Goal: Task Accomplishment & Management: Use online tool/utility

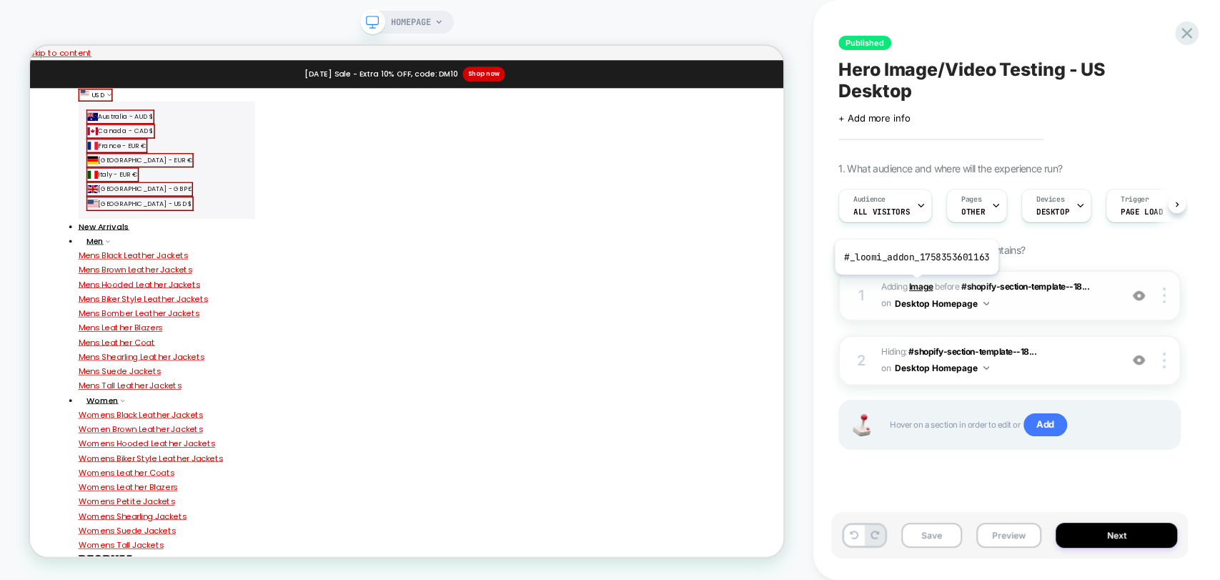
click at [915, 285] on b "Image" at bounding box center [921, 286] width 24 height 11
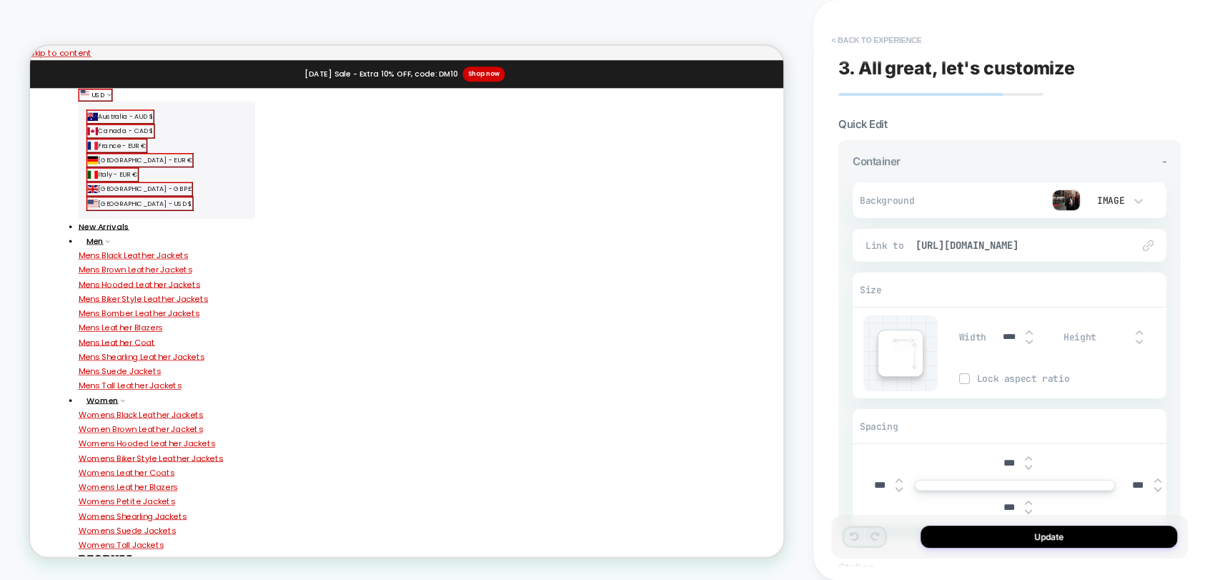
click at [892, 39] on button "< Back to experience" at bounding box center [876, 40] width 104 height 23
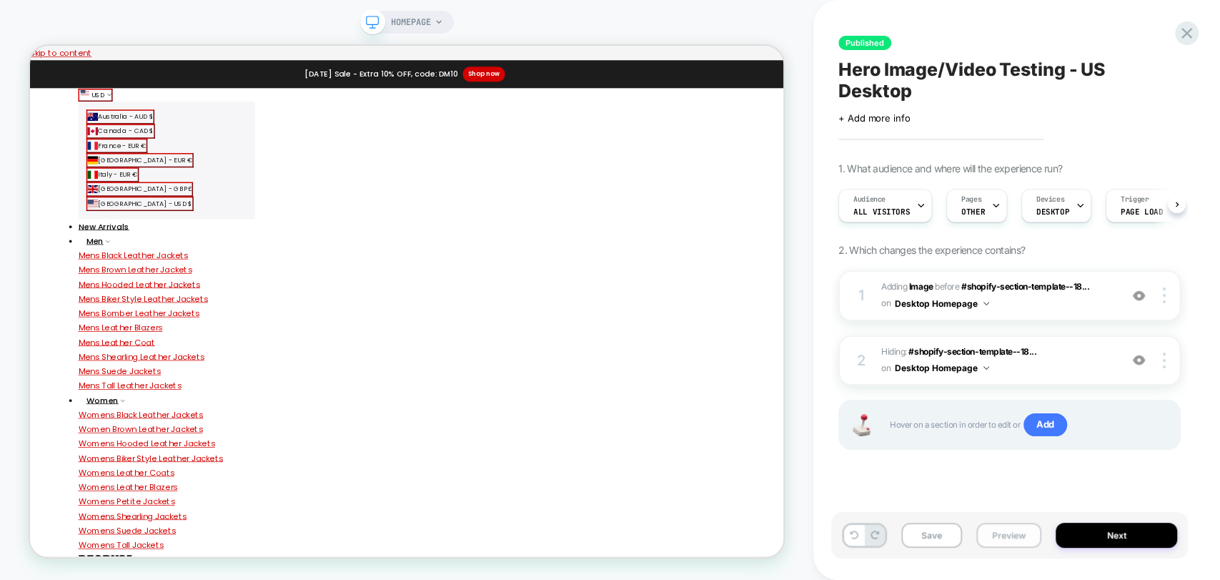
click at [1005, 535] on button "Preview" at bounding box center [1008, 534] width 65 height 25
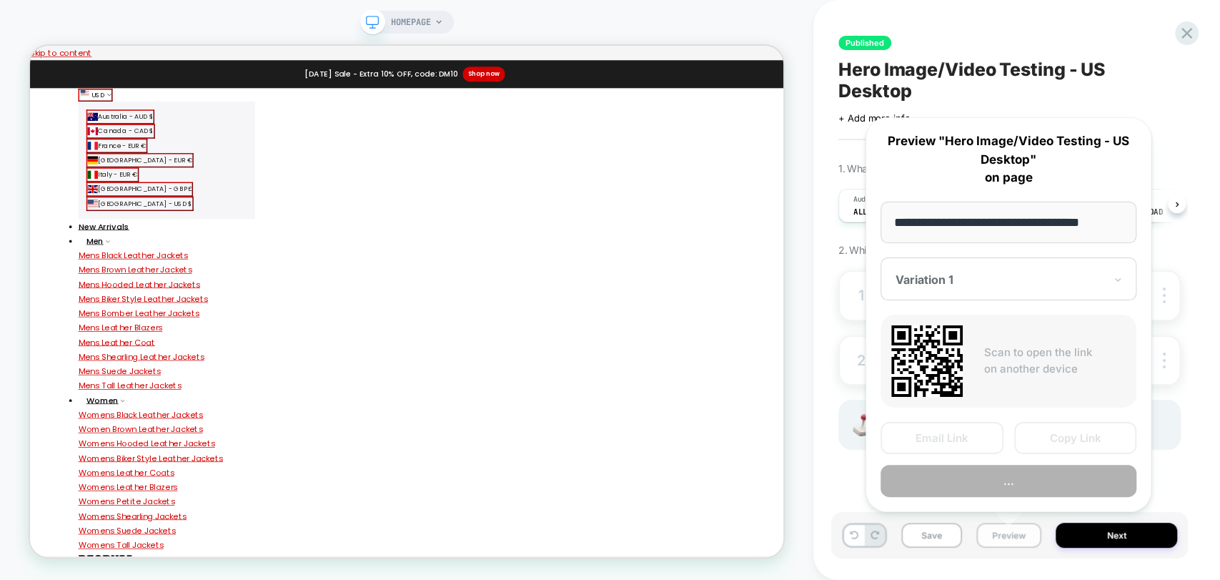
scroll to position [0, 2]
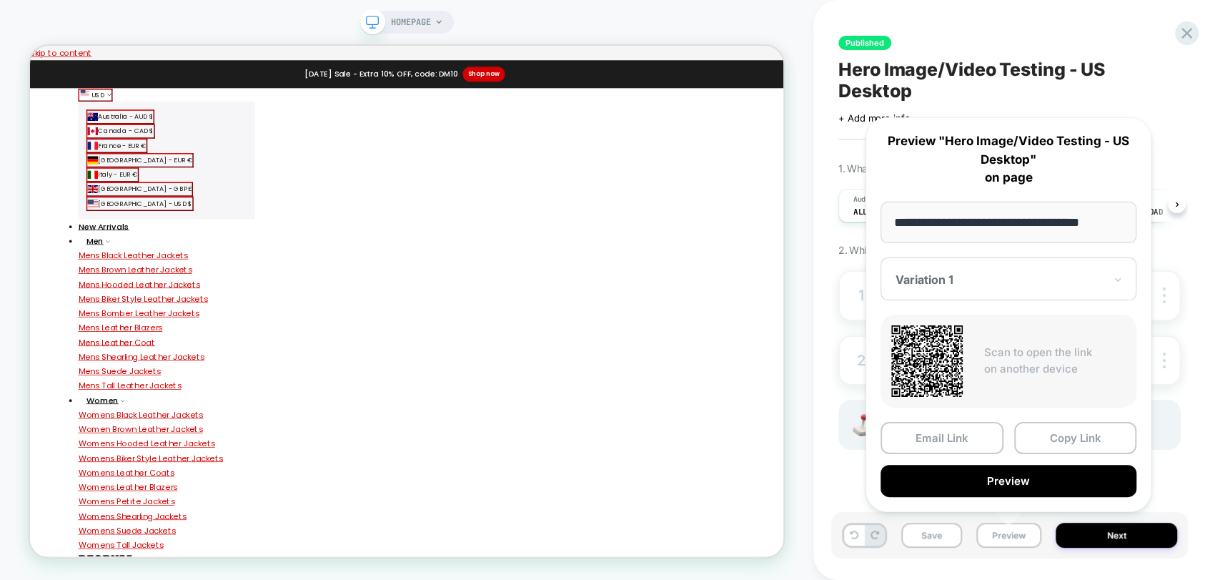
click at [1038, 477] on button "Preview" at bounding box center [1008, 480] width 256 height 32
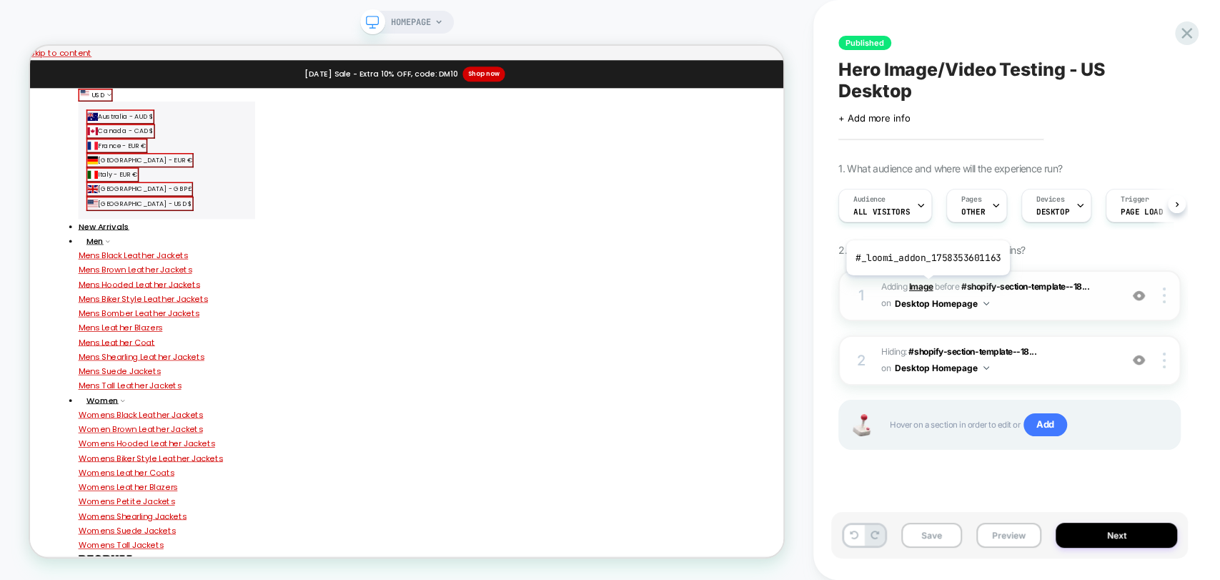
click at [926, 286] on b "Image" at bounding box center [921, 286] width 24 height 11
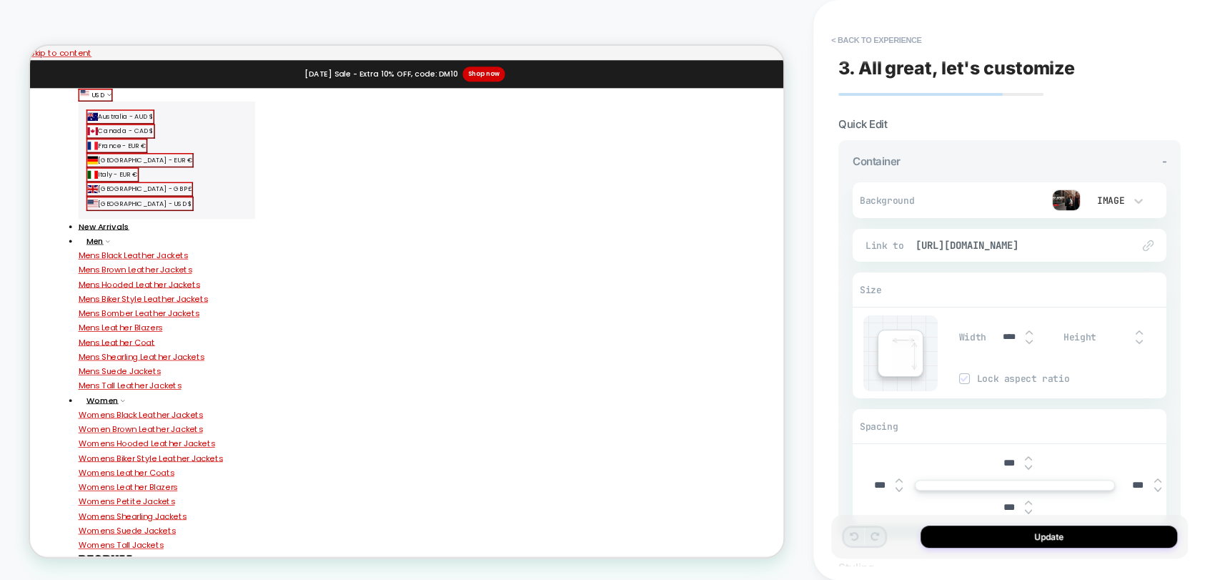
scroll to position [16, 0]
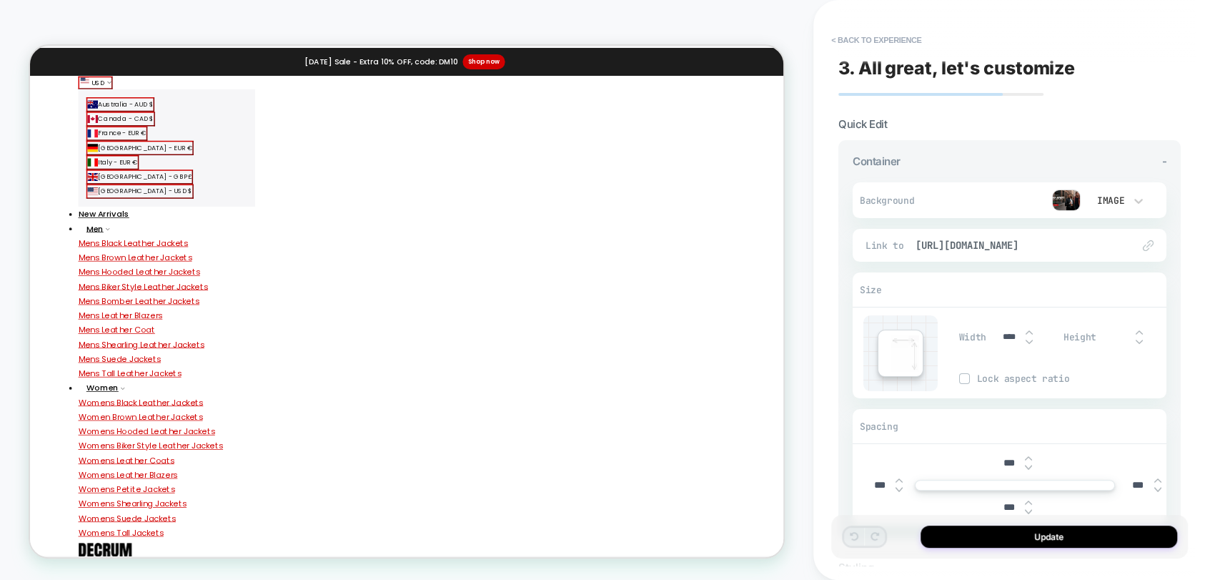
click at [1068, 202] on img at bounding box center [1066, 199] width 29 height 21
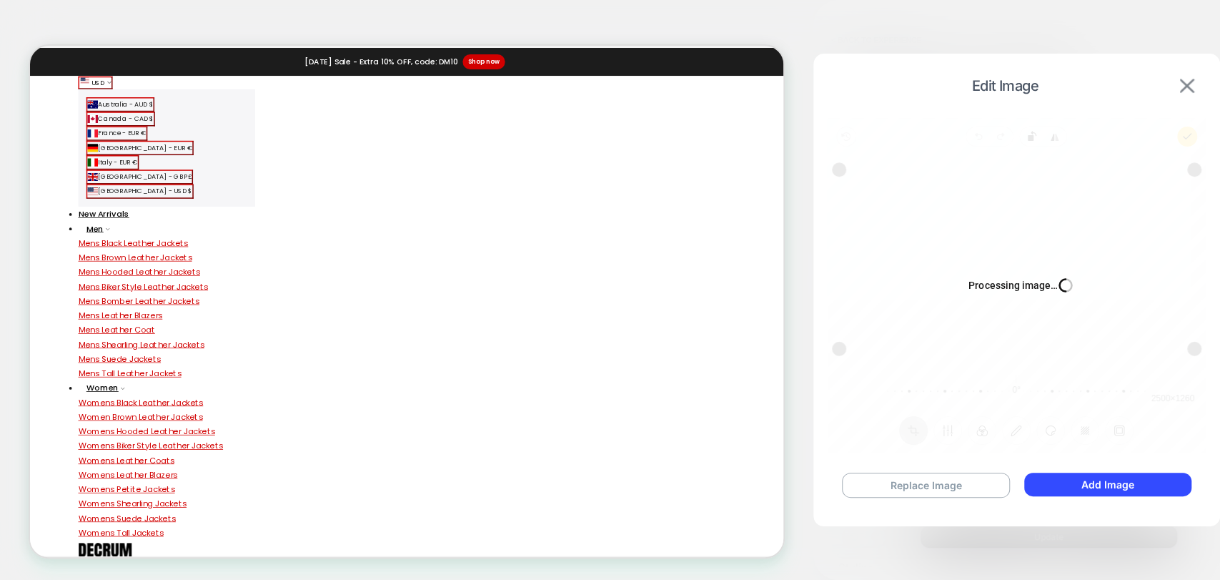
click at [1192, 81] on img at bounding box center [1187, 86] width 14 height 14
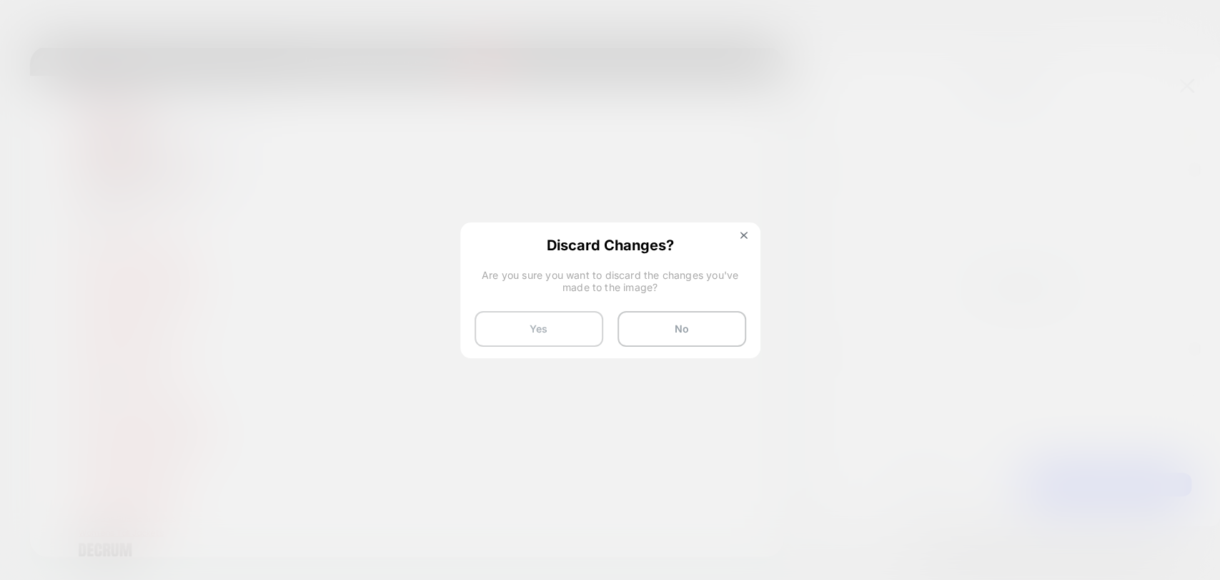
click at [572, 337] on button "Yes" at bounding box center [538, 329] width 129 height 36
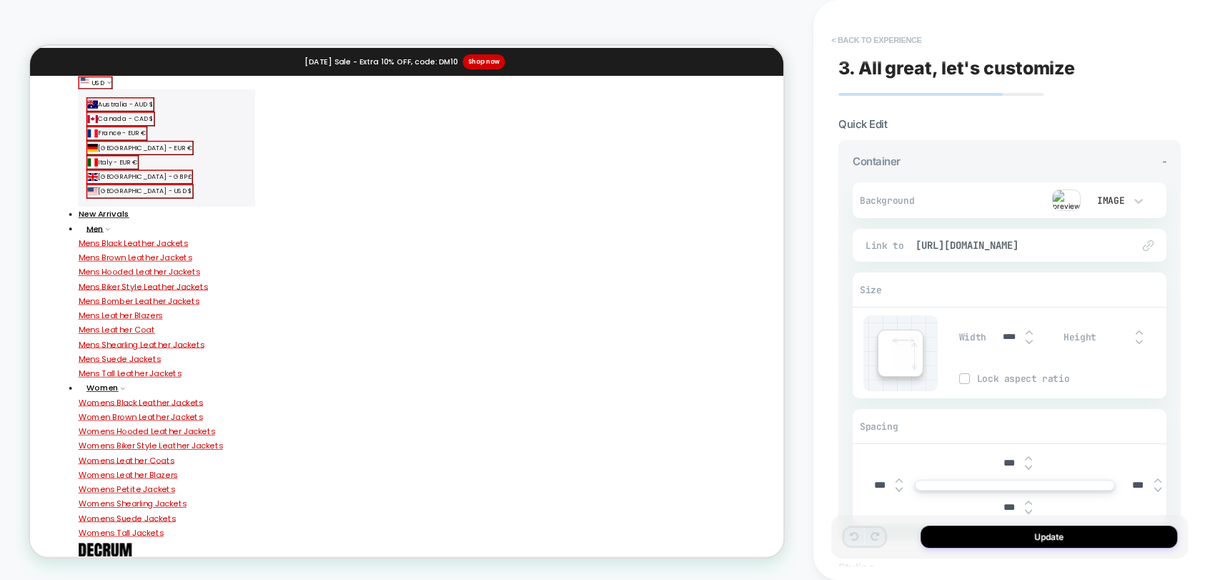
click at [876, 44] on button "< Back to experience" at bounding box center [876, 40] width 104 height 23
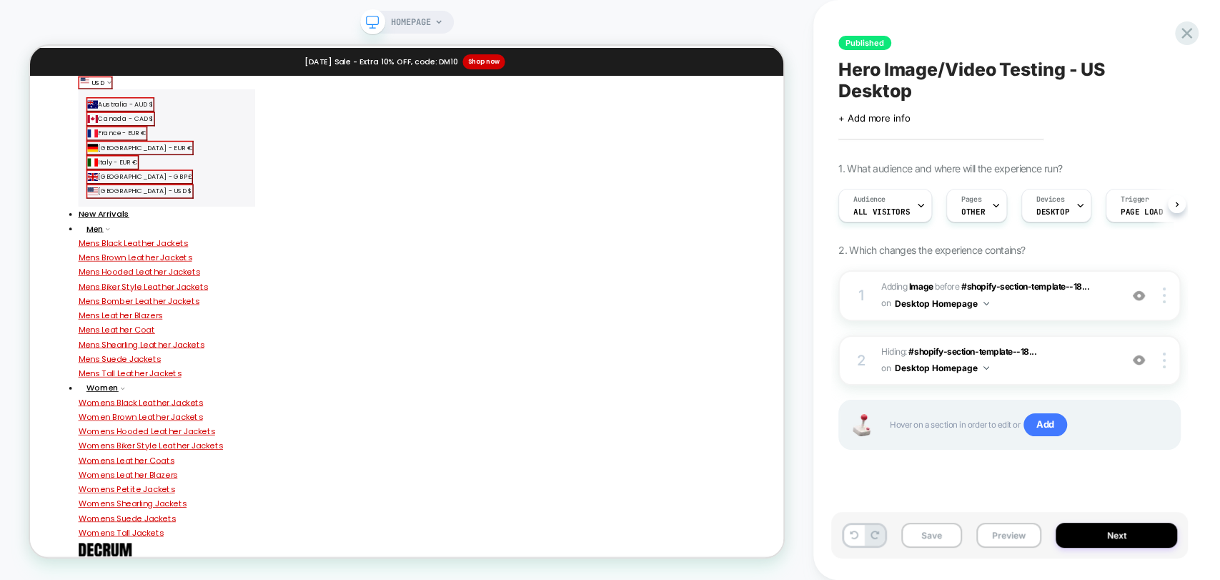
scroll to position [0, 0]
click at [1189, 41] on icon at bounding box center [1186, 33] width 19 height 19
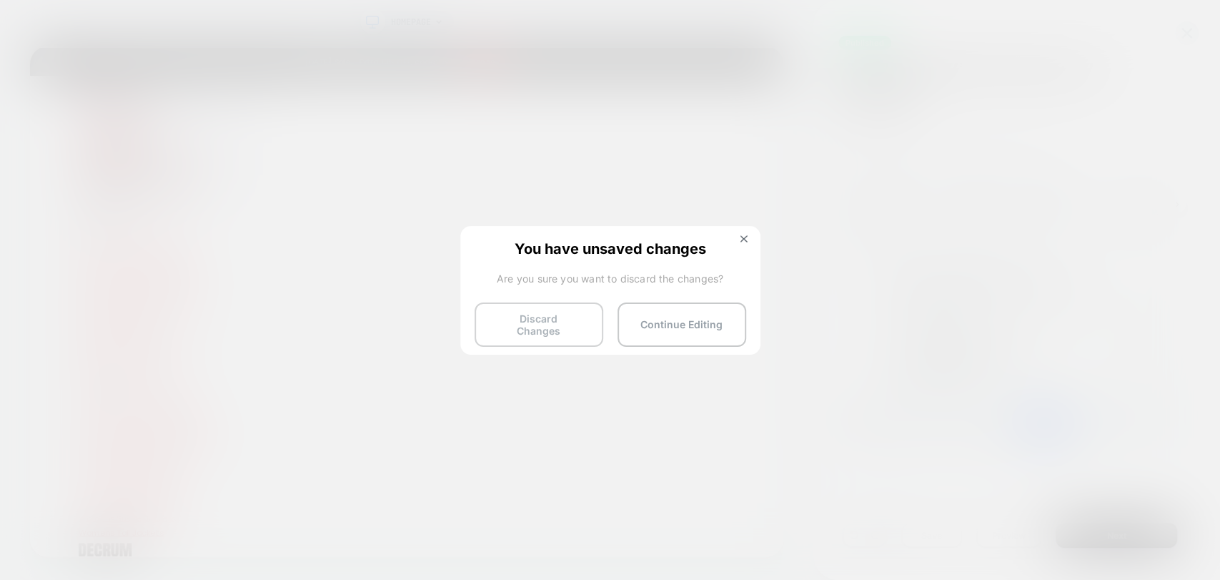
click at [570, 319] on button "Discard Changes" at bounding box center [538, 324] width 129 height 44
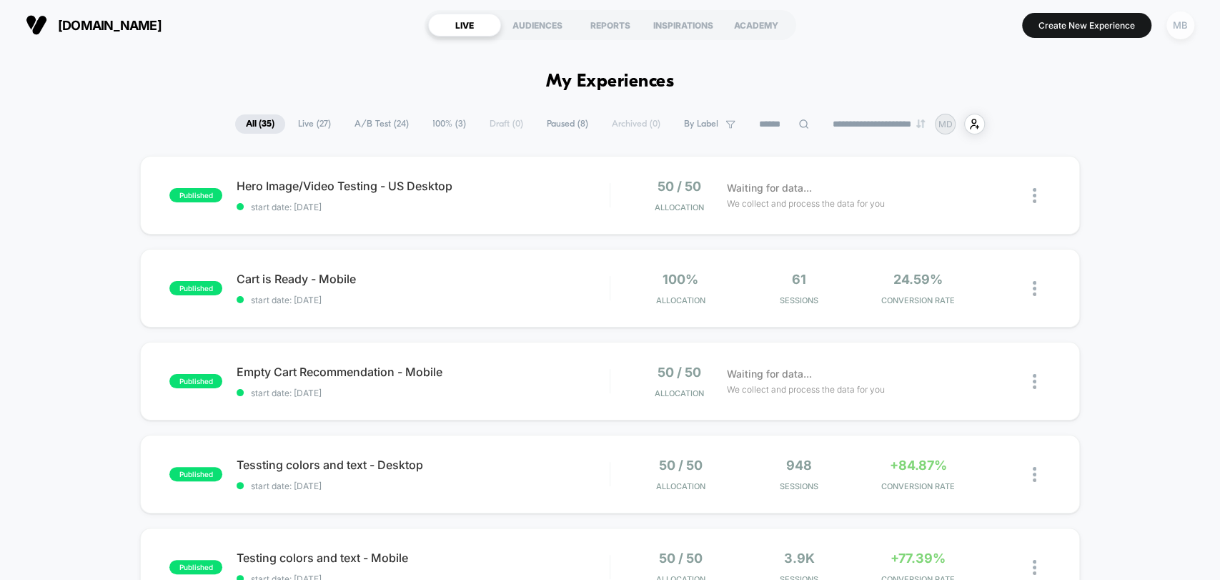
click at [1176, 30] on div "MB" at bounding box center [1180, 25] width 28 height 28
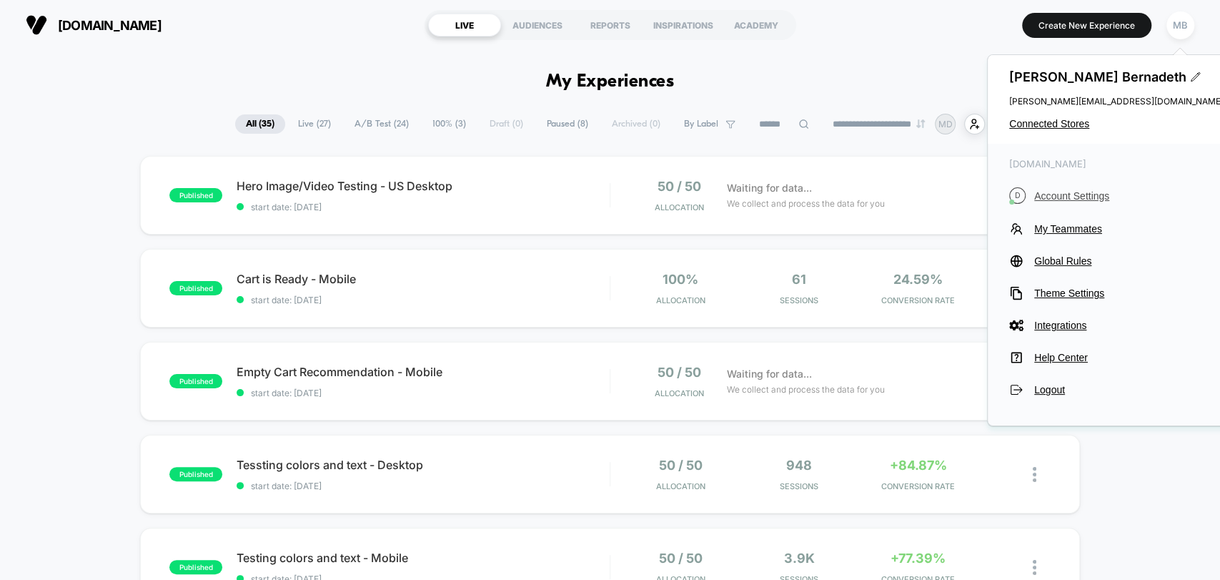
click at [1060, 197] on span "Account Settings" at bounding box center [1128, 195] width 189 height 11
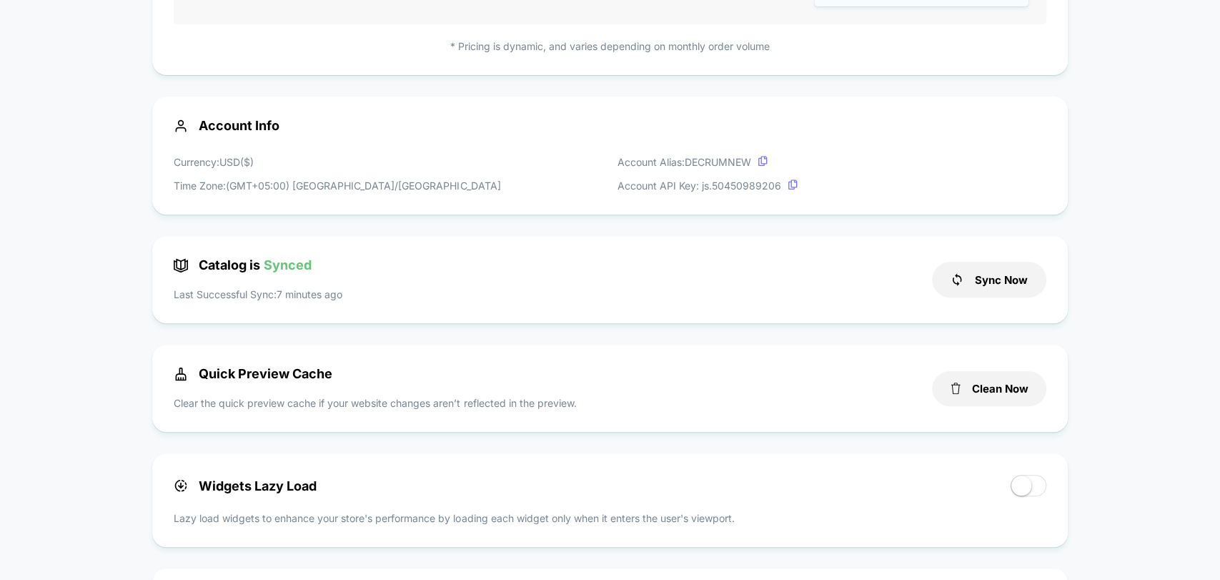
scroll to position [476, 0]
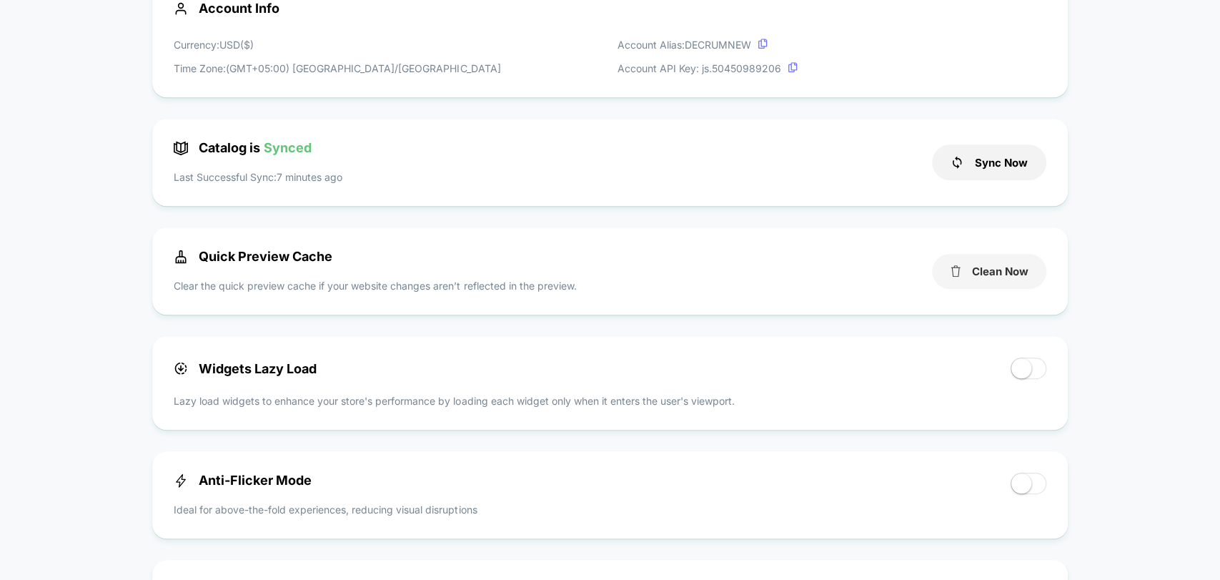
click at [981, 278] on button "Clean Now" at bounding box center [989, 271] width 114 height 35
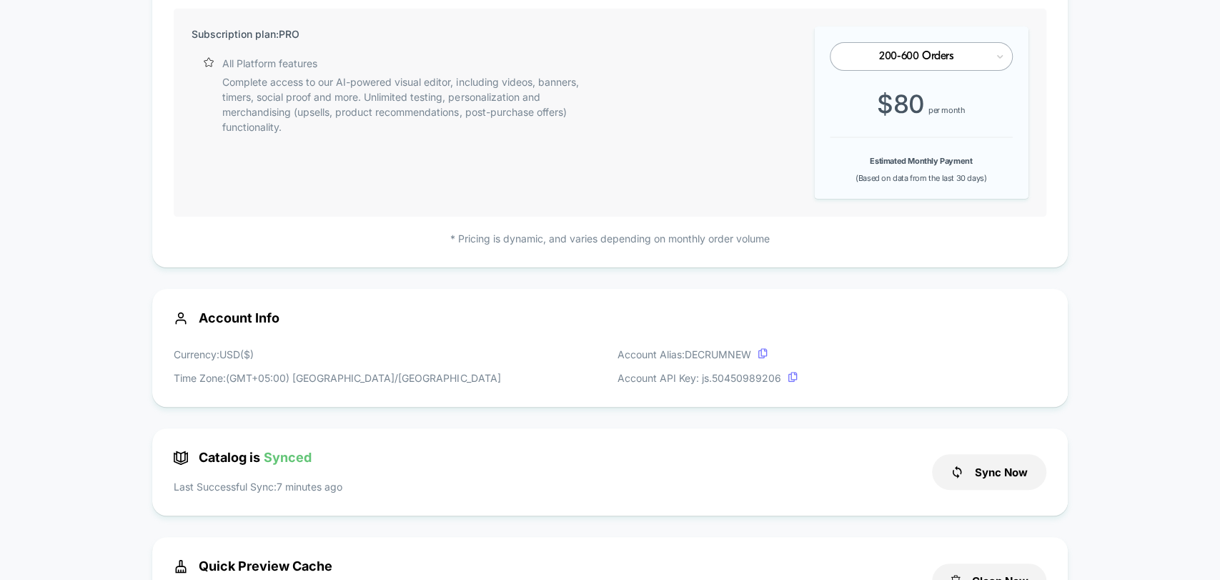
scroll to position [0, 0]
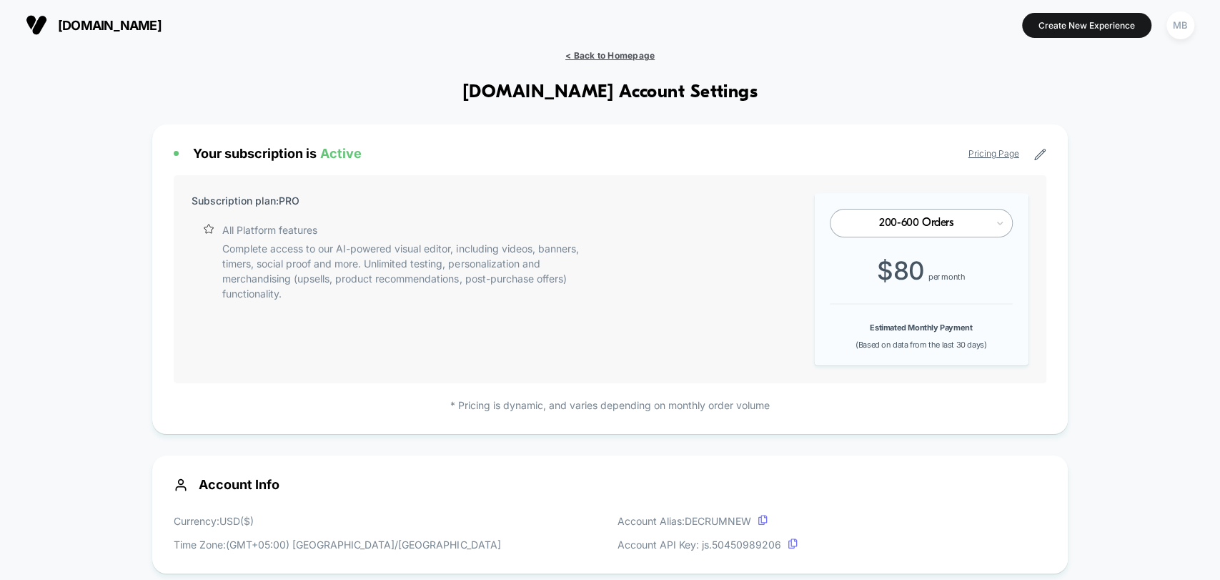
click at [623, 55] on span "< Back to Homepage" at bounding box center [609, 55] width 89 height 11
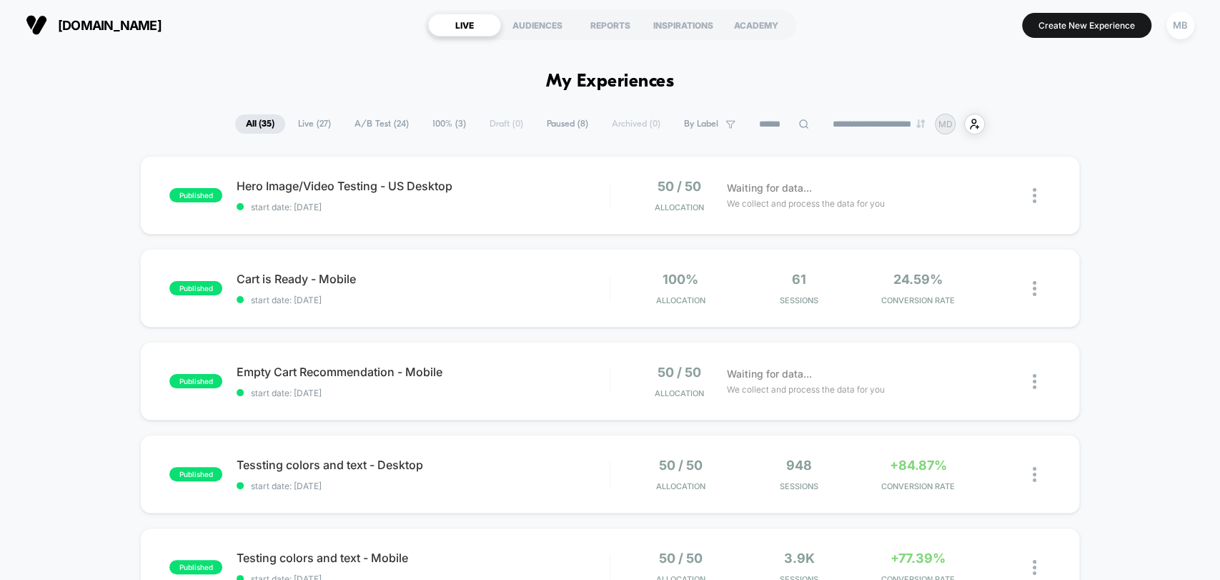
click at [498, 207] on span "start date: 9/22/2025" at bounding box center [423, 207] width 372 height 11
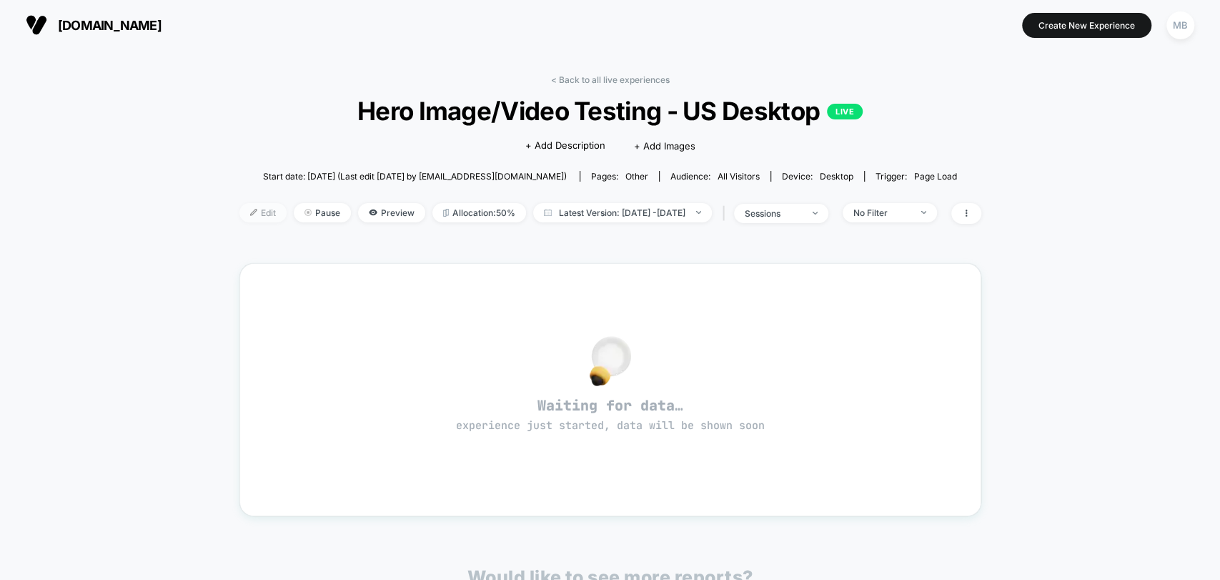
click at [239, 214] on span "Edit" at bounding box center [262, 212] width 47 height 19
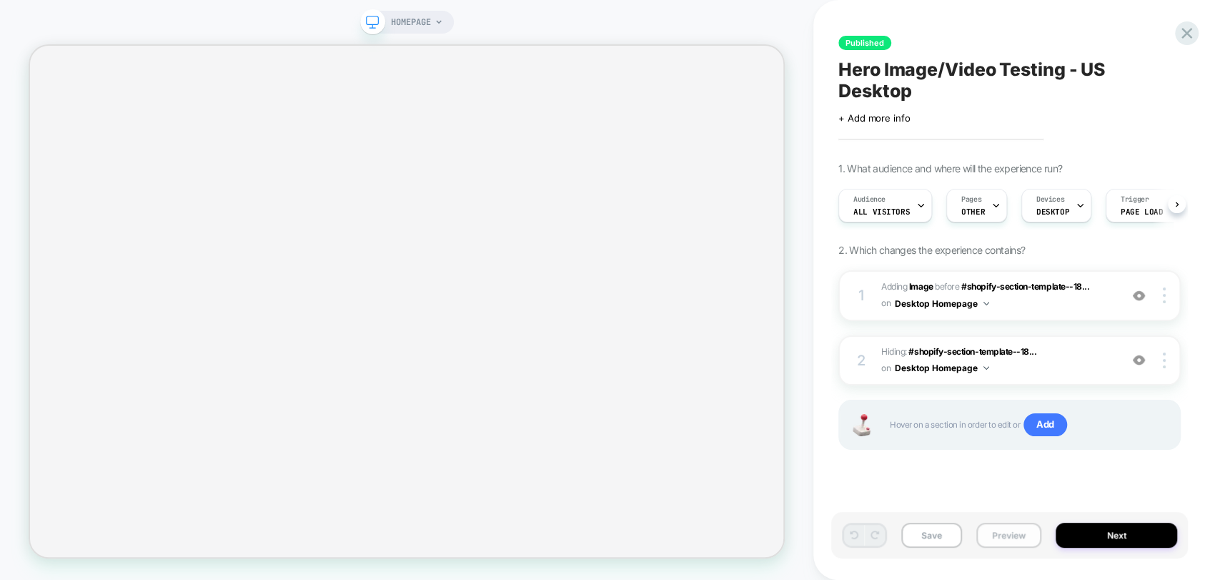
click at [1013, 535] on button "Preview" at bounding box center [1008, 534] width 65 height 25
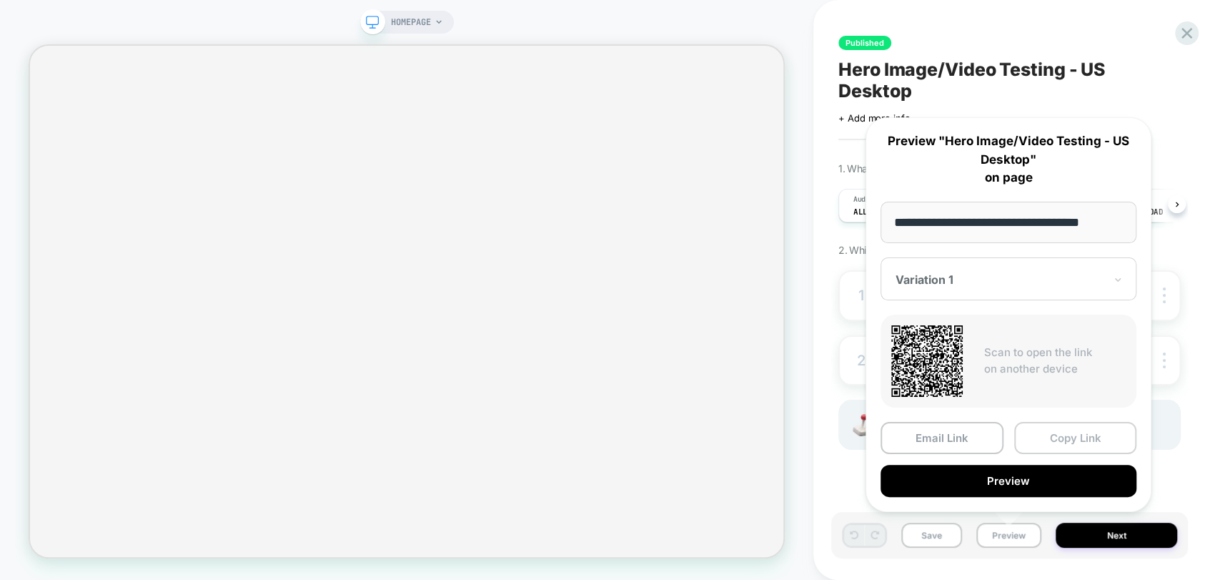
click at [1103, 436] on button "Copy Link" at bounding box center [1075, 438] width 123 height 32
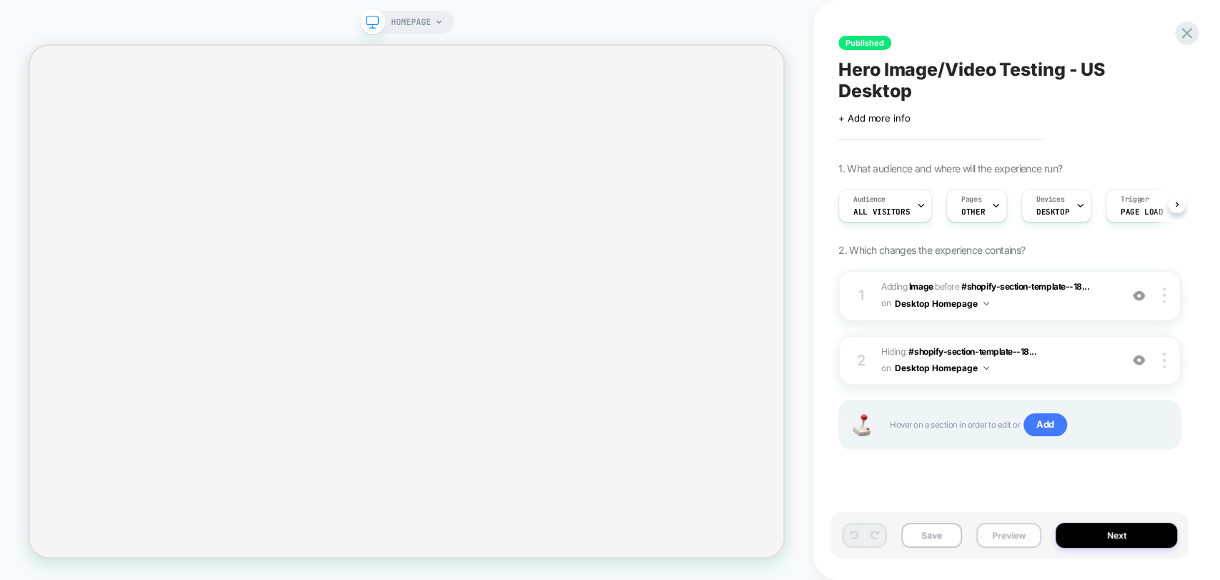
click at [1006, 535] on button "Preview" at bounding box center [1008, 534] width 65 height 25
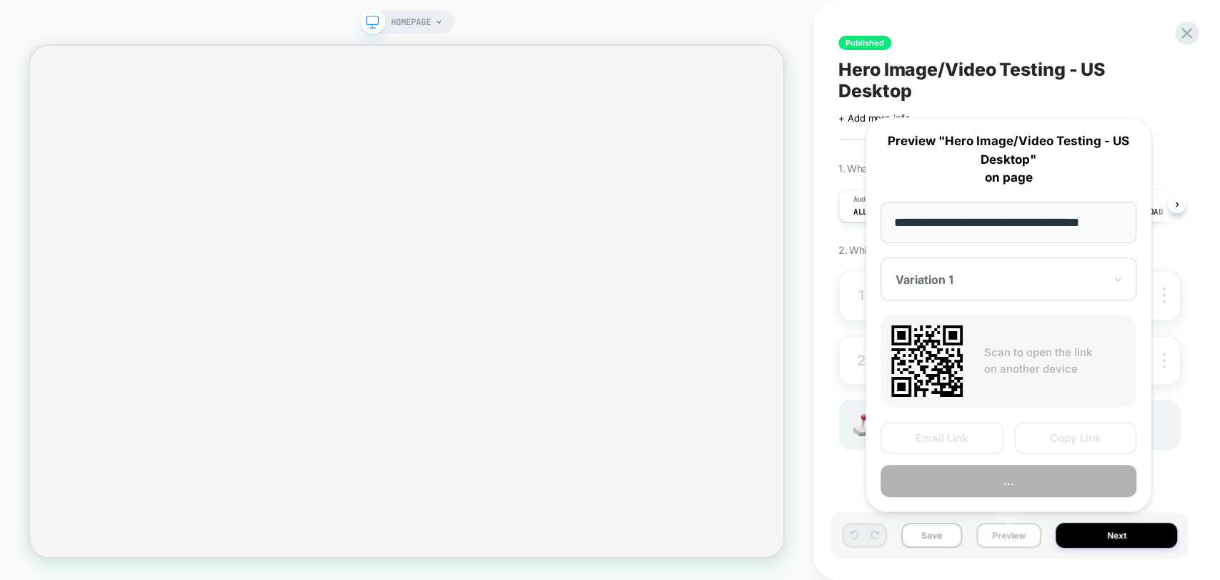
scroll to position [0, 2]
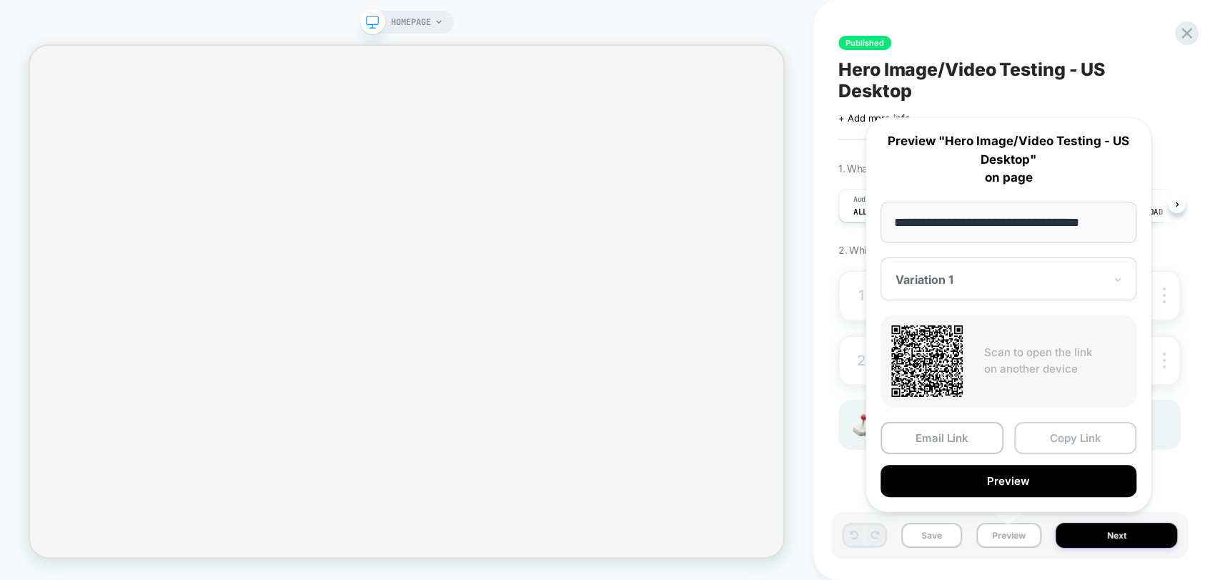
click at [1046, 437] on button "Copy Link" at bounding box center [1075, 438] width 123 height 32
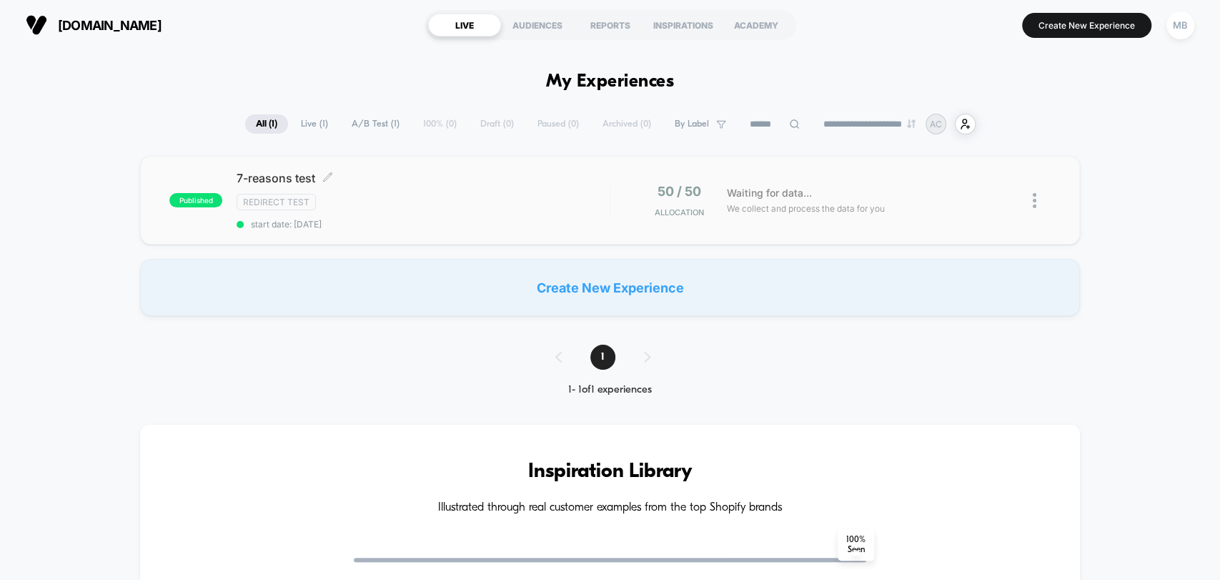
click at [389, 205] on div "Redirect Test" at bounding box center [423, 202] width 372 height 16
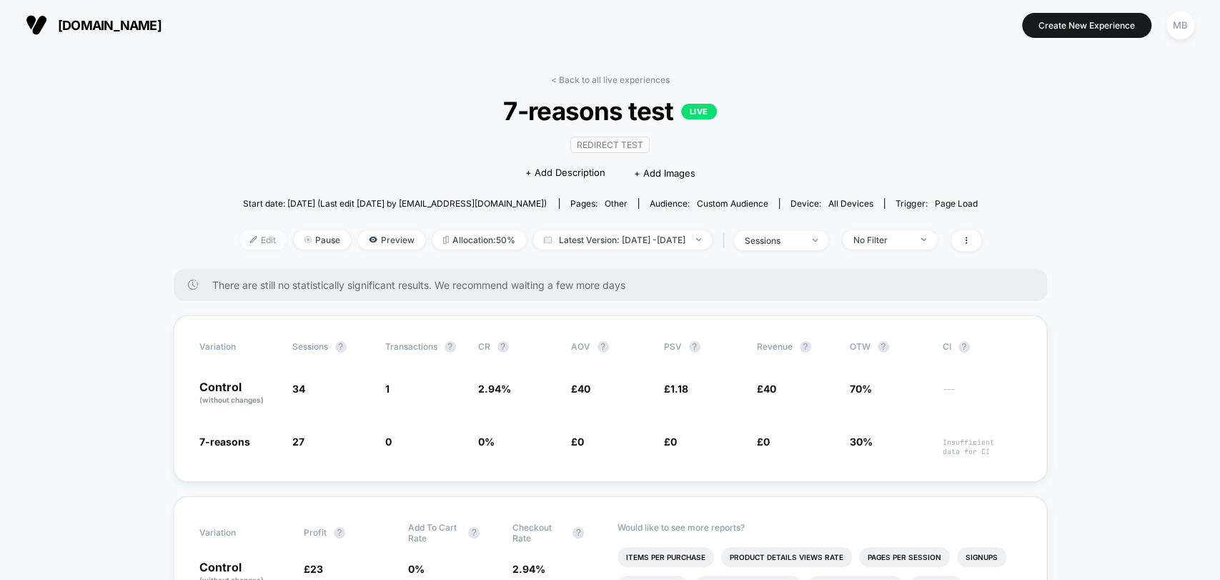
click at [239, 242] on span "Edit" at bounding box center [262, 239] width 47 height 19
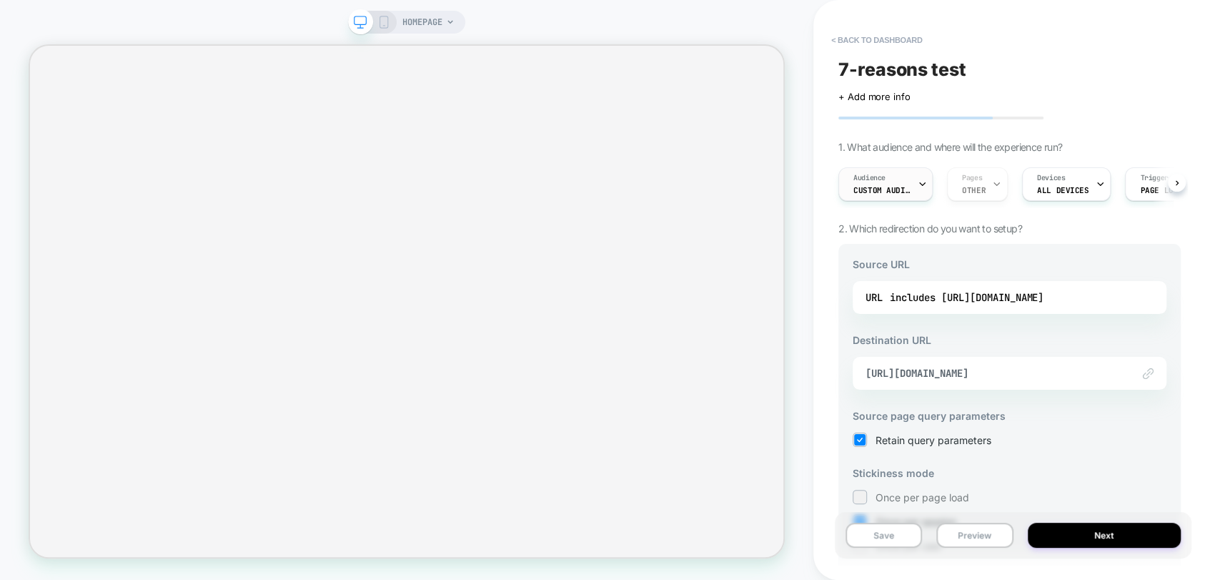
click at [909, 189] on span "Custom Audience" at bounding box center [881, 190] width 57 height 10
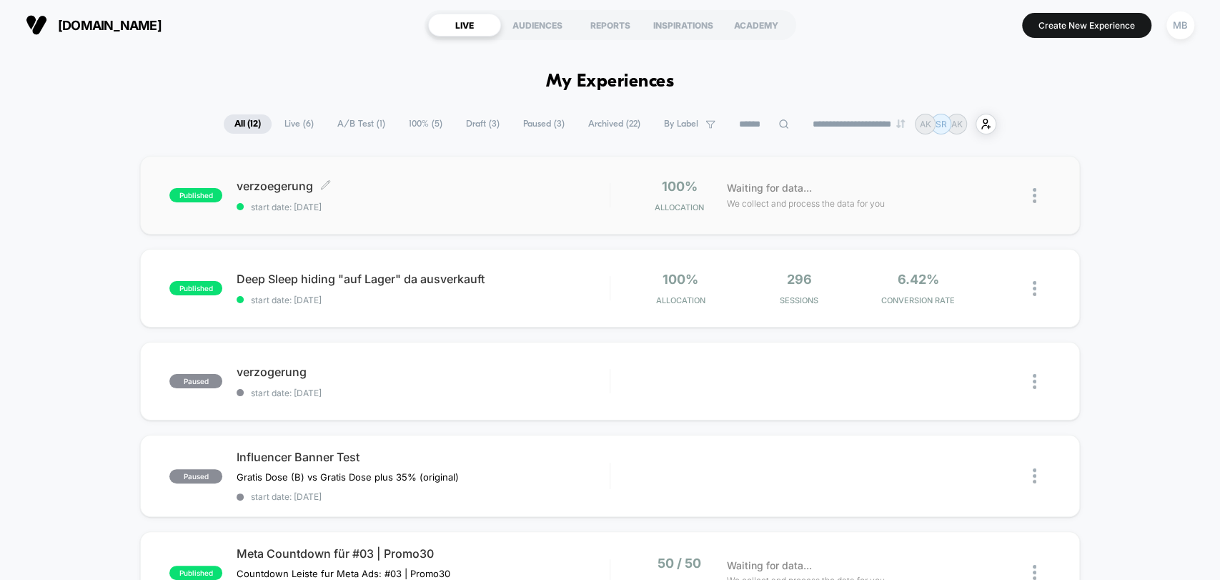
click at [438, 206] on span "start date: [DATE]" at bounding box center [423, 207] width 372 height 11
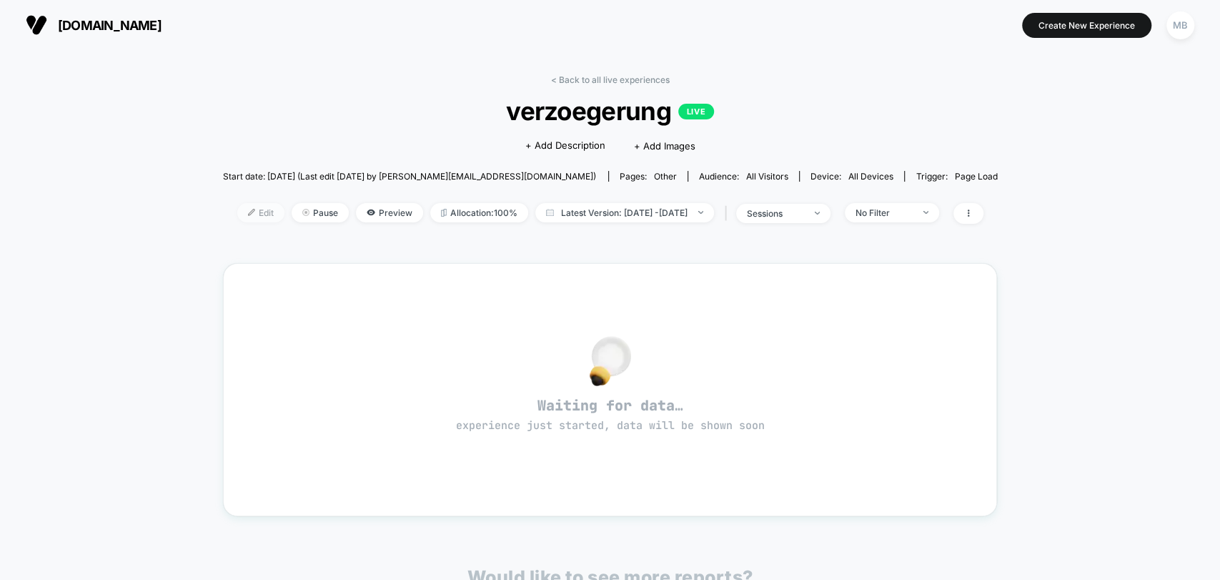
click at [237, 212] on span "Edit" at bounding box center [260, 212] width 47 height 19
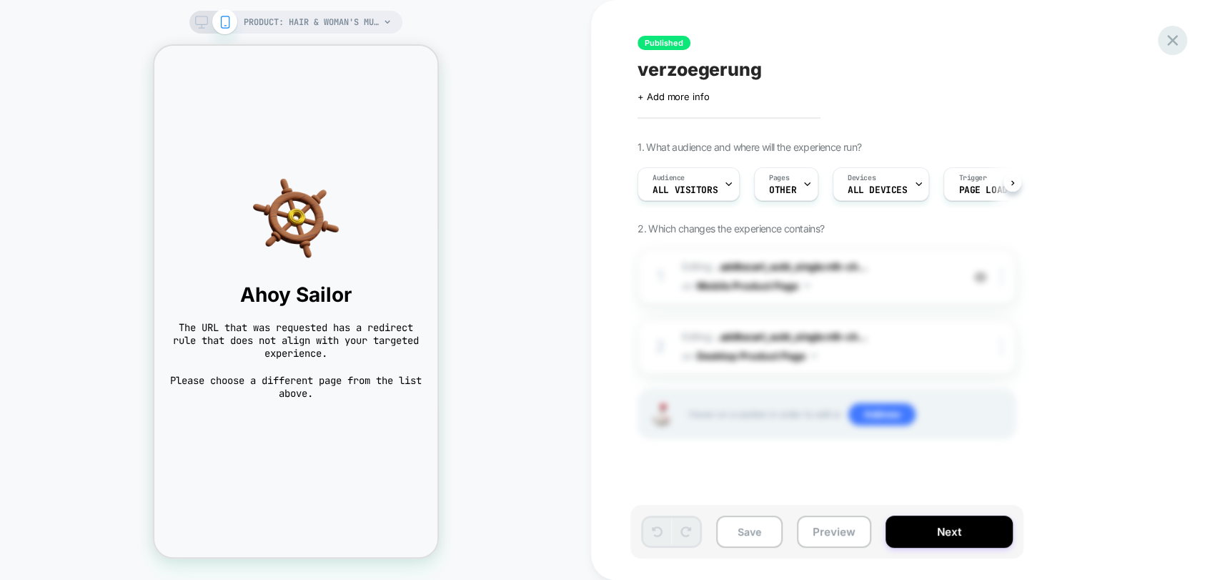
click at [1174, 43] on icon at bounding box center [1172, 40] width 11 height 11
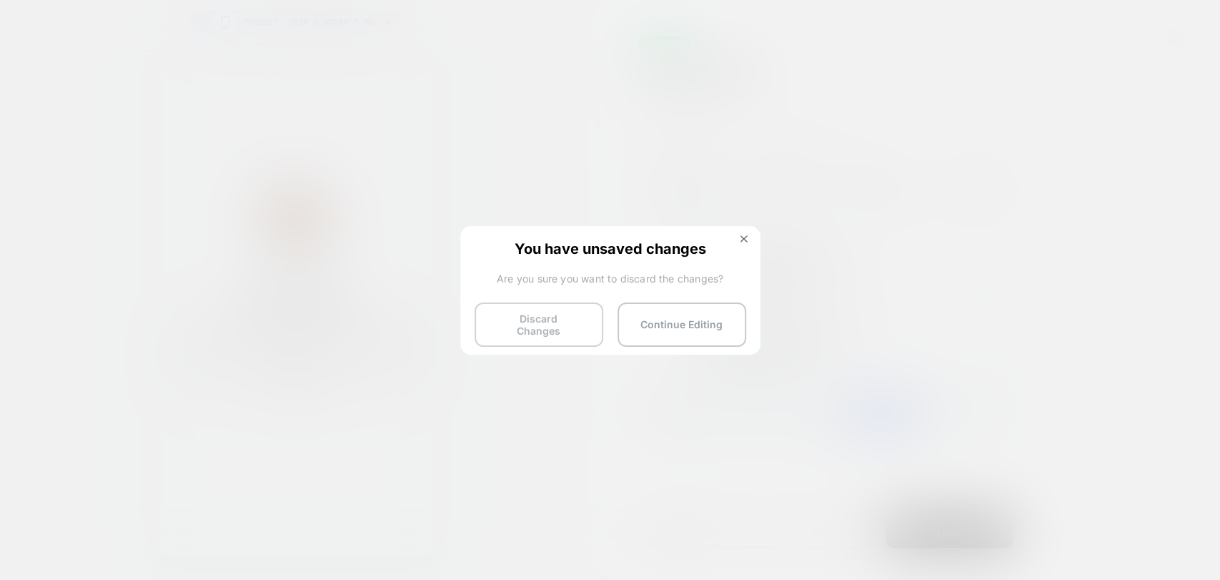
click at [545, 321] on button "Discard Changes" at bounding box center [538, 324] width 129 height 44
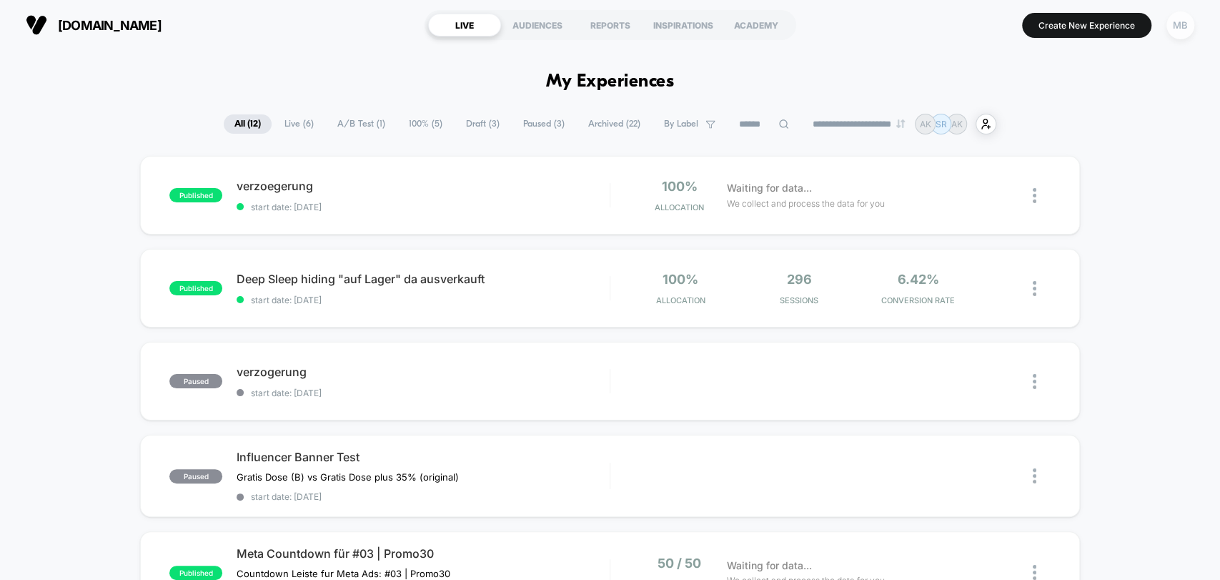
click at [1182, 33] on div "MB" at bounding box center [1180, 25] width 28 height 28
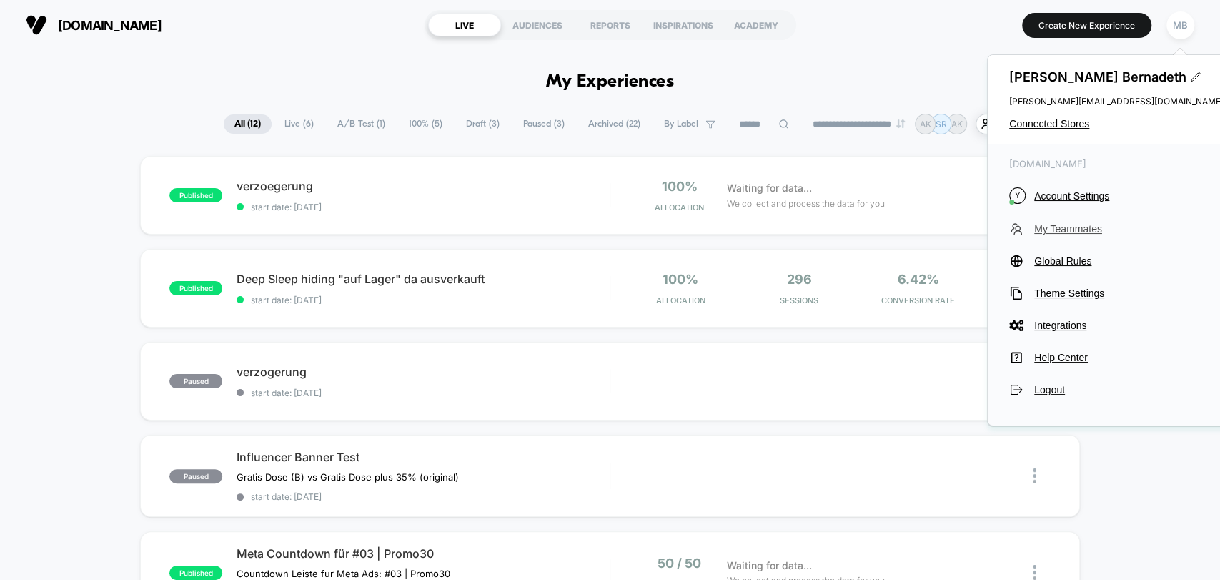
click at [1071, 224] on span "My Teammates" at bounding box center [1128, 228] width 189 height 11
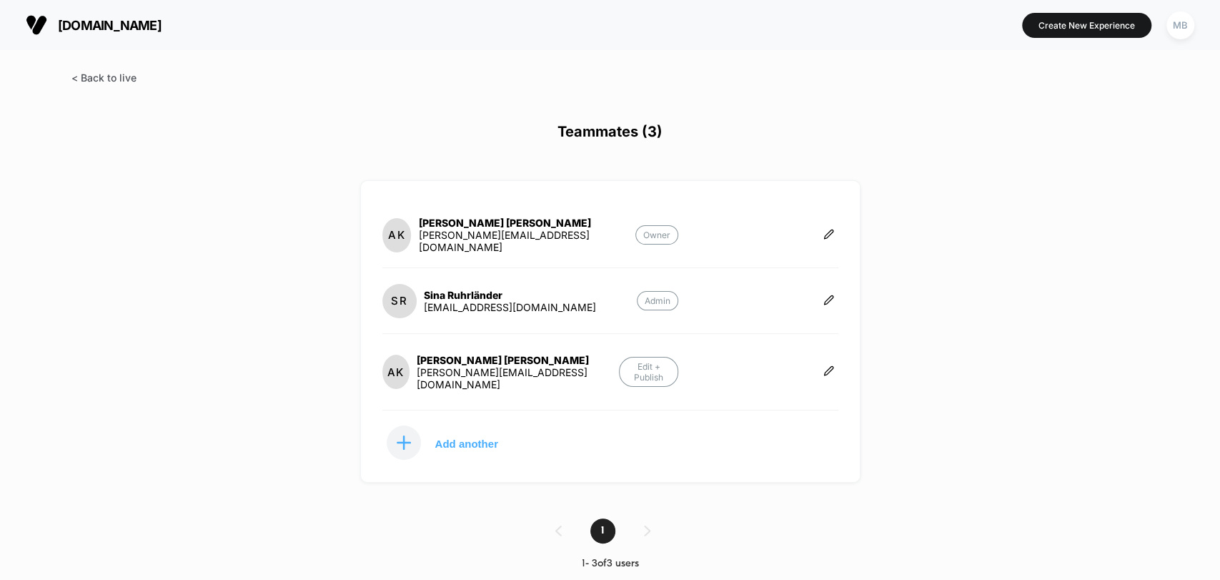
click at [92, 81] on span at bounding box center [103, 77] width 65 height 12
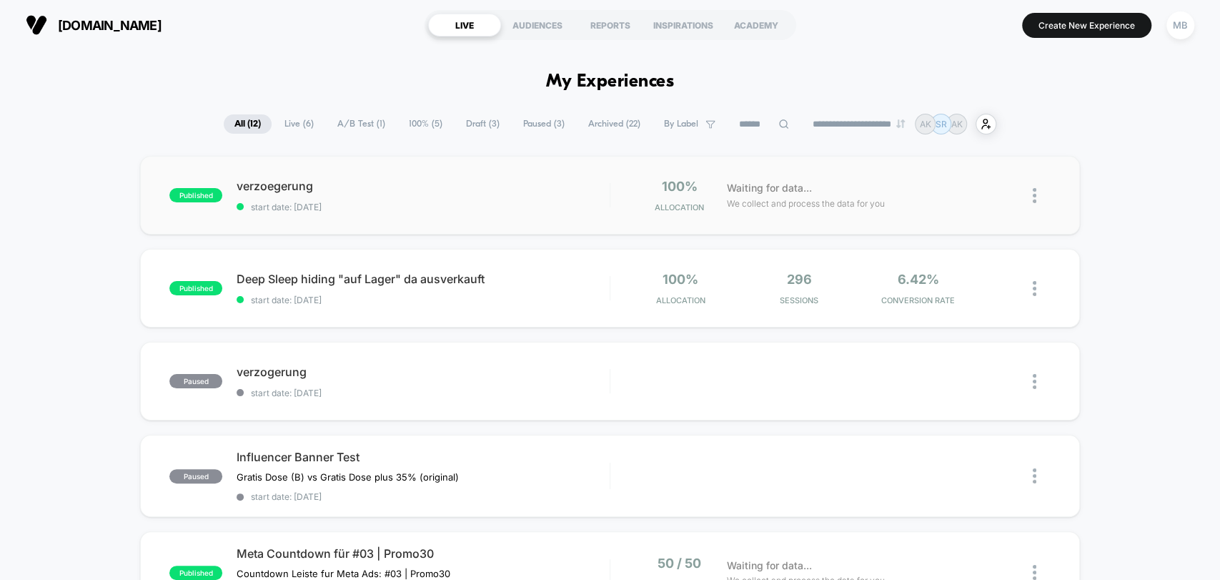
click at [479, 212] on div "published verzoegerung start date: 9/22/2025 100% Allocation Waiting for data..…" at bounding box center [609, 195] width 939 height 79
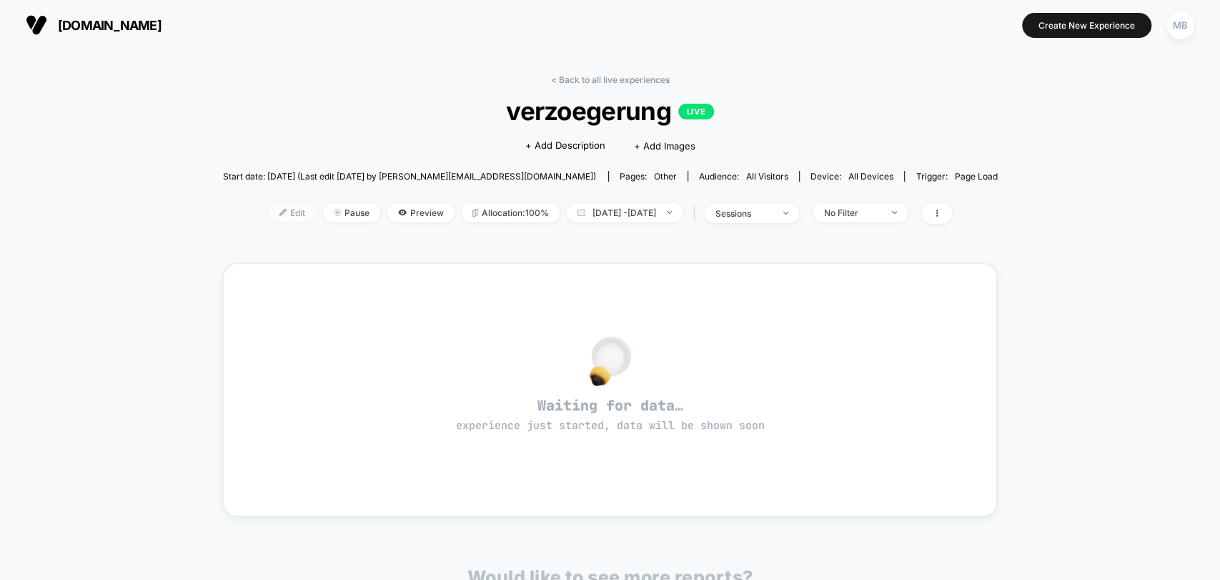
click at [269, 215] on span "Edit" at bounding box center [292, 212] width 47 height 19
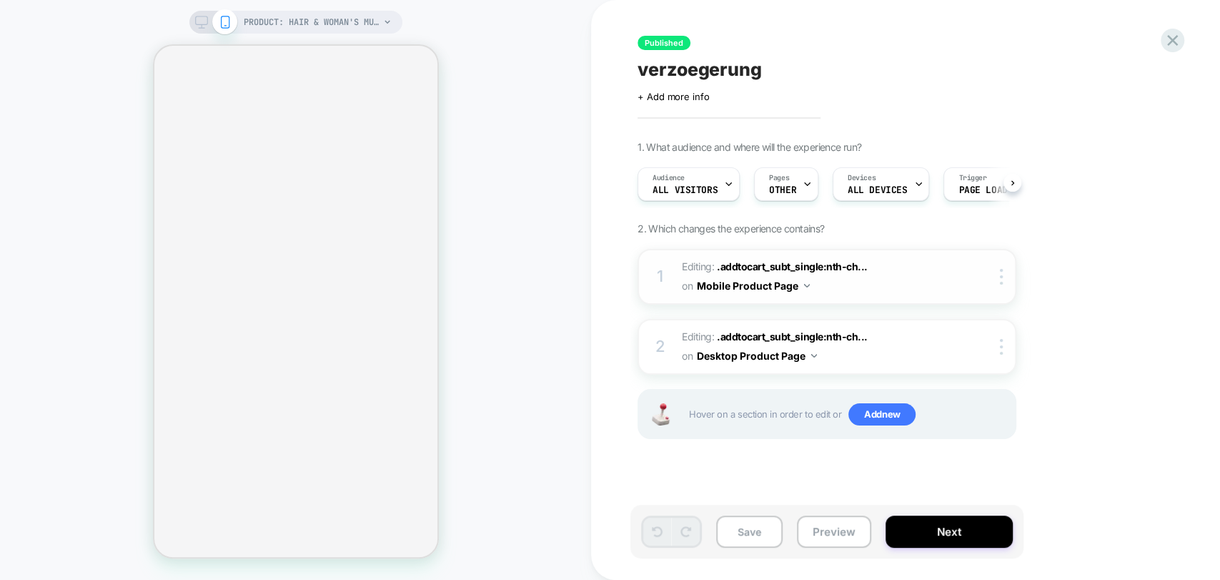
select select "**********"
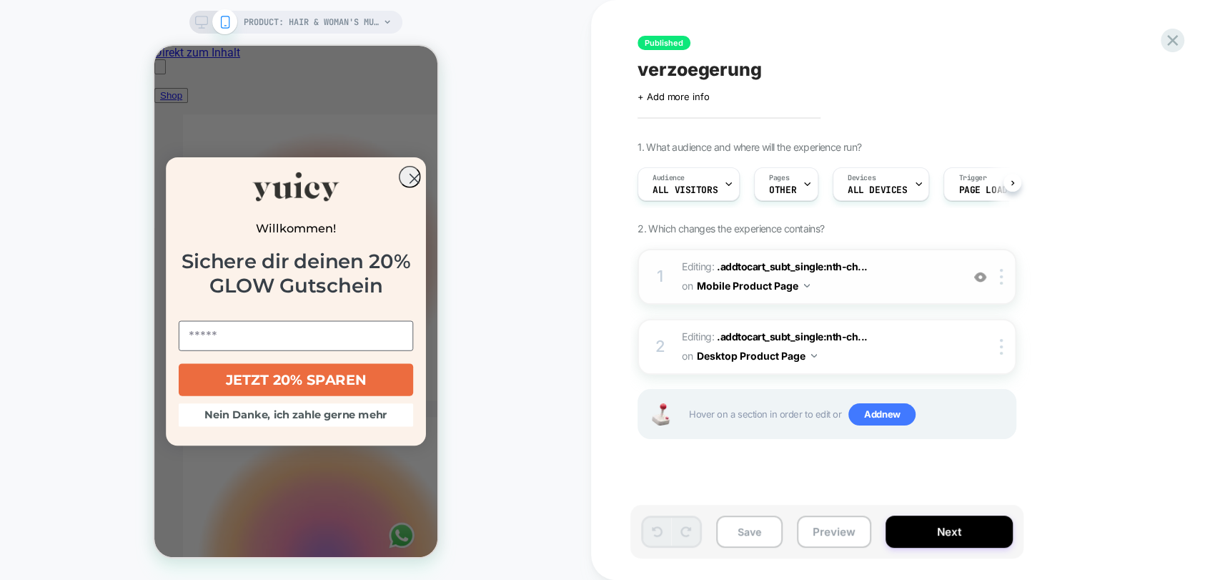
scroll to position [0, 728]
click at [403, 178] on circle "Close dialog" at bounding box center [413, 178] width 21 height 21
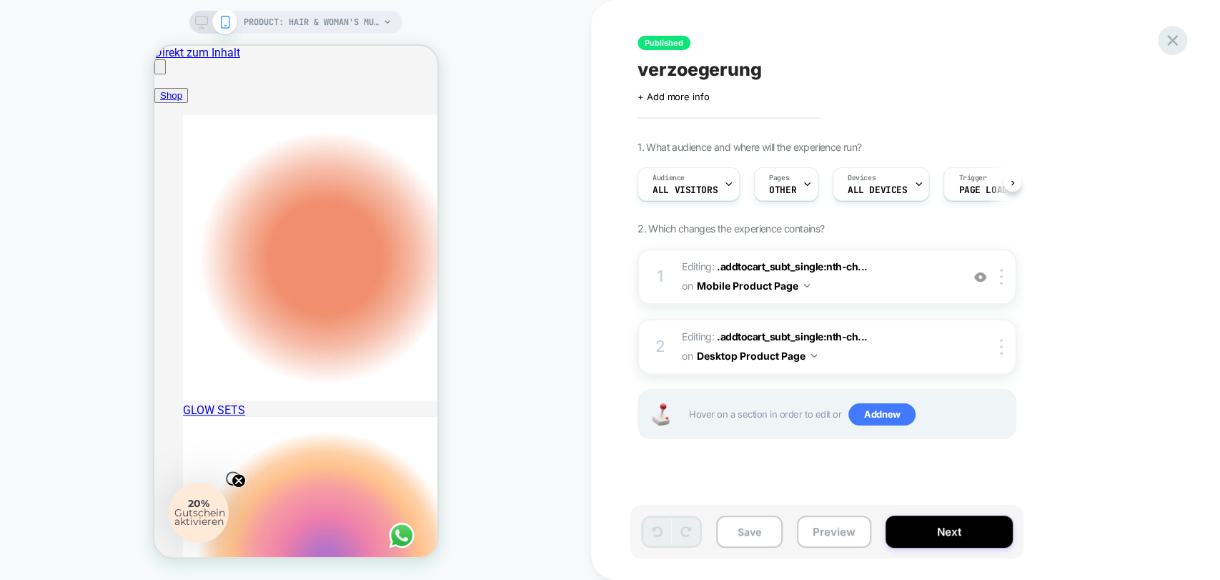
click at [1171, 41] on icon at bounding box center [1172, 40] width 11 height 11
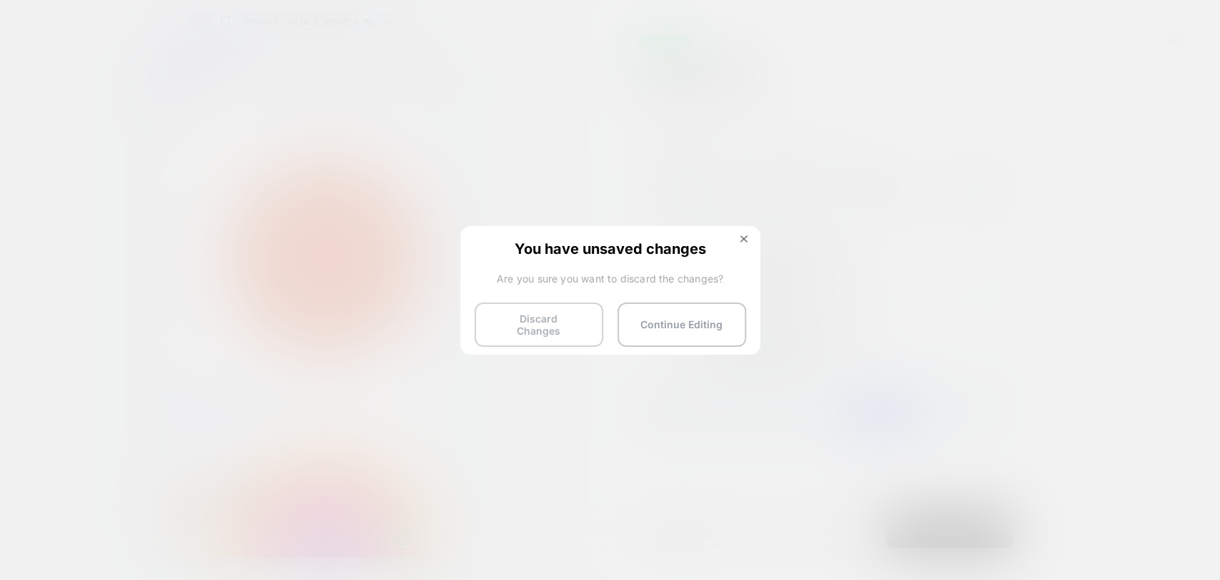
click at [521, 319] on button "Discard Changes" at bounding box center [538, 324] width 129 height 44
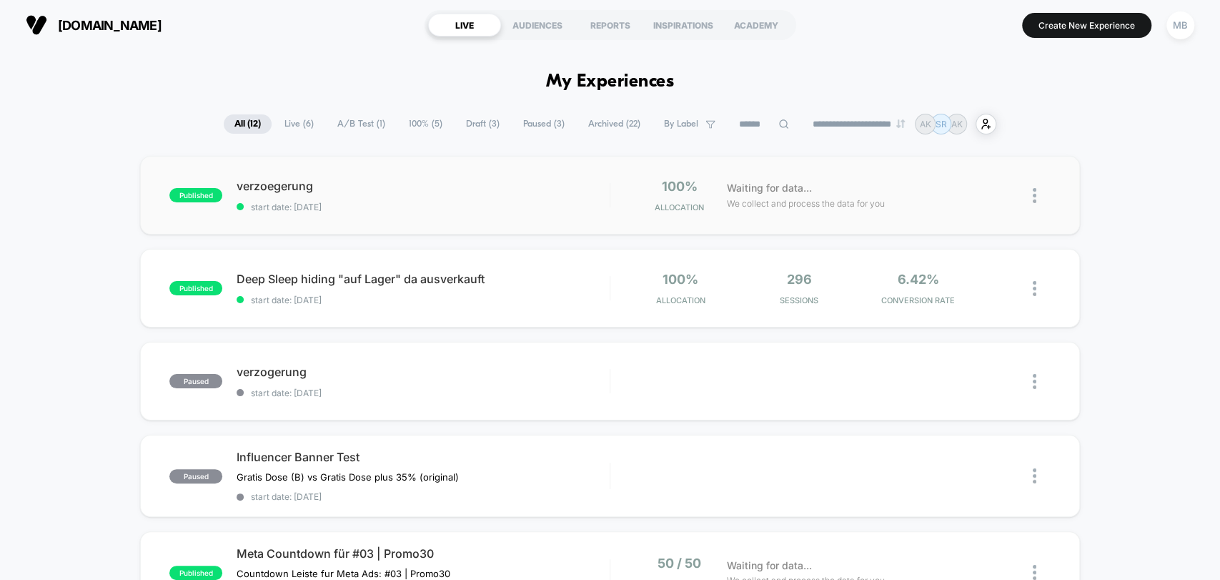
click at [1034, 194] on img at bounding box center [1035, 195] width 4 height 15
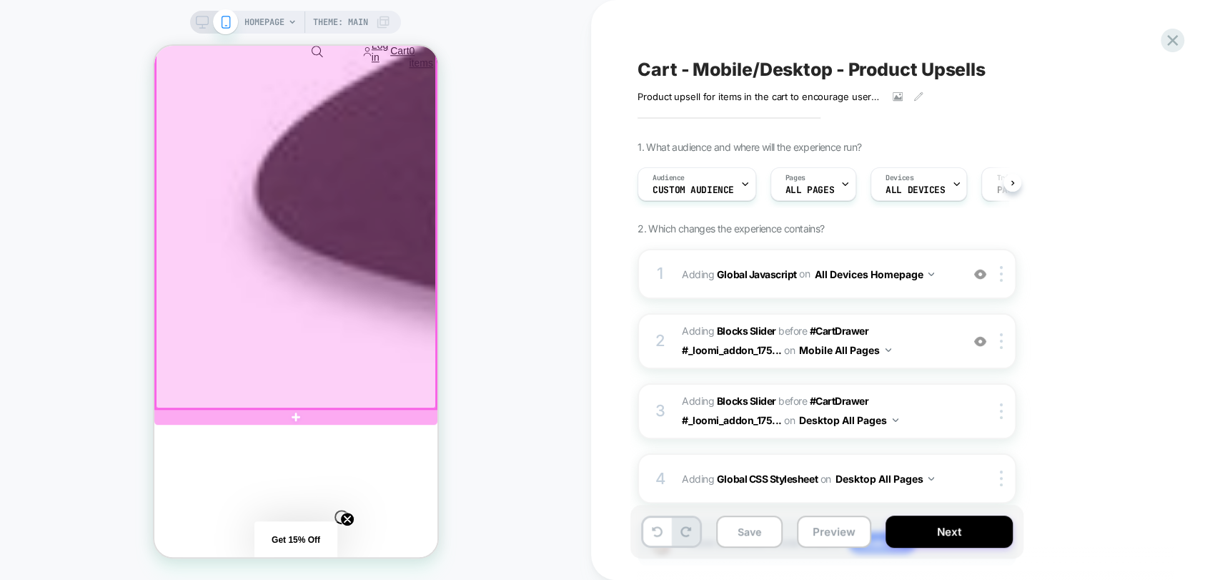
scroll to position [953, 0]
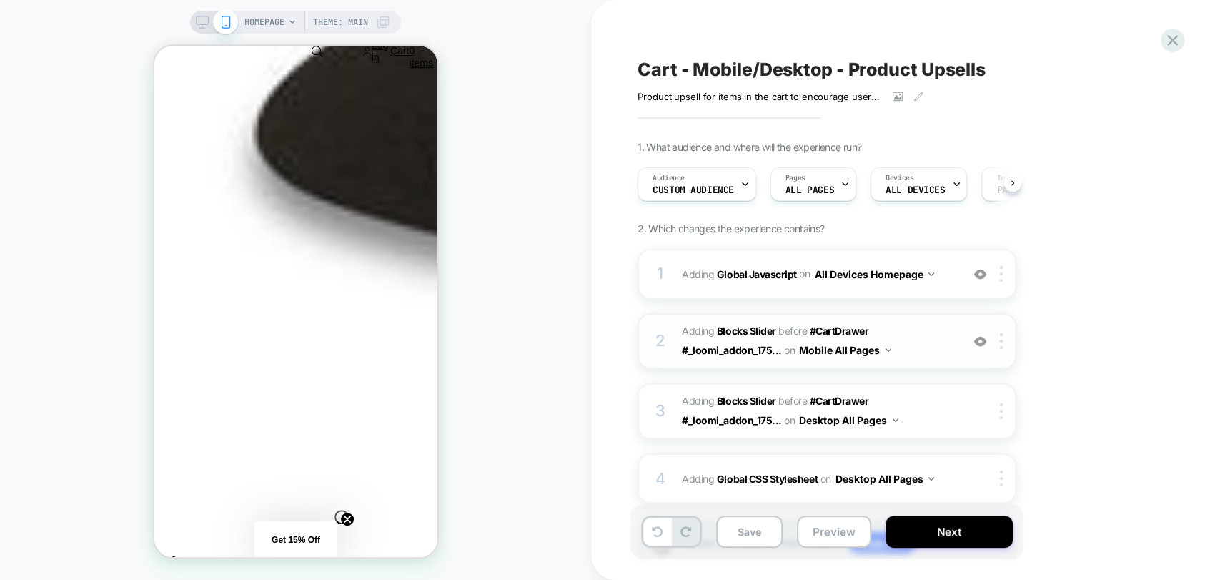
click at [980, 344] on img at bounding box center [980, 341] width 12 height 12
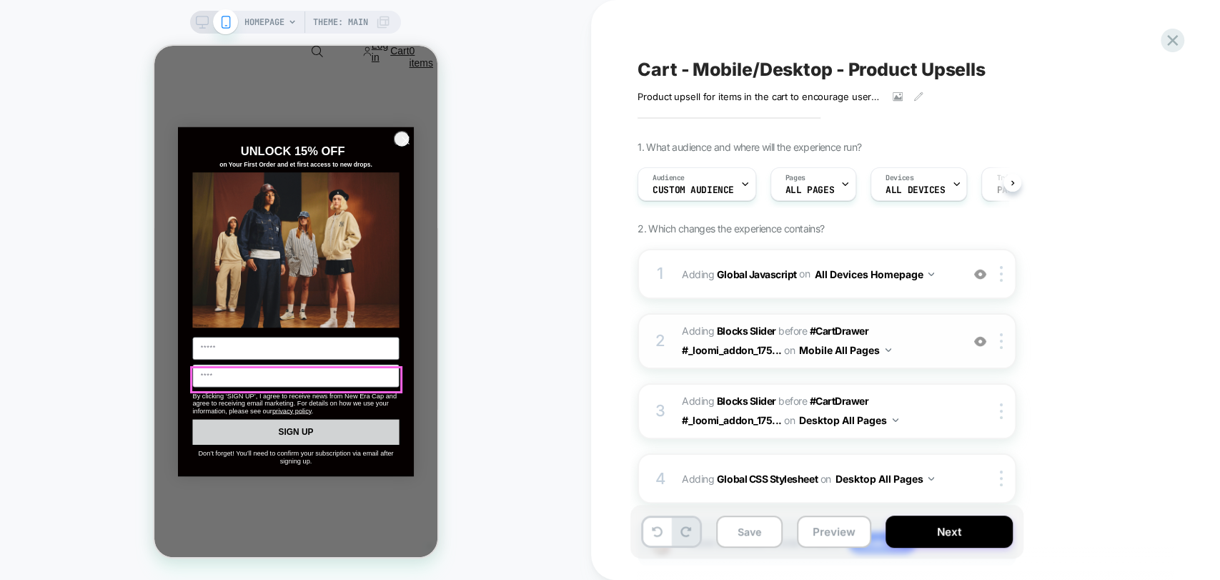
scroll to position [3334, 0]
drag, startPoint x: 401, startPoint y: 141, endPoint x: 397, endPoint y: 150, distance: 10.0
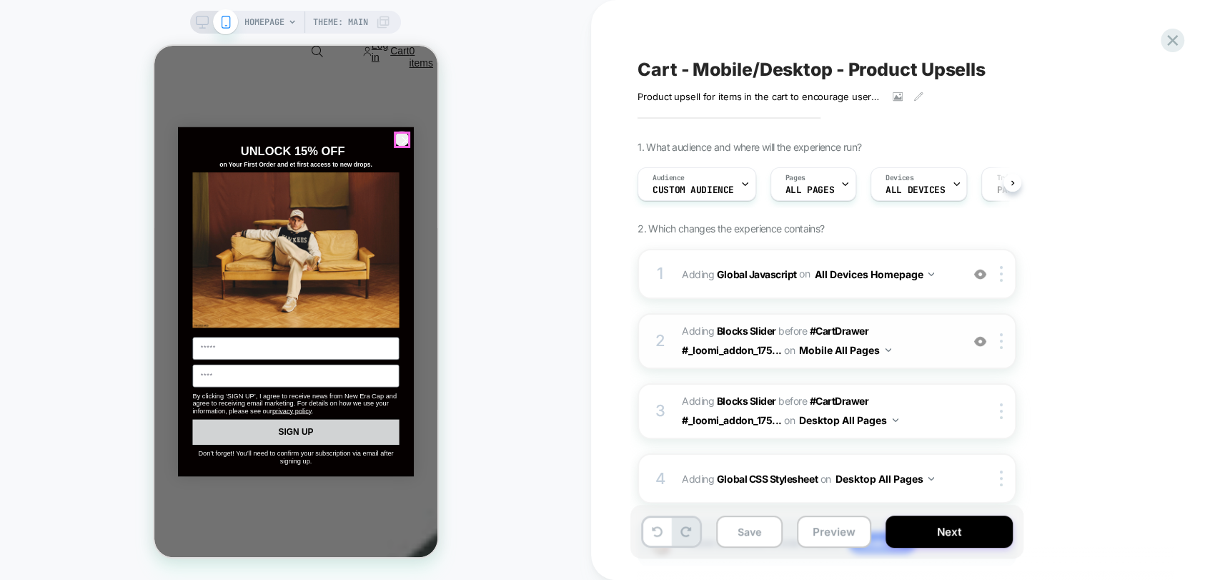
click at [402, 141] on circle "Close dialog" at bounding box center [405, 140] width 16 height 16
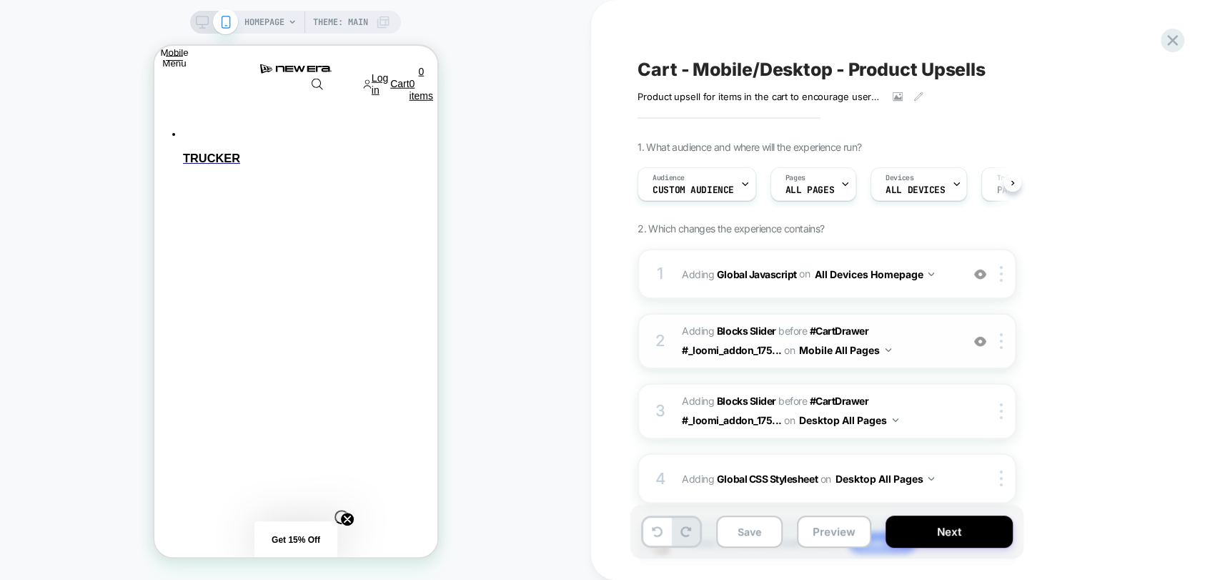
scroll to position [0, 850]
click at [833, 532] on button "Preview" at bounding box center [834, 531] width 74 height 32
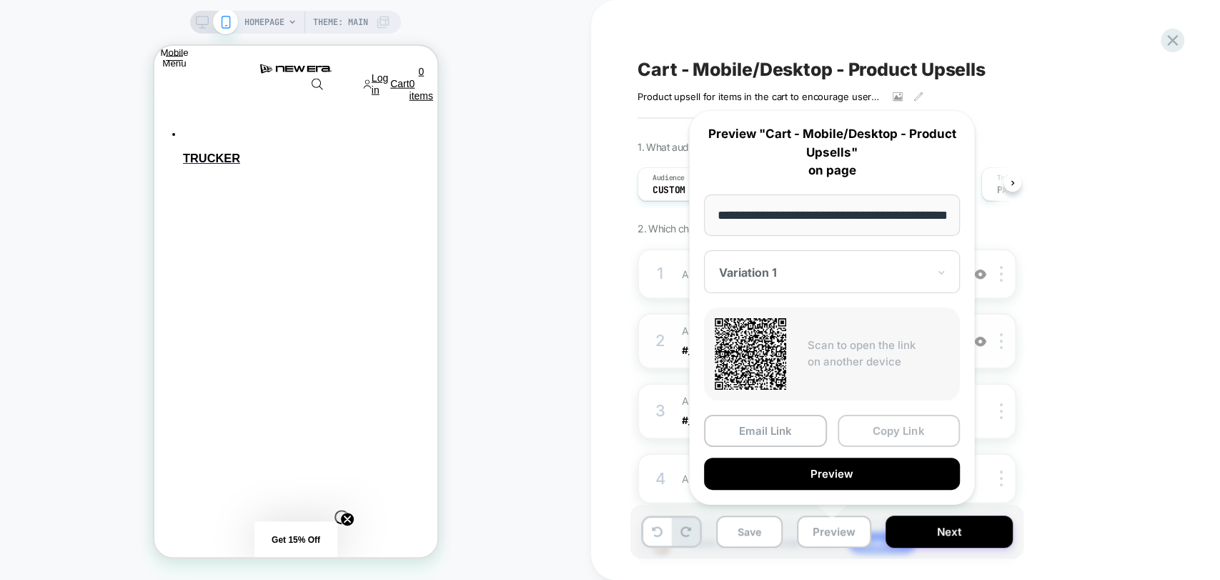
click at [863, 437] on button "Copy Link" at bounding box center [899, 430] width 123 height 32
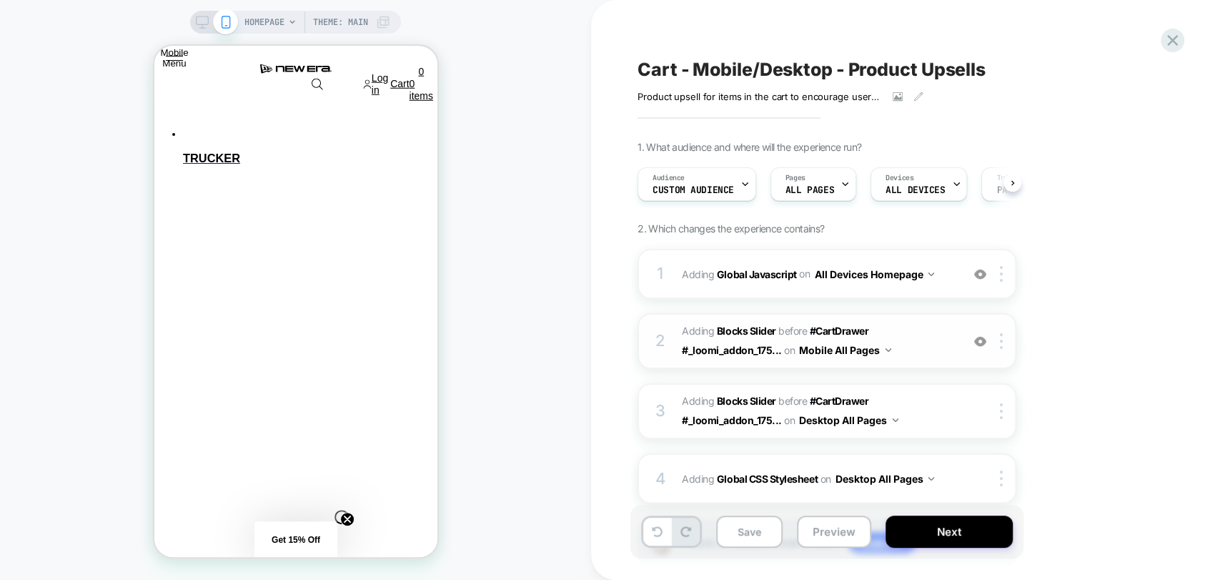
scroll to position [0, 0]
click at [819, 537] on button "Preview" at bounding box center [834, 531] width 74 height 32
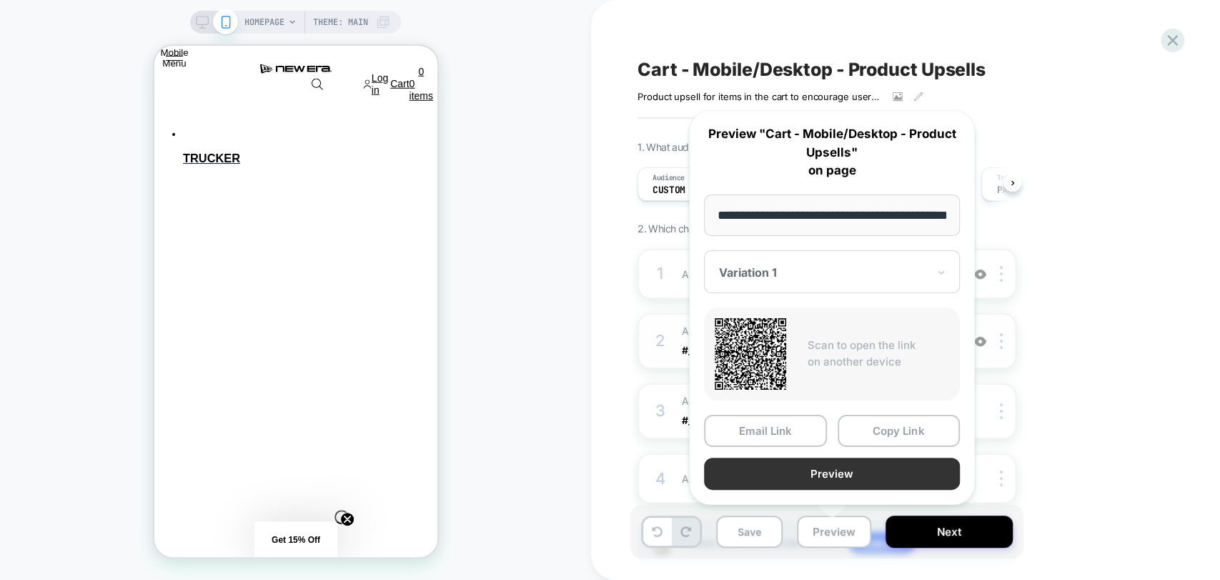
click at [869, 479] on button "Preview" at bounding box center [832, 473] width 256 height 32
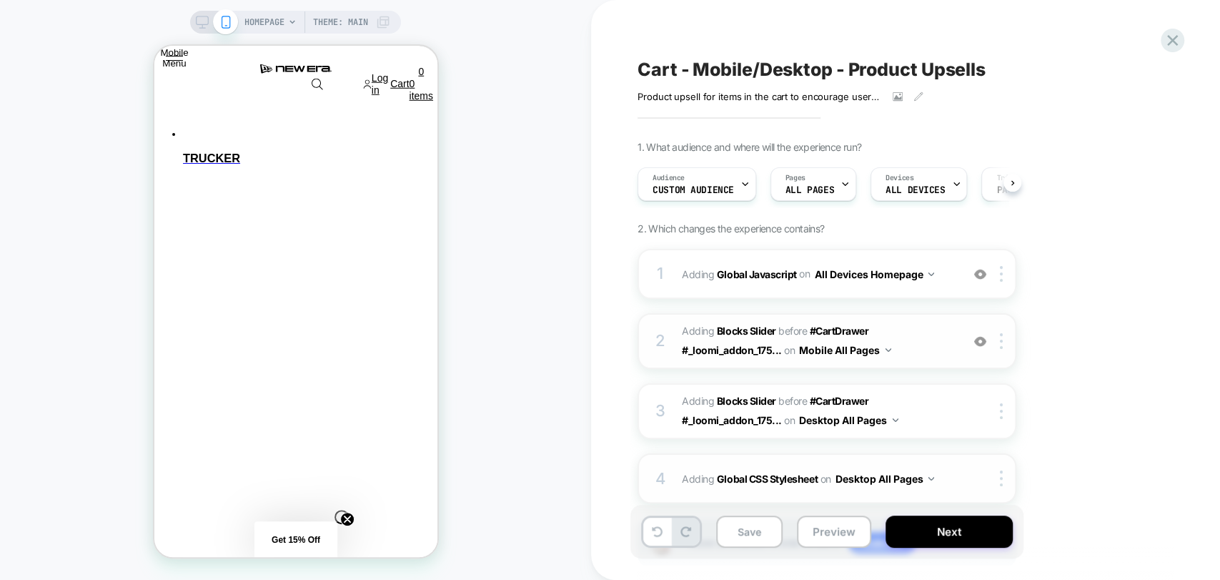
scroll to position [0, 283]
click at [827, 532] on button "Preview" at bounding box center [834, 531] width 74 height 32
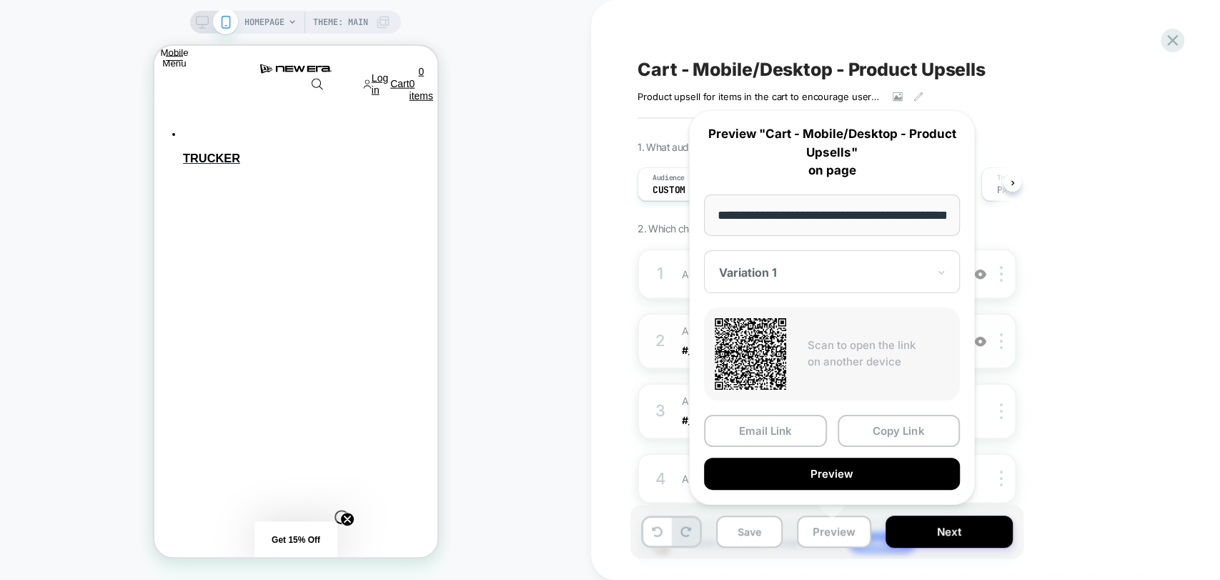
scroll to position [0, 850]
click at [1069, 101] on div "Cart - Mobile/Desktop - Product Upsells Product upsell for items in the cart to…" at bounding box center [898, 79] width 522 height 45
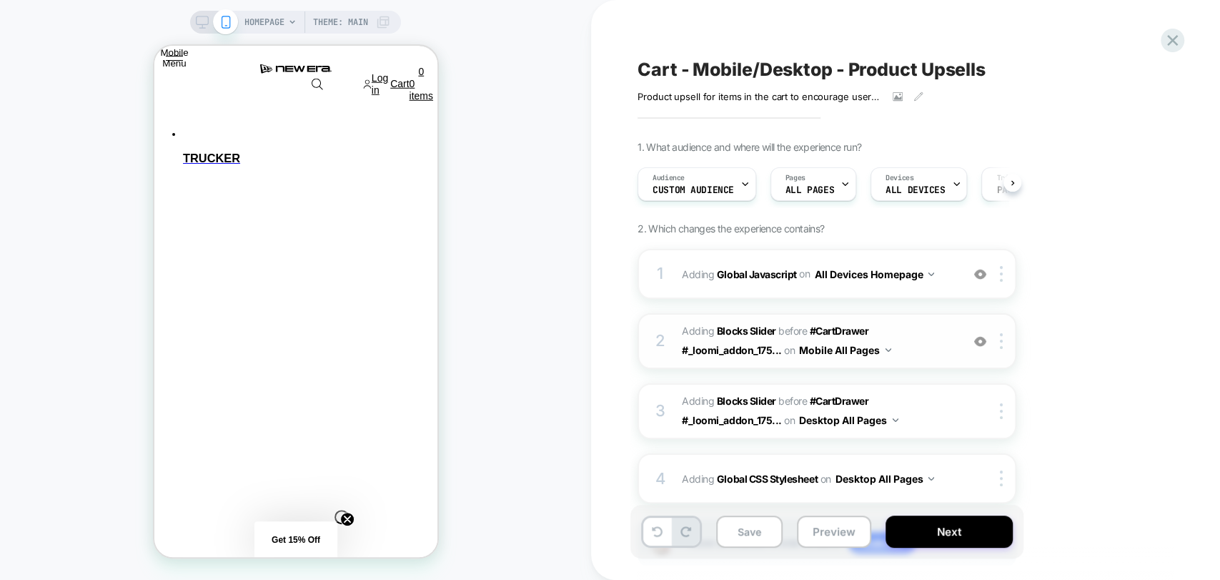
scroll to position [0, 0]
click at [854, 347] on button "Mobile All Pages" at bounding box center [845, 349] width 92 height 21
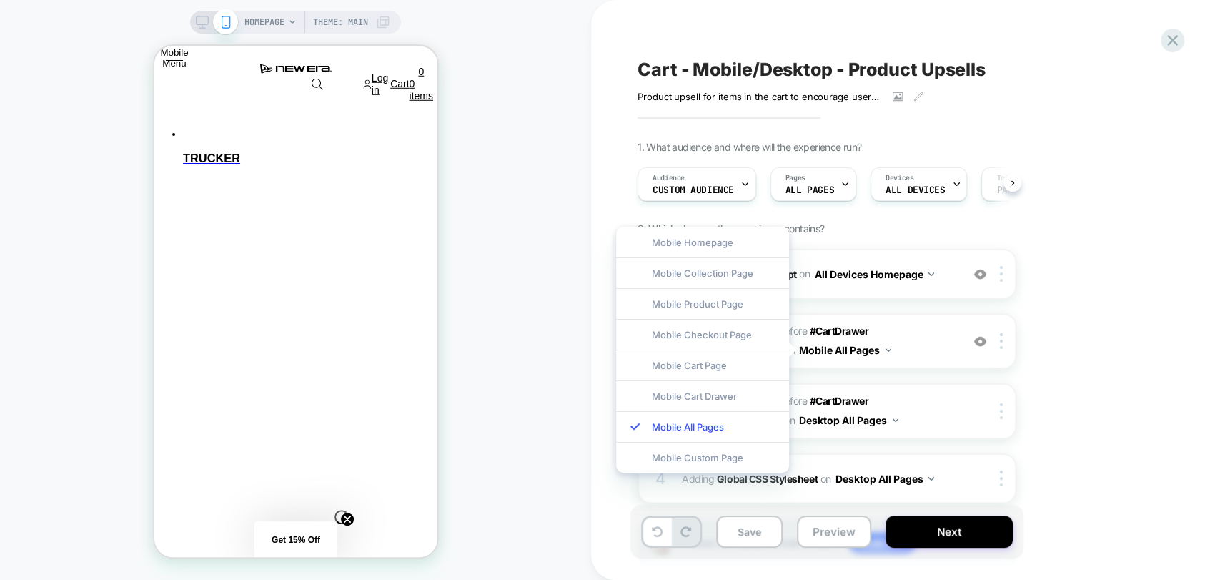
click at [1100, 296] on div "1. What audience and where will the experience run? Audience Custom Audience Pa…" at bounding box center [898, 372] width 522 height 462
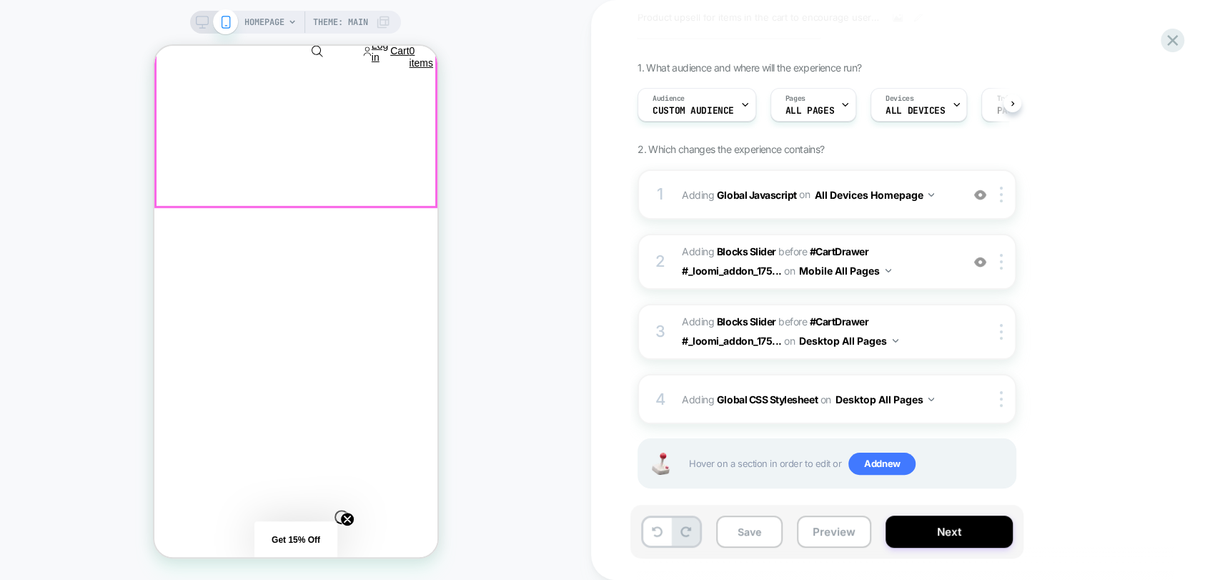
scroll to position [0, 850]
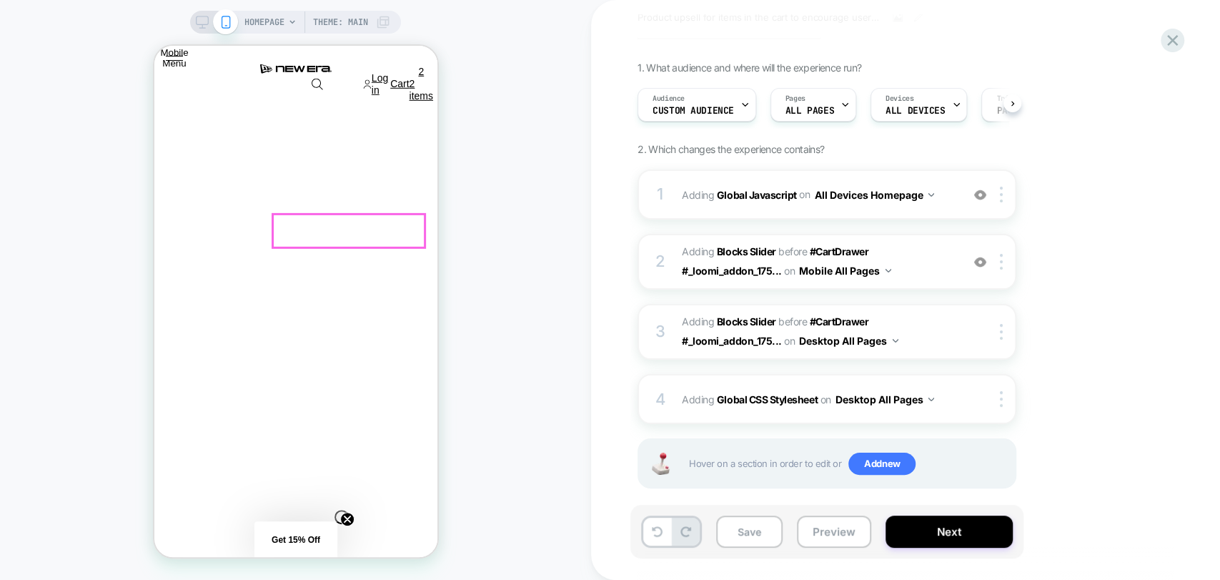
scroll to position [0, 0]
click at [835, 542] on button "Preview" at bounding box center [834, 531] width 74 height 32
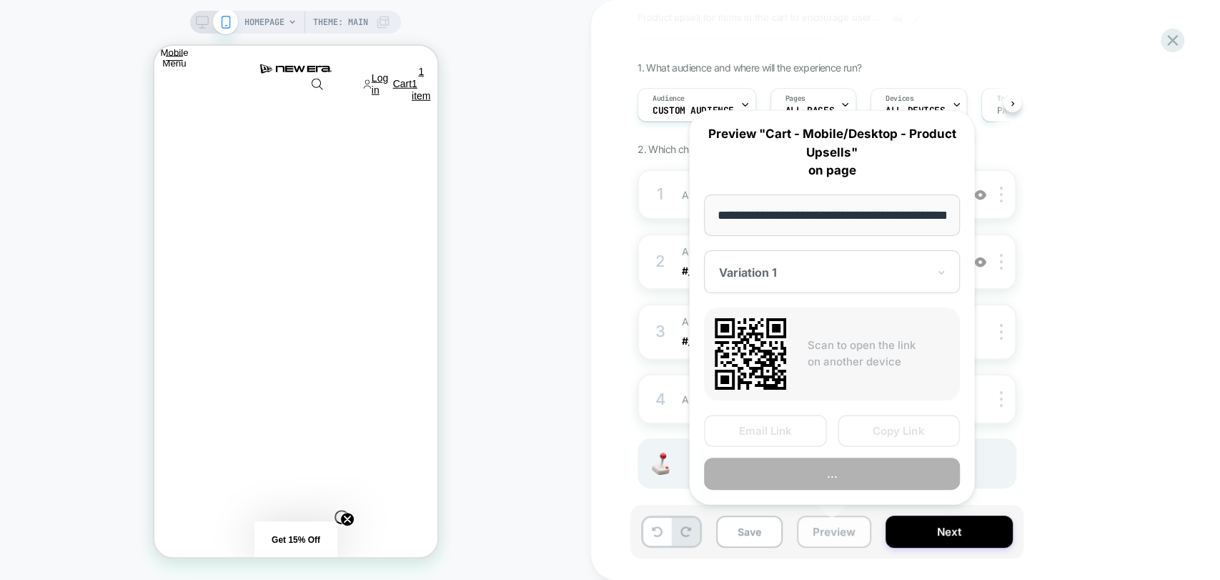
scroll to position [0, 59]
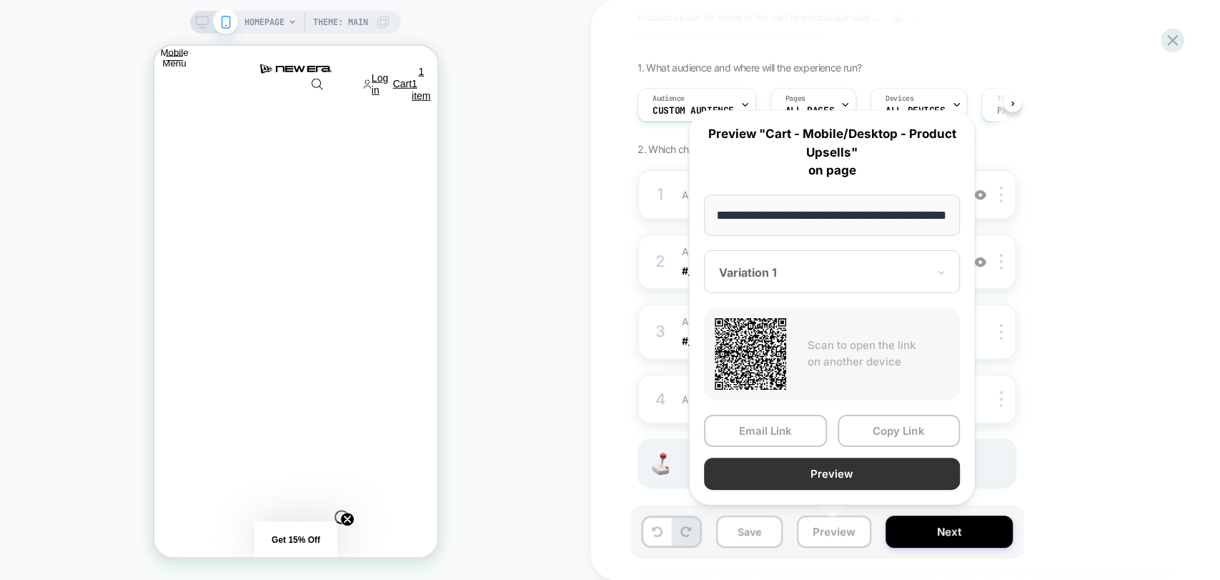
click at [852, 477] on button "Preview" at bounding box center [832, 473] width 256 height 32
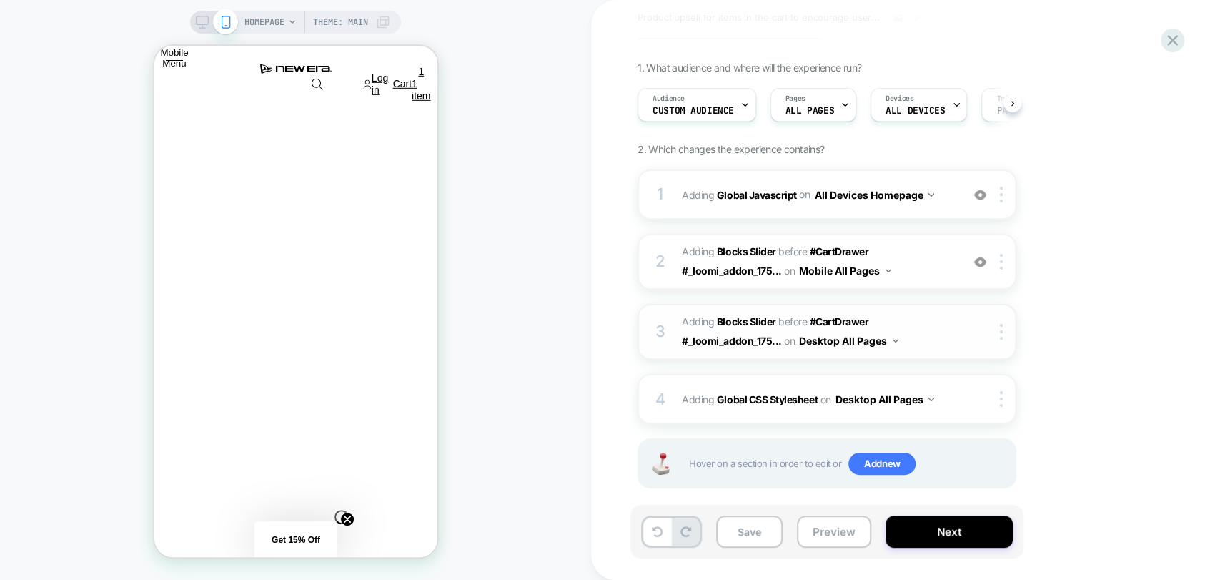
scroll to position [0, 283]
click at [815, 527] on button "Preview" at bounding box center [834, 531] width 74 height 32
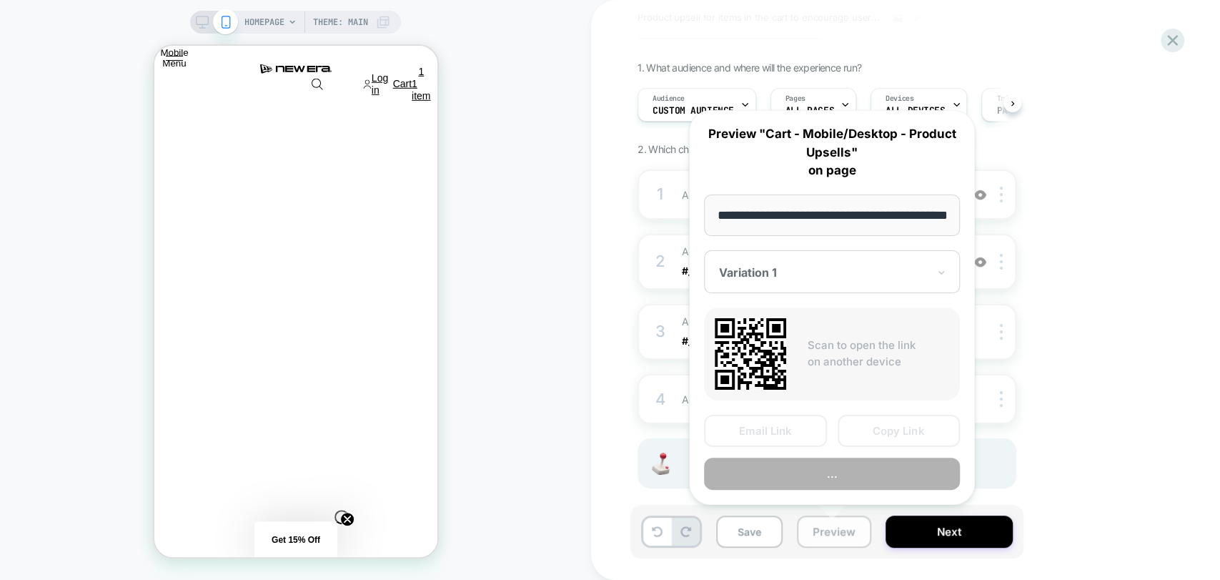
scroll to position [0, 59]
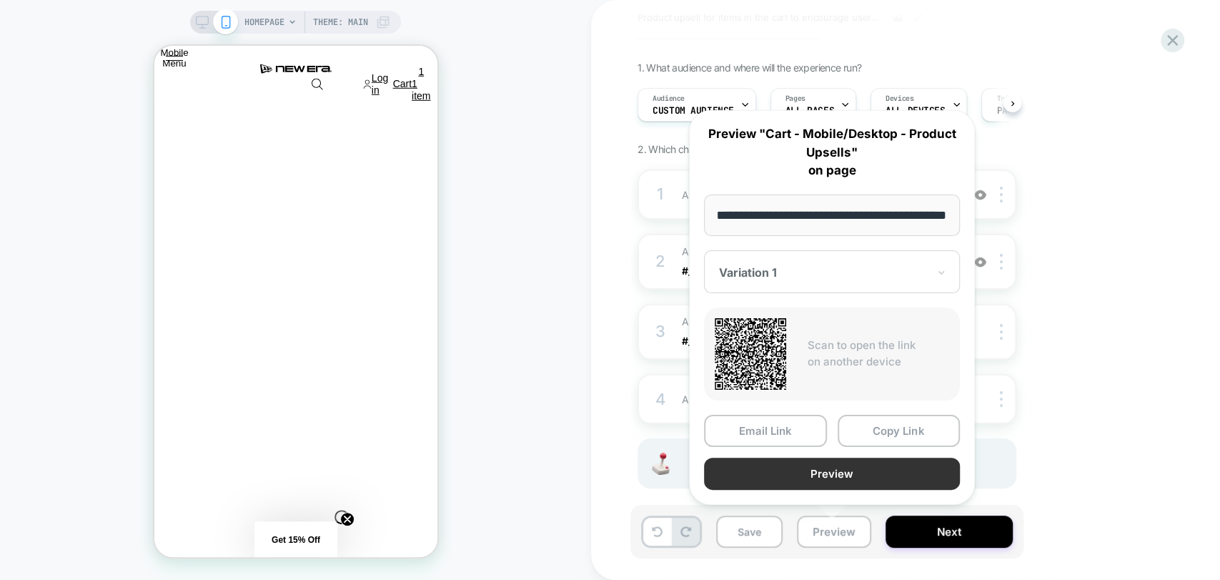
click at [835, 472] on button "Preview" at bounding box center [832, 473] width 256 height 32
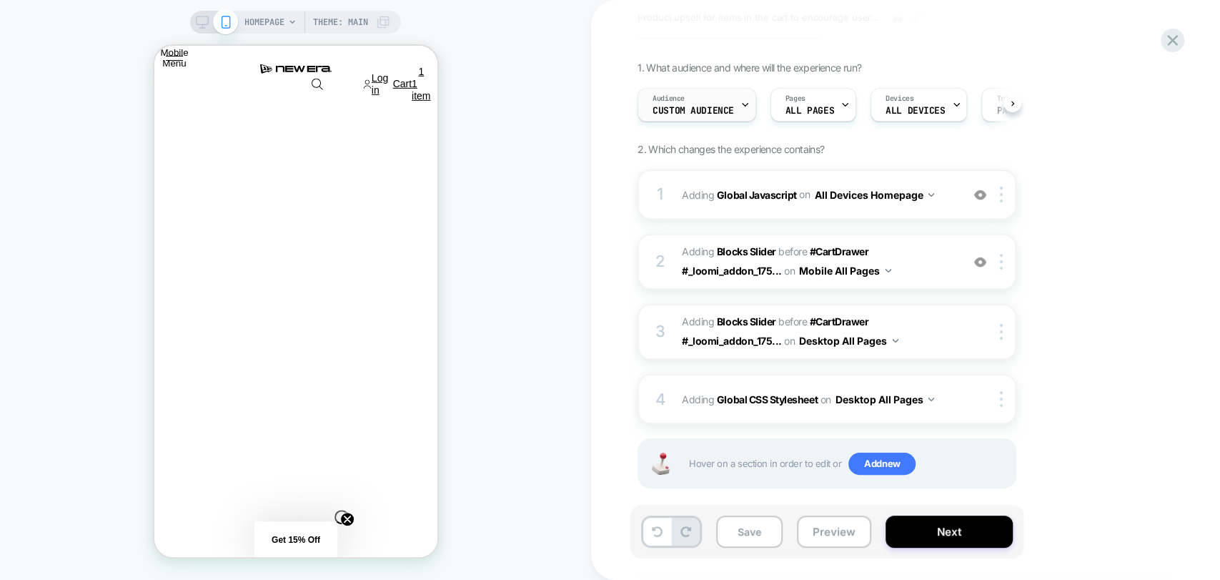
scroll to position [0, 850]
click at [694, 117] on div "Audience Custom Audience" at bounding box center [693, 105] width 110 height 32
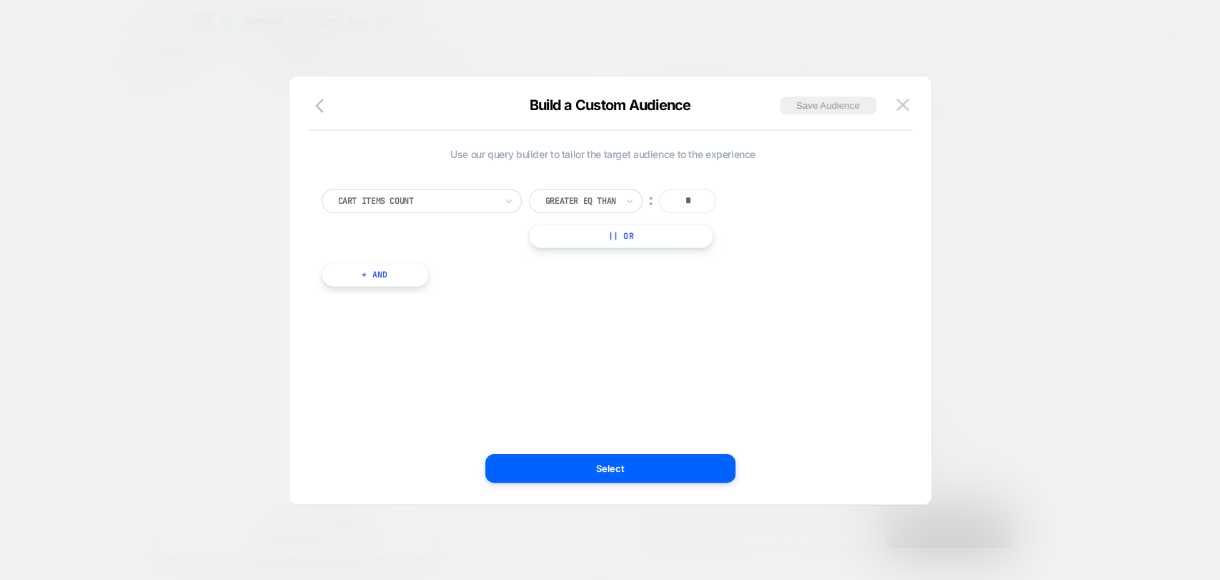
scroll to position [0, 1133]
click at [898, 96] on button at bounding box center [902, 104] width 21 height 21
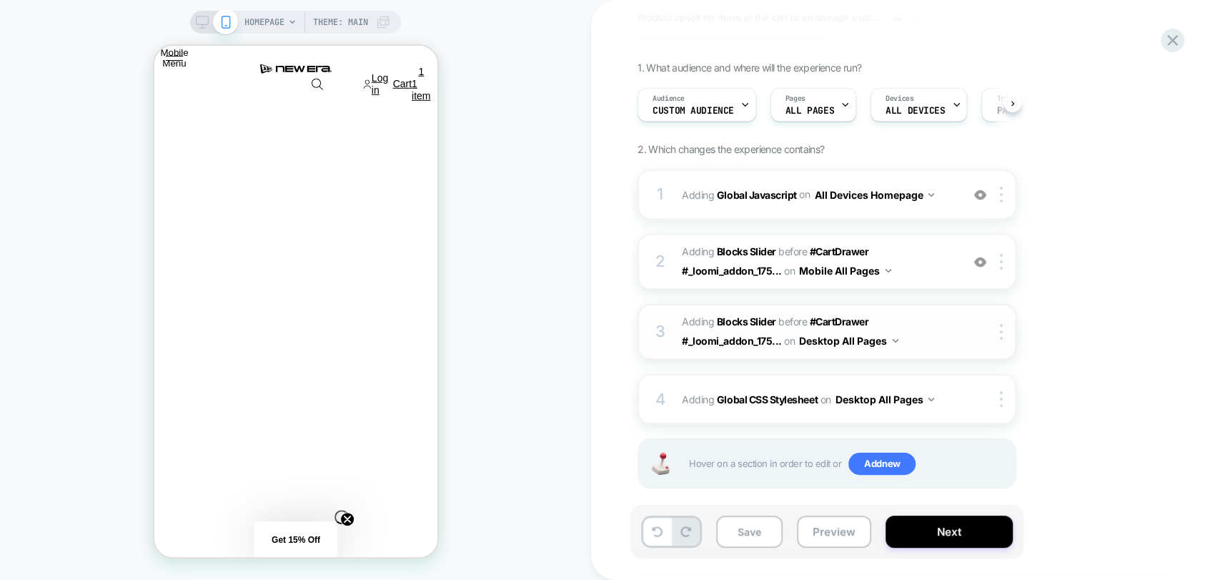
scroll to position [0, 0]
click at [980, 259] on img at bounding box center [980, 262] width 12 height 12
click at [823, 535] on button "Preview" at bounding box center [834, 531] width 74 height 32
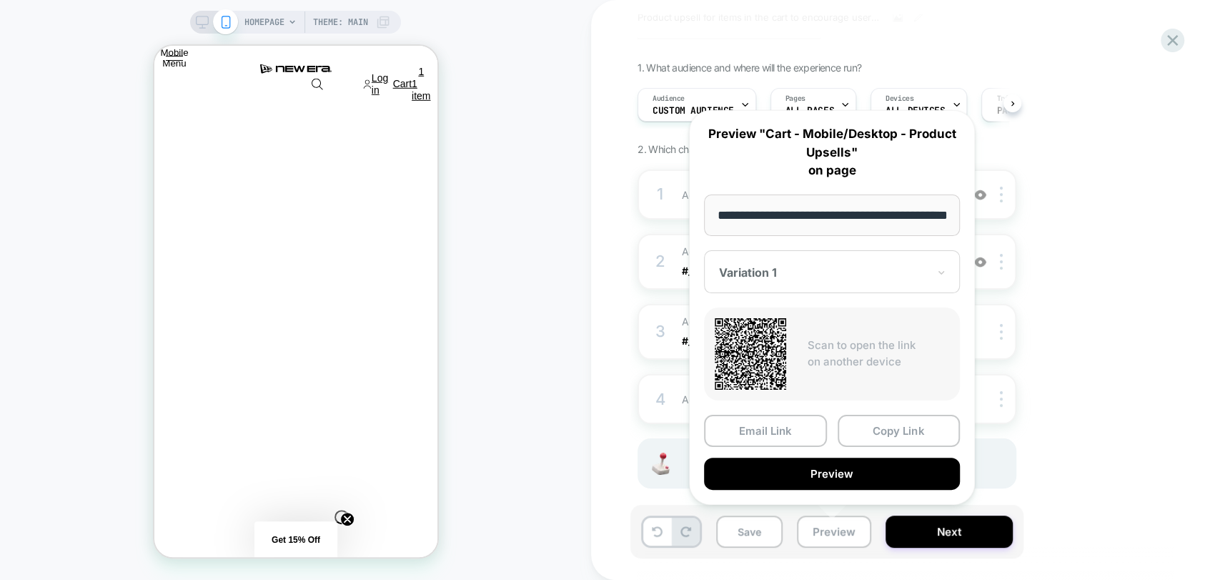
scroll to position [0, 0]
click at [1145, 242] on div "1. What audience and where will the experience run? Audience Custom Audience Pa…" at bounding box center [898, 292] width 522 height 462
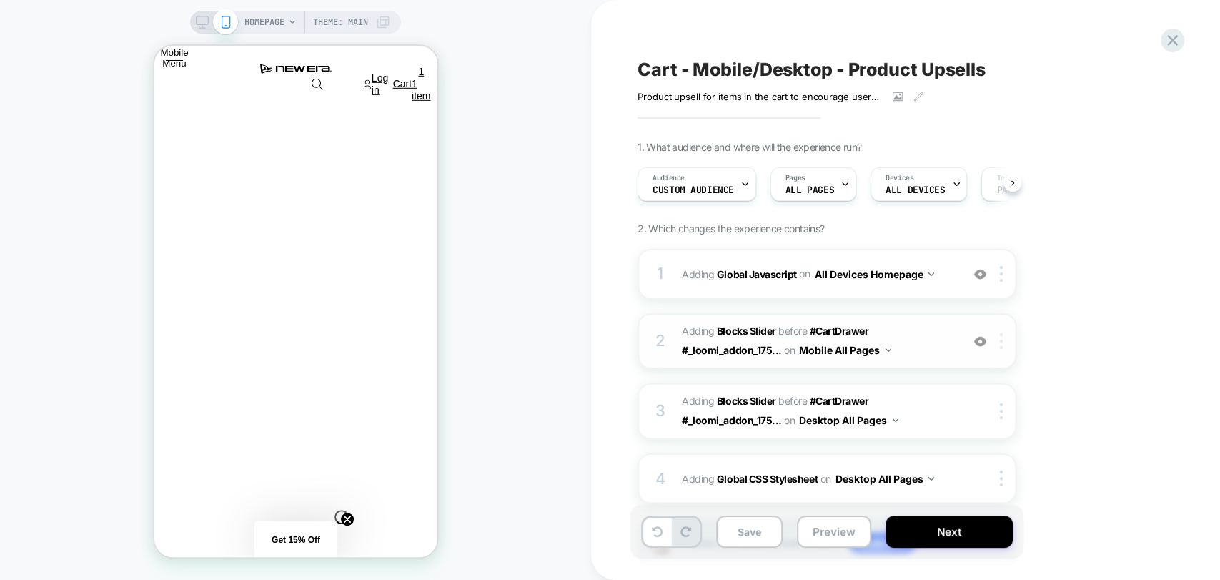
scroll to position [0, 283]
click at [1003, 339] on div at bounding box center [1004, 341] width 24 height 16
click at [1103, 204] on div "1. What audience and where will the experience run? Audience Custom Audience Pa…" at bounding box center [898, 372] width 522 height 462
click at [835, 543] on button "Preview" at bounding box center [834, 531] width 74 height 32
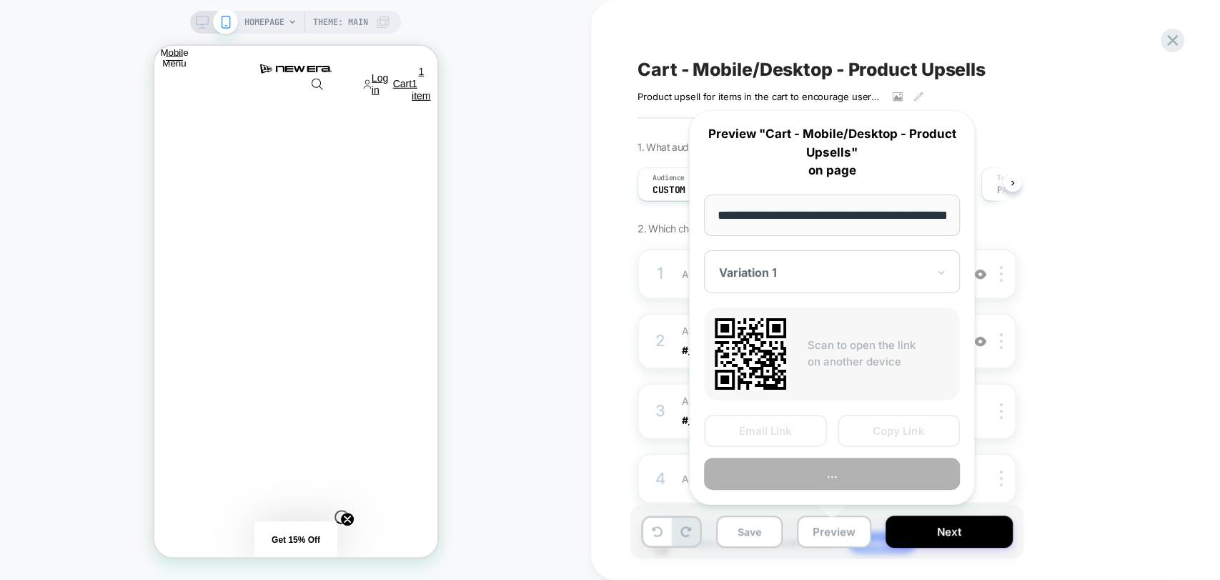
scroll to position [0, 59]
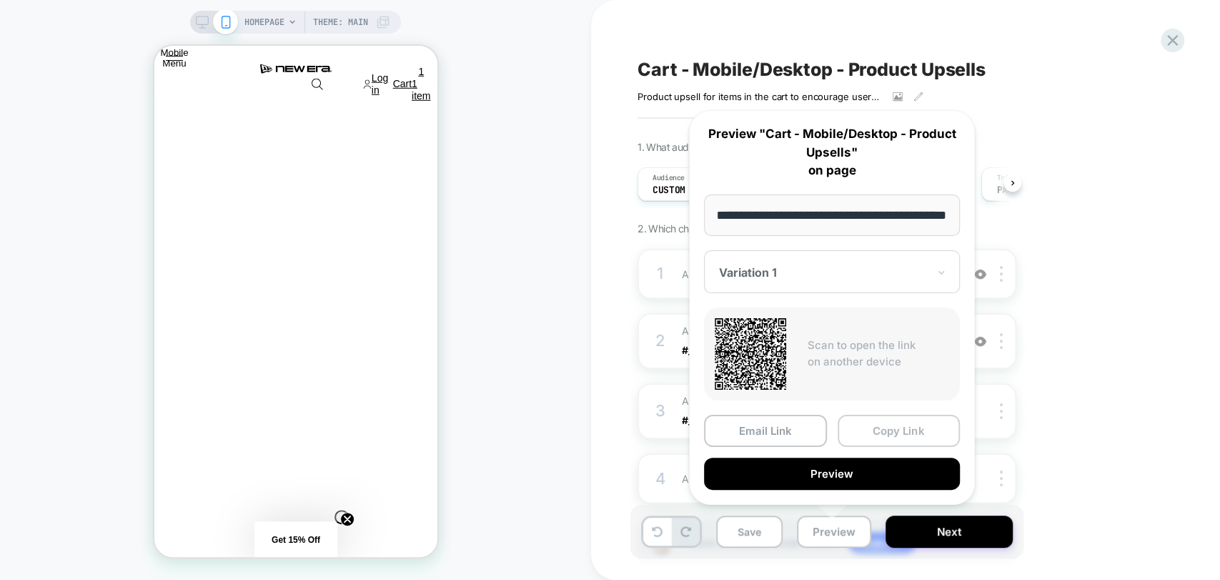
click at [885, 427] on button "Copy Link" at bounding box center [899, 430] width 123 height 32
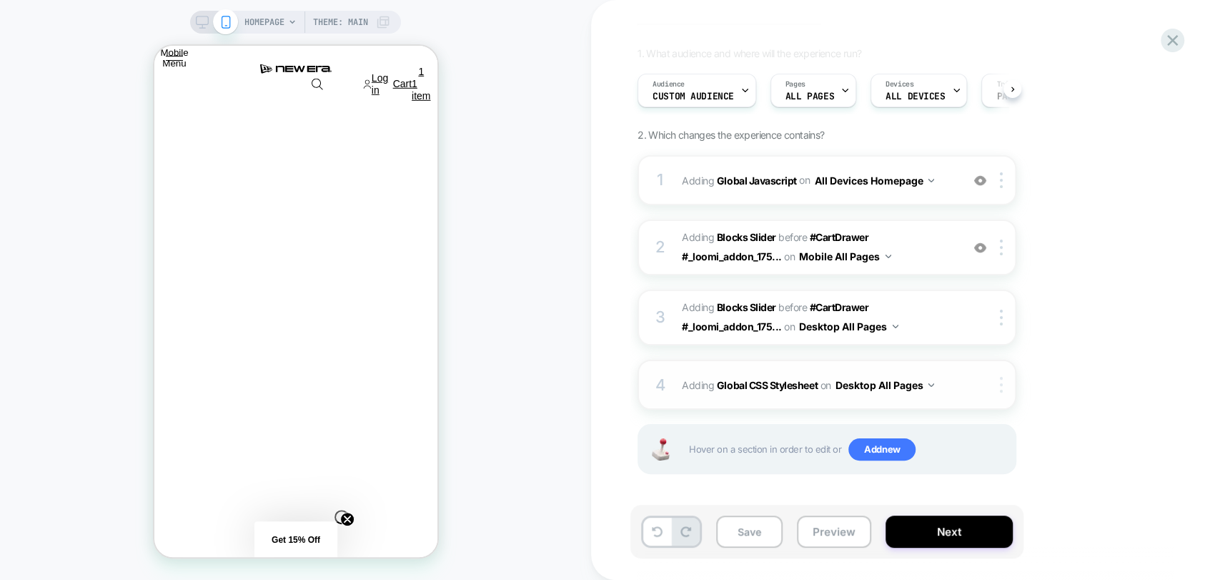
scroll to position [0, 850]
click at [1000, 320] on img at bounding box center [1001, 317] width 3 height 16
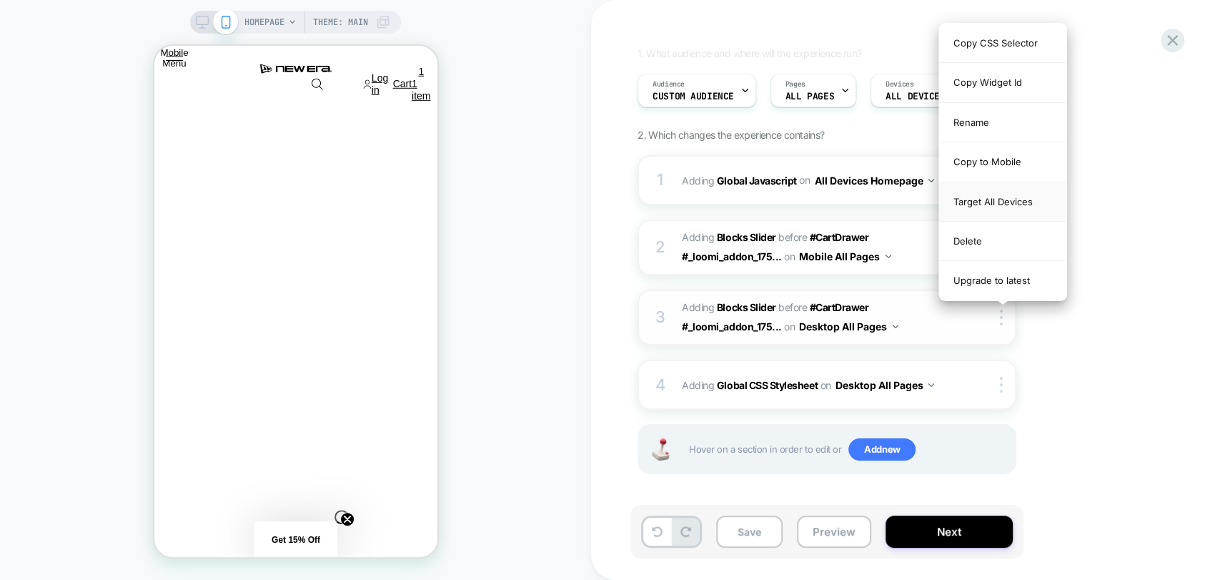
scroll to position [0, 1133]
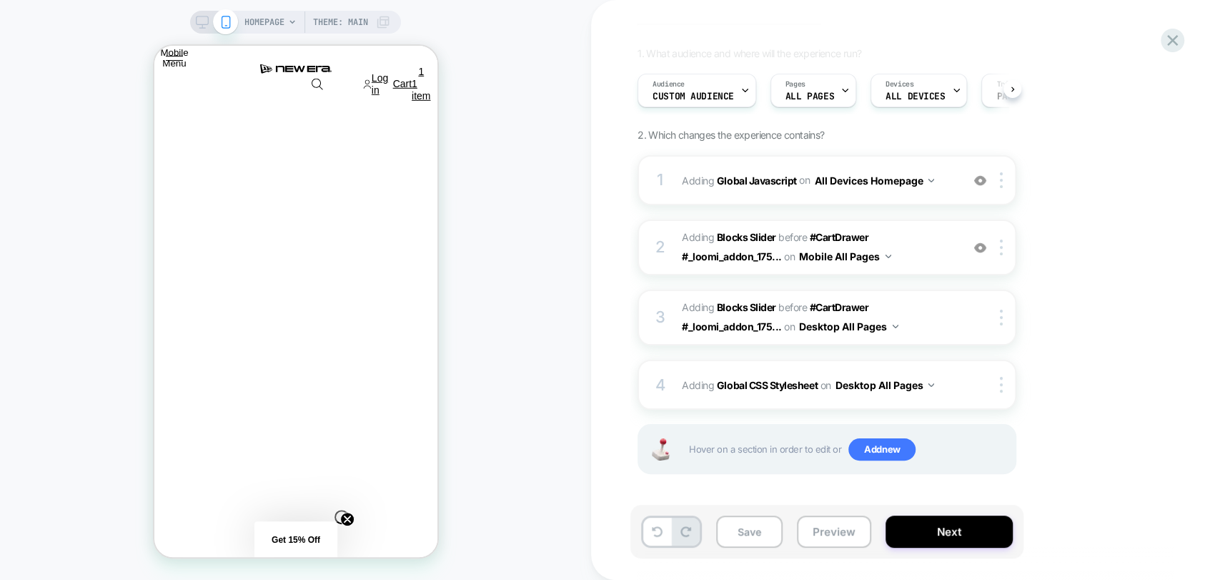
click at [1116, 259] on div "1. What audience and where will the experience run? Audience Custom Audience Pa…" at bounding box center [898, 278] width 522 height 462
click at [1000, 319] on img at bounding box center [1001, 317] width 3 height 16
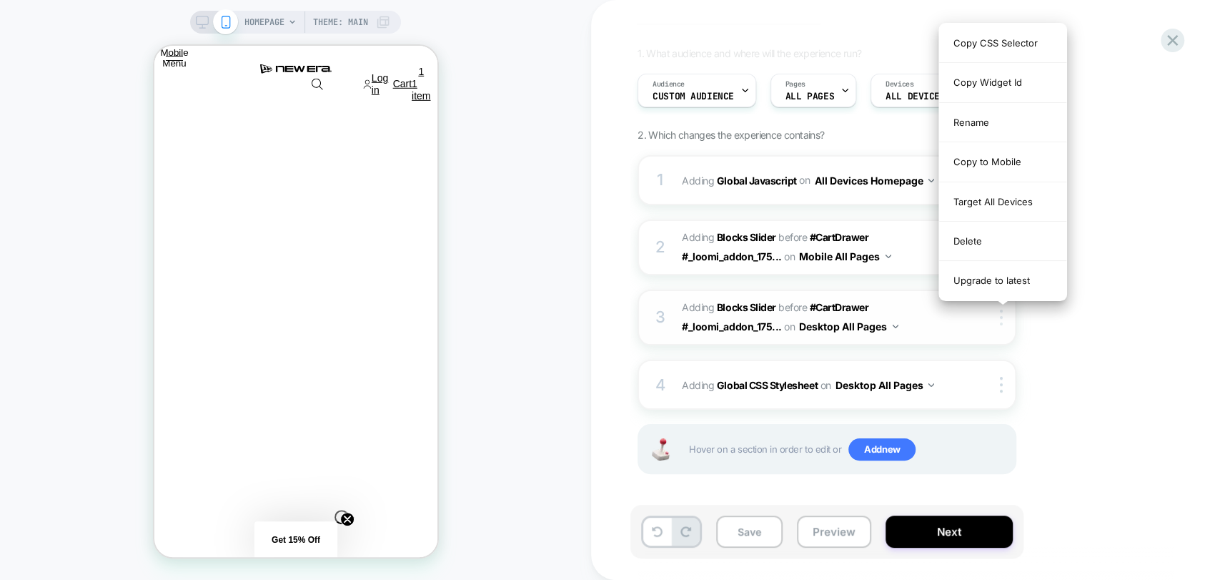
scroll to position [0, 0]
click at [1083, 344] on div "1. What audience and where will the experience run? Audience Custom Audience Pa…" at bounding box center [898, 278] width 522 height 462
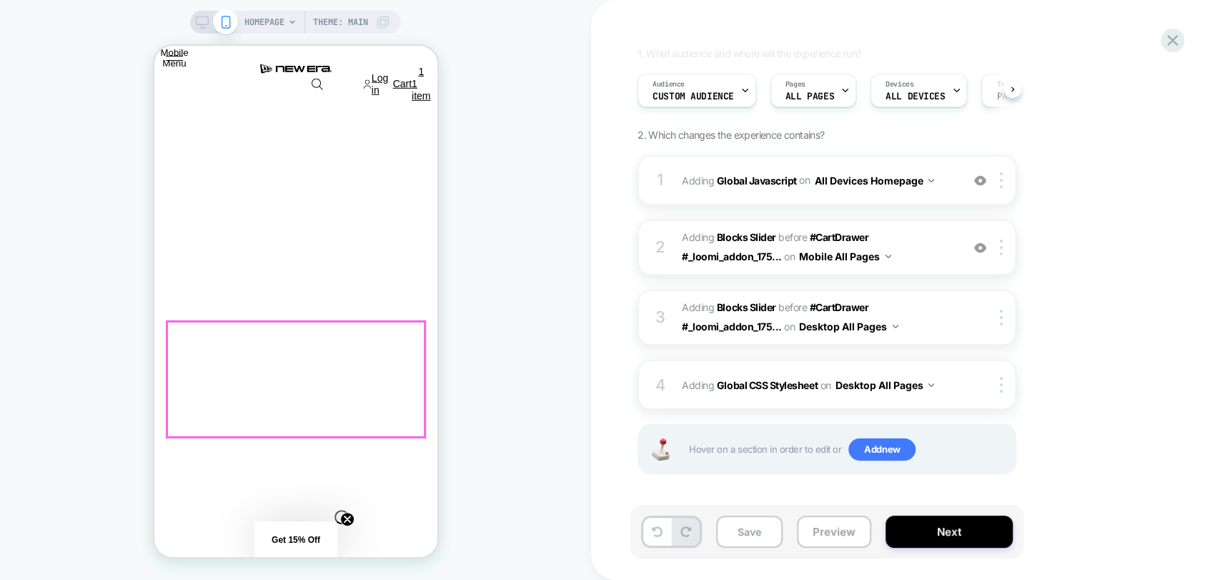
scroll to position [0, 283]
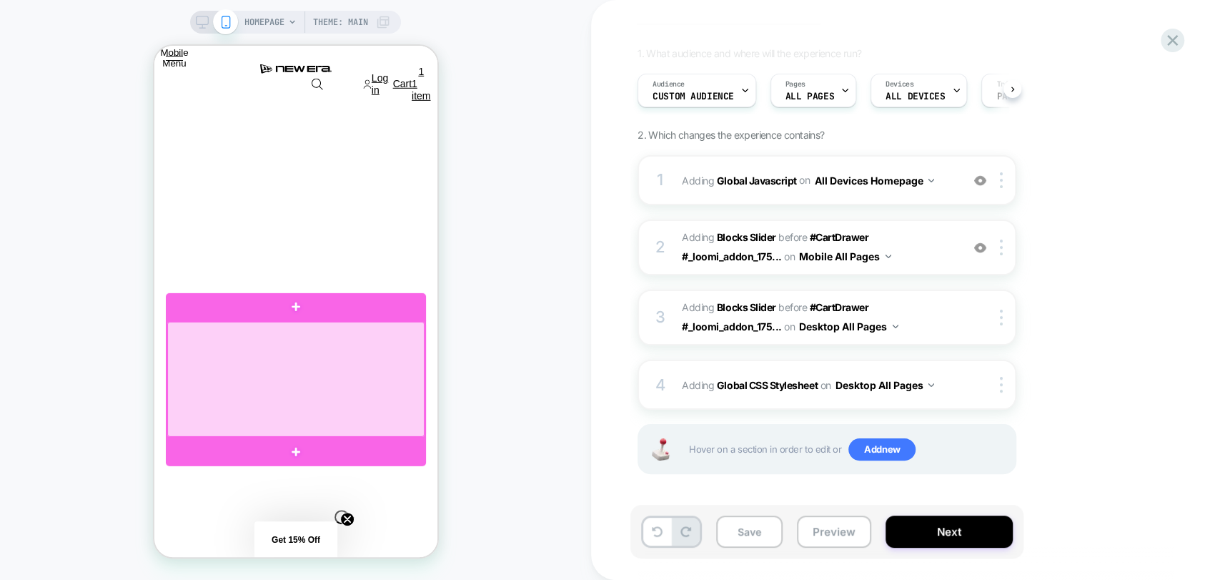
click at [352, 340] on div at bounding box center [295, 379] width 257 height 115
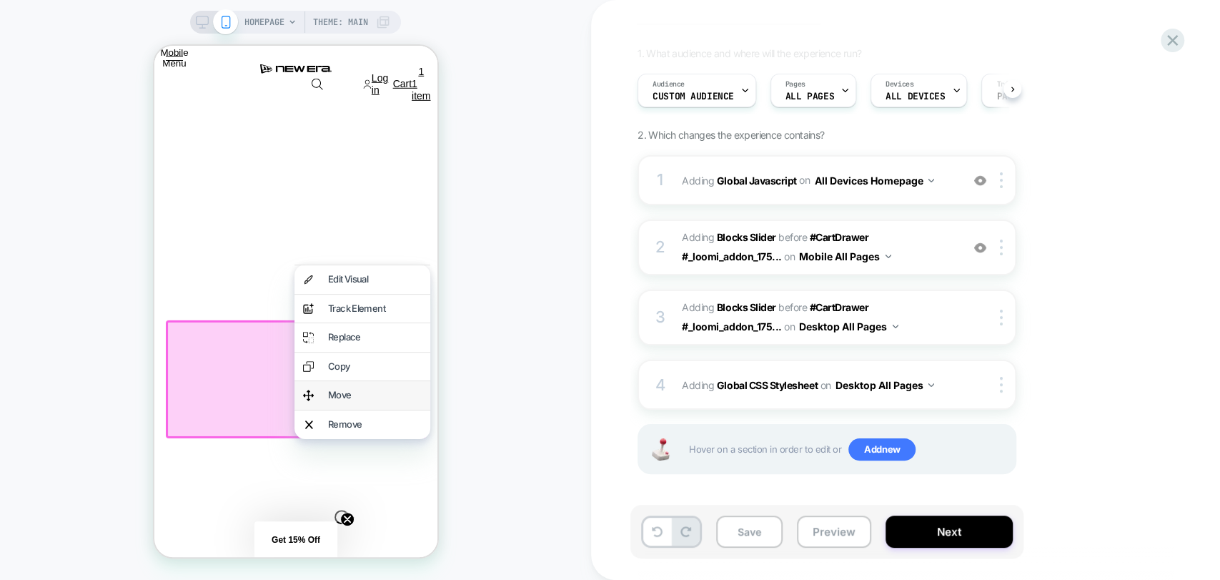
click at [348, 386] on div "Move" at bounding box center [362, 395] width 136 height 29
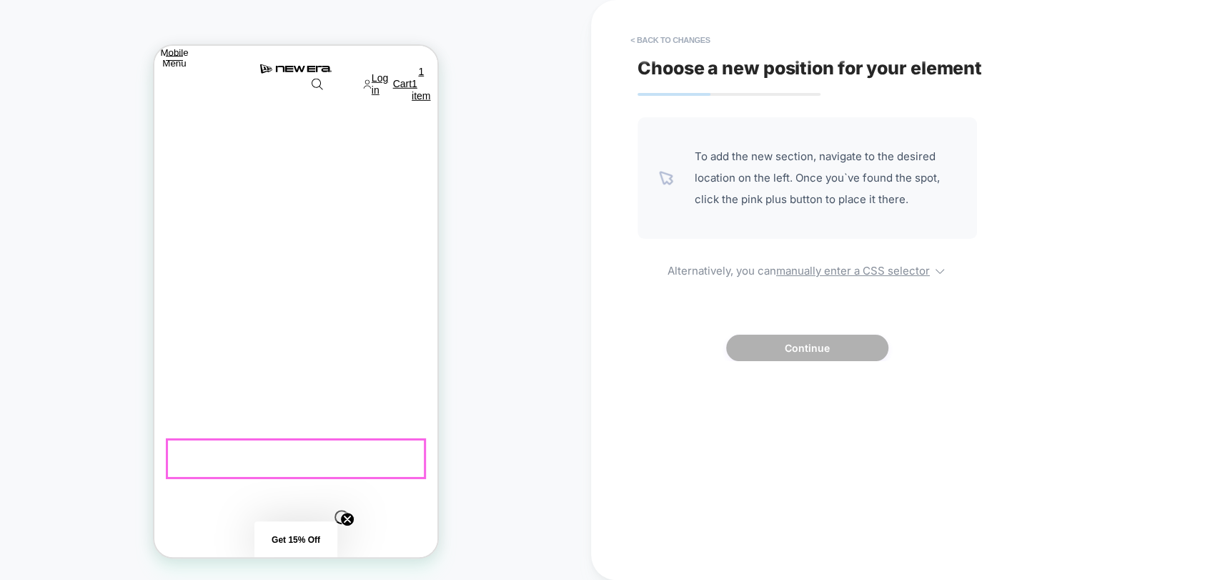
scroll to position [0, 566]
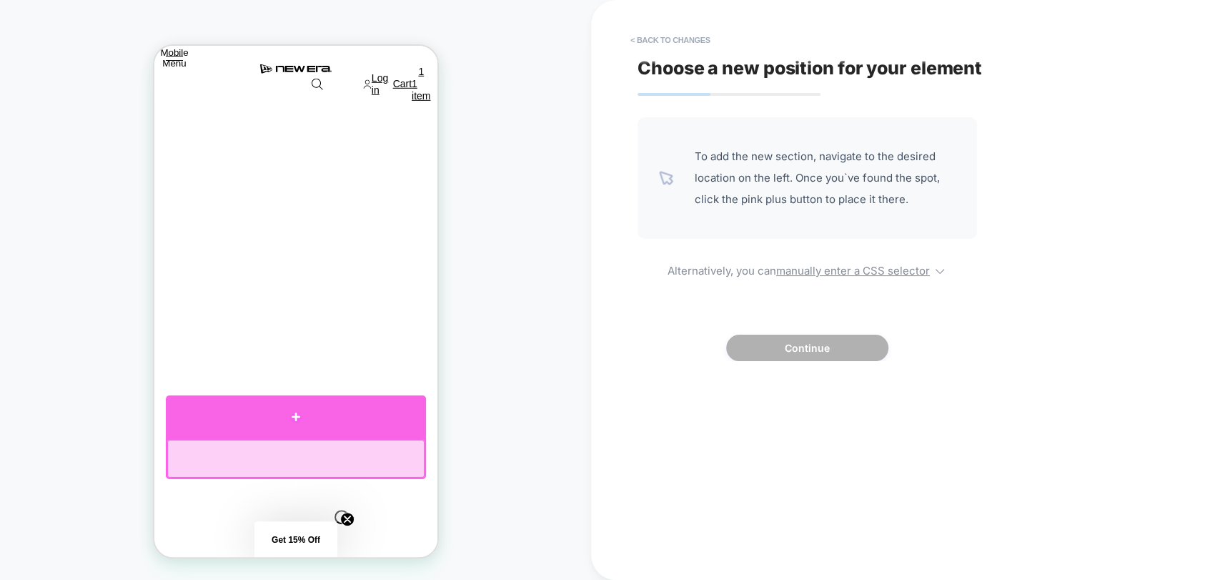
click at [293, 417] on div at bounding box center [295, 416] width 260 height 43
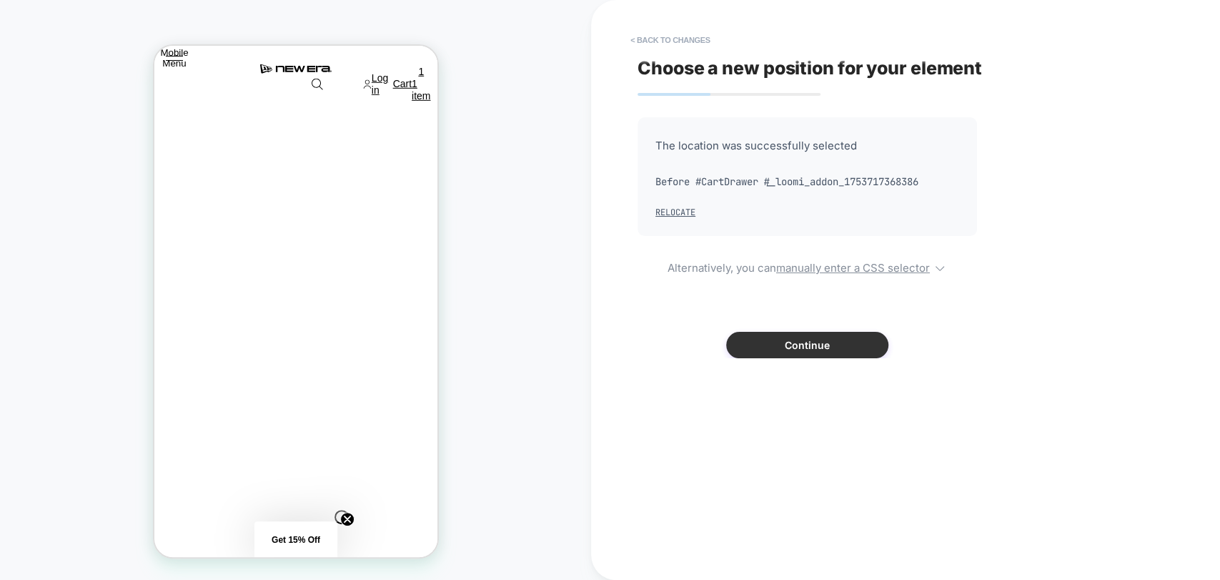
click at [771, 350] on button "Continue" at bounding box center [807, 345] width 162 height 26
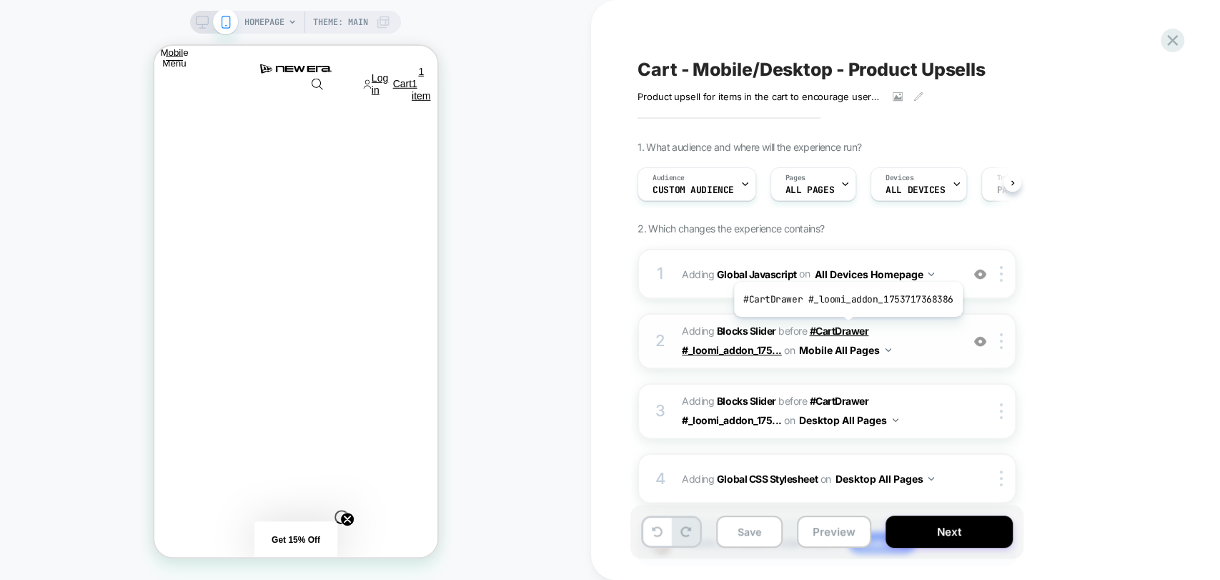
scroll to position [0, 850]
click at [844, 537] on button "Preview" at bounding box center [834, 531] width 74 height 32
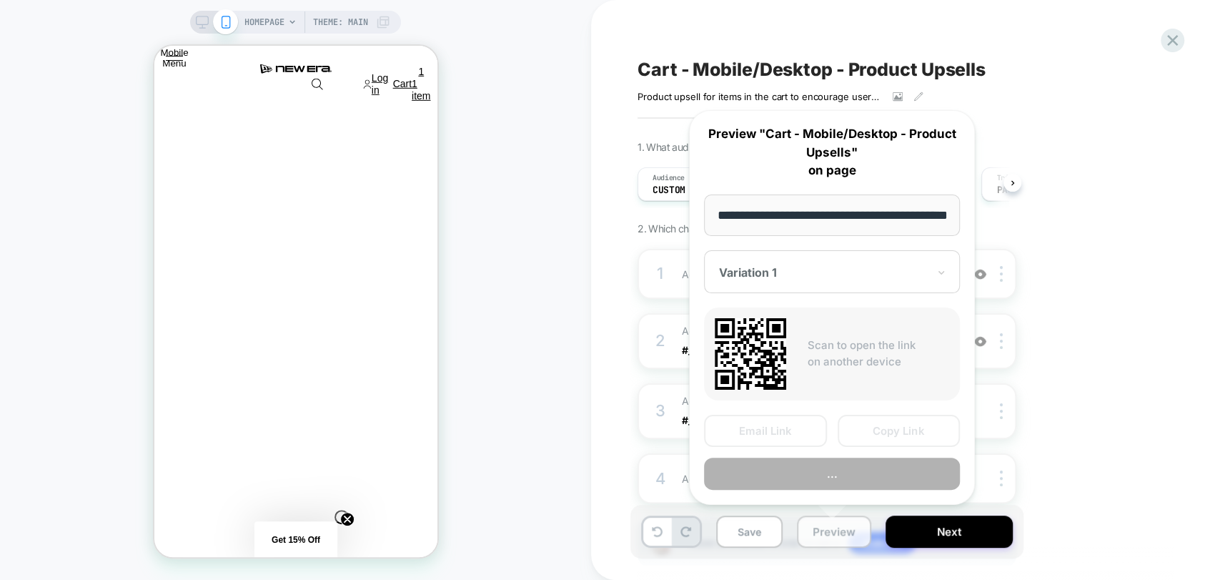
scroll to position [0, 59]
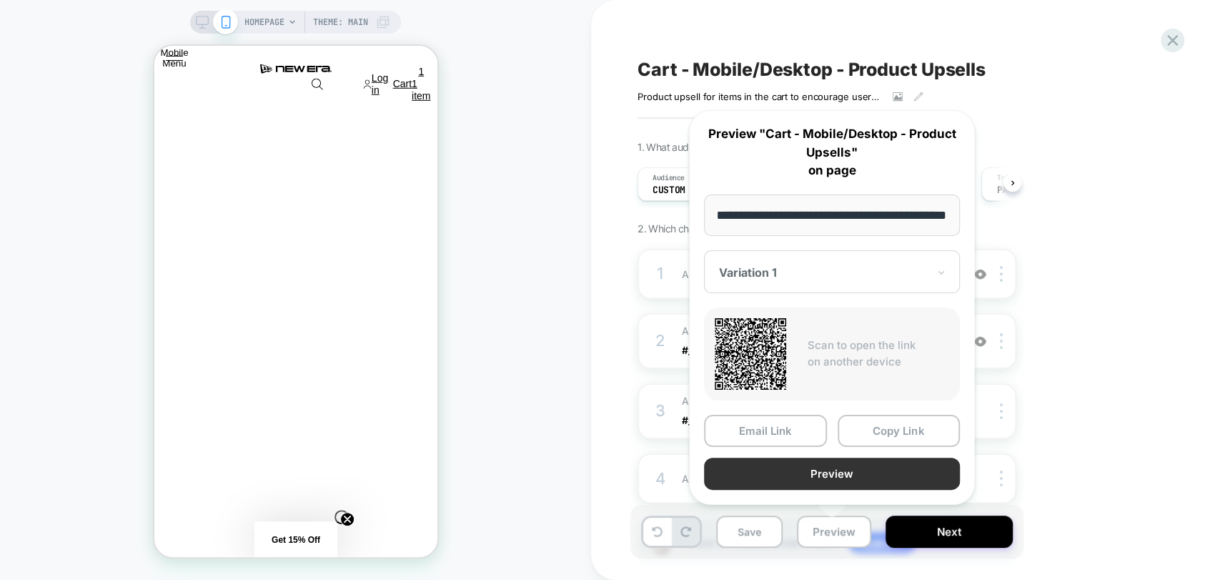
click at [887, 474] on button "Preview" at bounding box center [832, 473] width 256 height 32
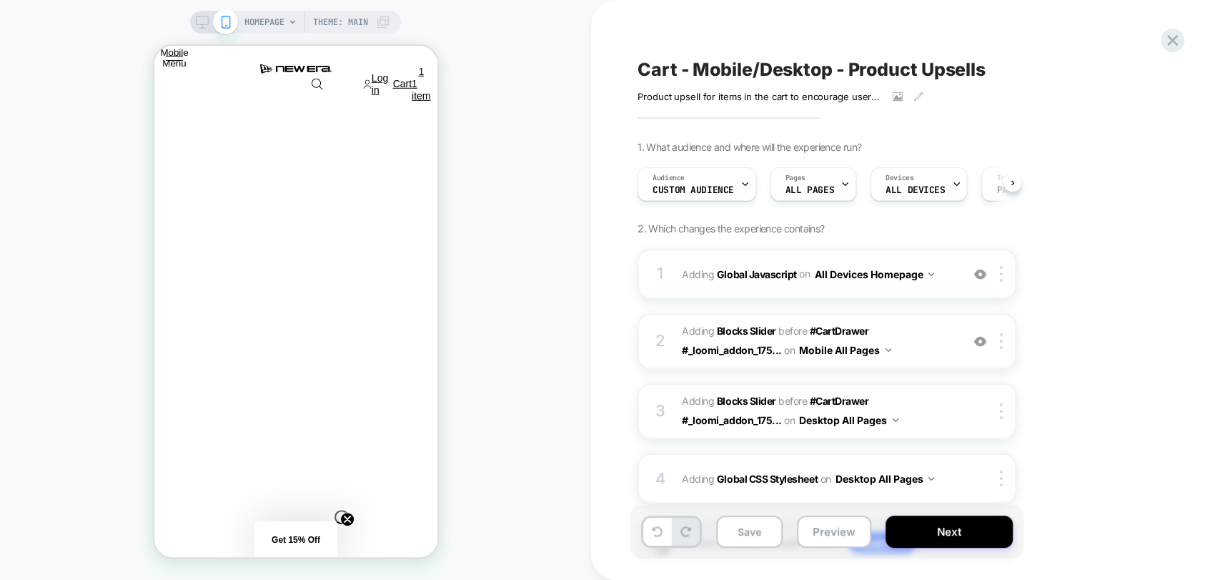
scroll to position [0, 1133]
click at [822, 538] on button "Preview" at bounding box center [834, 531] width 74 height 32
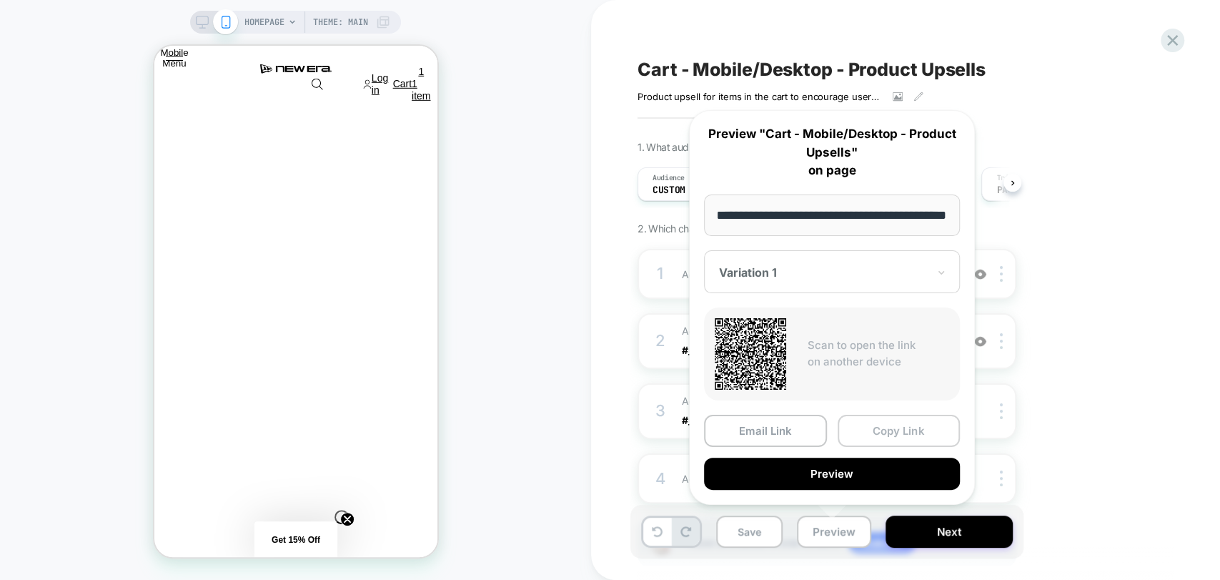
scroll to position [0, 0]
click at [914, 431] on button "Copy Link" at bounding box center [899, 430] width 123 height 32
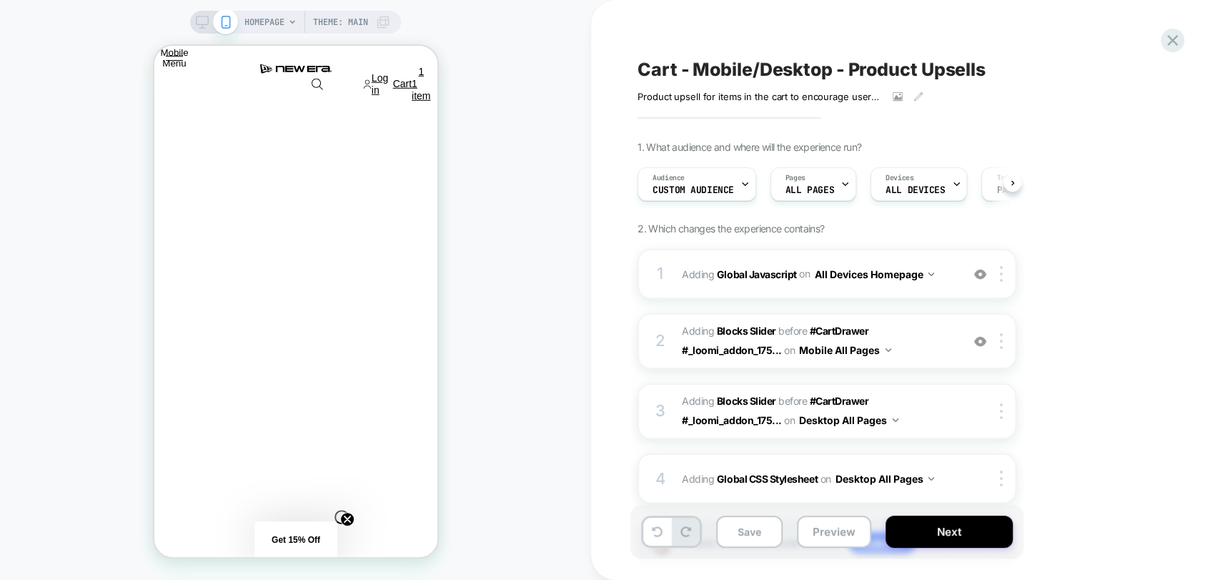
scroll to position [0, 283]
click at [748, 533] on button "Save" at bounding box center [749, 531] width 66 height 32
click at [830, 534] on button "Preview" at bounding box center [834, 531] width 74 height 32
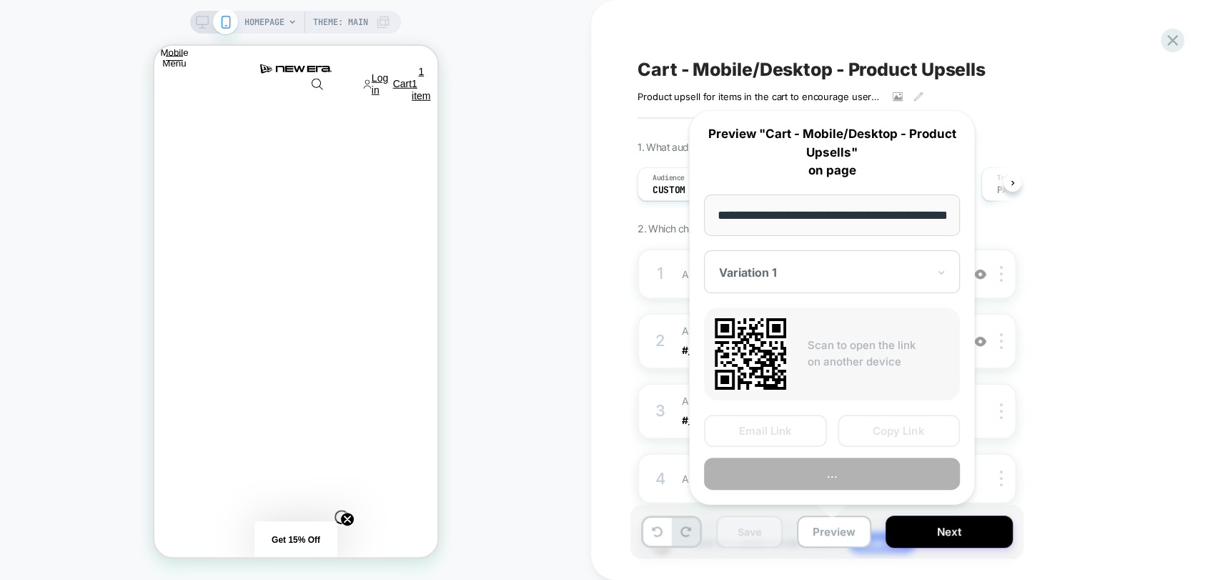
scroll to position [0, 59]
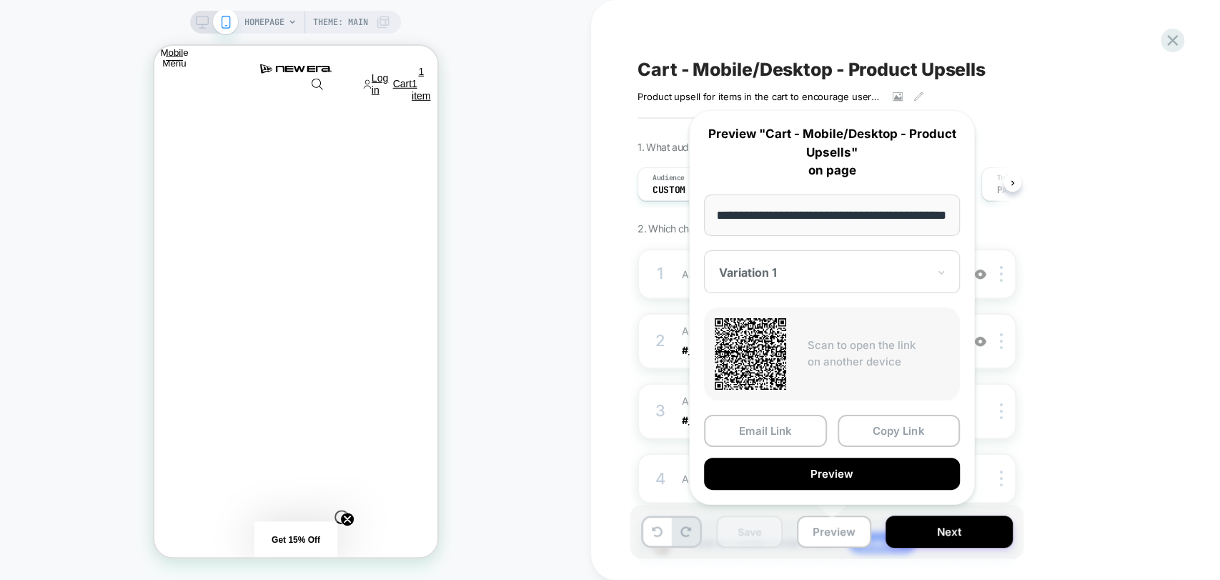
click at [783, 221] on input "**********" at bounding box center [832, 214] width 256 height 41
drag, startPoint x: 828, startPoint y: 214, endPoint x: 707, endPoint y: 209, distance: 120.9
click at [707, 209] on input "**********" at bounding box center [832, 214] width 256 height 41
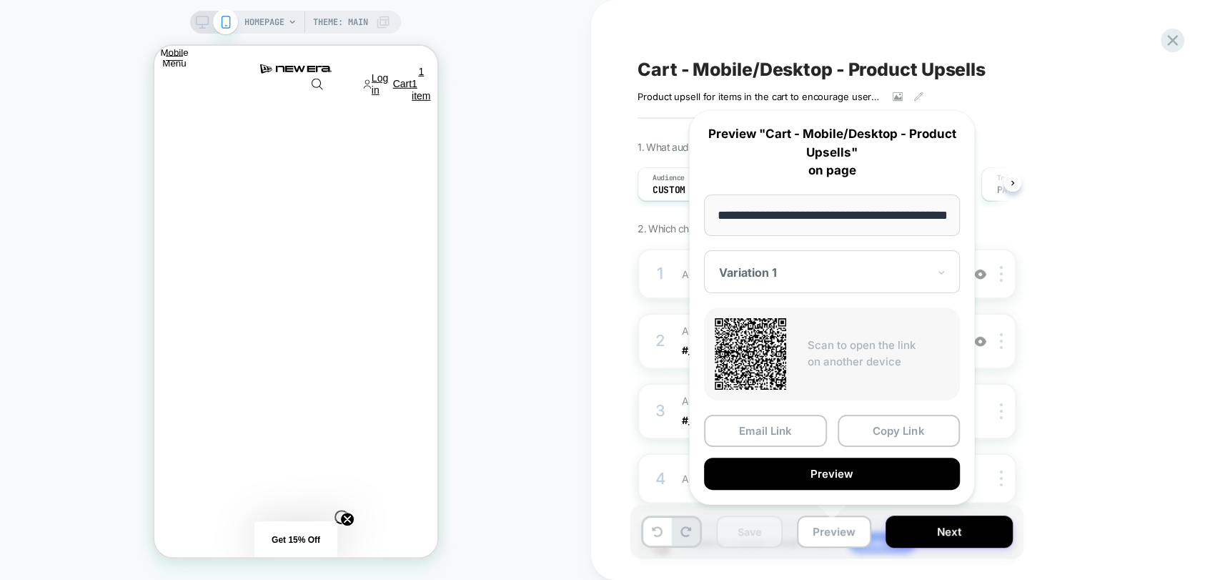
click at [1045, 104] on div "Cart - Mobile/Desktop - Product Upsells Product upsell for items in the cart to…" at bounding box center [898, 289] width 536 height 551
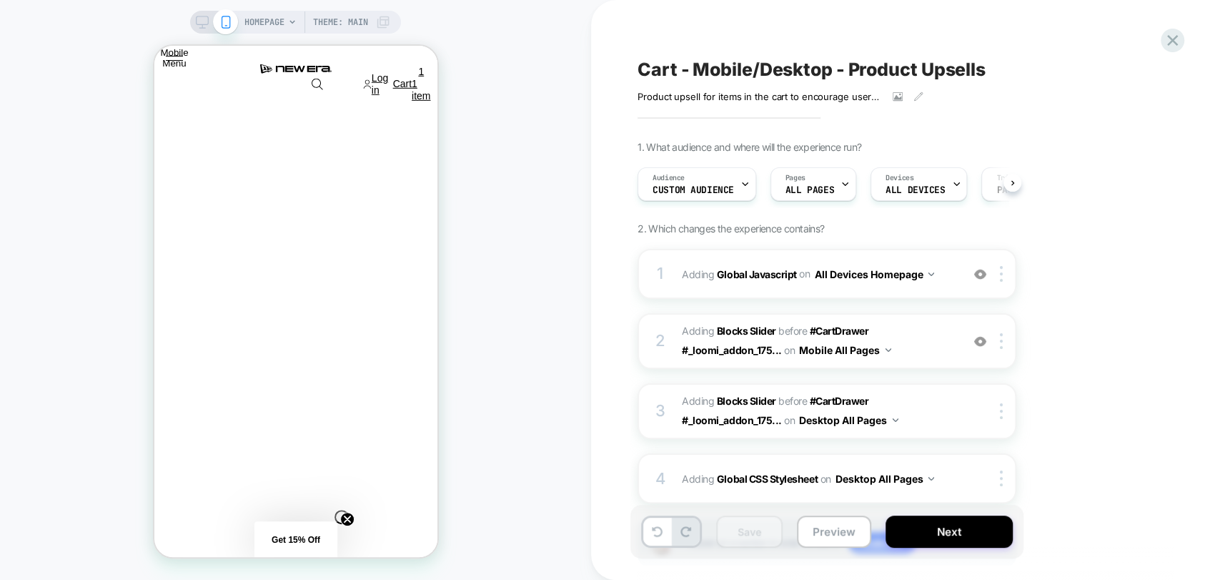
click at [823, 515] on div "Save Preview Next" at bounding box center [826, 532] width 393 height 54
click at [823, 531] on button "Preview" at bounding box center [834, 531] width 74 height 32
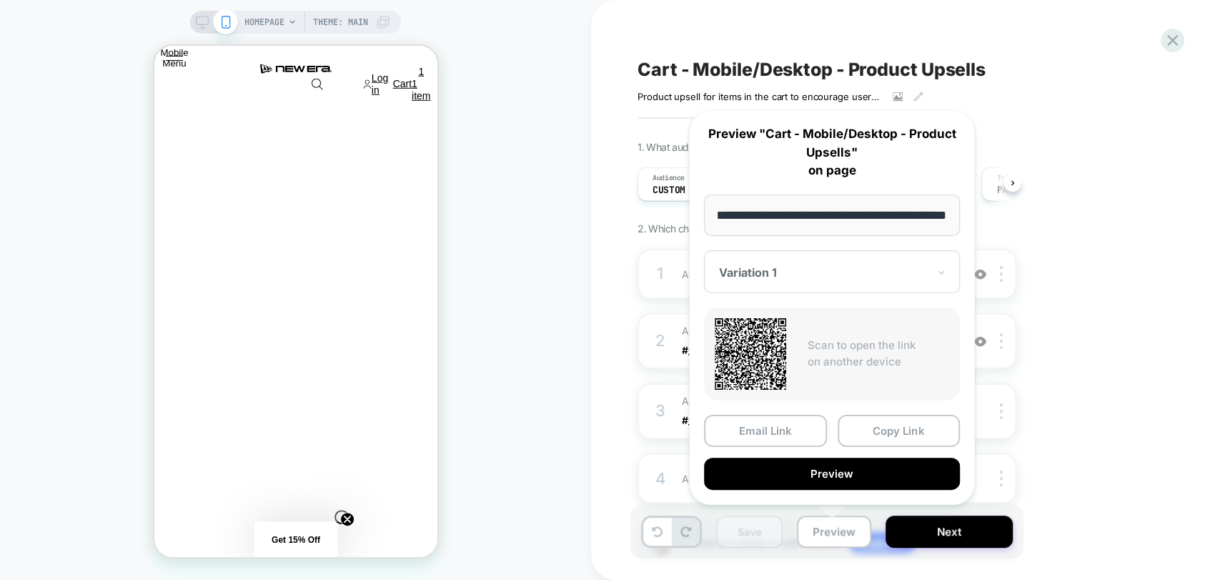
scroll to position [0, 1133]
click at [983, 57] on div "Cart - Mobile/Desktop - Product Upsells Product upsell for items in the cart to…" at bounding box center [898, 79] width 522 height 45
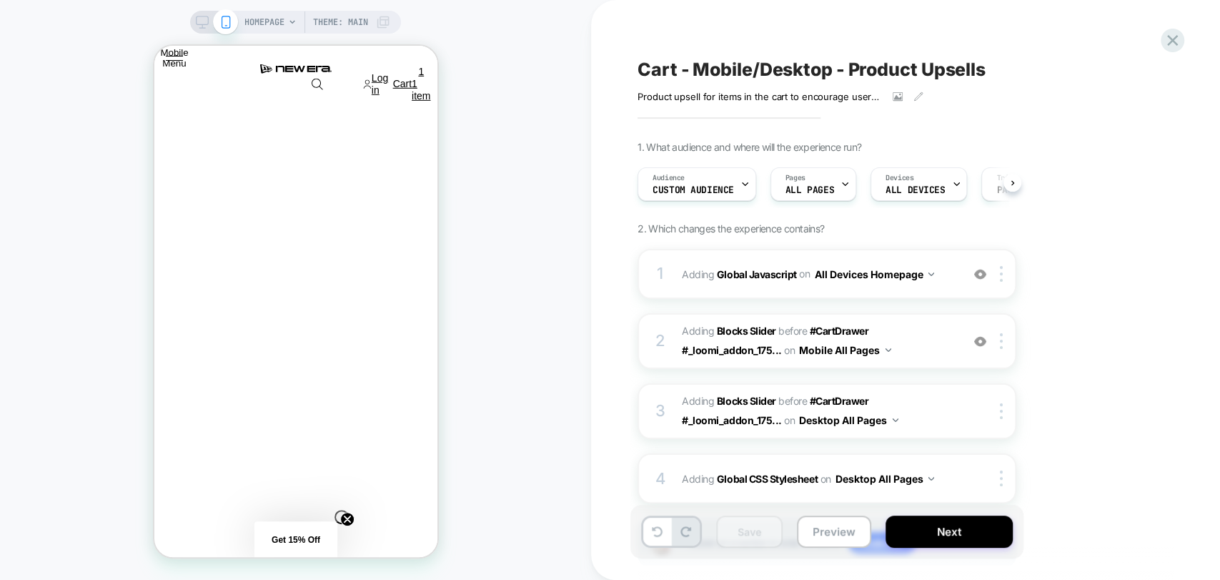
click at [930, 74] on span "Cart - Mobile/Desktop - Product Upsells" at bounding box center [811, 69] width 348 height 21
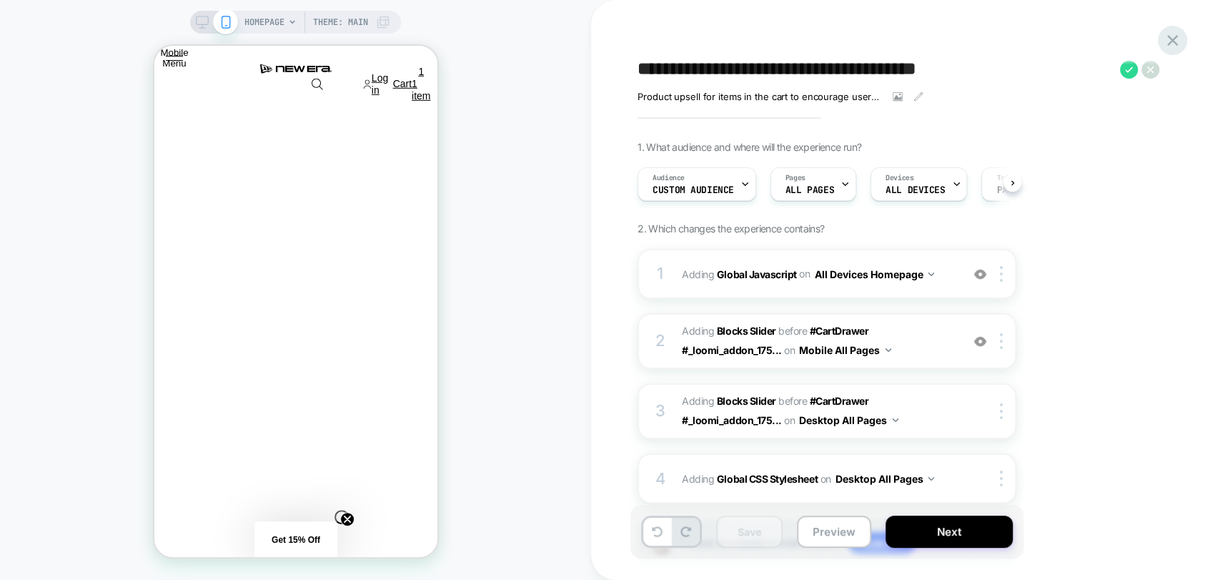
click at [1168, 41] on icon at bounding box center [1172, 40] width 19 height 19
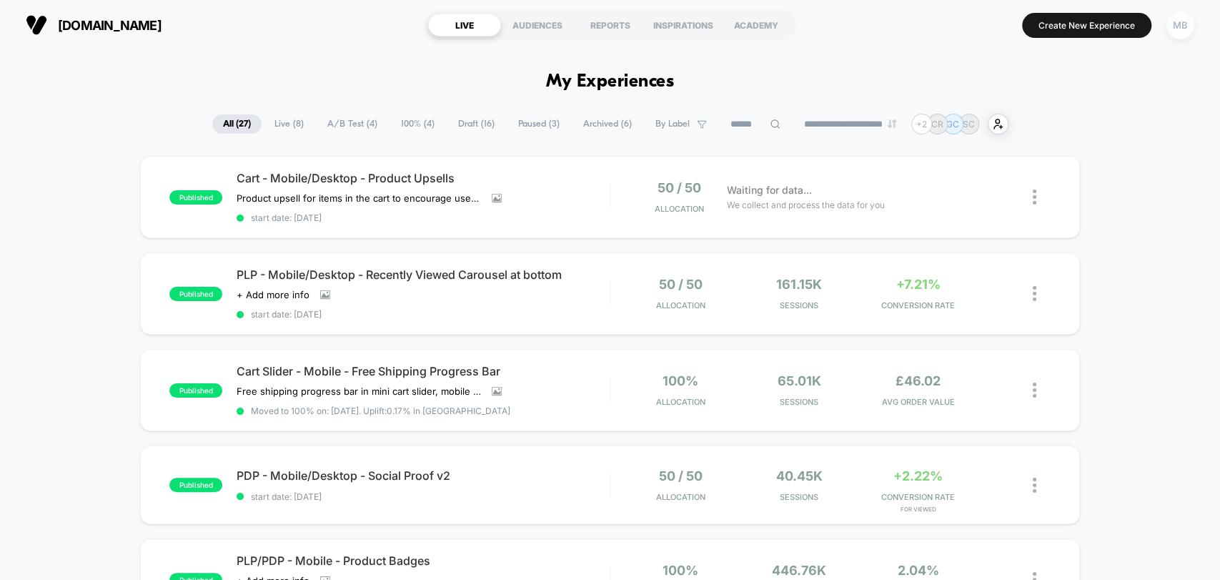
click at [1176, 26] on div "MB" at bounding box center [1180, 25] width 28 height 28
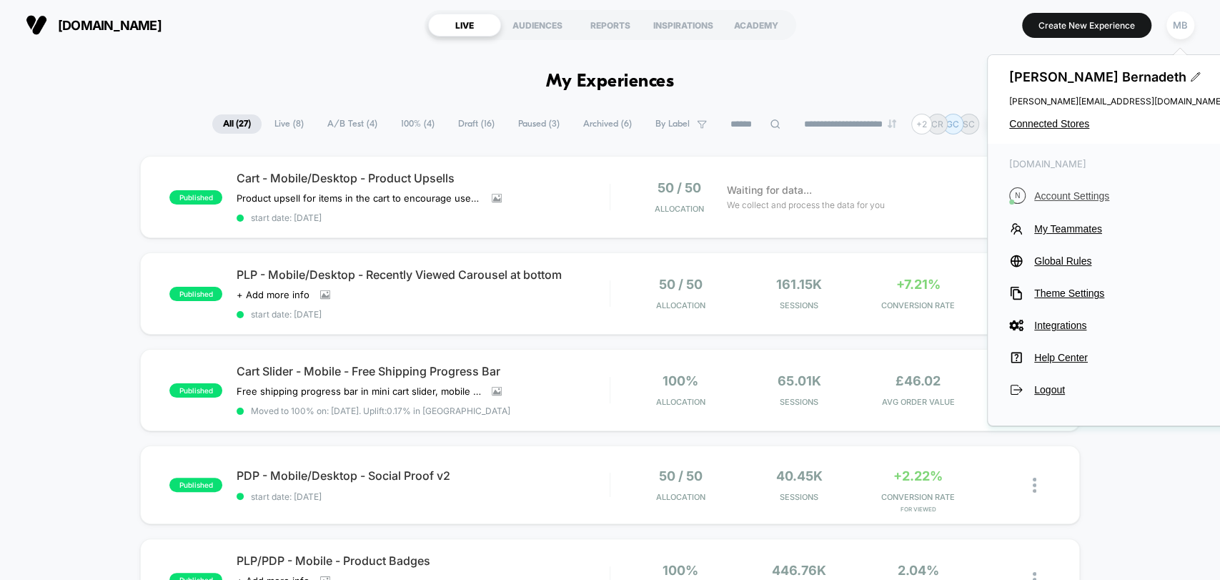
click at [1083, 192] on span "Account Settings" at bounding box center [1128, 195] width 189 height 11
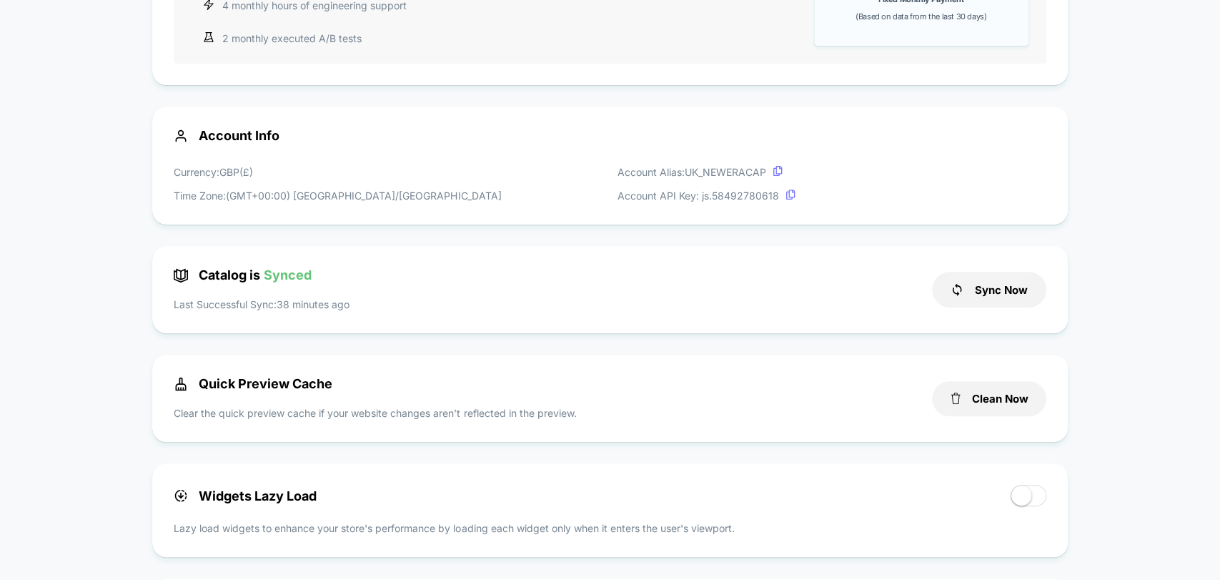
scroll to position [317, 0]
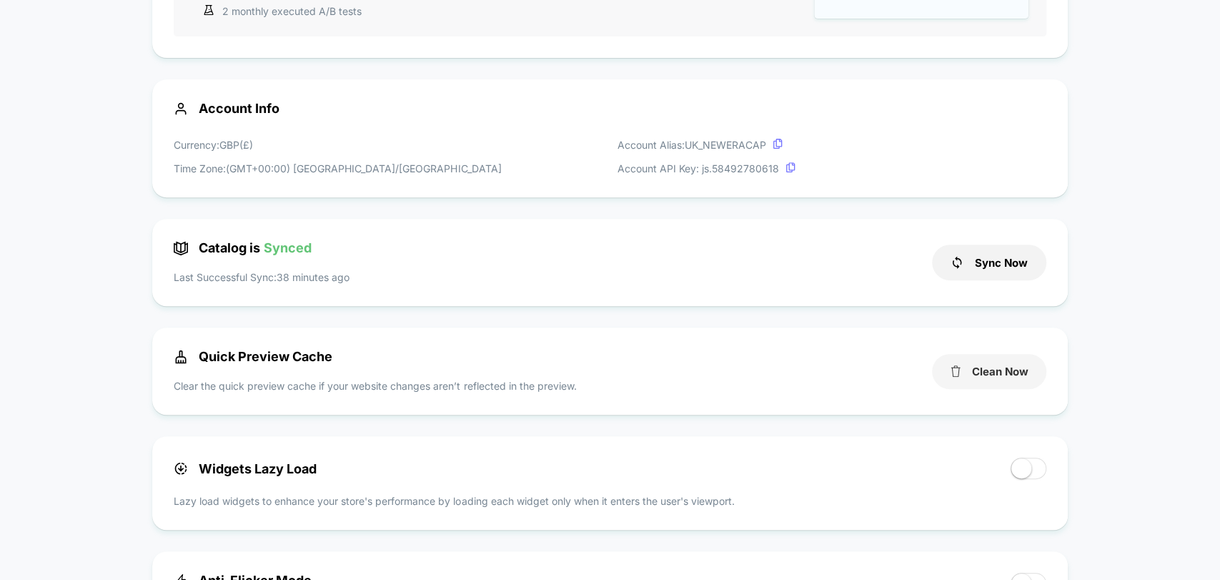
click at [986, 380] on button "Clean Now" at bounding box center [989, 371] width 114 height 35
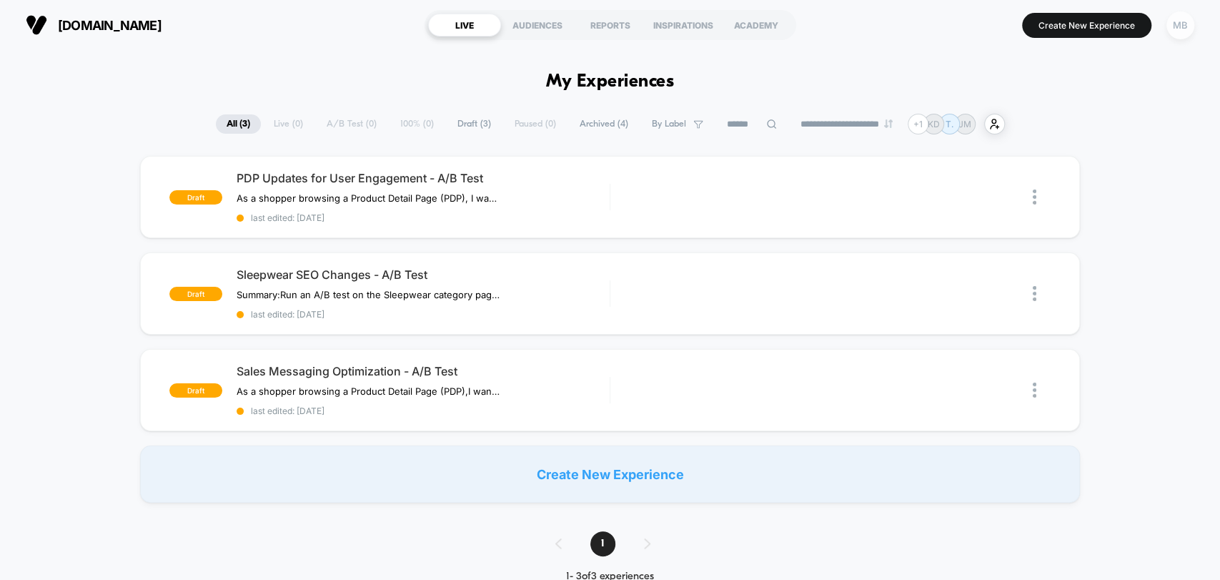
click at [1181, 32] on div "MB" at bounding box center [1180, 25] width 28 height 28
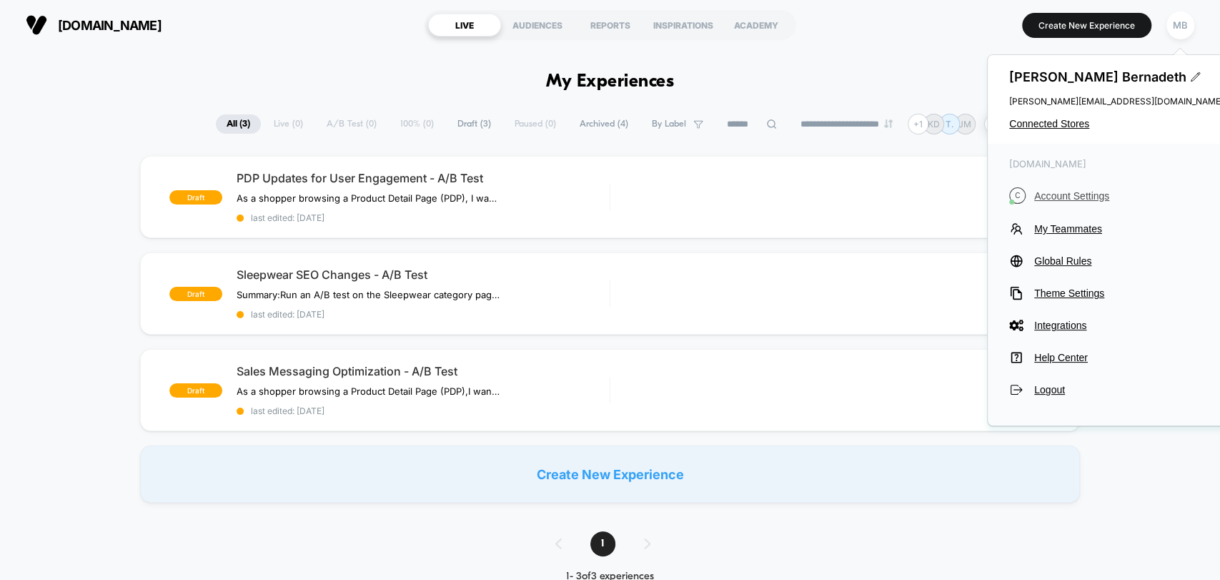
click at [1062, 196] on span "Account Settings" at bounding box center [1128, 195] width 189 height 11
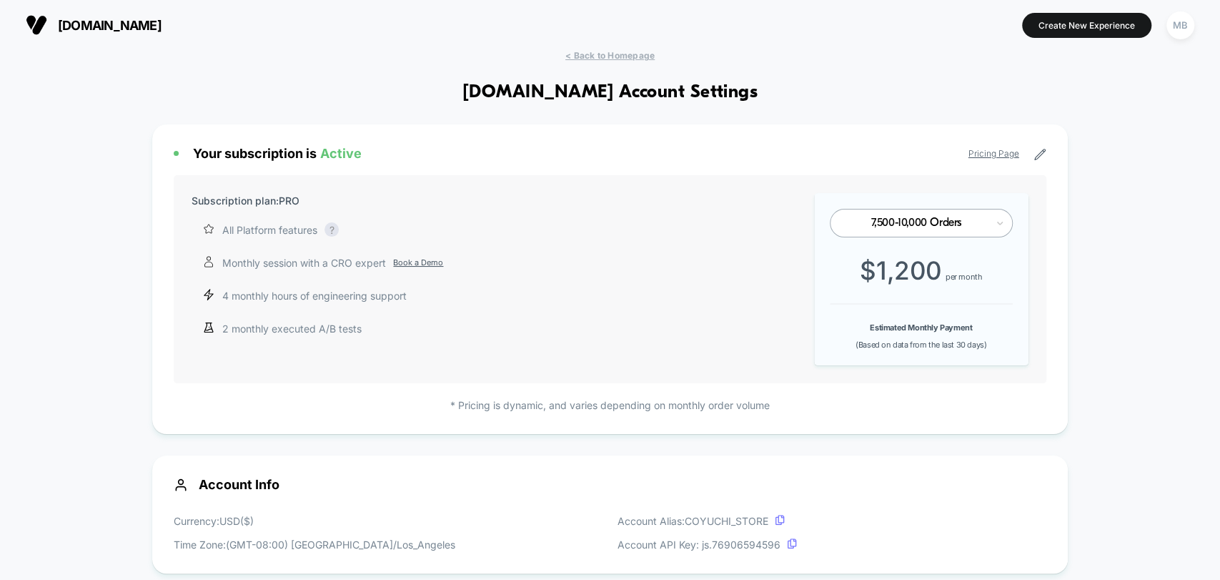
click at [600, 47] on div "[DOMAIN_NAME] Create New Experience MB" at bounding box center [610, 25] width 1220 height 50
click at [598, 59] on span "< Back to Homepage" at bounding box center [609, 55] width 89 height 11
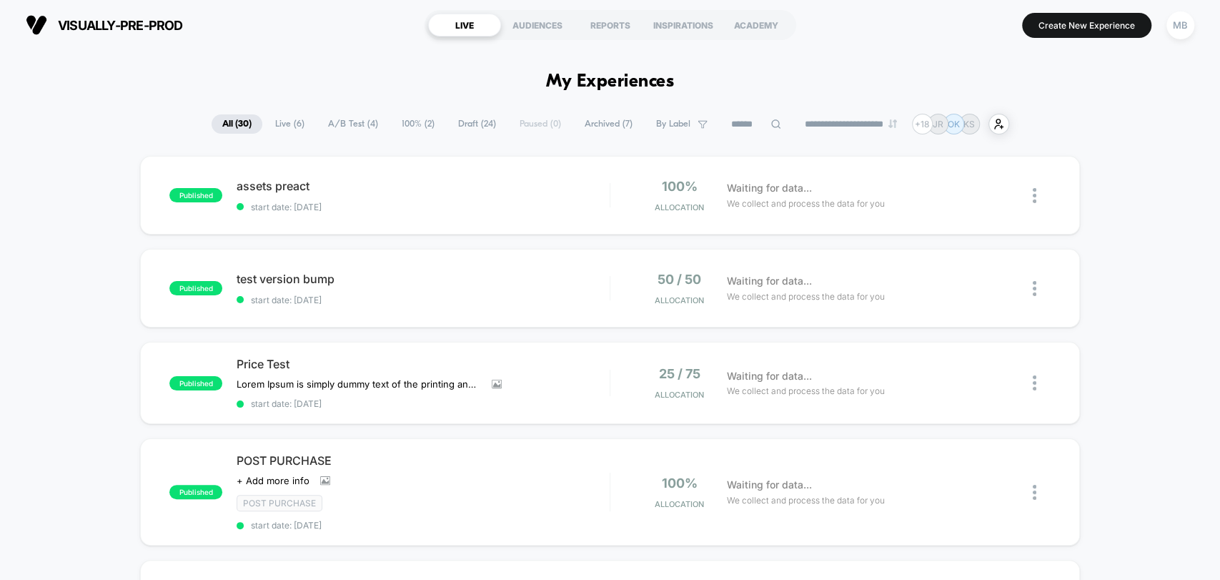
drag, startPoint x: 59, startPoint y: 86, endPoint x: 126, endPoint y: 56, distance: 74.2
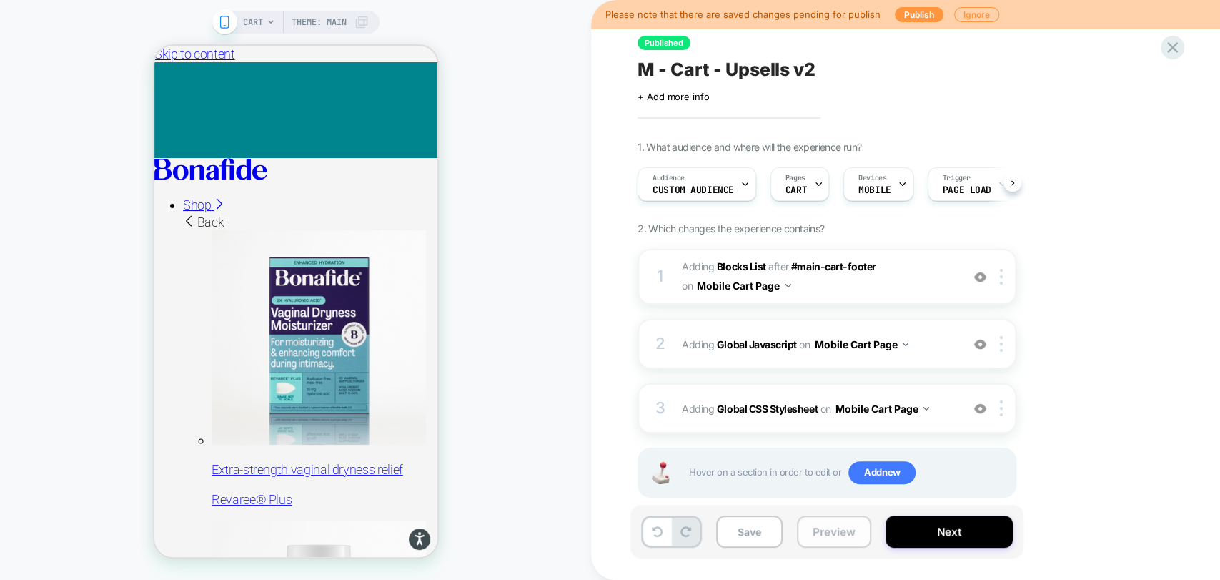
click at [818, 539] on button "Preview" at bounding box center [834, 531] width 74 height 32
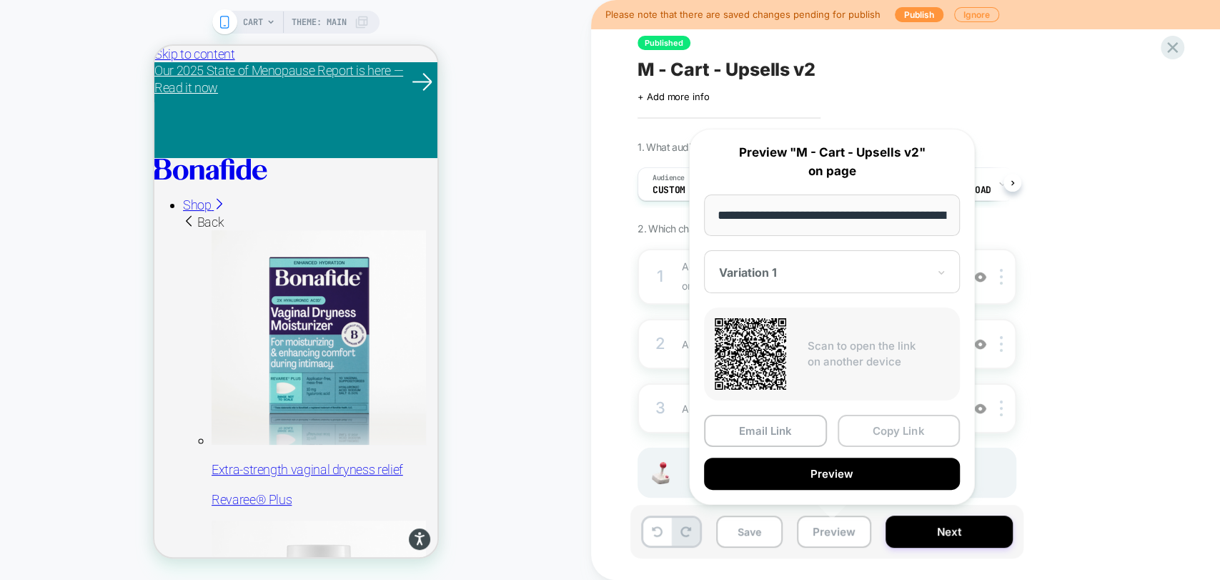
click at [893, 432] on button "Copy Link" at bounding box center [899, 430] width 123 height 32
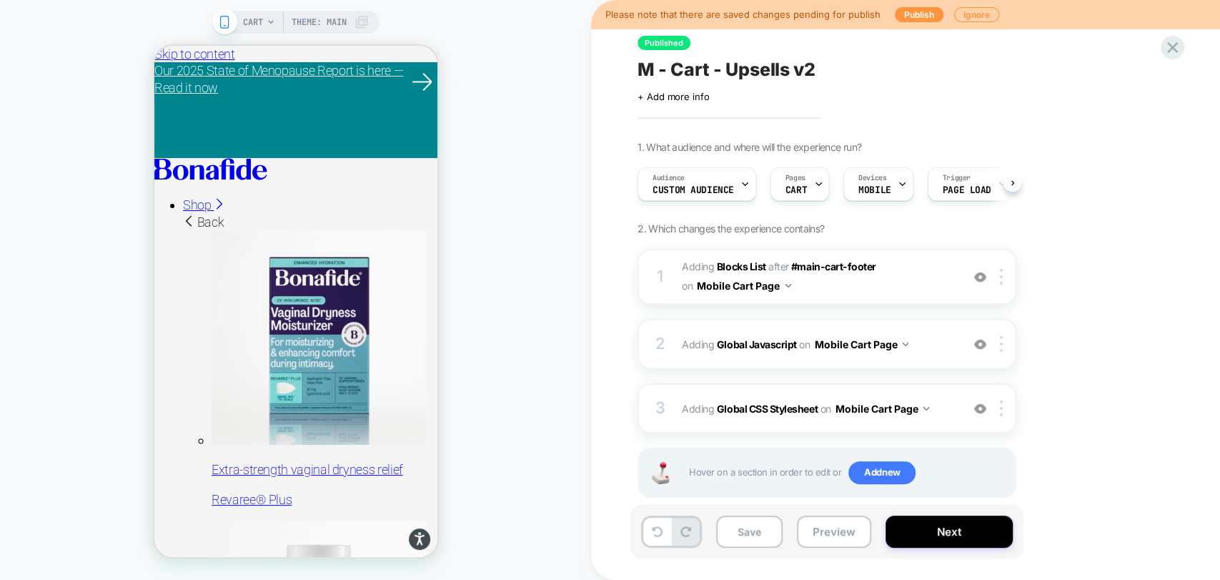
drag, startPoint x: 31, startPoint y: 21, endPoint x: 40, endPoint y: 21, distance: 9.3
click at [31, 21] on div "CART Theme: MAIN" at bounding box center [295, 289] width 591 height 551
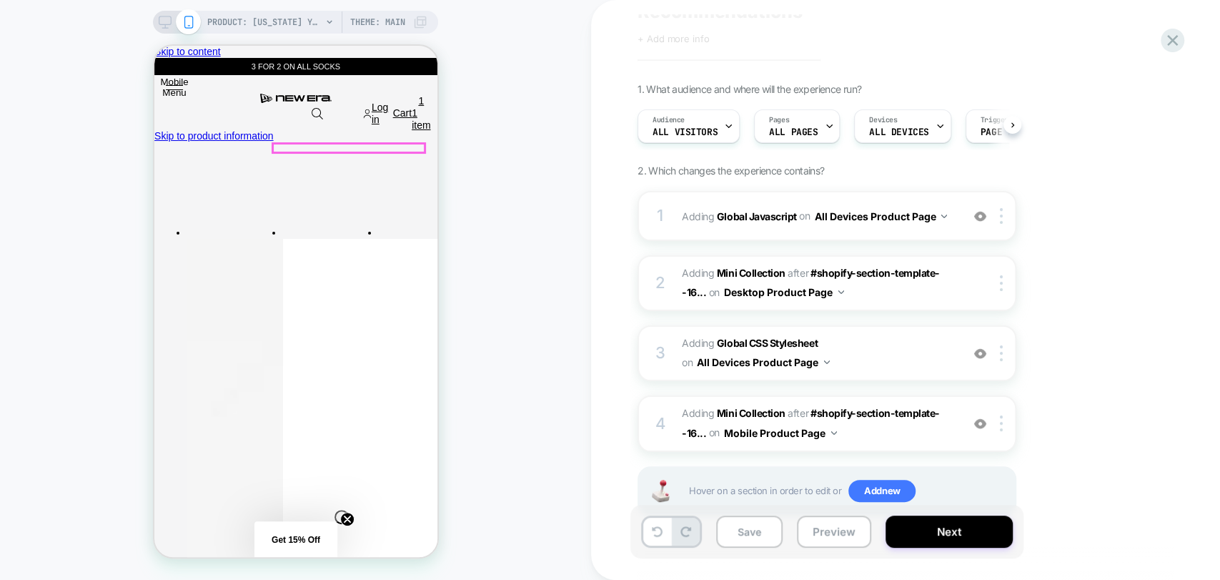
scroll to position [0, 4]
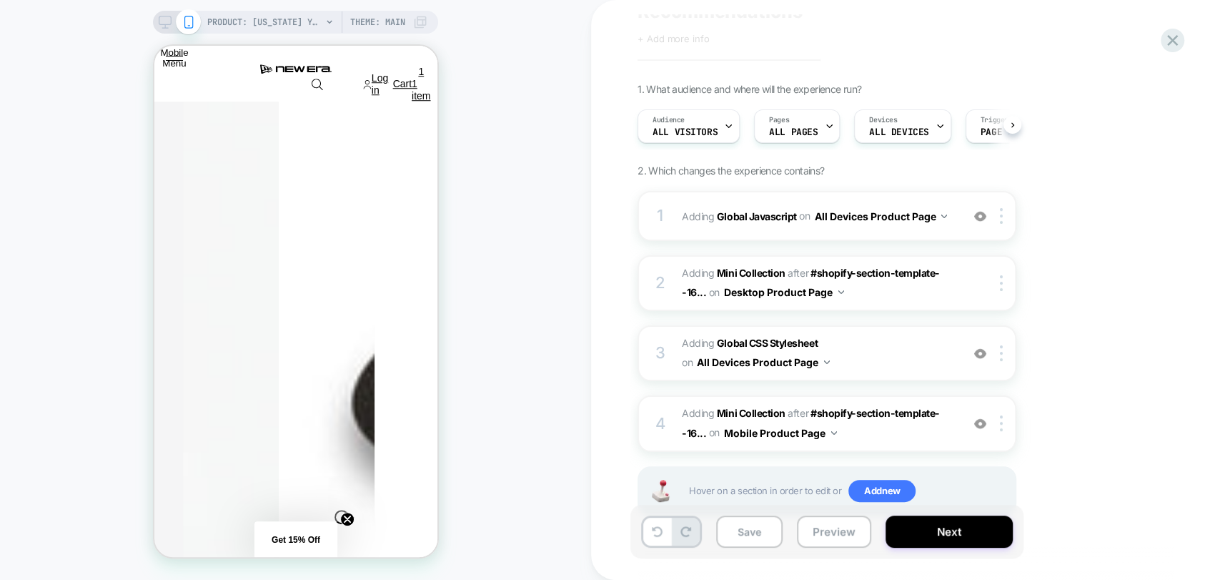
scroll to position [317, 0]
click at [824, 529] on button "Preview" at bounding box center [834, 531] width 74 height 32
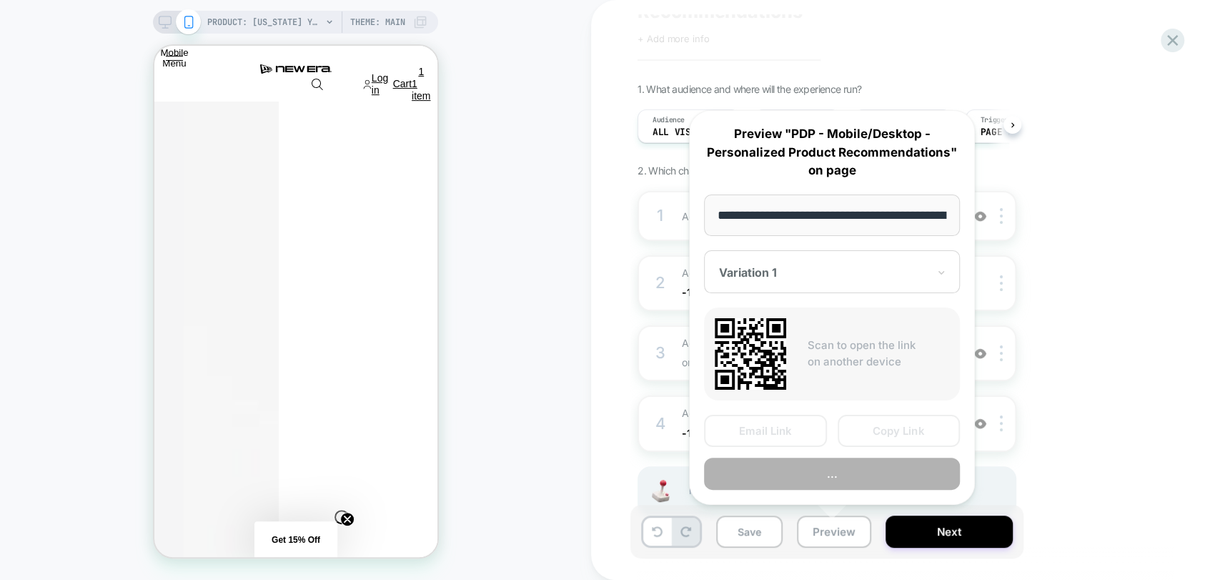
scroll to position [0, 432]
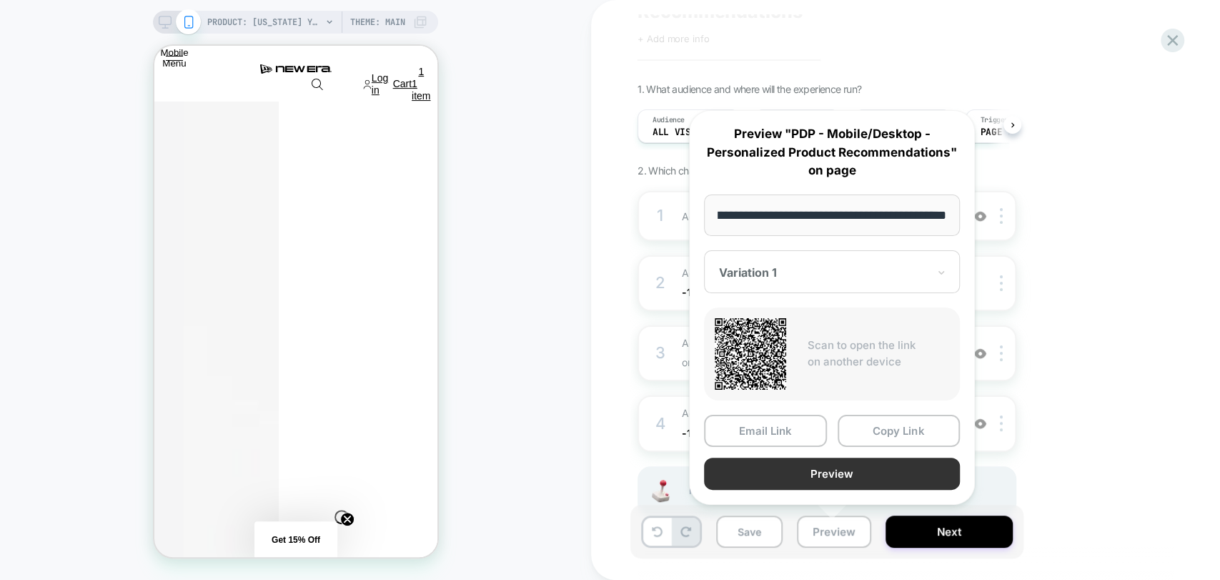
click at [818, 471] on button "Preview" at bounding box center [832, 473] width 256 height 32
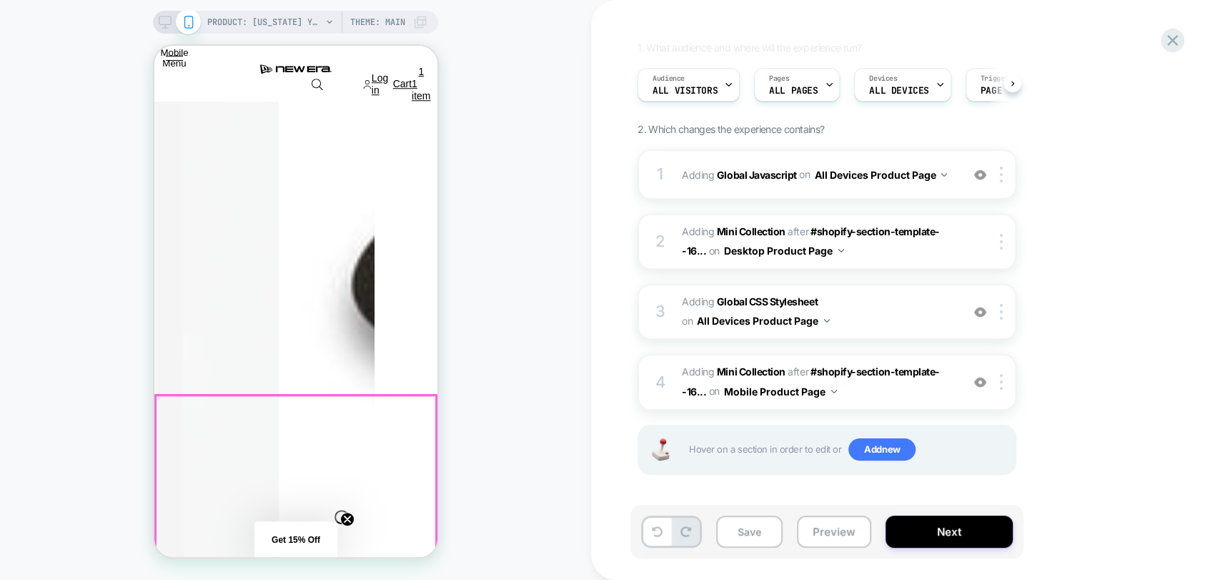
scroll to position [873, 0]
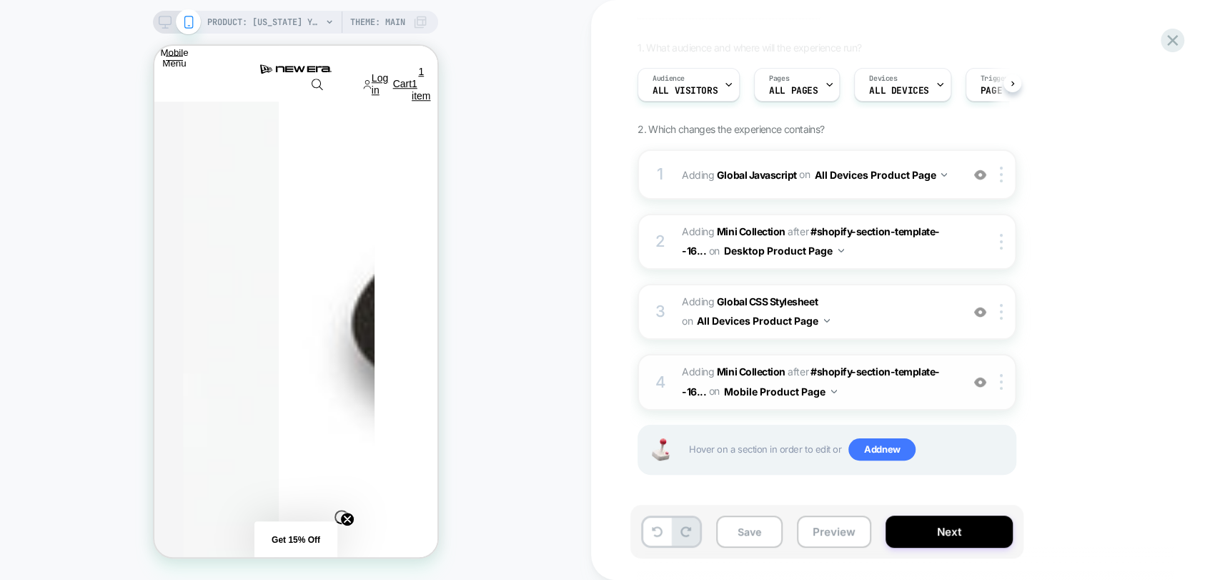
click at [983, 380] on img at bounding box center [980, 382] width 12 height 12
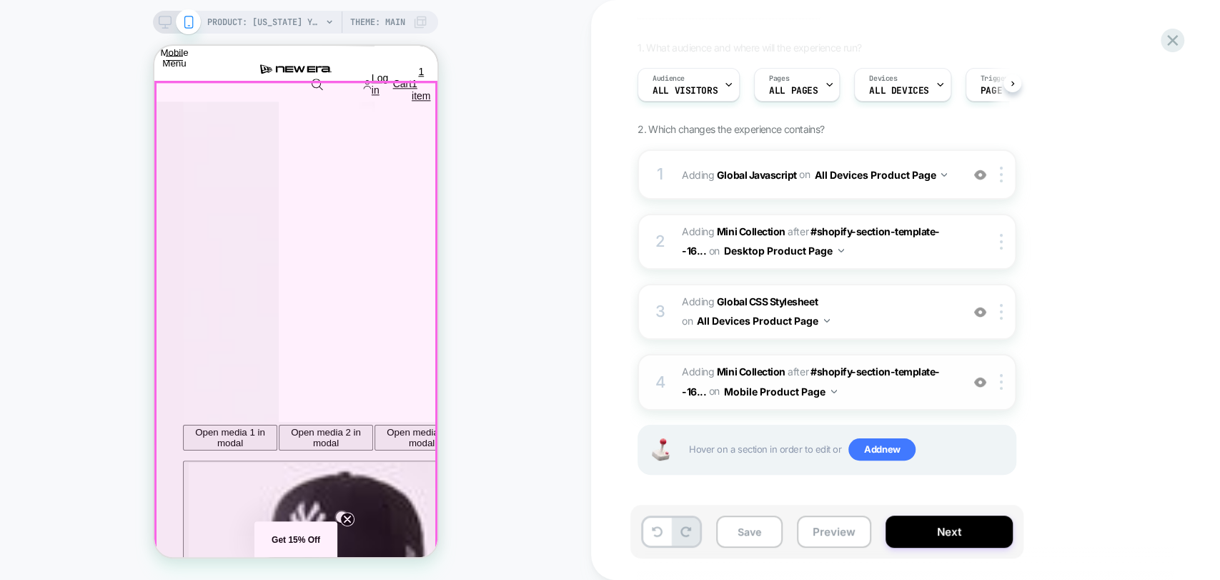
scroll to position [1191, 0]
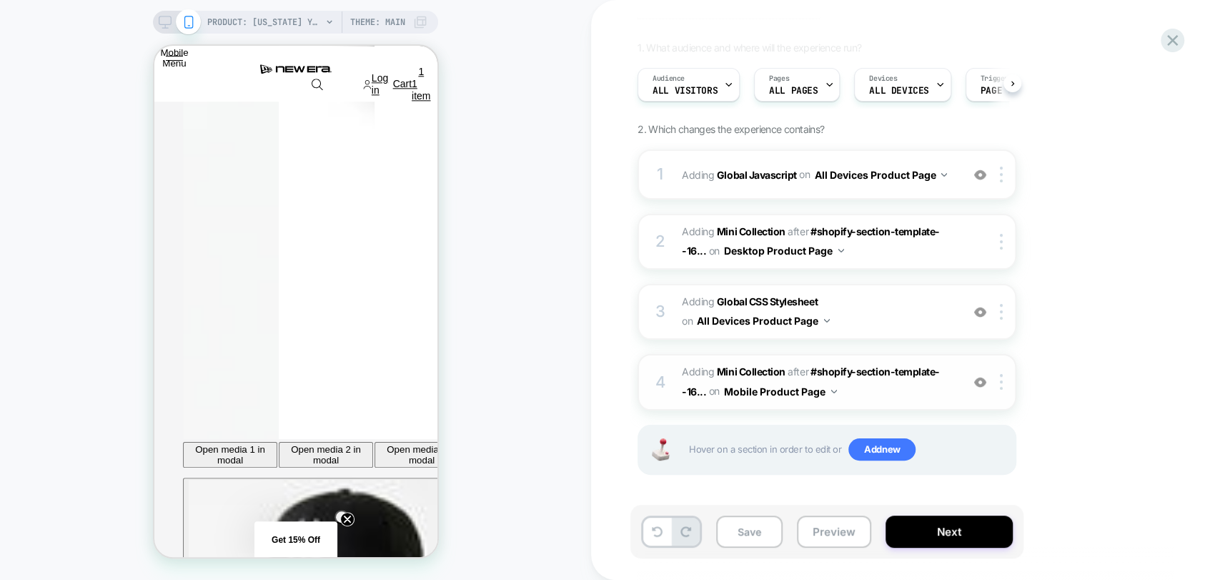
click at [978, 379] on img at bounding box center [980, 382] width 12 height 12
click at [979, 379] on img at bounding box center [980, 382] width 12 height 12
click at [750, 367] on b "Mini Collection" at bounding box center [751, 371] width 69 height 12
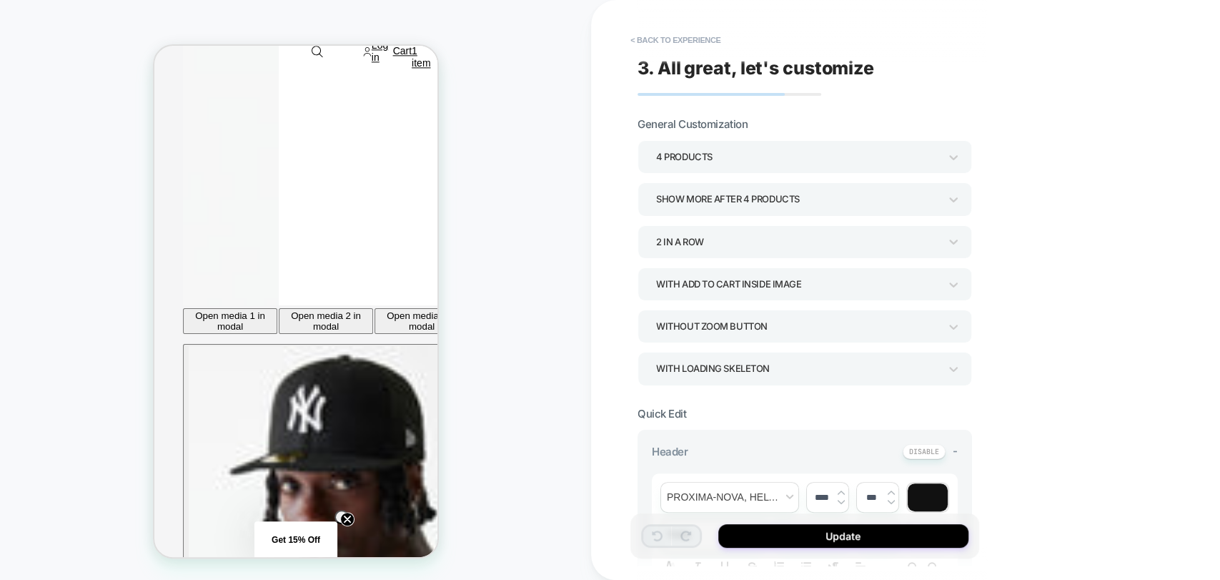
scroll to position [1326, 0]
click at [715, 198] on div "Show more after 4 Products" at bounding box center [797, 198] width 283 height 19
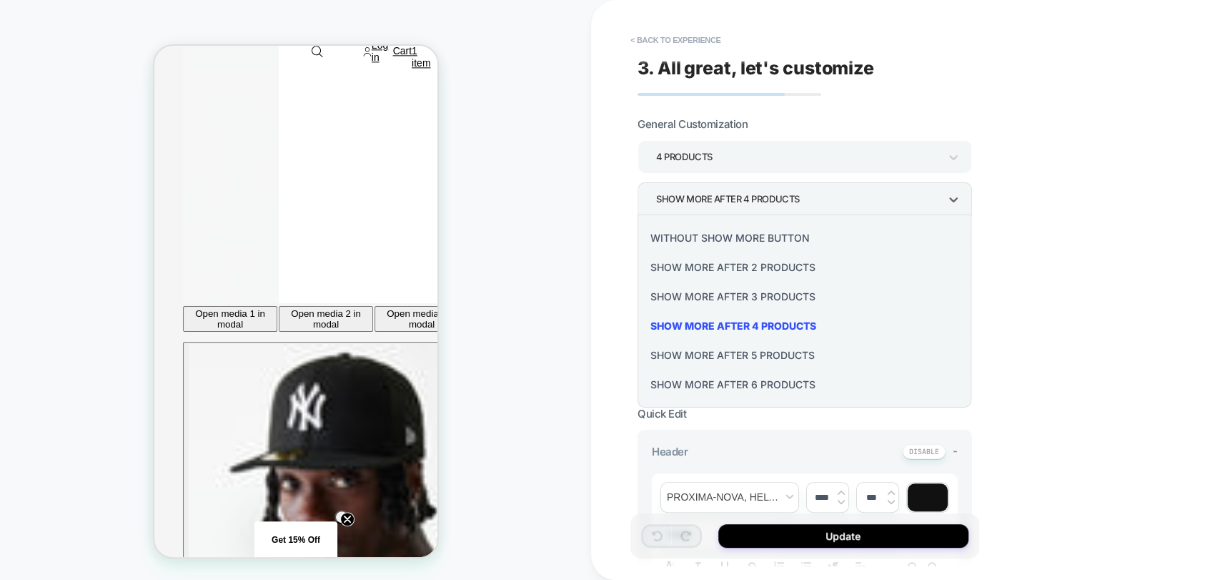
click at [715, 198] on div at bounding box center [610, 290] width 1220 height 580
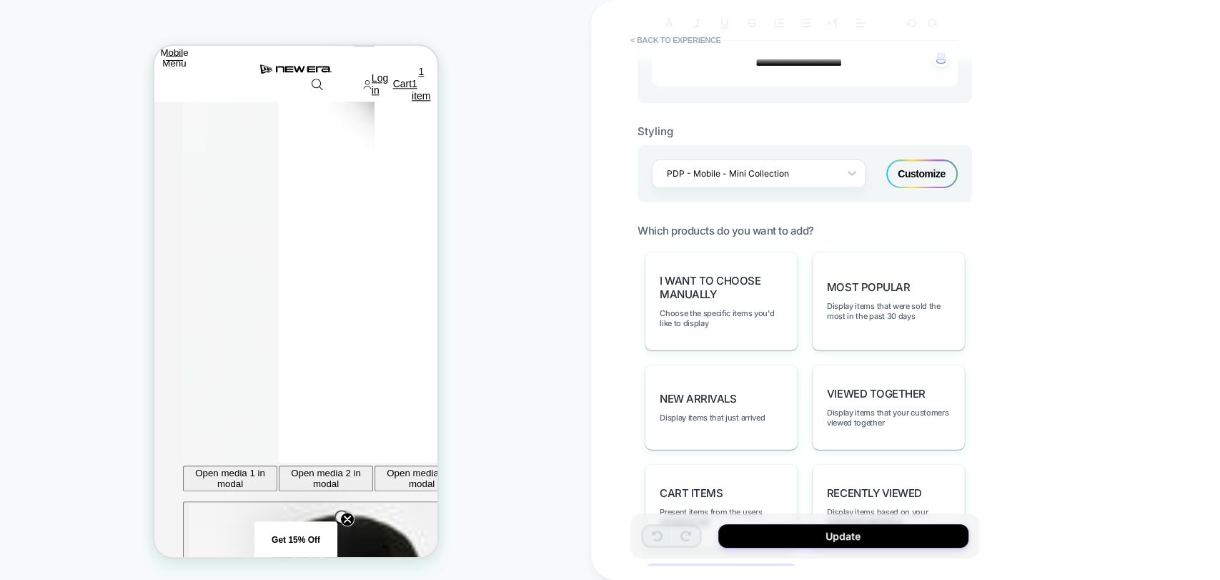
scroll to position [555, 0]
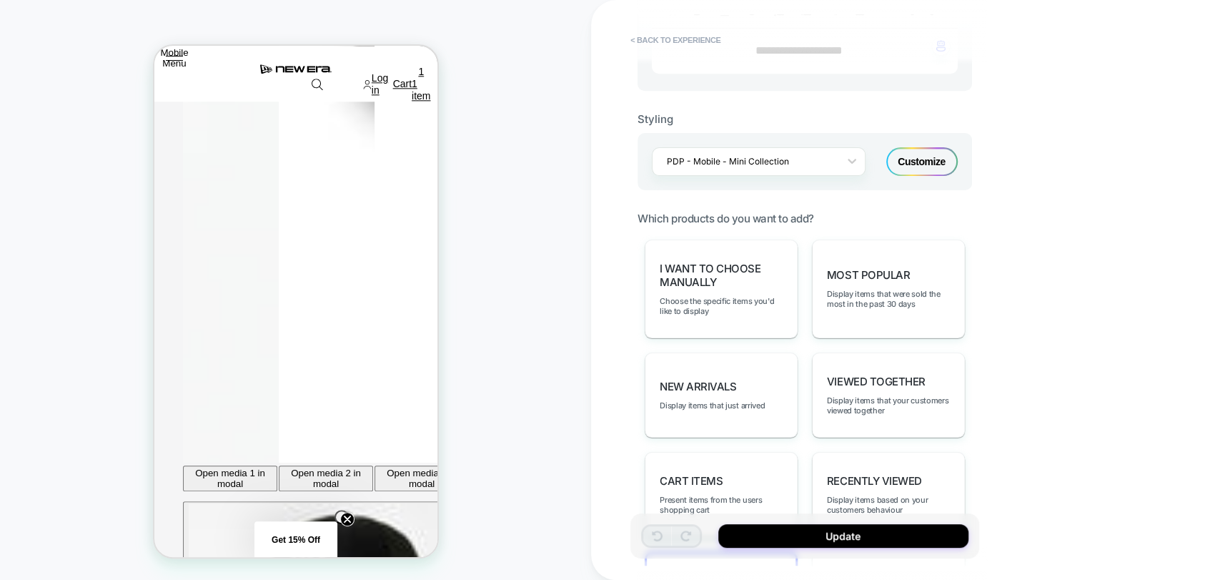
click at [909, 167] on div "Customize" at bounding box center [921, 161] width 71 height 29
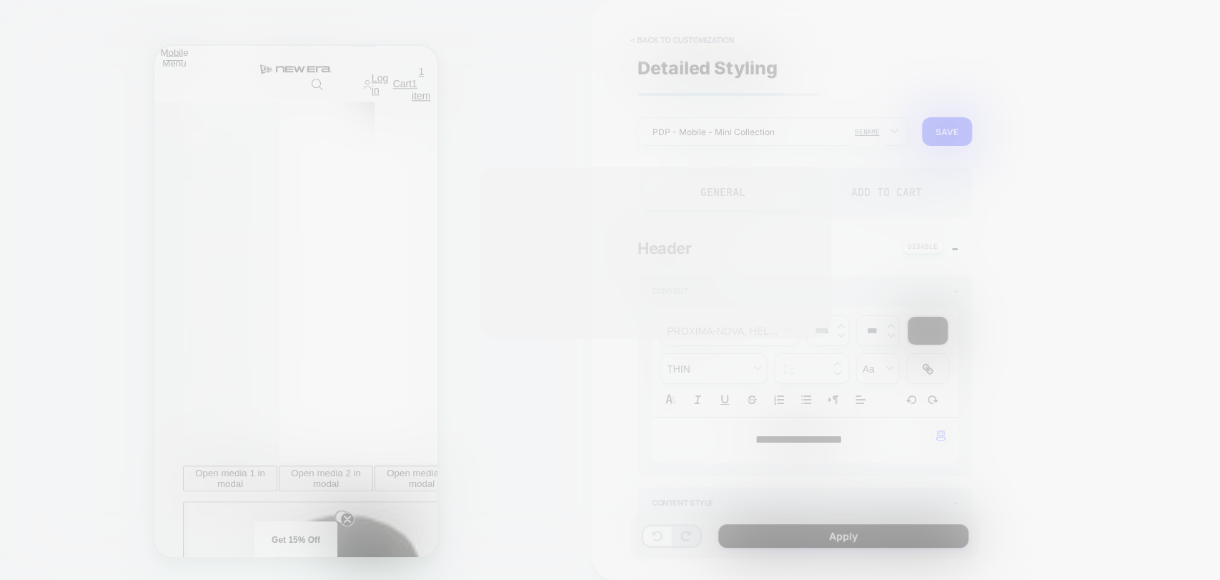
click at [930, 157] on div at bounding box center [610, 290] width 1220 height 580
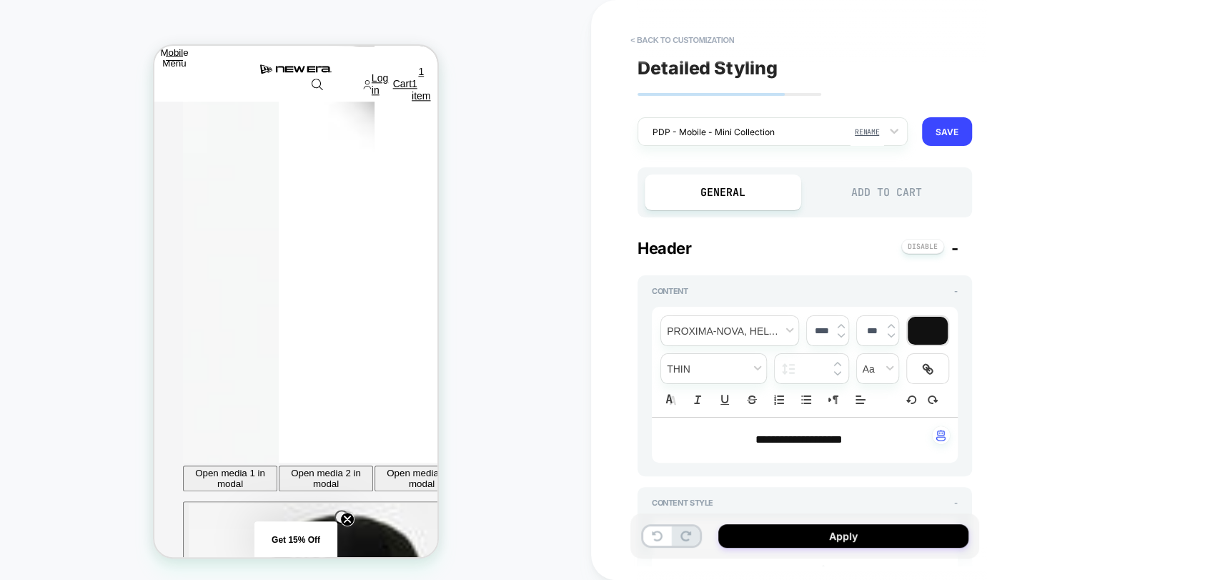
click at [902, 184] on div "Add to Cart" at bounding box center [886, 192] width 156 height 36
click at [895, 188] on div "Add to Cart" at bounding box center [886, 192] width 156 height 36
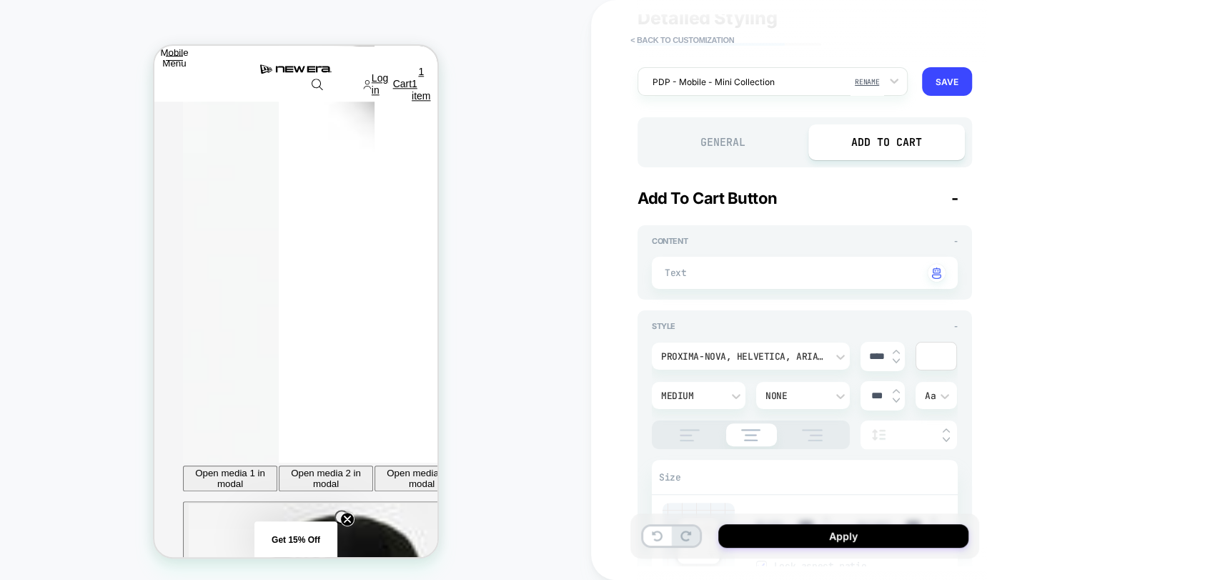
scroll to position [0, 0]
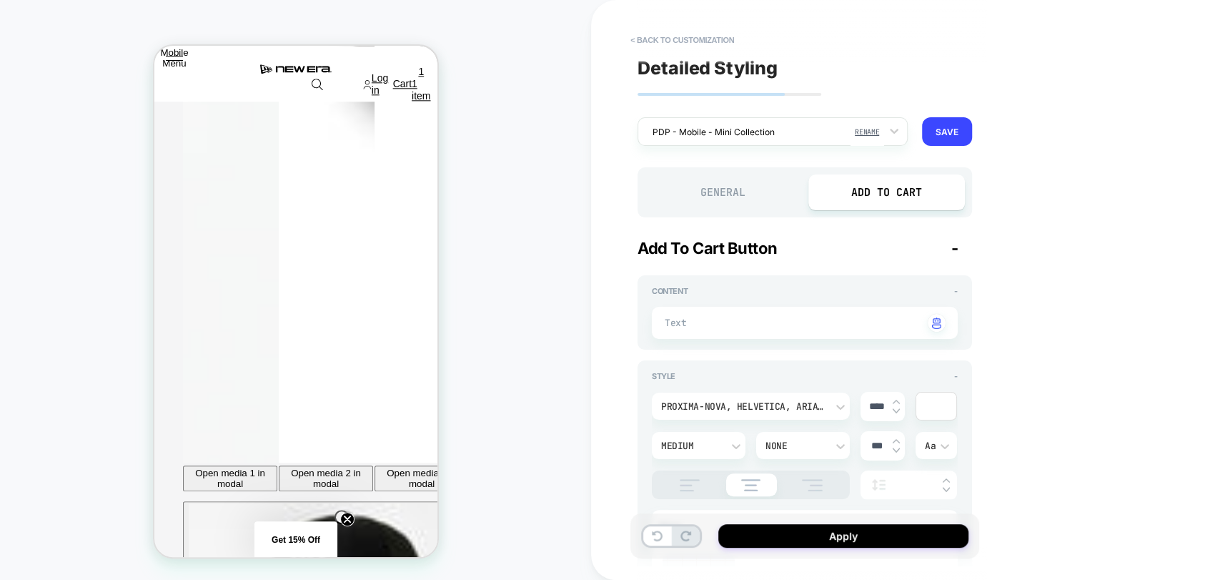
click at [700, 192] on div "General" at bounding box center [723, 192] width 156 height 36
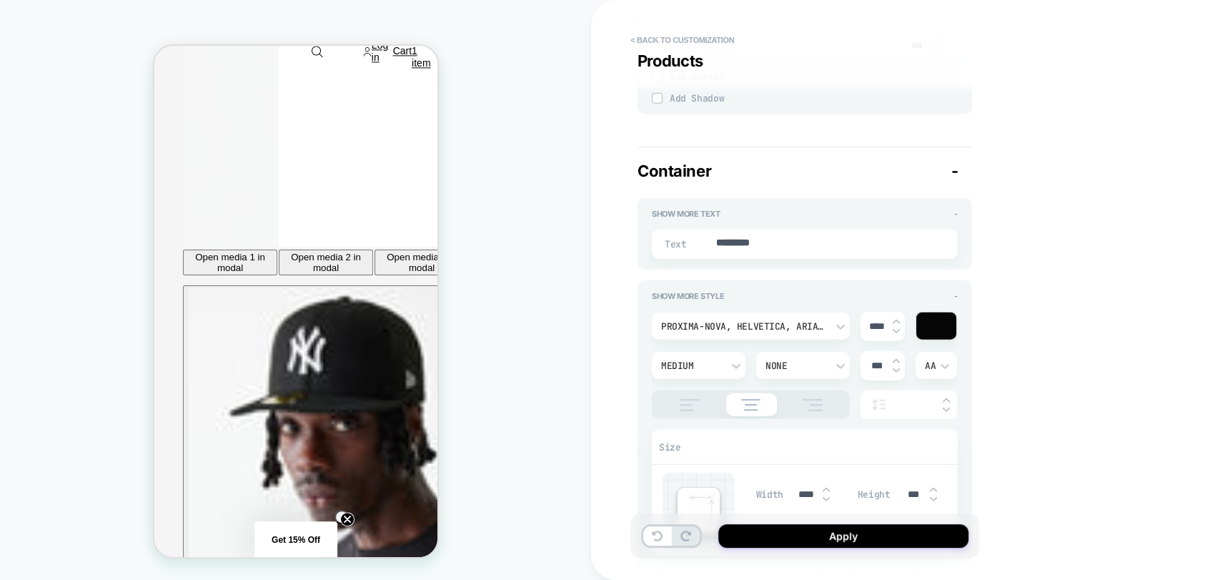
scroll to position [1406, 0]
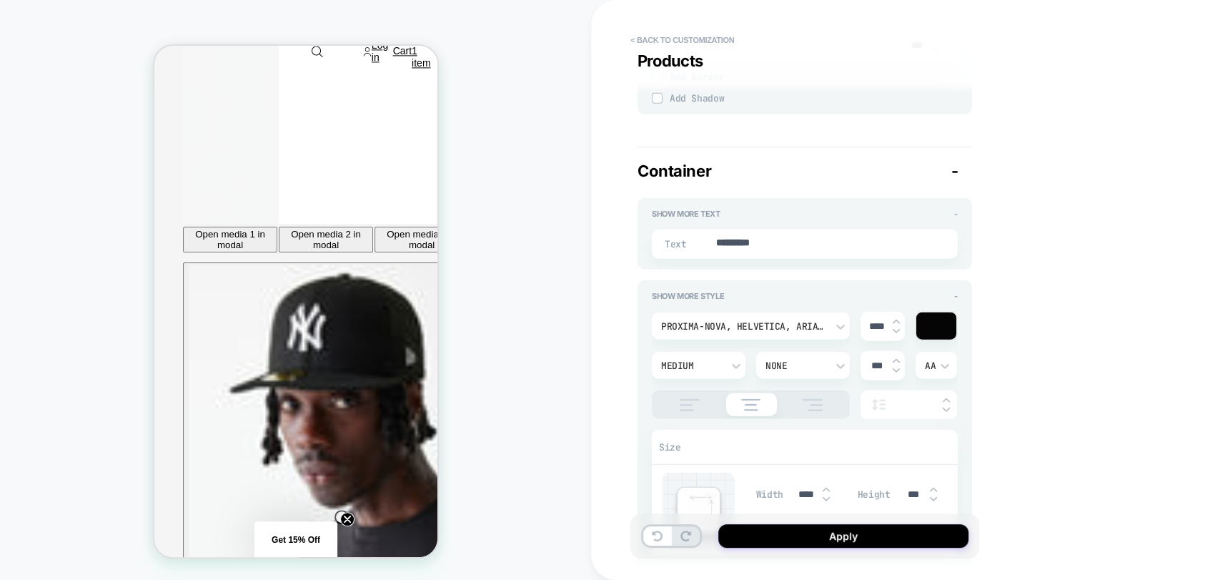
click at [340, 515] on circle "Close teaser" at bounding box center [347, 519] width 14 height 14
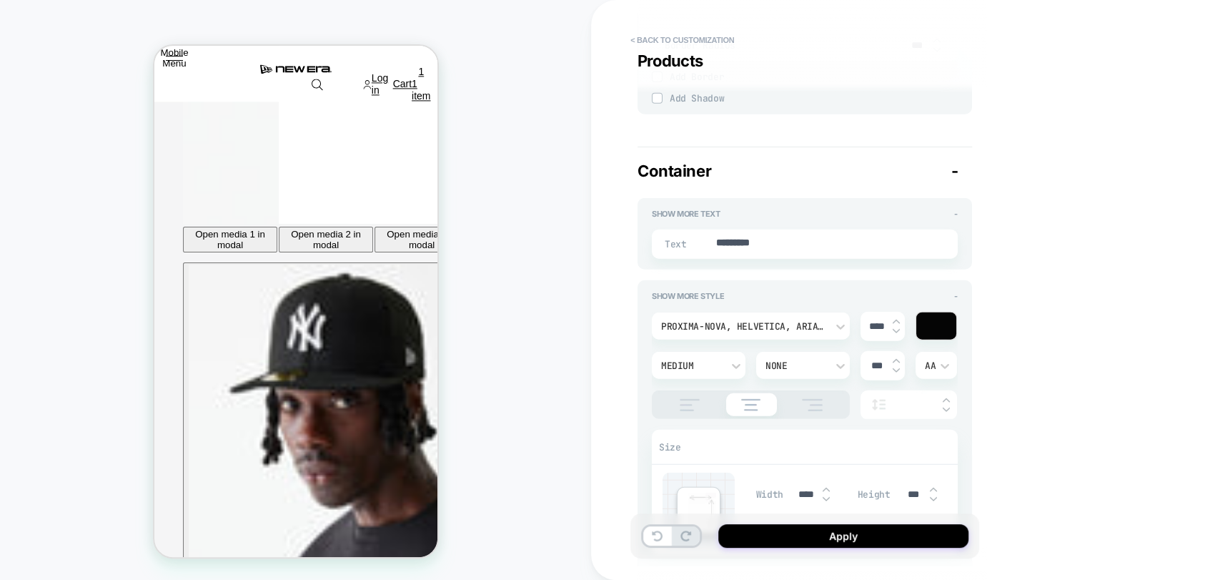
scroll to position [1167, 0]
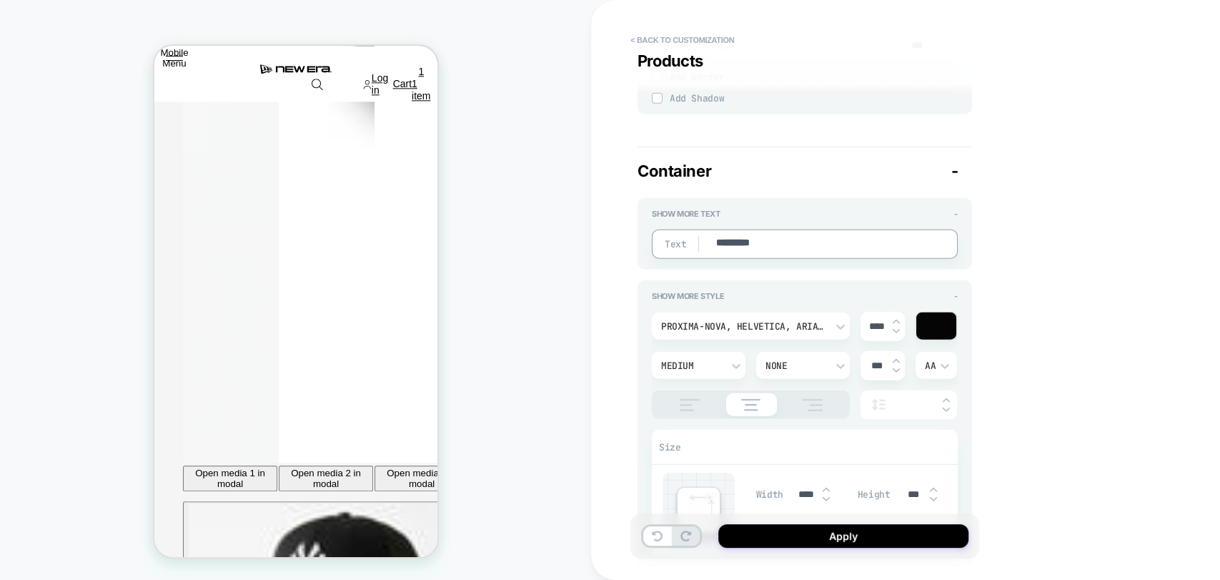
drag, startPoint x: 803, startPoint y: 239, endPoint x: 710, endPoint y: 228, distance: 94.3
click at [710, 229] on div "Text *********" at bounding box center [805, 243] width 306 height 29
click at [938, 318] on div at bounding box center [936, 325] width 40 height 27
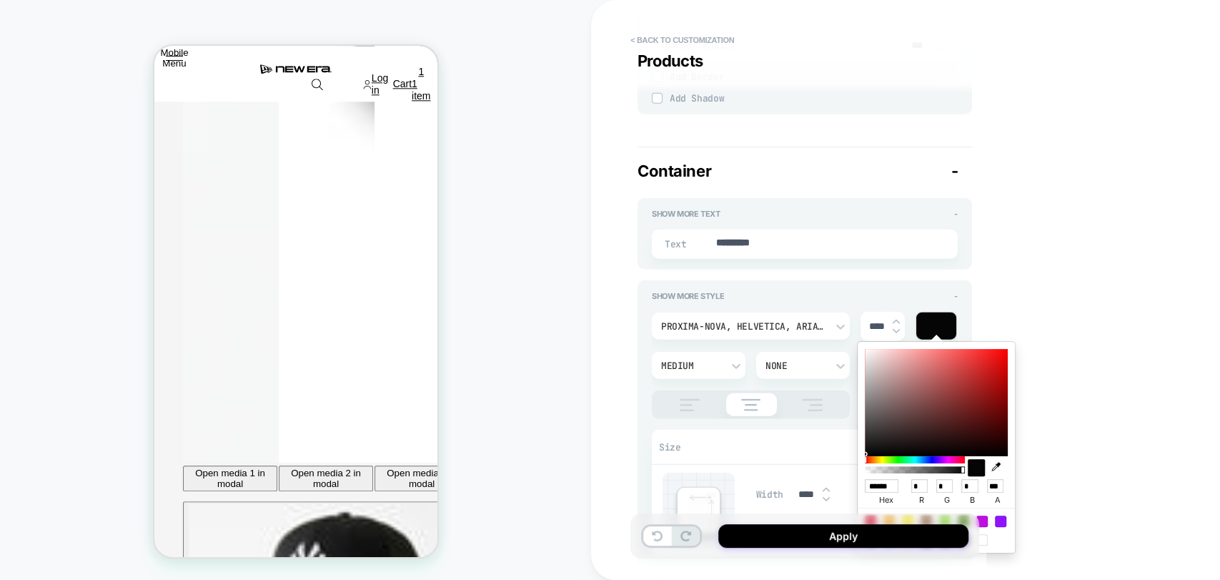
click at [978, 349] on div at bounding box center [936, 402] width 143 height 107
type textarea "*"
type input "******"
type input "***"
type input "**"
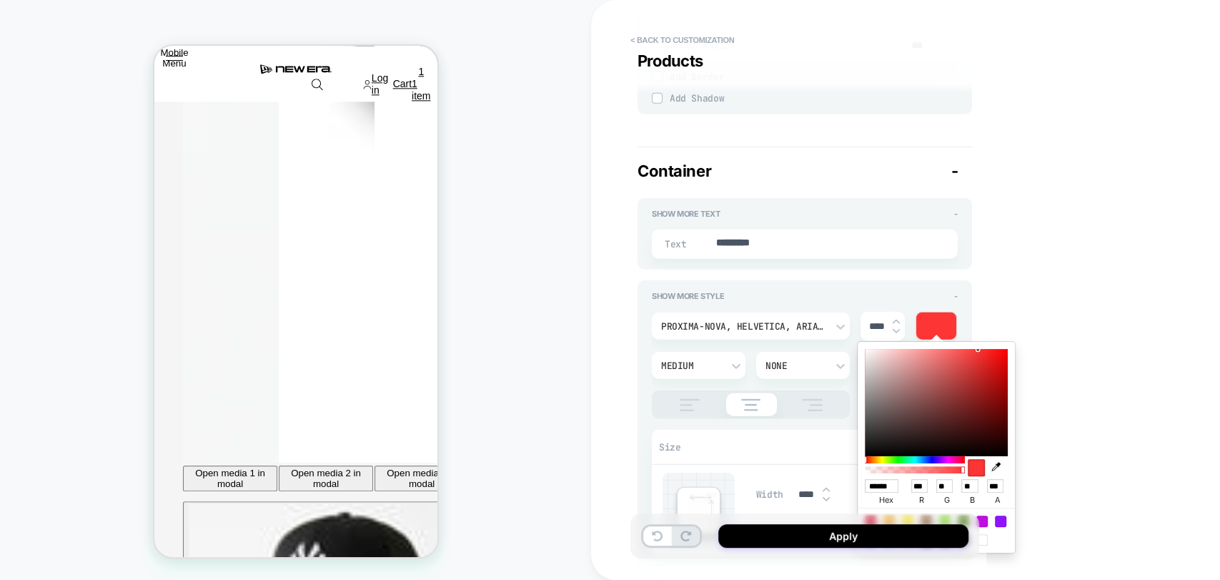
type input "**"
type textarea "*"
type input "******"
type input "***"
type input "**"
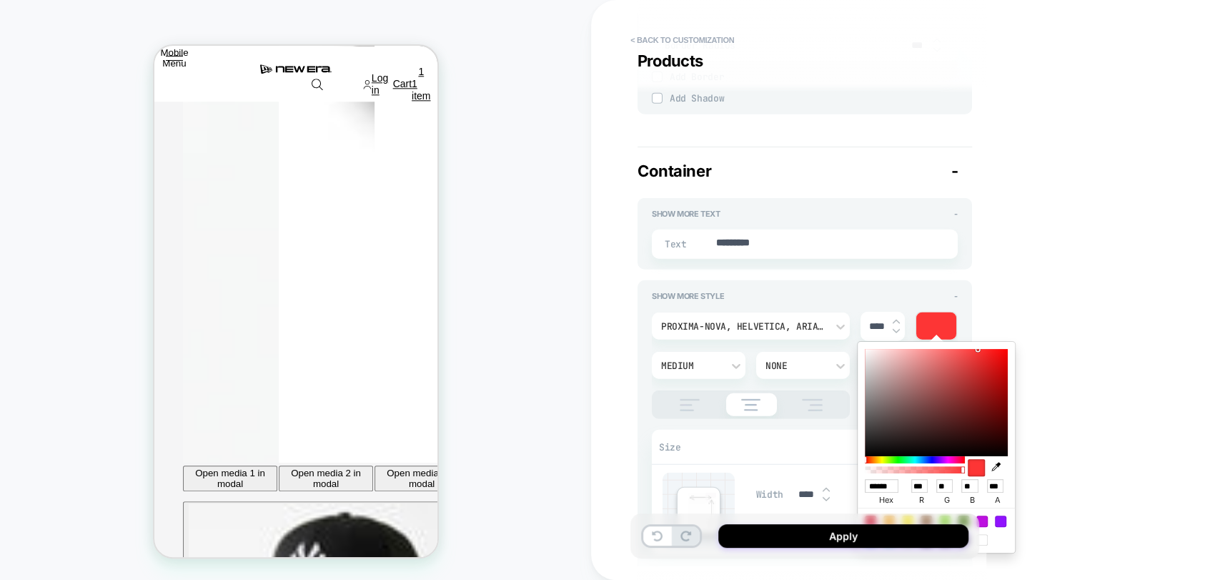
type input "**"
click at [979, 367] on div at bounding box center [936, 402] width 143 height 107
click at [667, 42] on button "< Back to customization" at bounding box center [682, 40] width 118 height 23
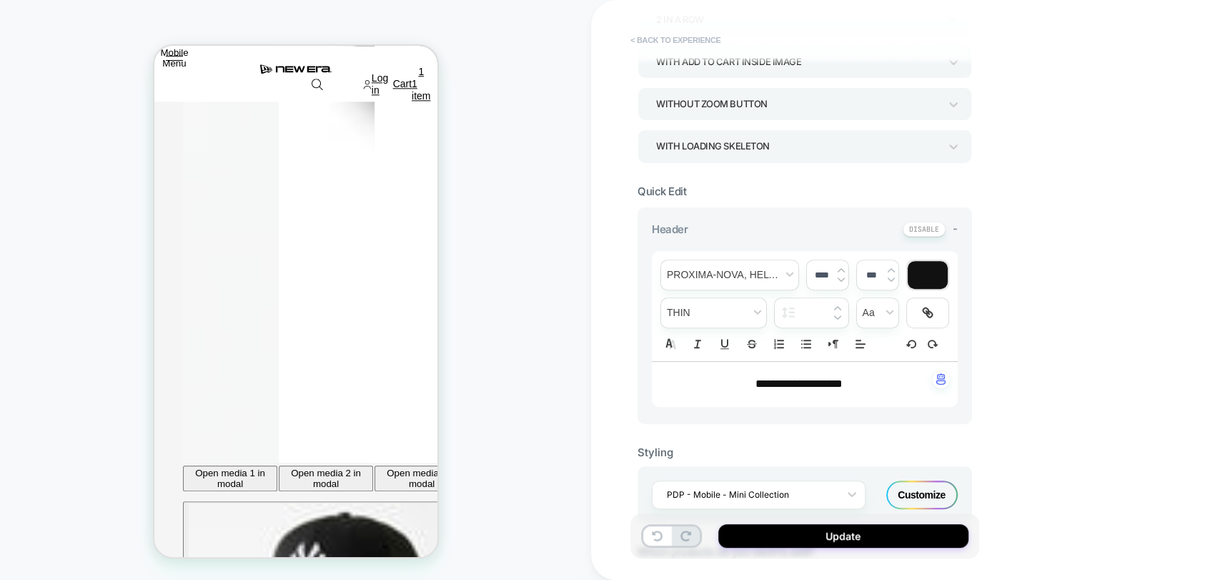
scroll to position [79, 0]
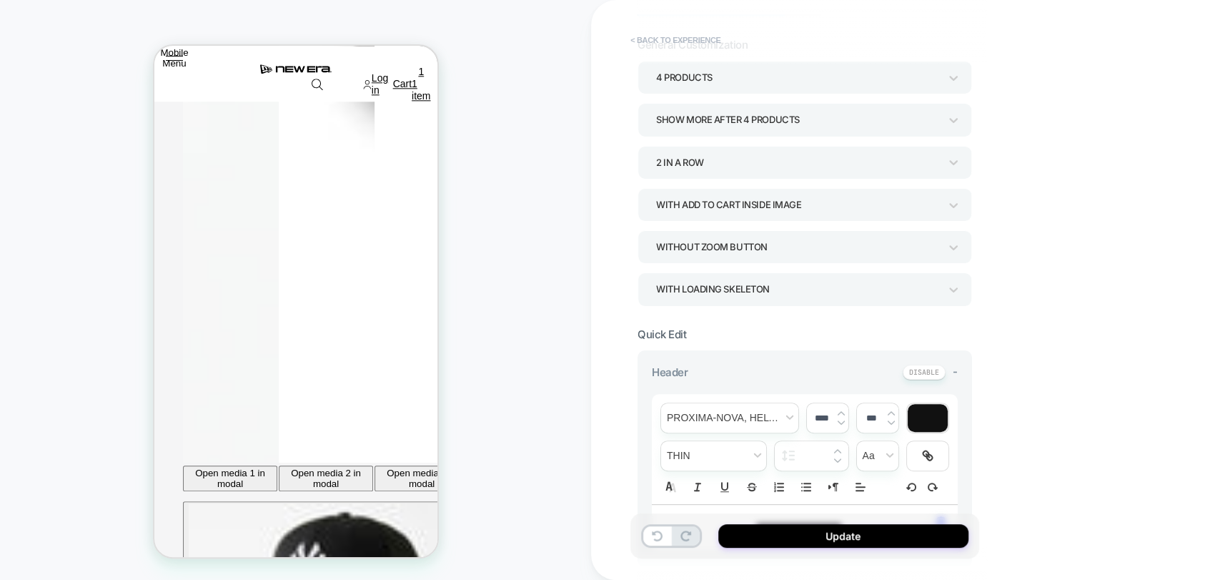
click at [689, 33] on button "< Back to experience" at bounding box center [675, 40] width 104 height 23
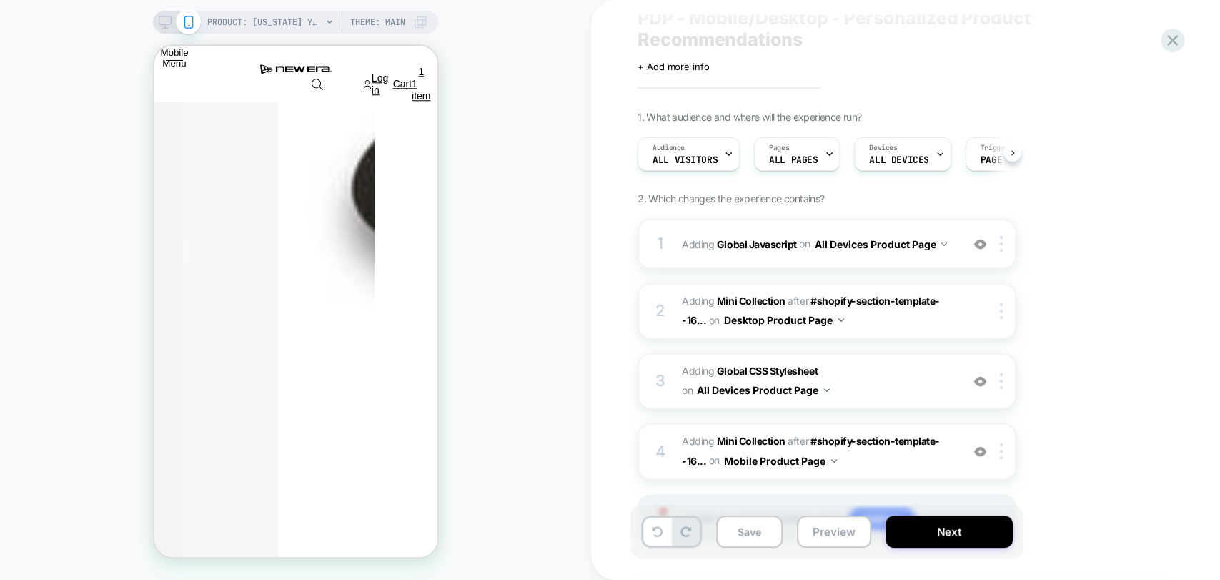
scroll to position [121, 0]
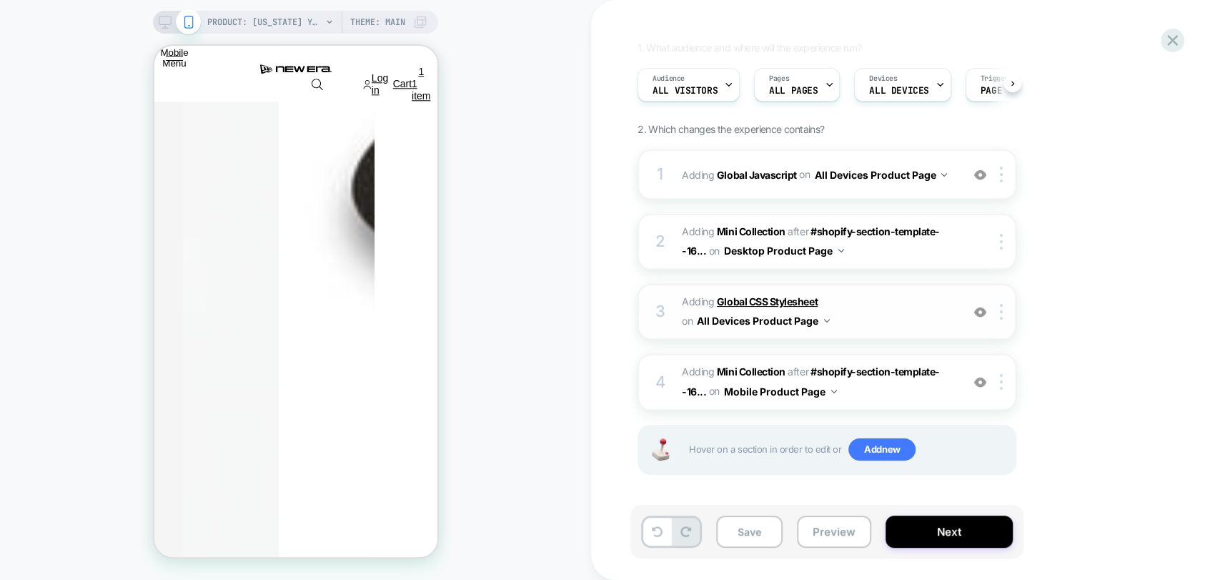
click at [760, 302] on b "Global CSS Stylesheet" at bounding box center [767, 301] width 101 height 12
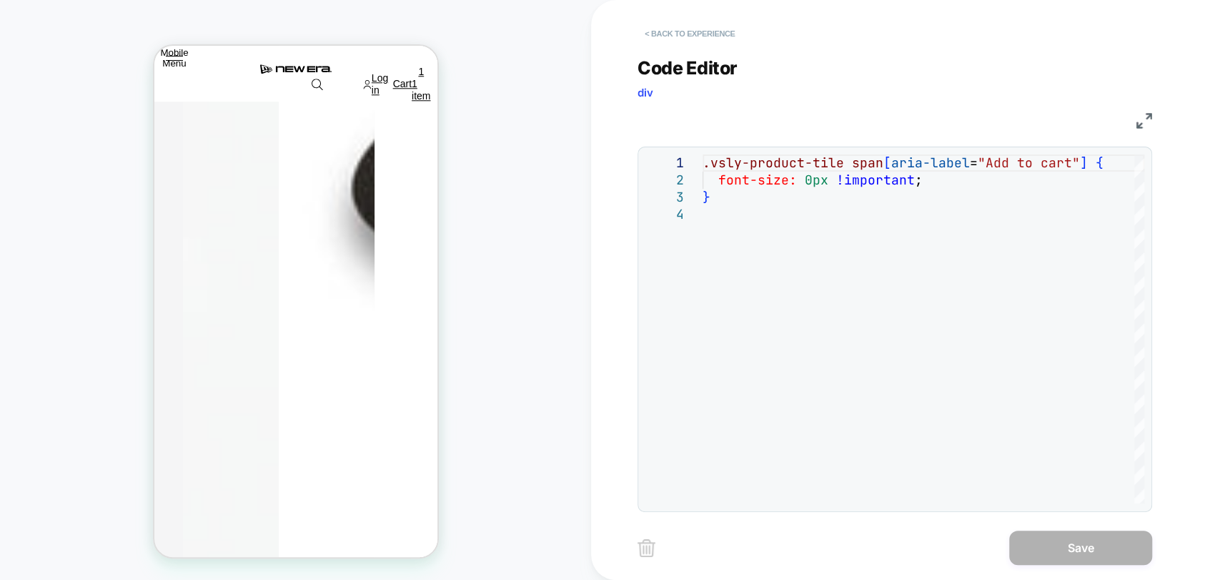
click at [702, 36] on button "< Back to experience" at bounding box center [689, 33] width 104 height 23
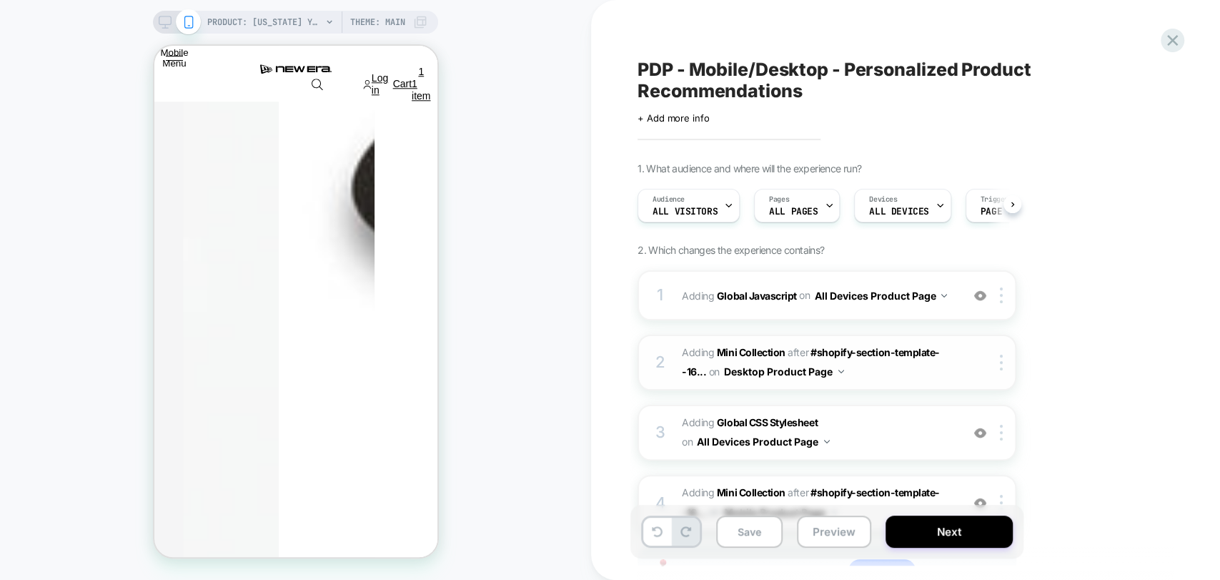
scroll to position [0, 0]
click at [978, 433] on img at bounding box center [980, 433] width 12 height 12
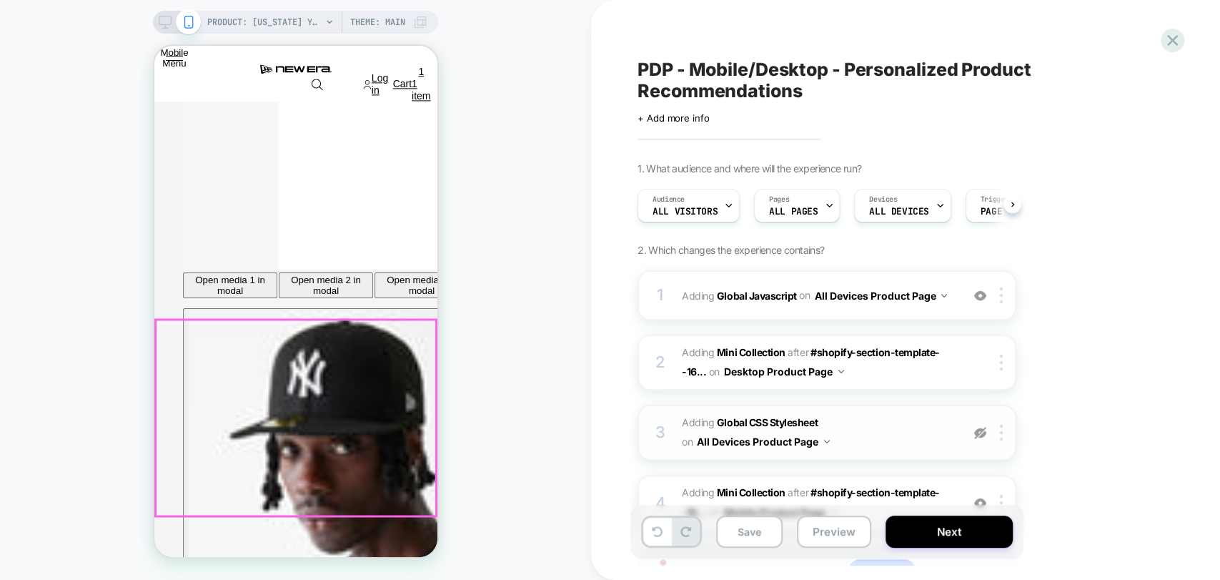
scroll to position [1246, 0]
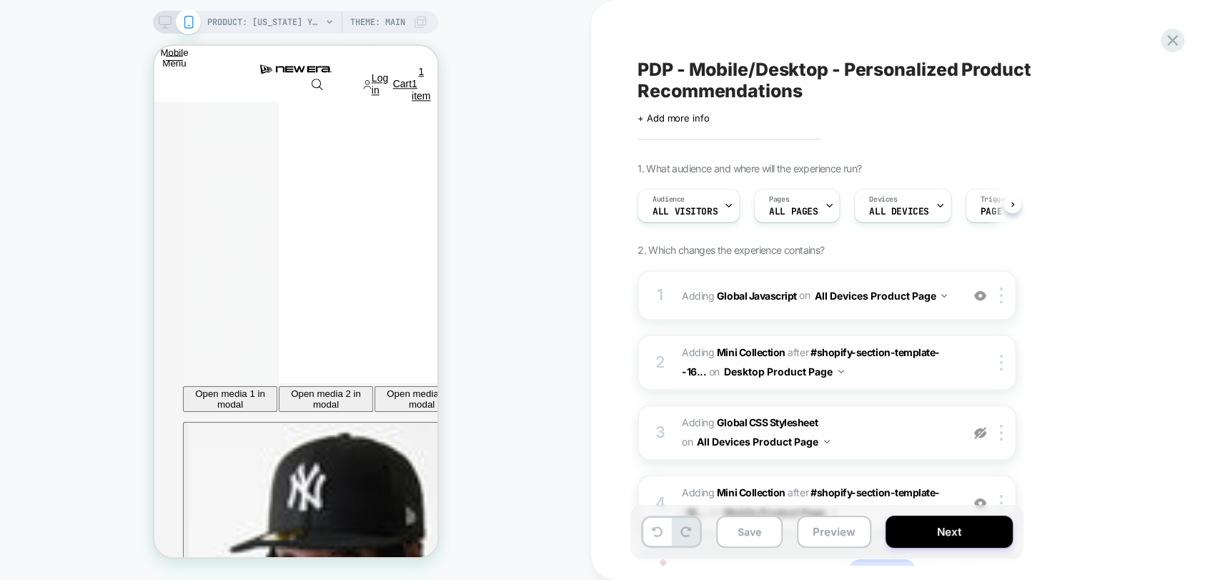
click at [978, 434] on img at bounding box center [980, 433] width 12 height 12
click at [759, 289] on b "Global Javascript" at bounding box center [757, 295] width 80 height 12
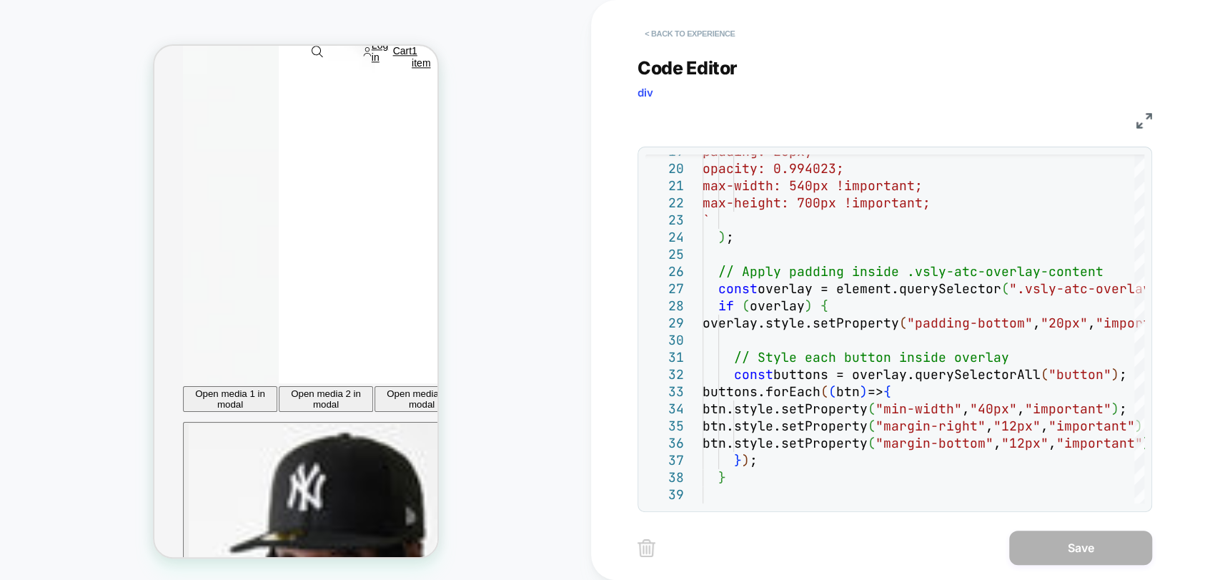
click at [700, 30] on button "< Back to experience" at bounding box center [689, 33] width 104 height 23
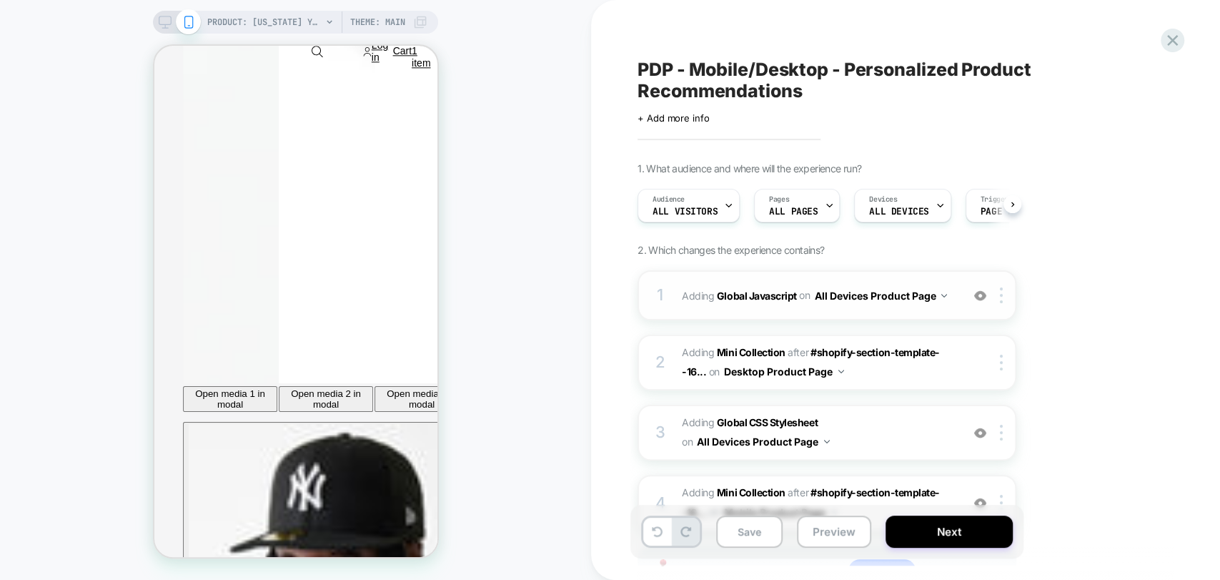
scroll to position [0, 0]
click at [976, 295] on img at bounding box center [980, 295] width 12 height 12
click at [981, 432] on img at bounding box center [980, 433] width 12 height 12
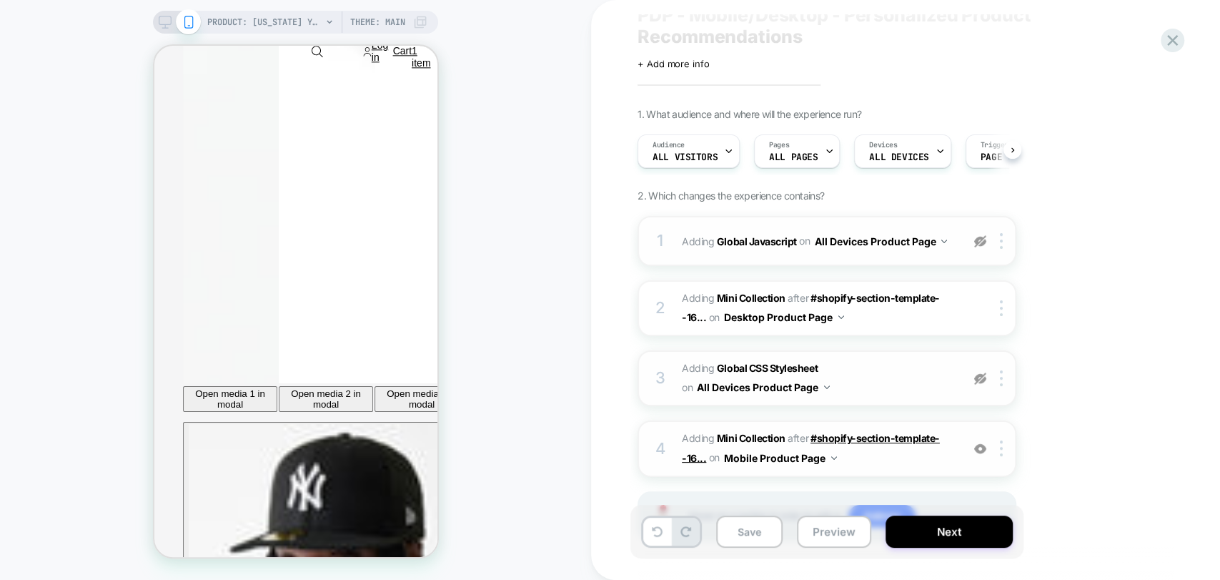
scroll to position [121, 0]
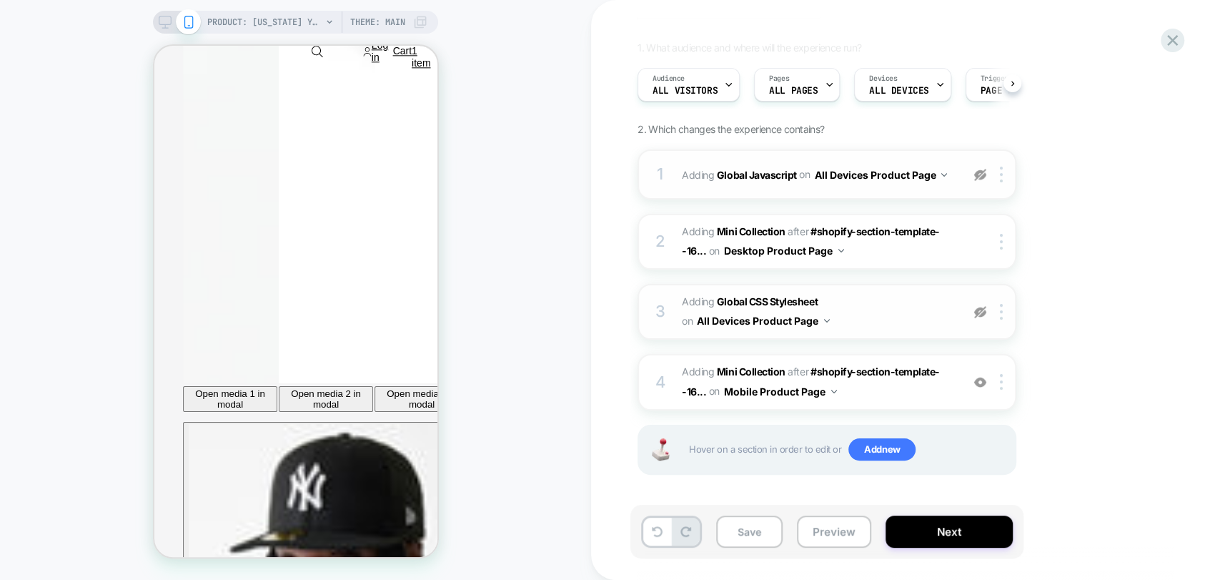
click at [830, 535] on button "Preview" at bounding box center [834, 531] width 74 height 32
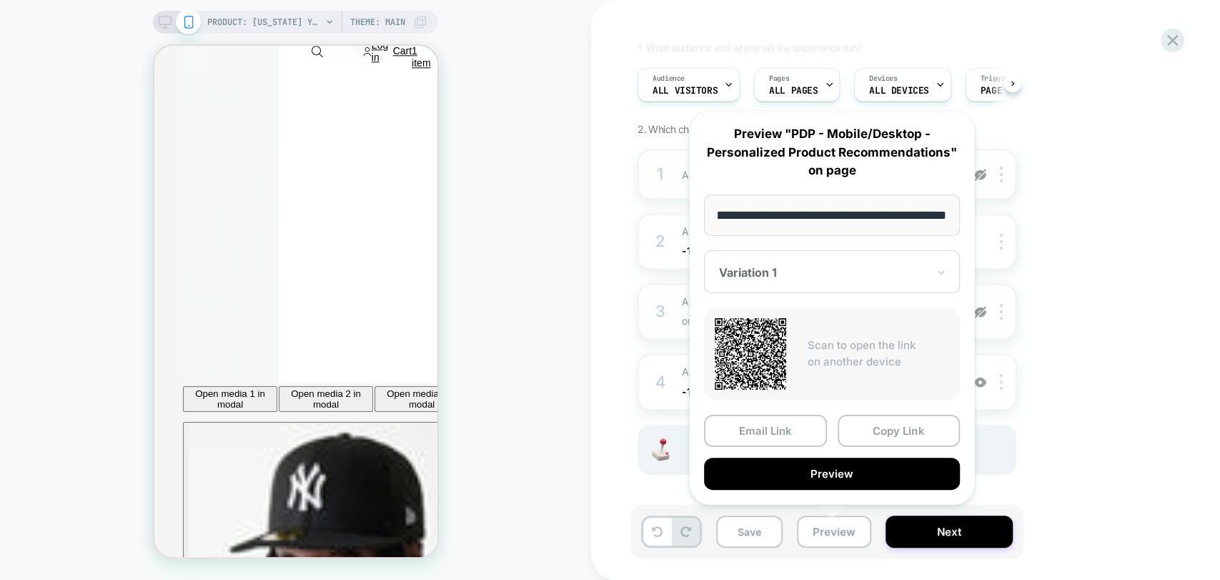
scroll to position [0, 0]
click at [880, 468] on button "Preview" at bounding box center [832, 473] width 256 height 32
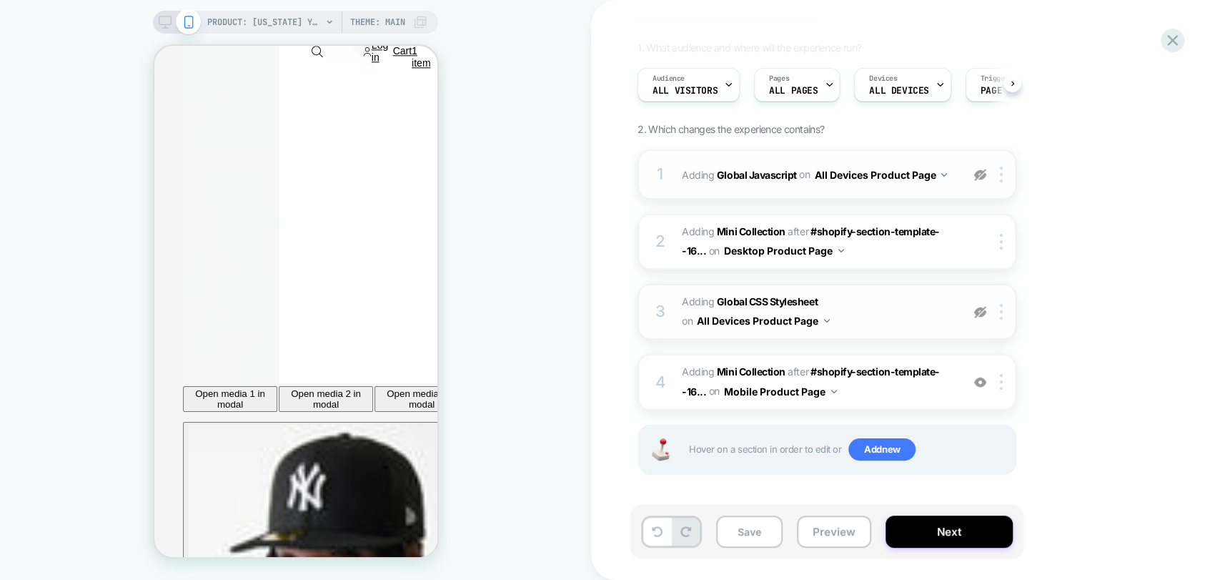
click at [978, 308] on img at bounding box center [980, 312] width 12 height 12
click at [980, 173] on img at bounding box center [980, 175] width 12 height 12
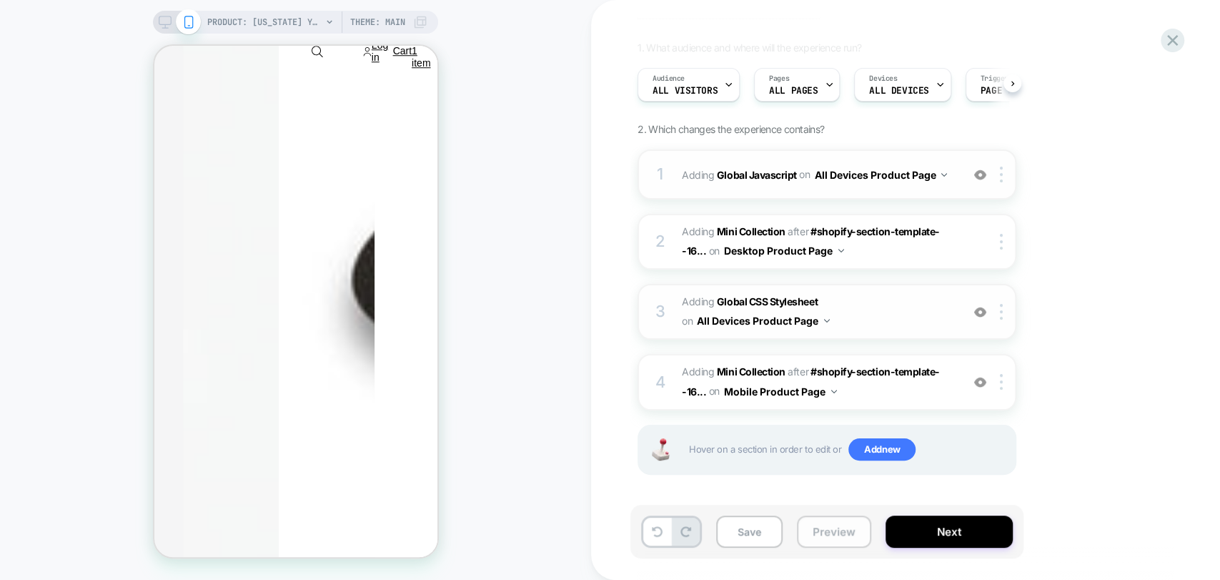
click at [827, 533] on button "Preview" at bounding box center [834, 531] width 74 height 32
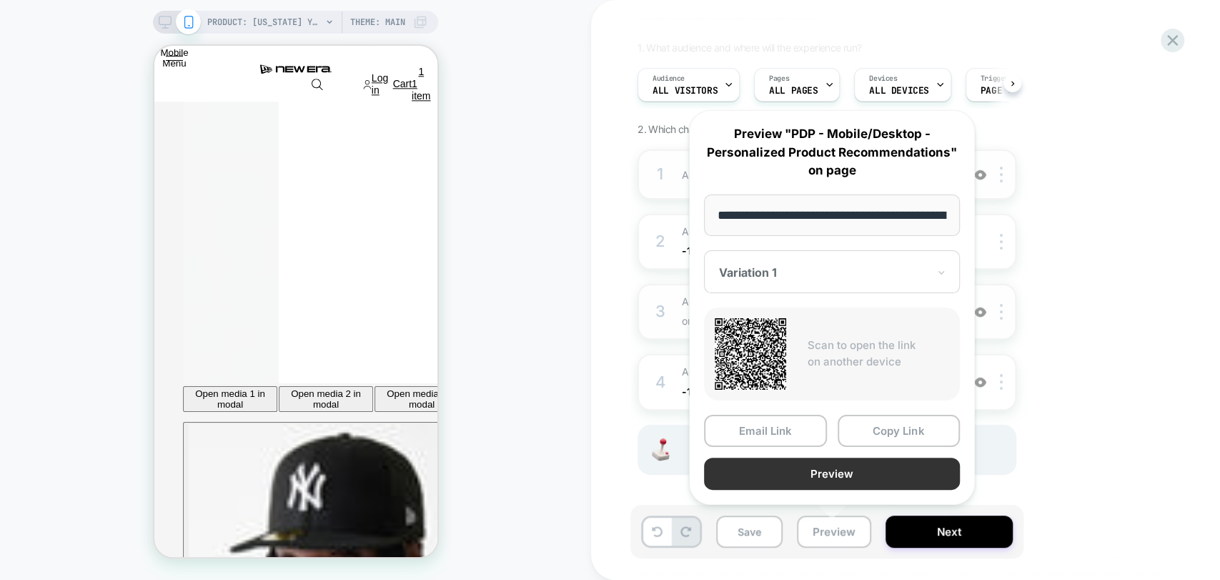
click at [873, 471] on button "Preview" at bounding box center [832, 473] width 256 height 32
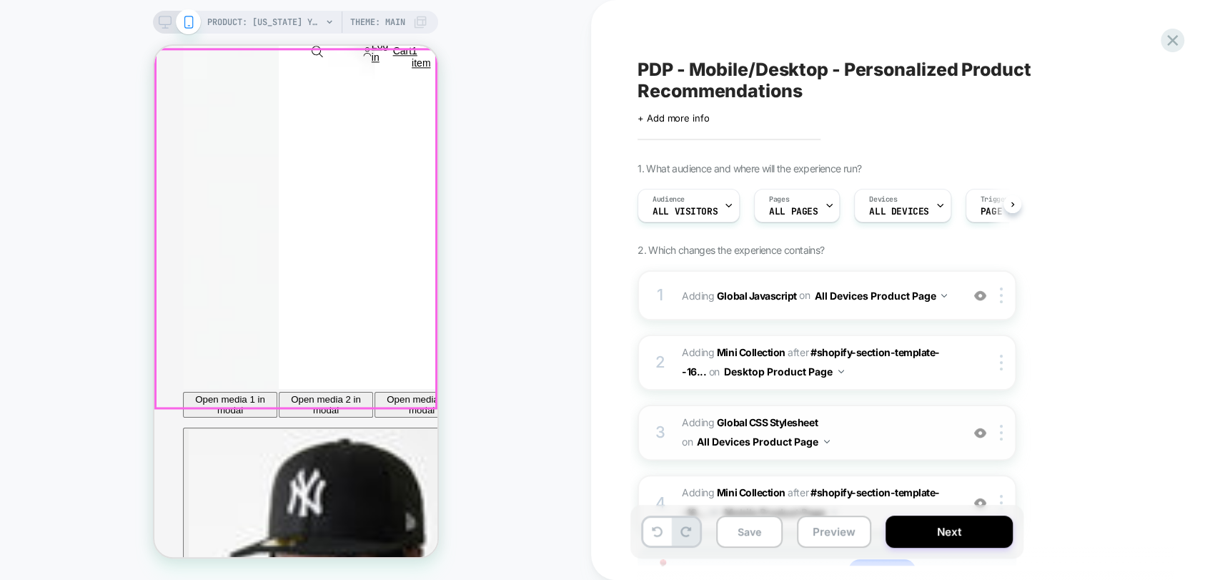
scroll to position [1246, 0]
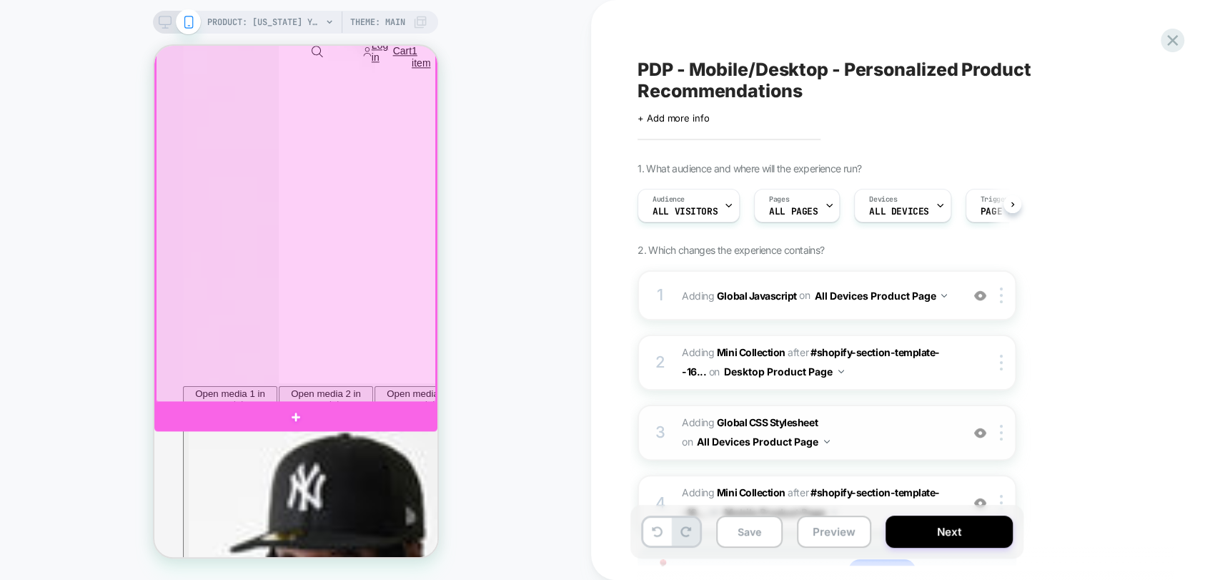
click at [192, 242] on div at bounding box center [295, 223] width 280 height 358
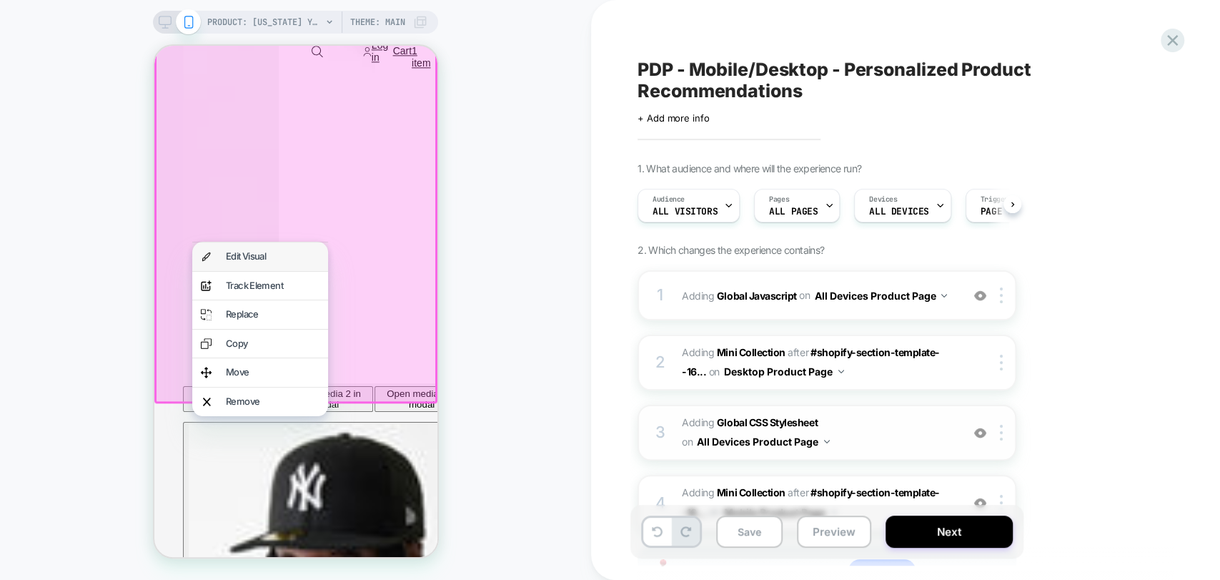
click at [232, 257] on div "Edit Visual" at bounding box center [272, 256] width 94 height 11
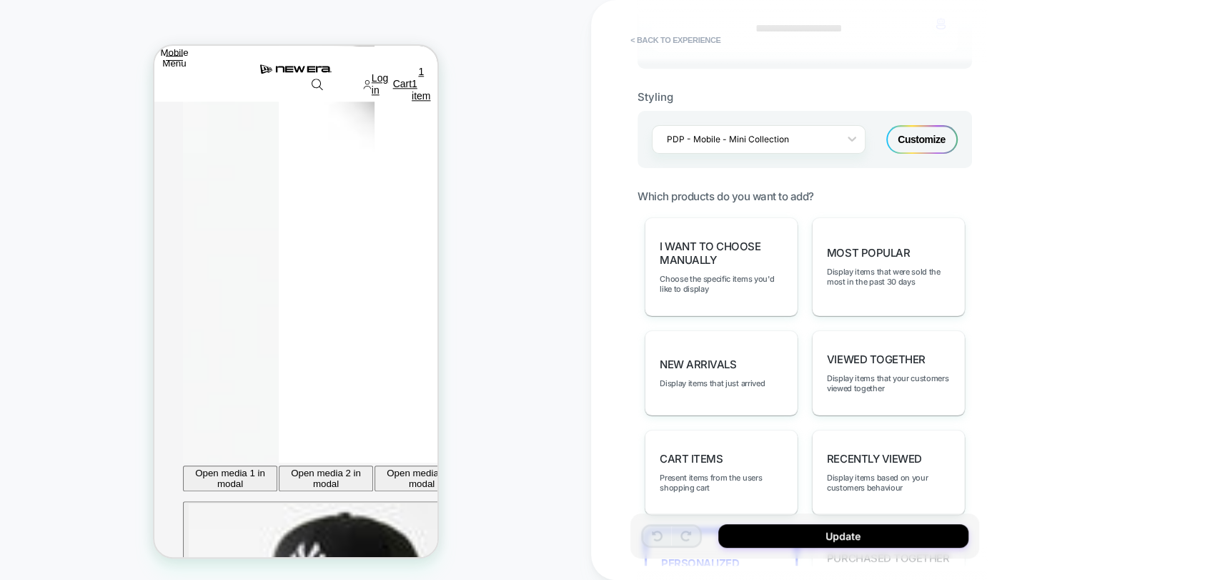
scroll to position [510, 0]
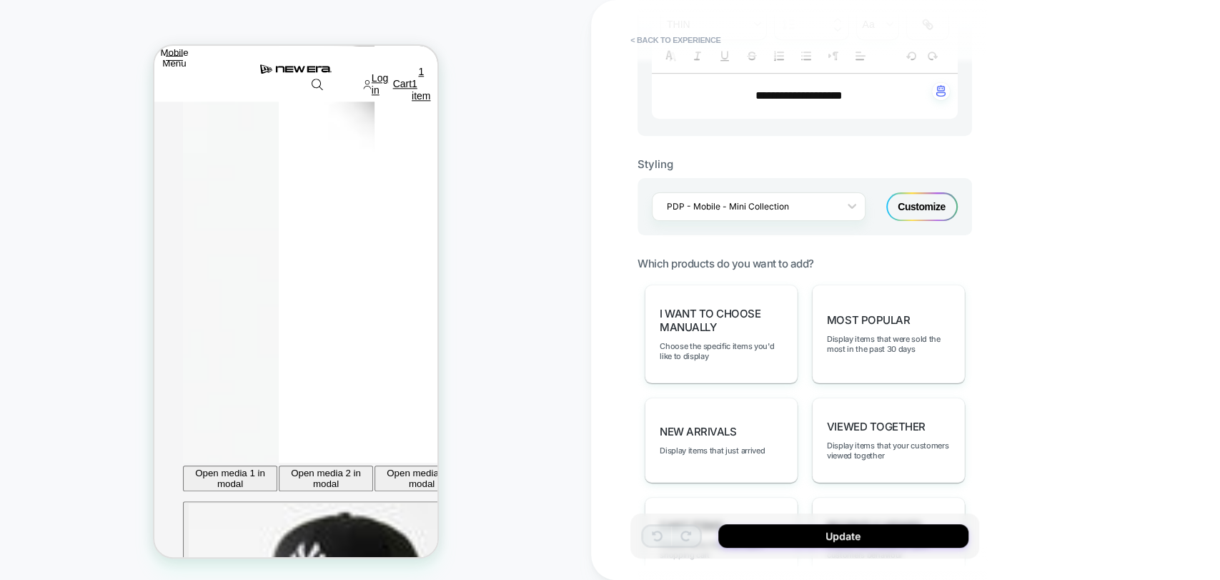
click at [902, 198] on div "Customize" at bounding box center [921, 206] width 71 height 29
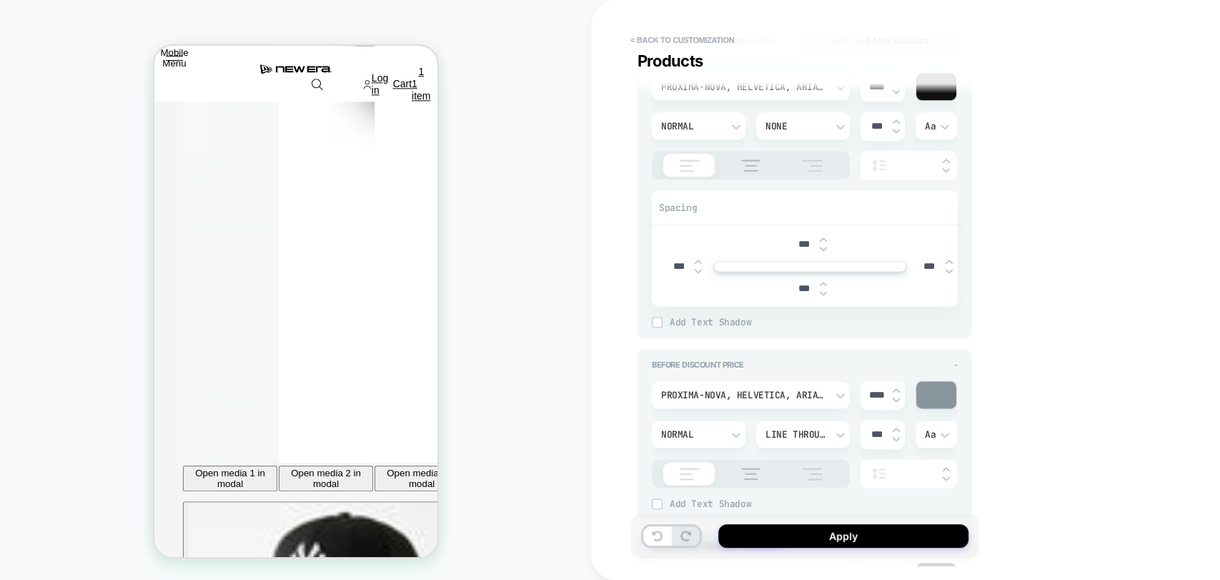
scroll to position [1349, 0]
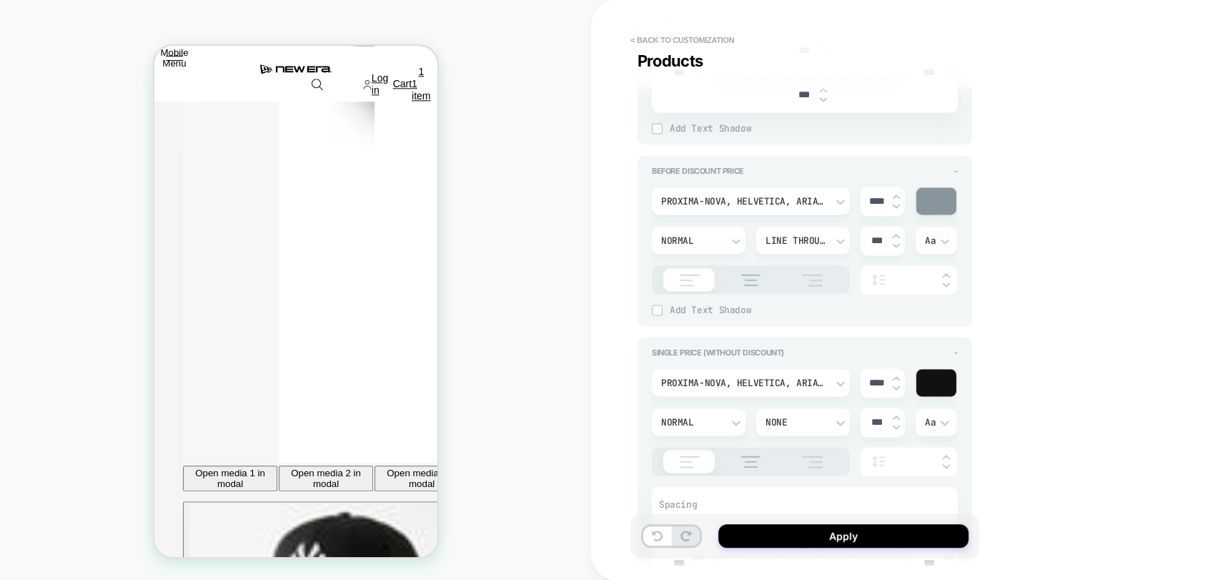
click at [958, 168] on div "Before Discount Price - proxima-nova, Helvetica, Arial, sans-serif **** Normal …" at bounding box center [804, 240] width 334 height 171
click at [958, 164] on div "Before Discount Price - proxima-nova, Helvetica, Arial, sans-serif **** Normal …" at bounding box center [804, 240] width 334 height 171
click at [955, 167] on span "-" at bounding box center [956, 171] width 4 height 10
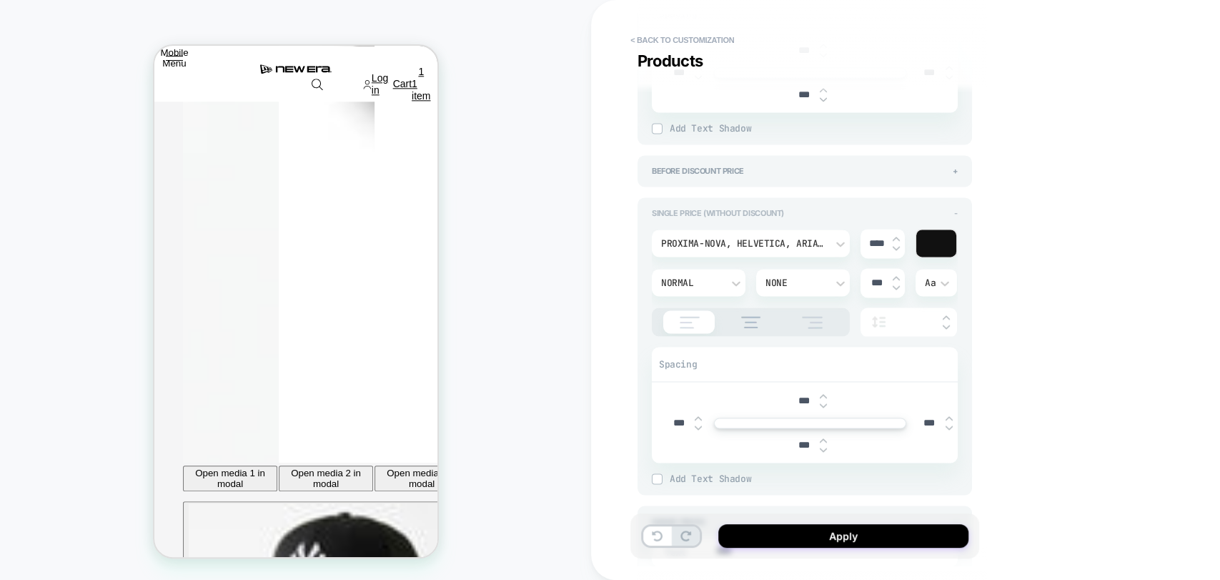
click at [955, 208] on span "-" at bounding box center [956, 213] width 4 height 10
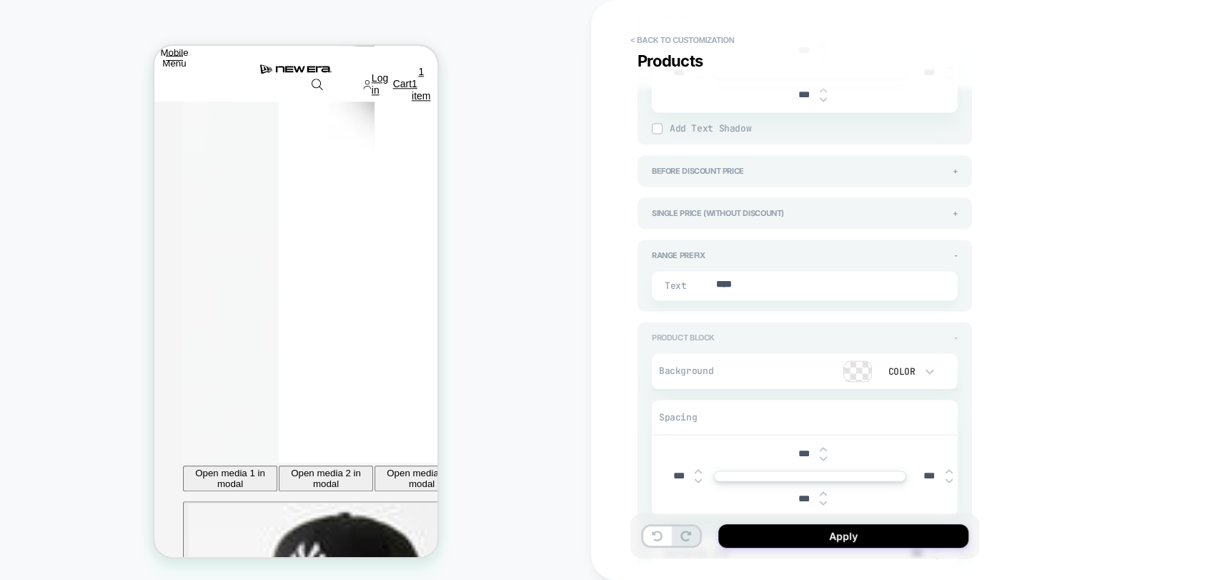
click at [956, 332] on span "-" at bounding box center [956, 337] width 4 height 10
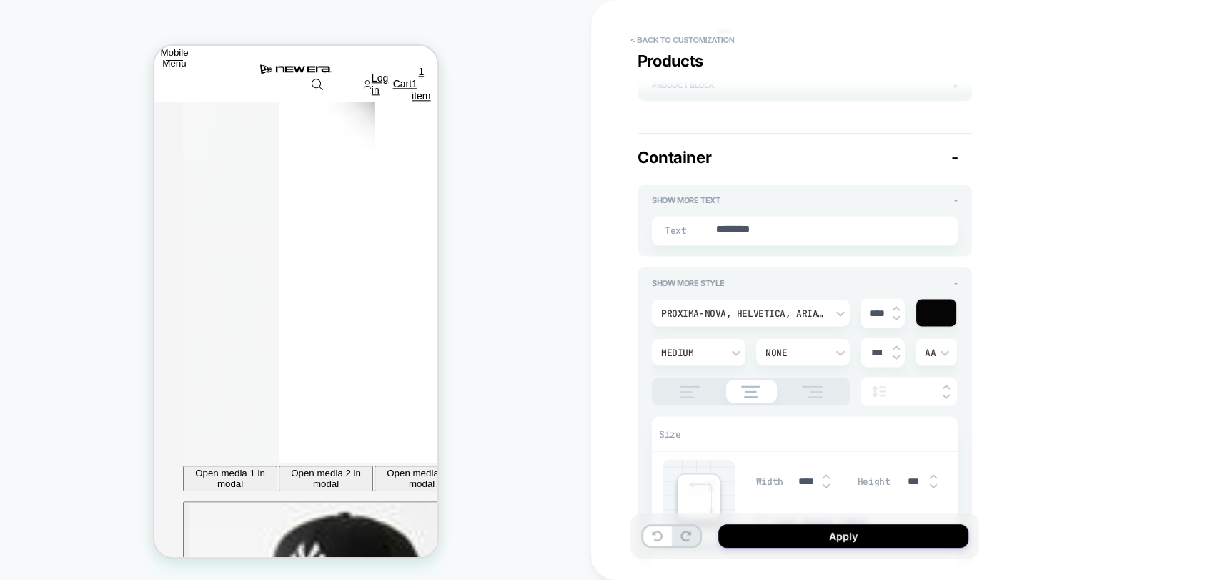
scroll to position [1588, 0]
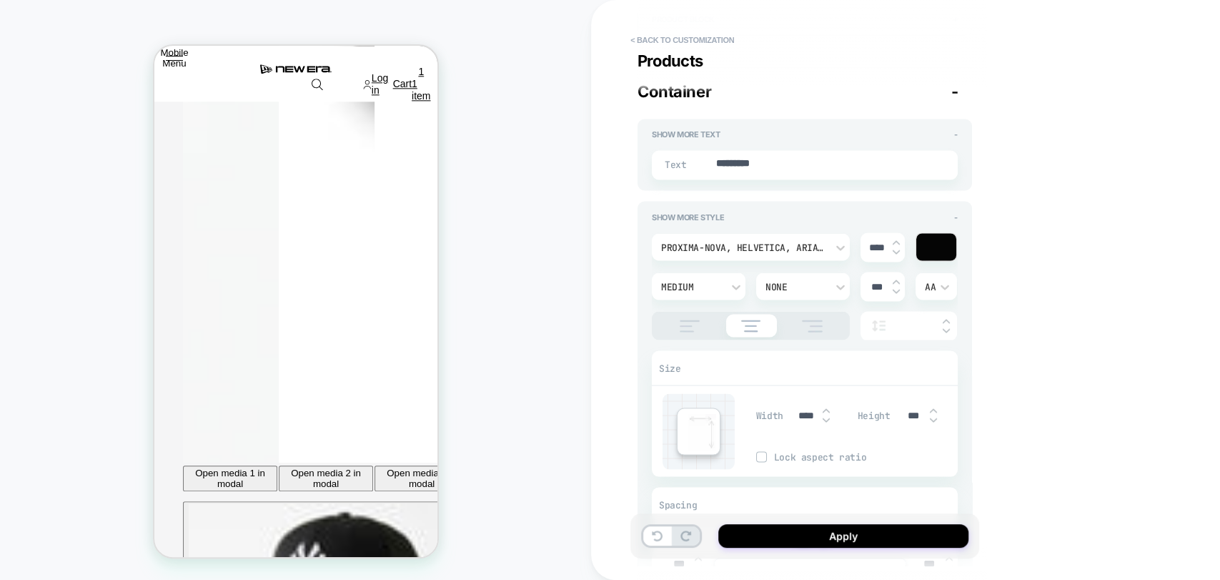
type textarea "*"
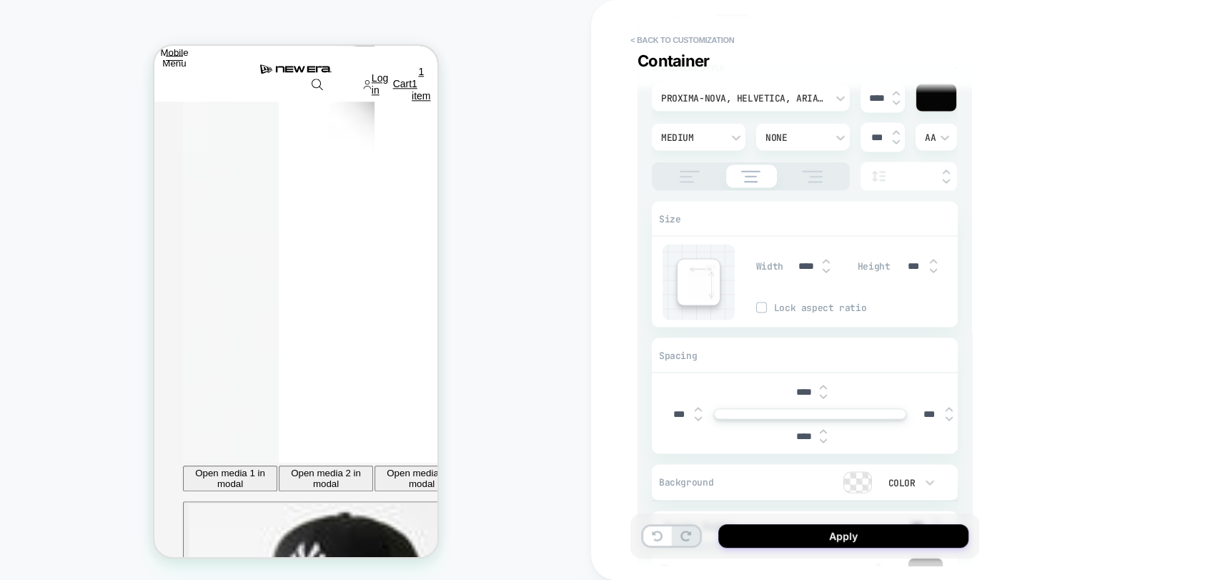
scroll to position [1826, 0]
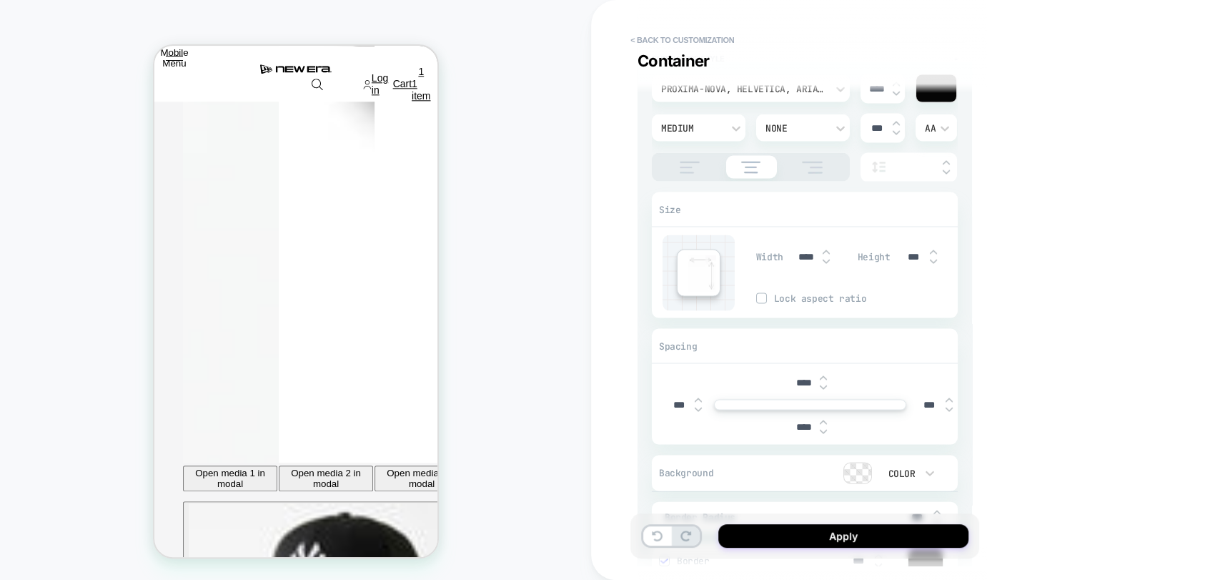
click at [800, 424] on input "****" at bounding box center [803, 426] width 32 height 12
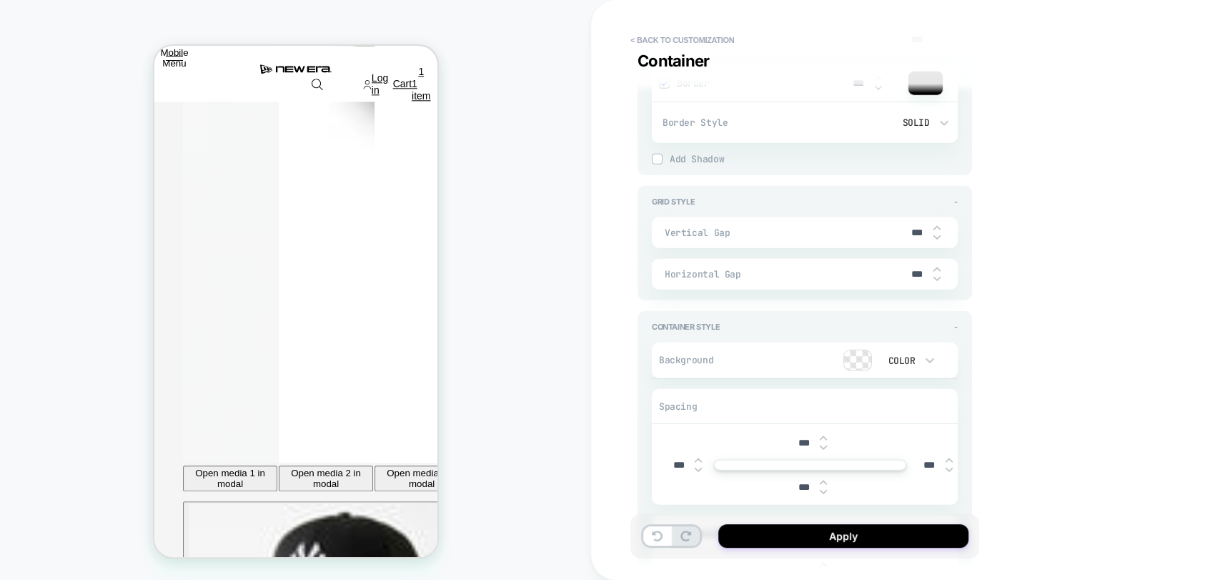
scroll to position [1746, 0]
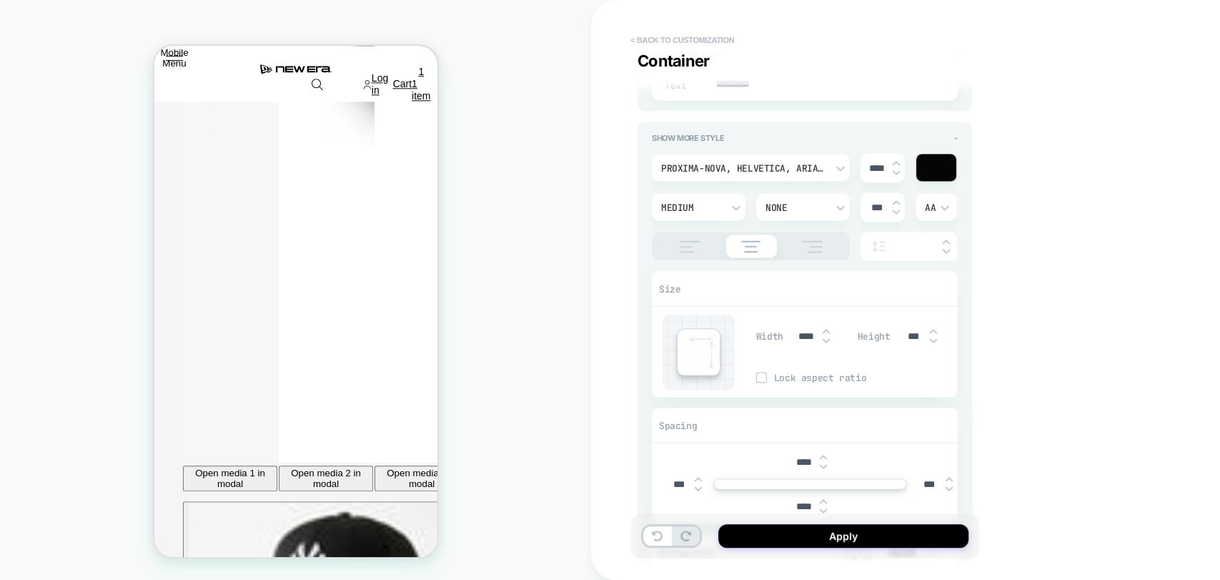
click at [692, 44] on button "< Back to customization" at bounding box center [682, 40] width 118 height 23
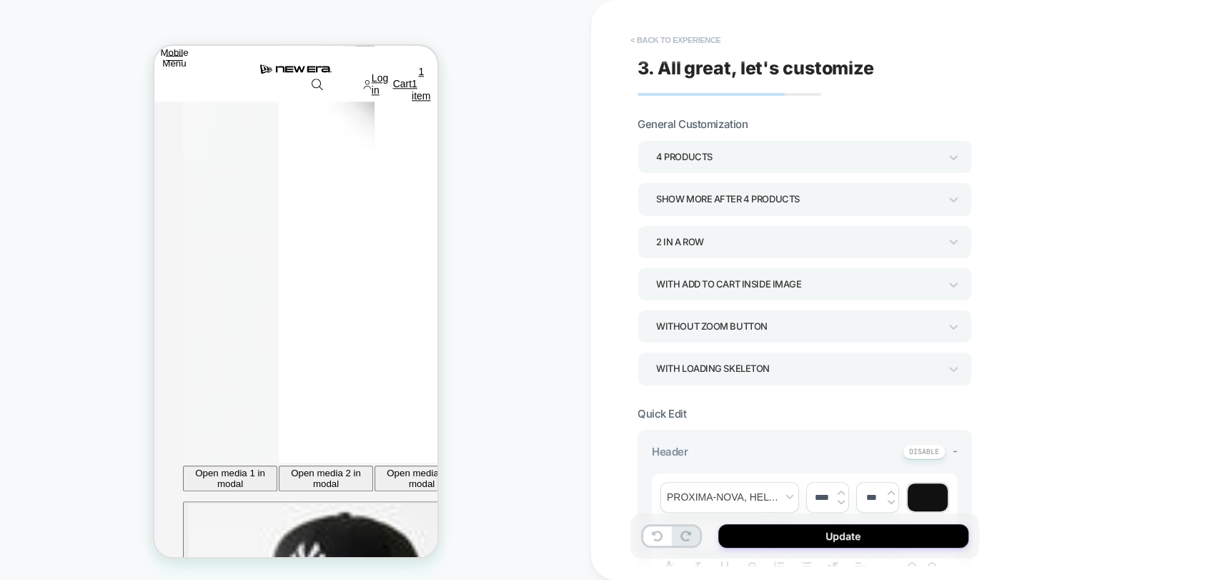
click at [669, 41] on button "< Back to experience" at bounding box center [675, 40] width 104 height 23
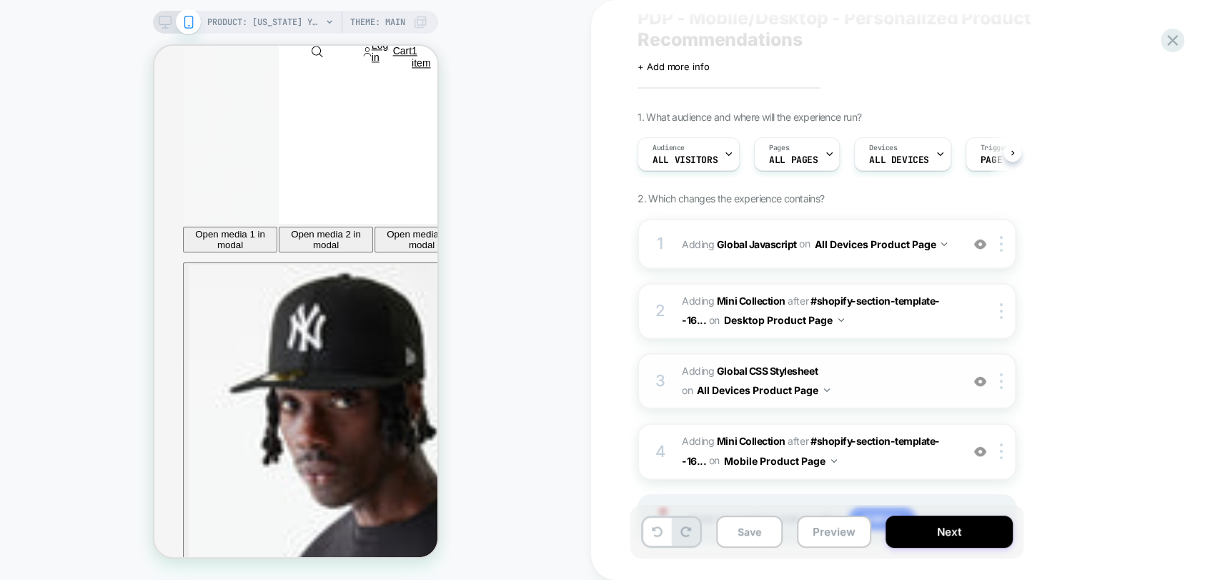
scroll to position [79, 0]
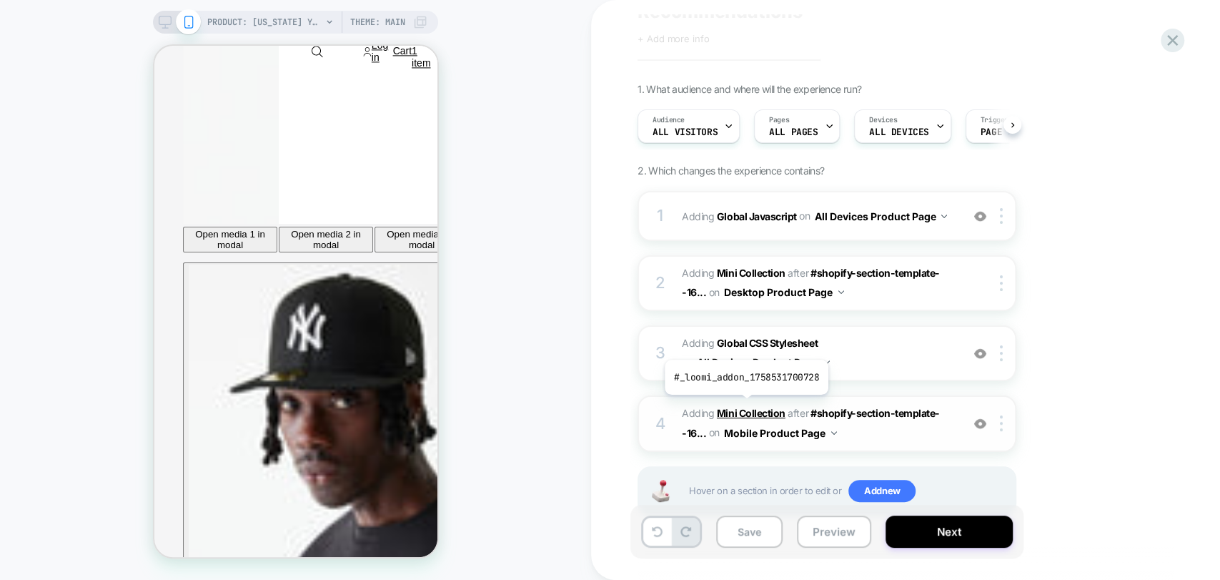
click at [745, 407] on b "Mini Collection" at bounding box center [751, 413] width 69 height 12
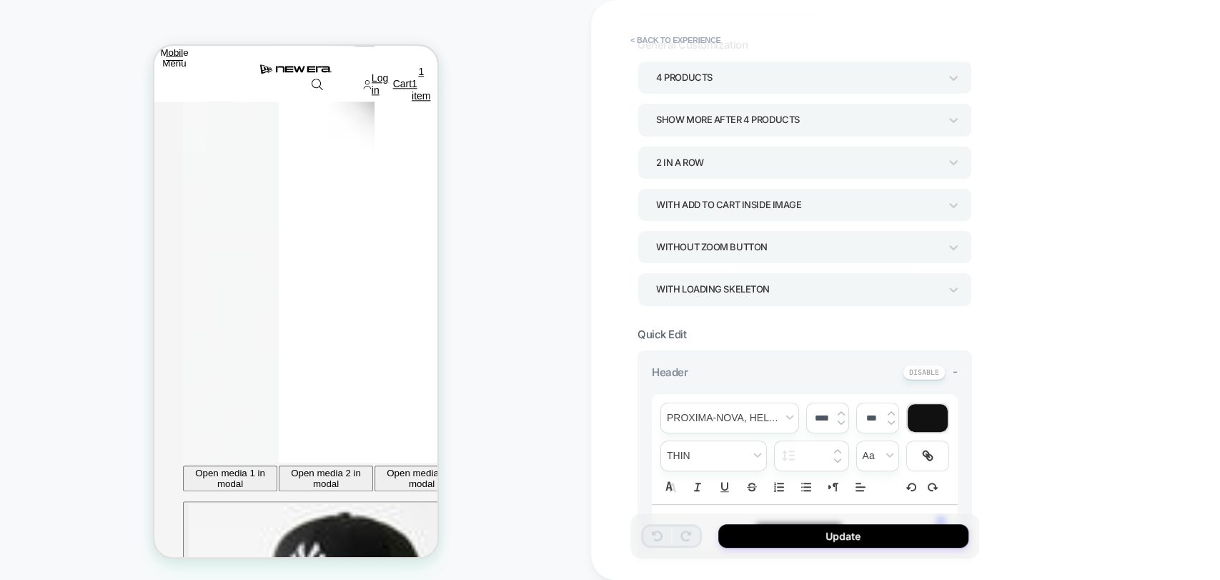
click at [757, 124] on div "Show more after 4 Products" at bounding box center [797, 119] width 283 height 19
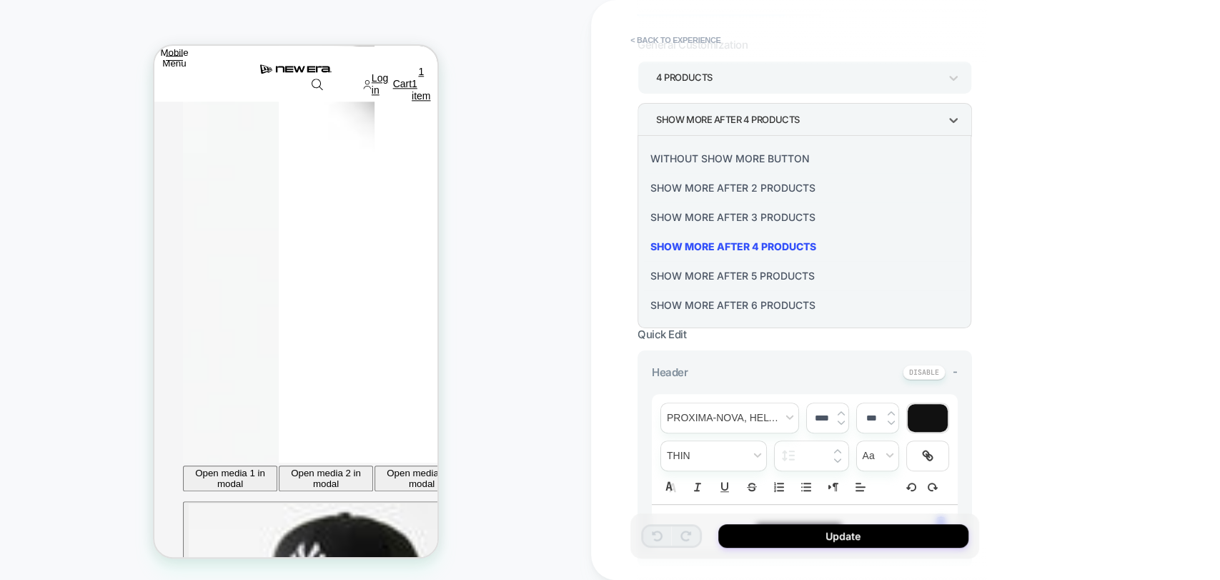
click at [719, 195] on div "Show more after 2 Products" at bounding box center [804, 187] width 323 height 29
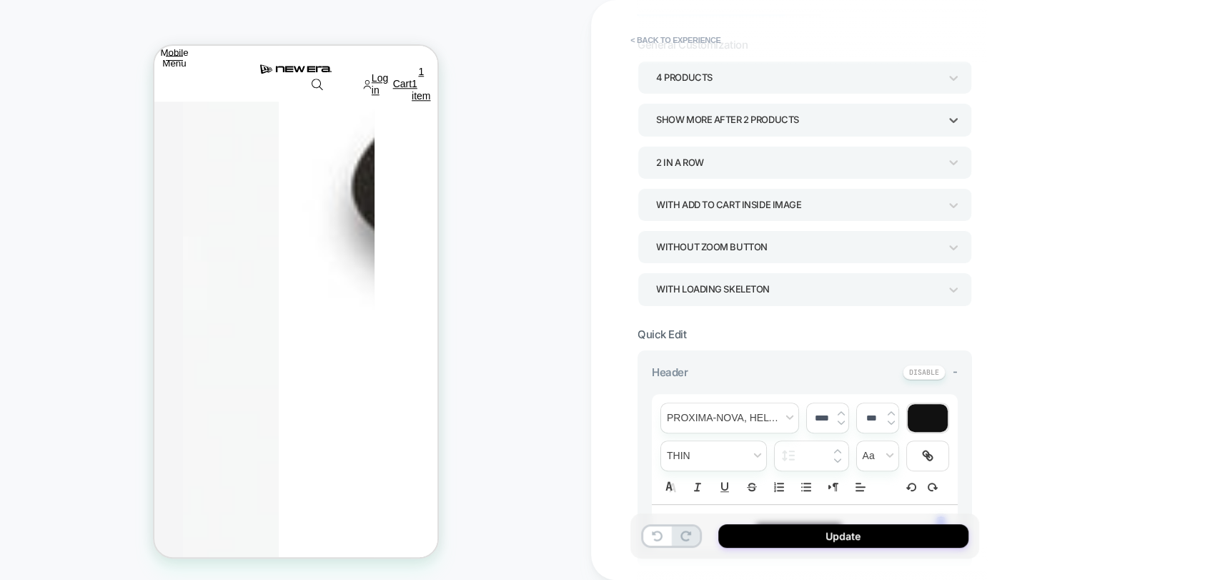
scroll to position [1088, 0]
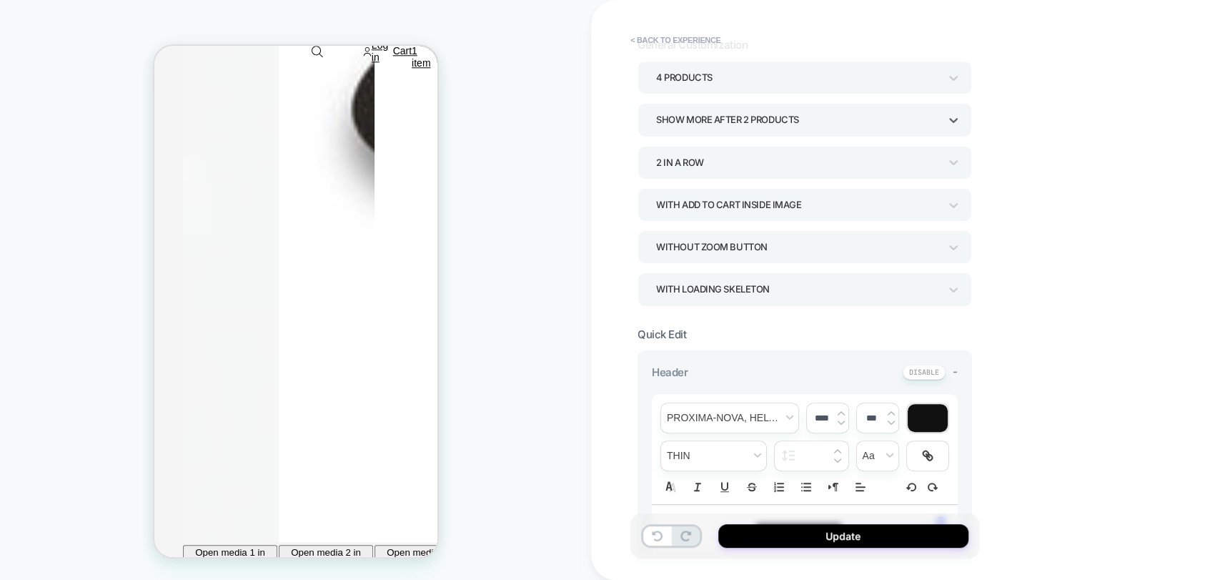
click at [762, 116] on div "Show more after 2 Products" at bounding box center [797, 119] width 283 height 19
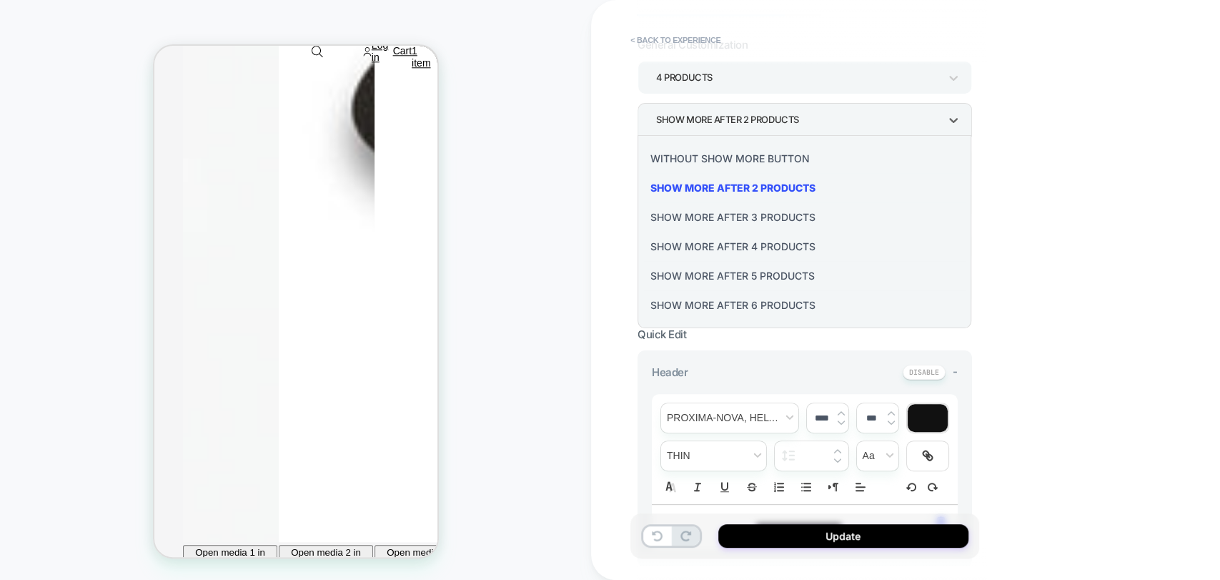
click at [737, 247] on div "Show more after 4 Products" at bounding box center [804, 246] width 323 height 29
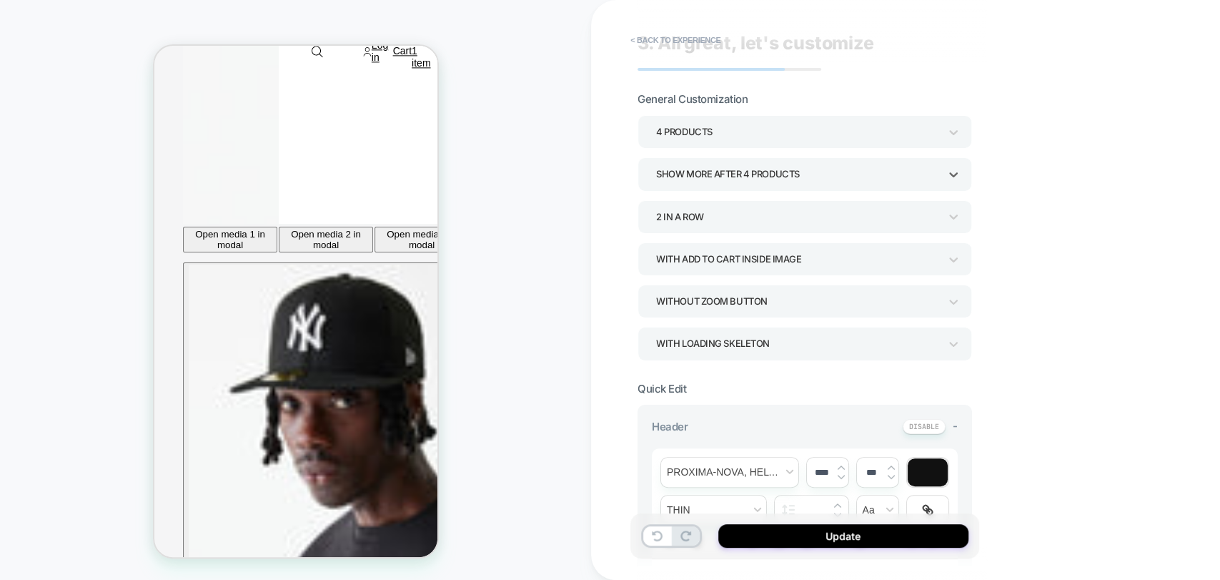
scroll to position [0, 0]
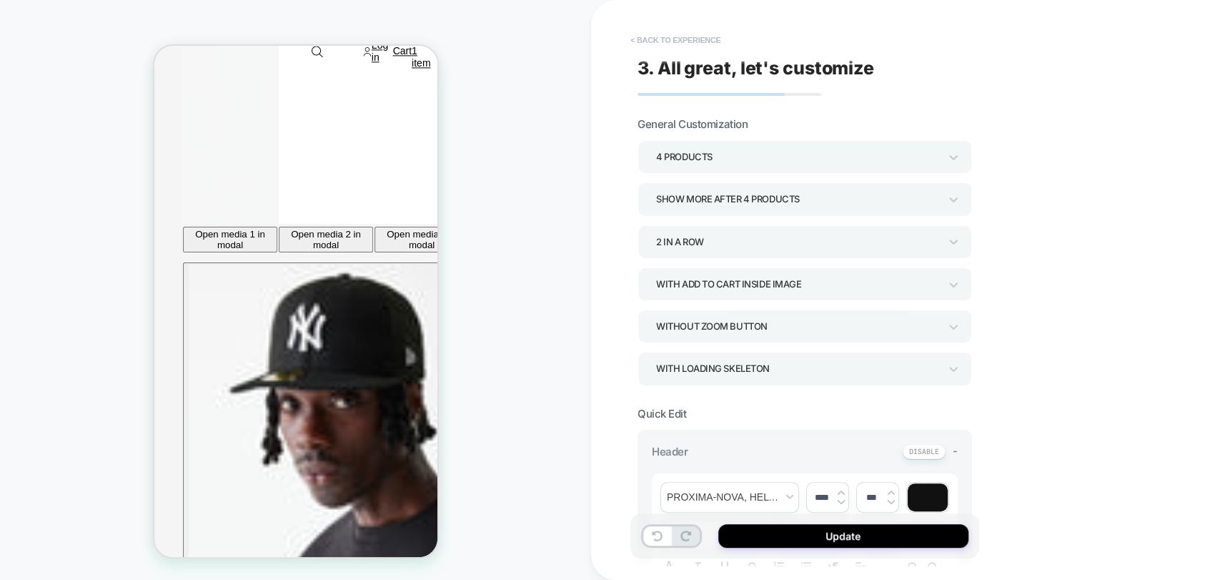
click at [667, 40] on button "< Back to experience" at bounding box center [675, 40] width 104 height 23
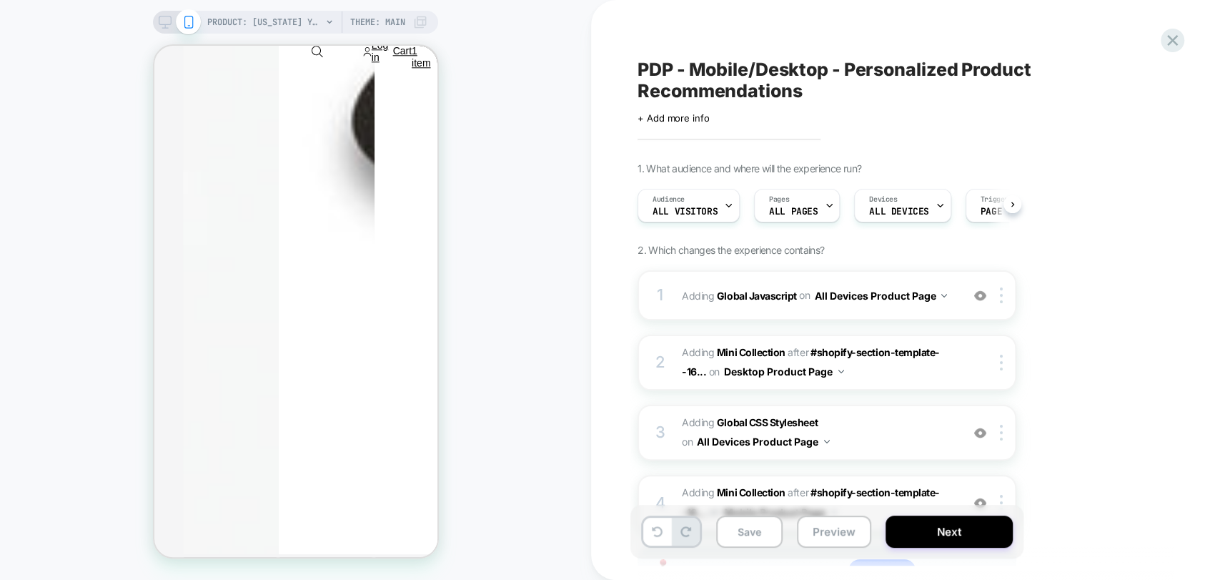
scroll to position [1406, 0]
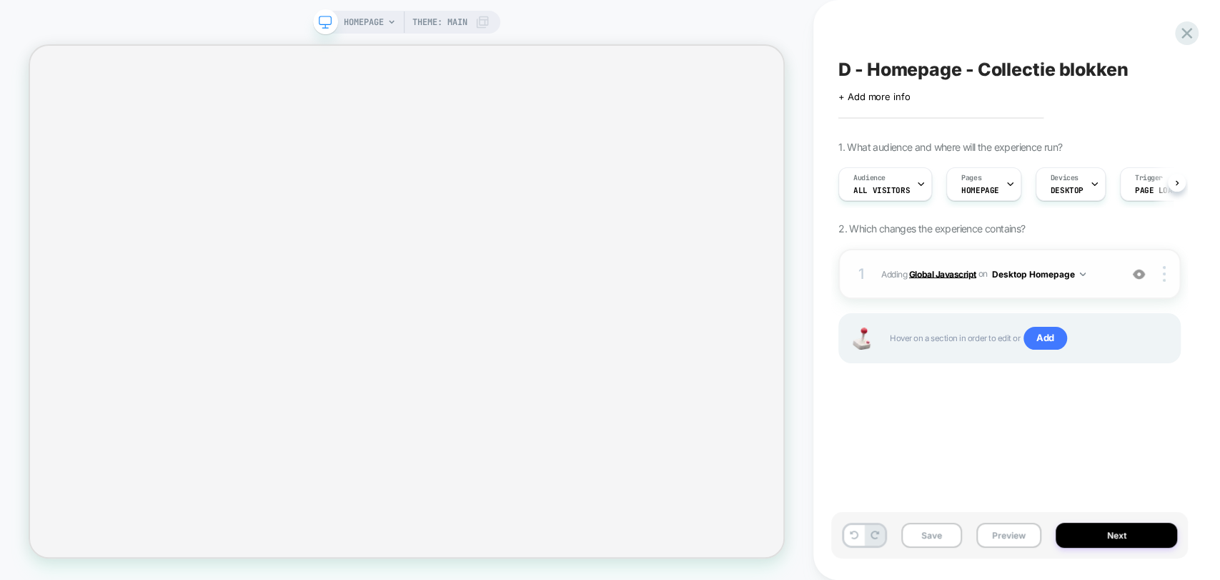
click at [936, 274] on b "Global Javascript" at bounding box center [942, 273] width 67 height 11
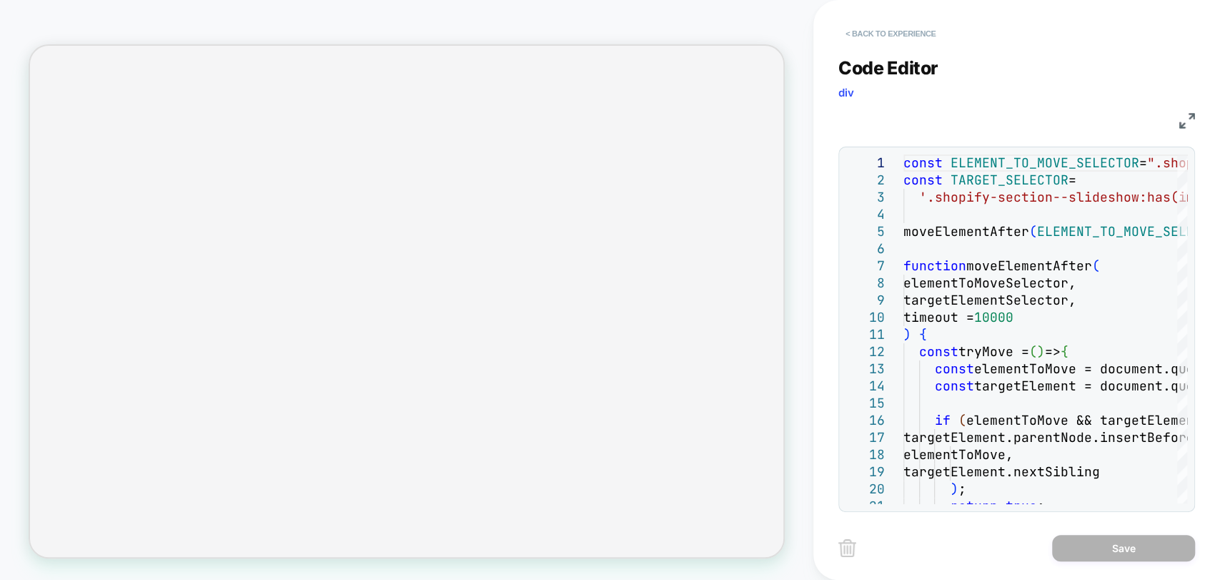
click at [878, 36] on button "< Back to experience" at bounding box center [890, 33] width 104 height 23
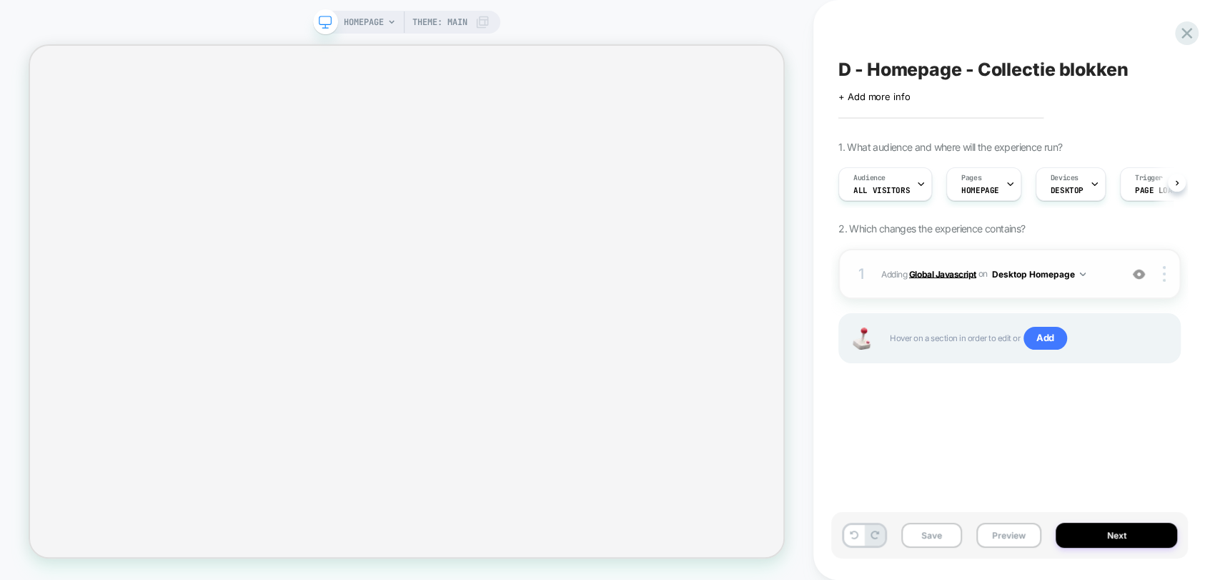
click at [946, 272] on b "Global Javascript" at bounding box center [942, 273] width 67 height 11
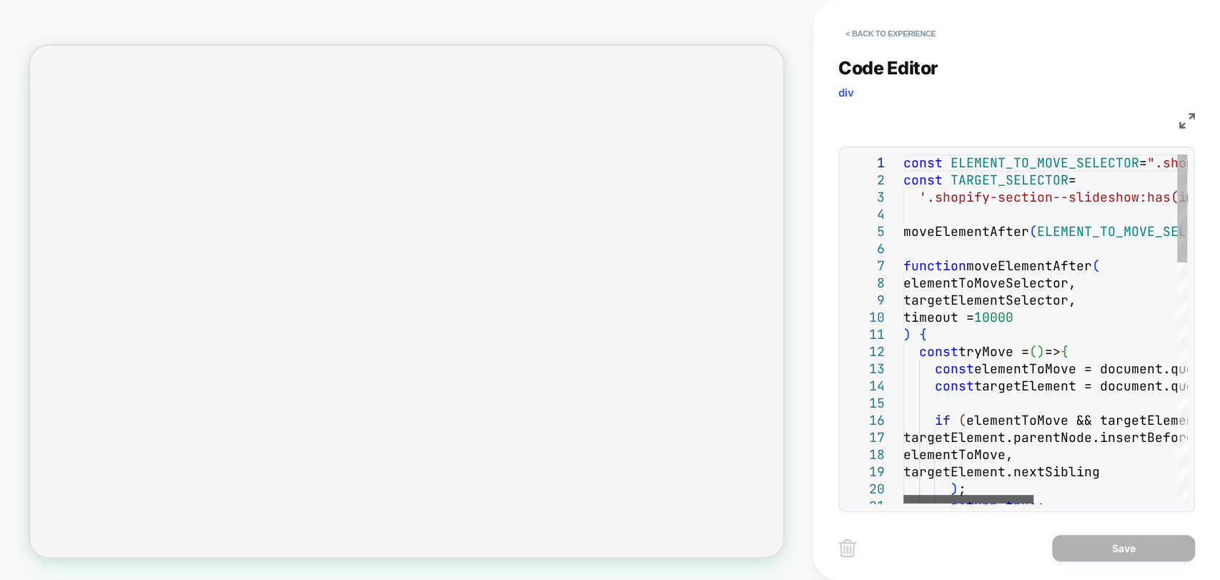
click at [934, 503] on div at bounding box center [968, 499] width 130 height 9
click at [901, 32] on button "< Back to experience" at bounding box center [890, 33] width 104 height 23
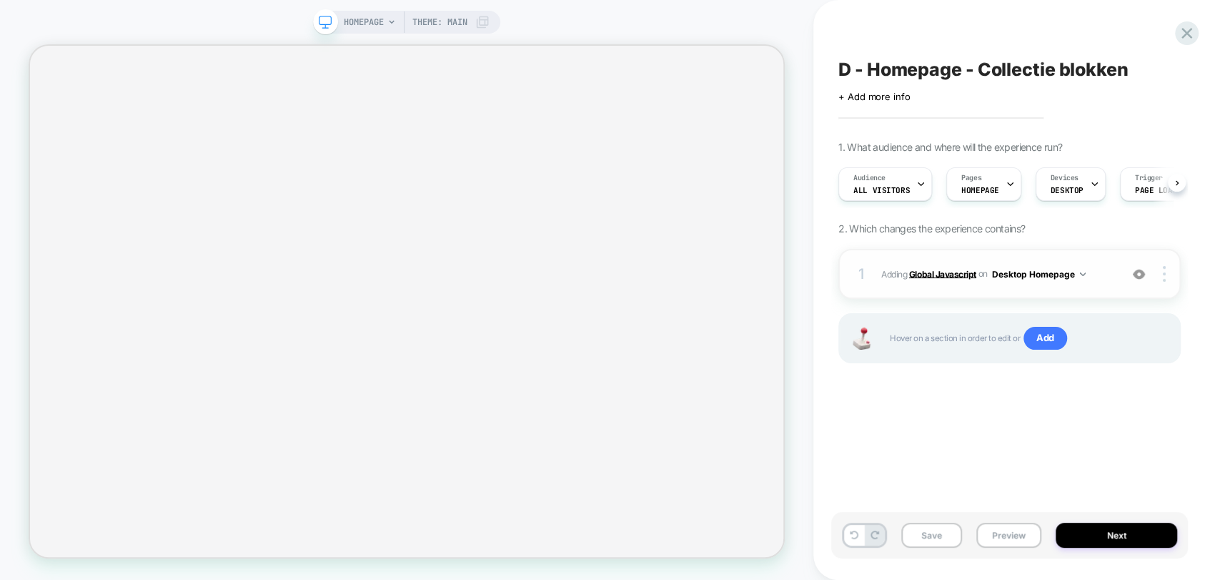
click at [932, 272] on b "Global Javascript" at bounding box center [942, 273] width 67 height 11
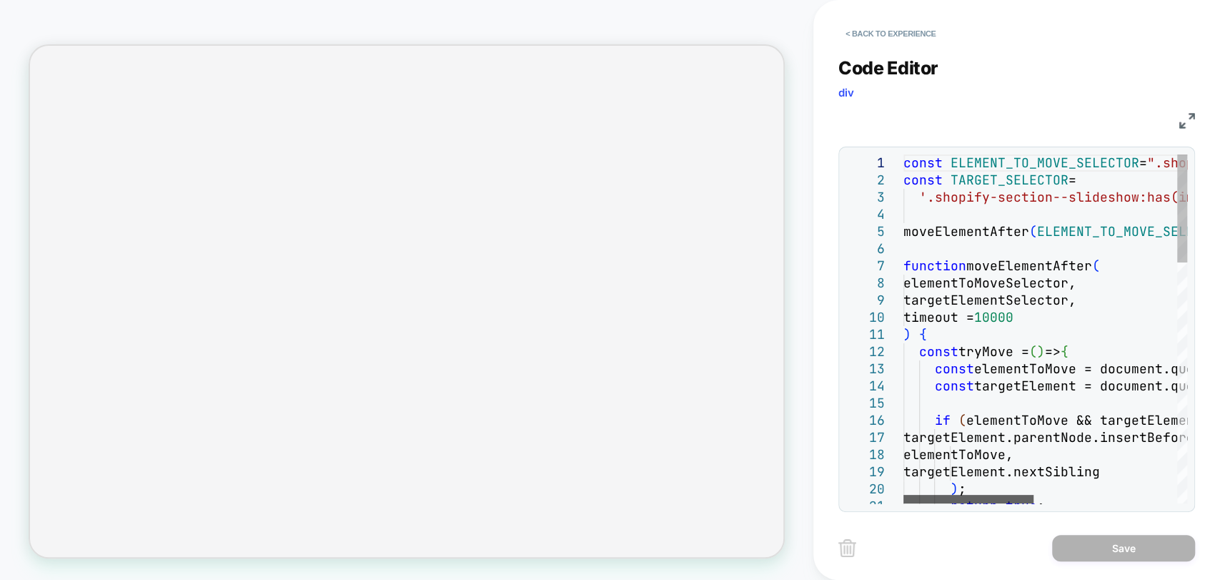
click at [950, 503] on div at bounding box center [968, 499] width 130 height 9
click at [870, 34] on button "< Back to experience" at bounding box center [890, 33] width 104 height 23
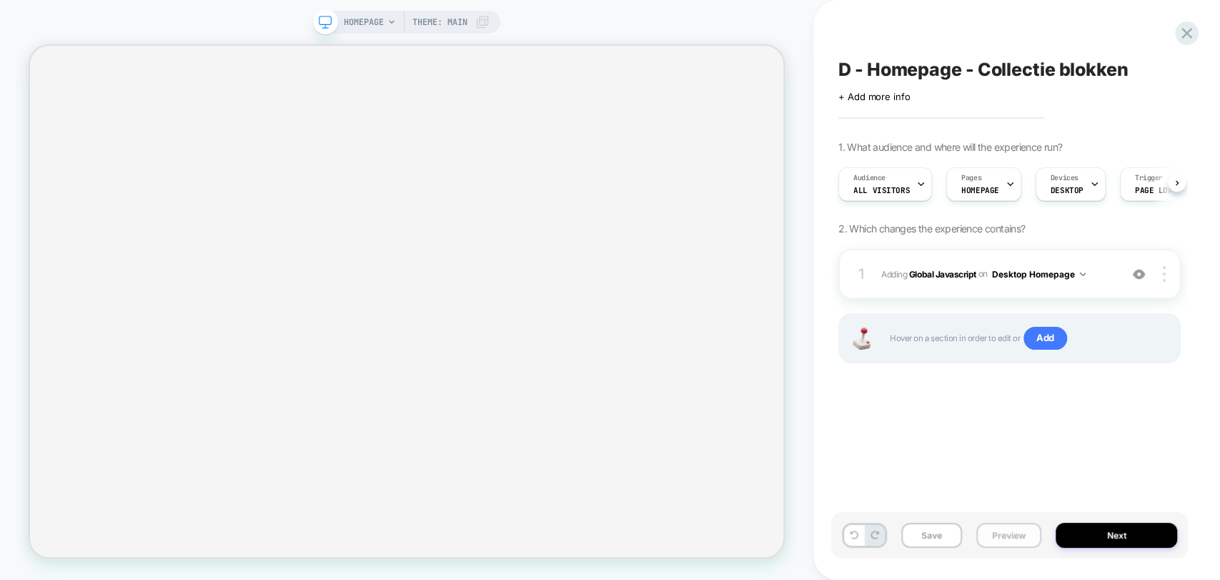
click at [1004, 537] on button "Preview" at bounding box center [1008, 534] width 65 height 25
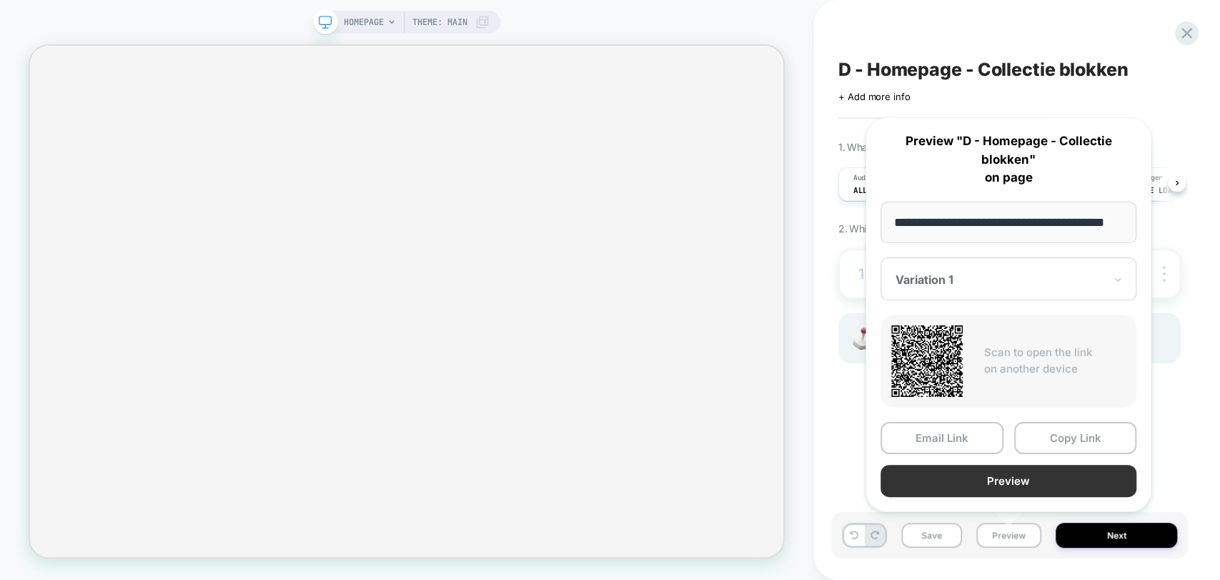
click at [1028, 485] on button "Preview" at bounding box center [1008, 480] width 256 height 32
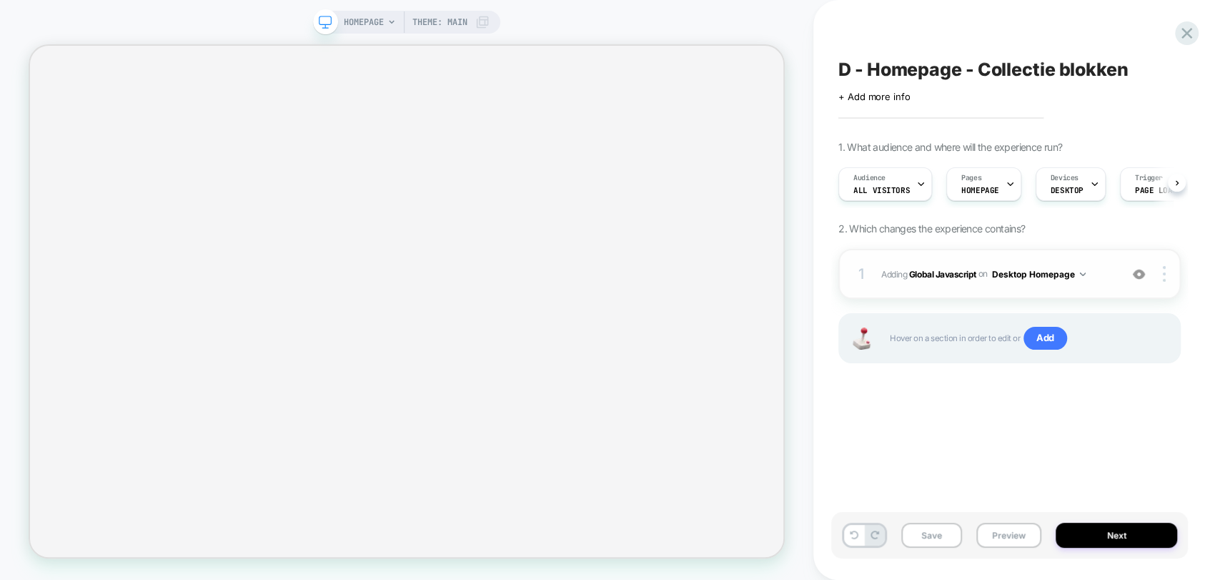
click at [1137, 275] on img at bounding box center [1139, 274] width 12 height 12
click at [1140, 269] on img at bounding box center [1139, 274] width 12 height 12
click at [459, 30] on span "Theme: MAIN" at bounding box center [439, 22] width 55 height 23
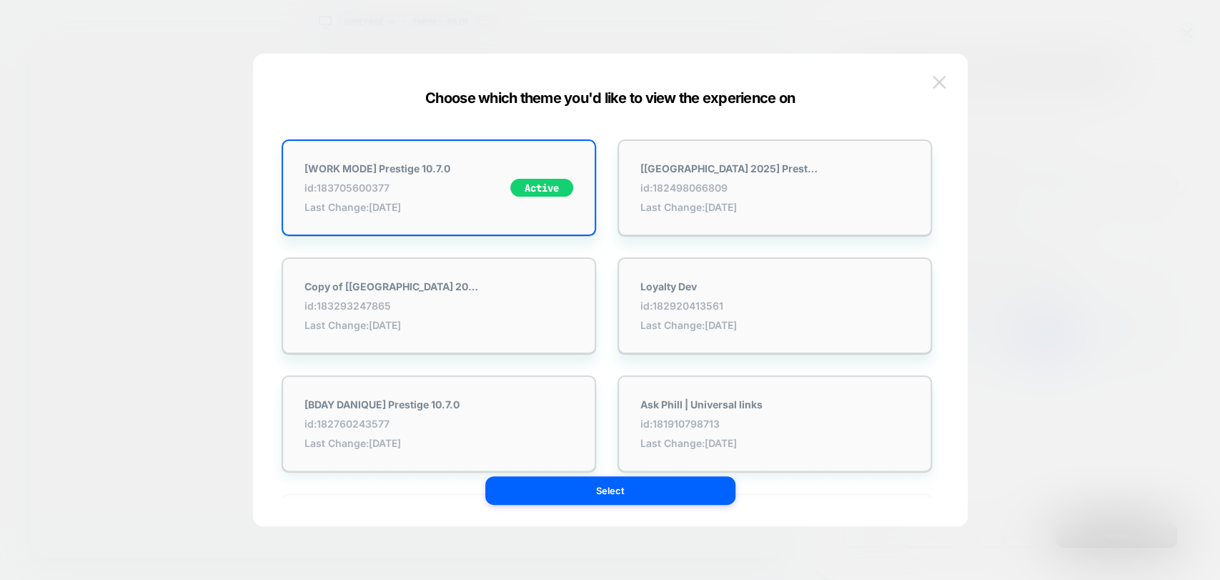
click at [940, 87] on img at bounding box center [939, 82] width 13 height 12
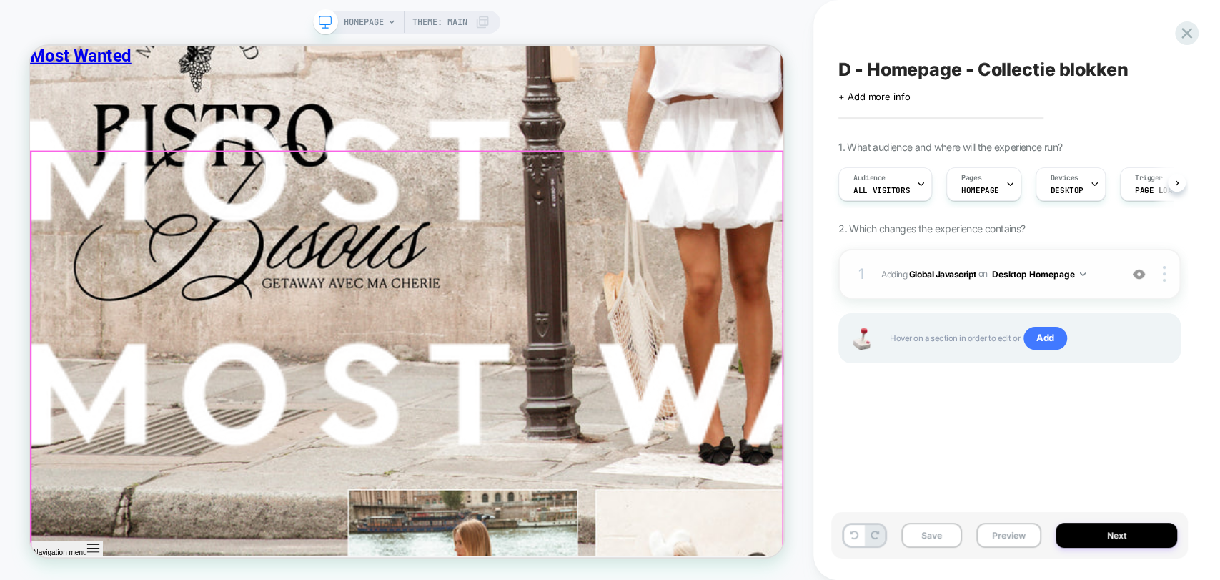
scroll to position [4605, 0]
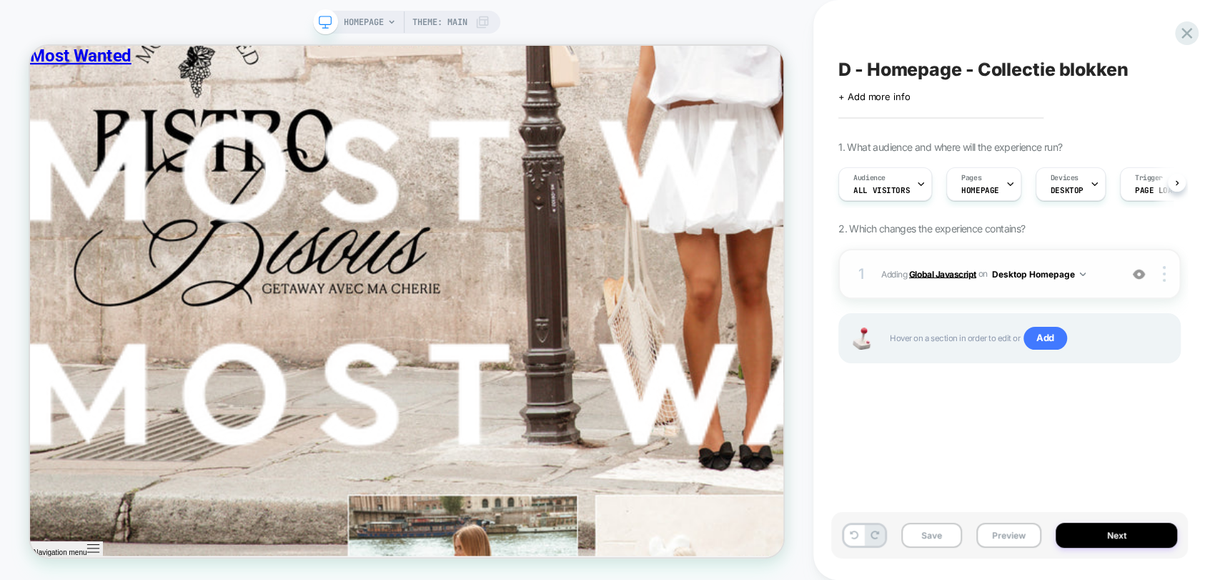
click at [945, 276] on b "Global Javascript" at bounding box center [942, 273] width 67 height 11
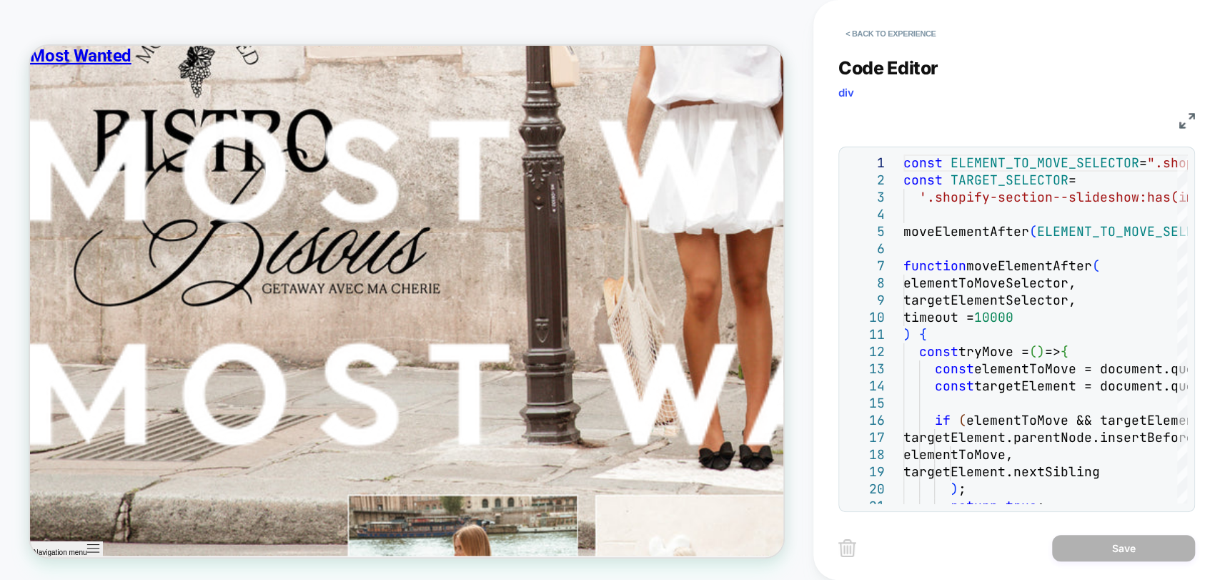
click at [1183, 113] on img at bounding box center [1187, 121] width 16 height 16
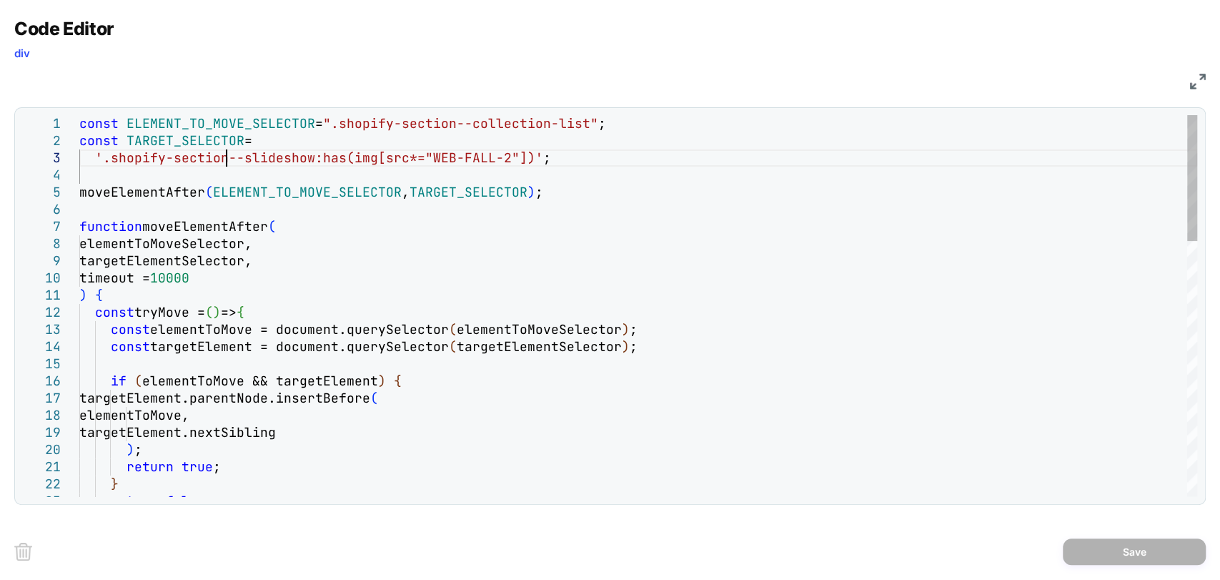
scroll to position [0, 0]
click at [1201, 81] on img at bounding box center [1198, 82] width 16 height 16
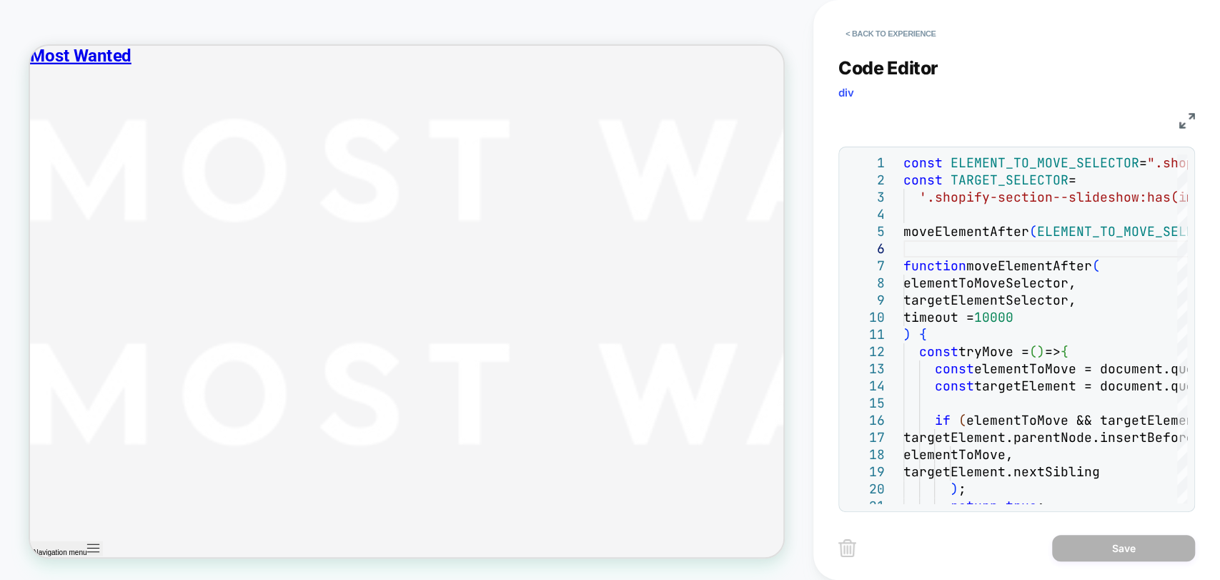
scroll to position [635, 0]
click at [877, 34] on button "< Back to experience" at bounding box center [890, 33] width 104 height 23
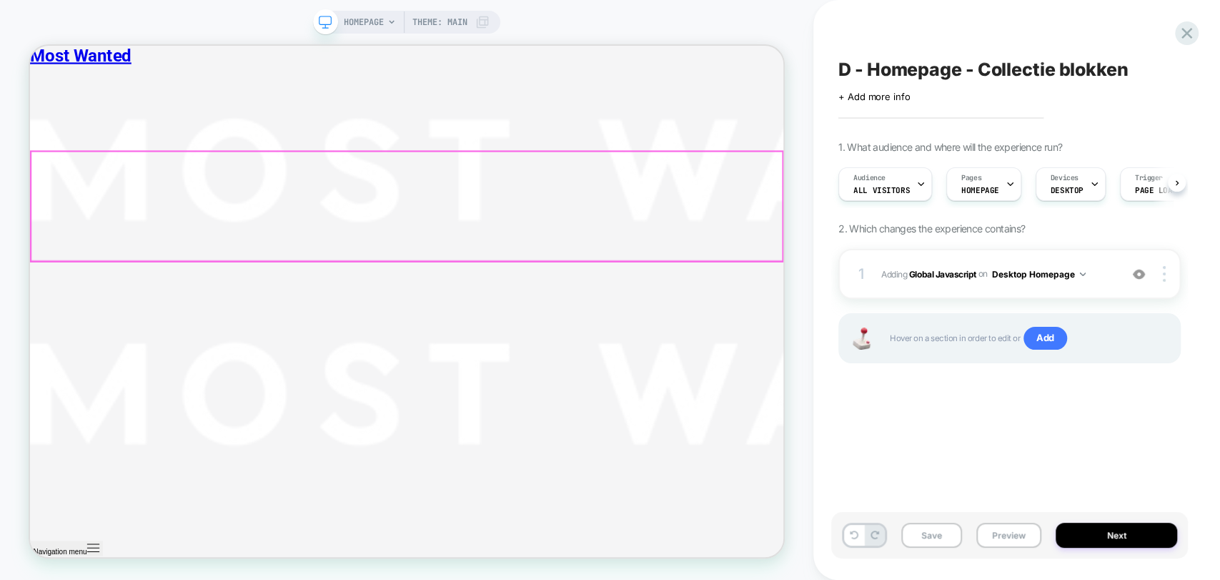
scroll to position [0, 0]
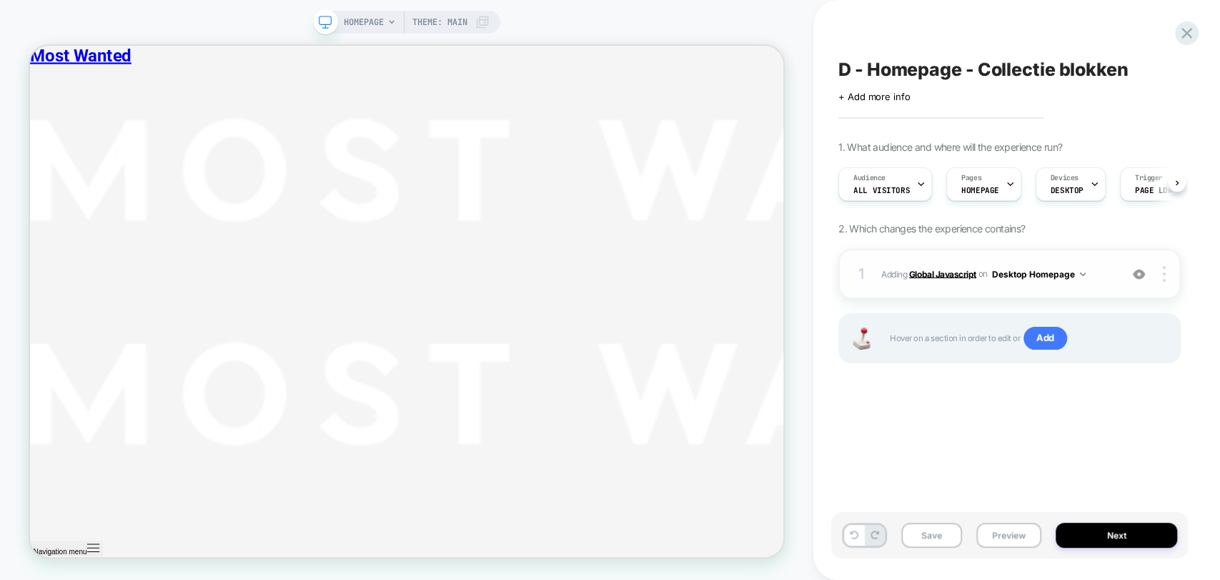
click at [935, 274] on b "Global Javascript" at bounding box center [942, 273] width 67 height 11
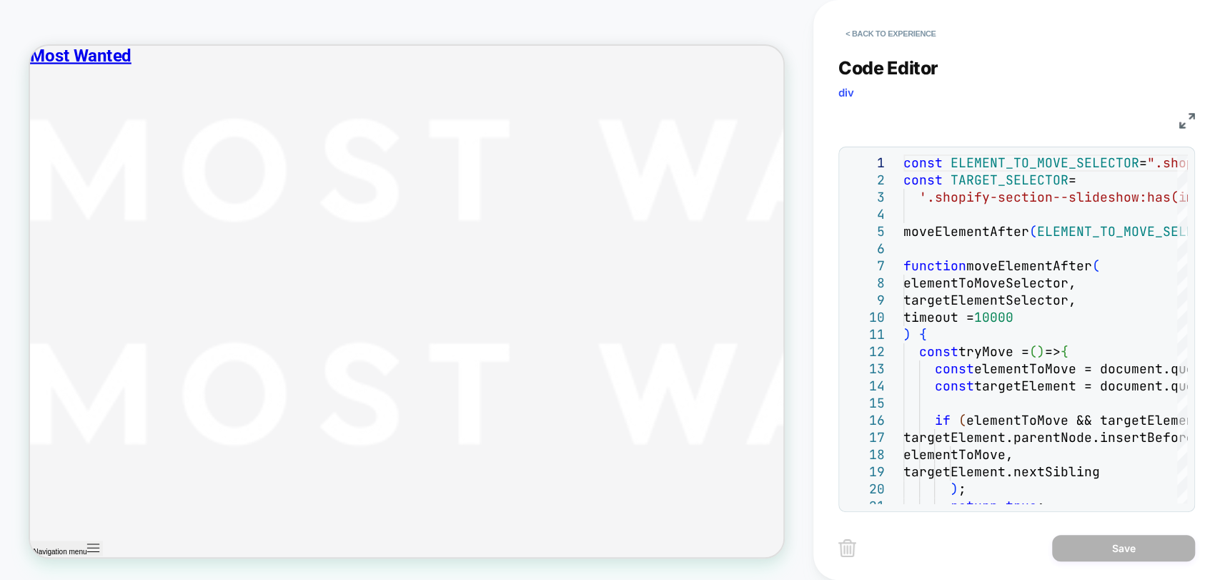
click at [1183, 126] on img at bounding box center [1187, 121] width 16 height 16
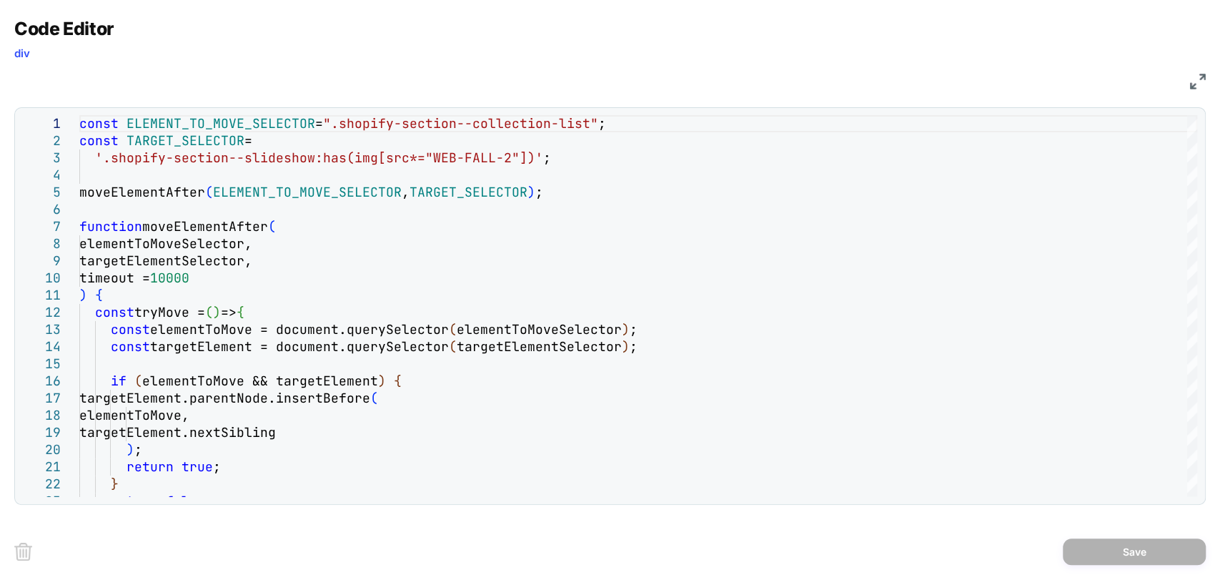
click at [1191, 84] on img at bounding box center [1198, 82] width 16 height 16
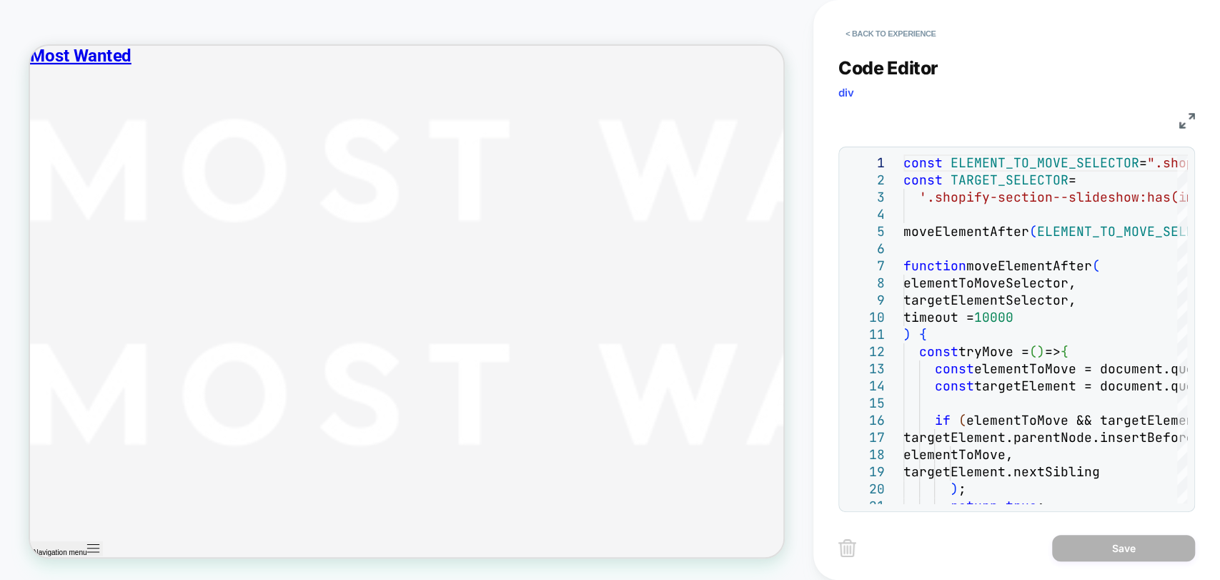
scroll to position [635, 0]
click at [885, 36] on button "< Back to experience" at bounding box center [890, 33] width 104 height 23
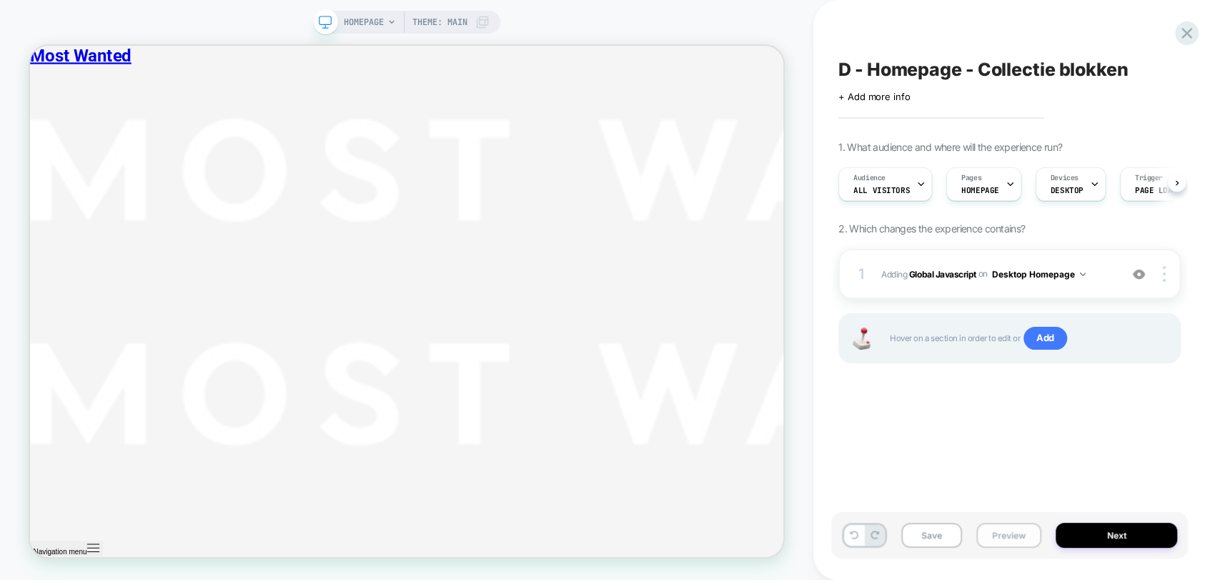
scroll to position [0, 0]
click at [1003, 538] on button "Preview" at bounding box center [1008, 534] width 65 height 25
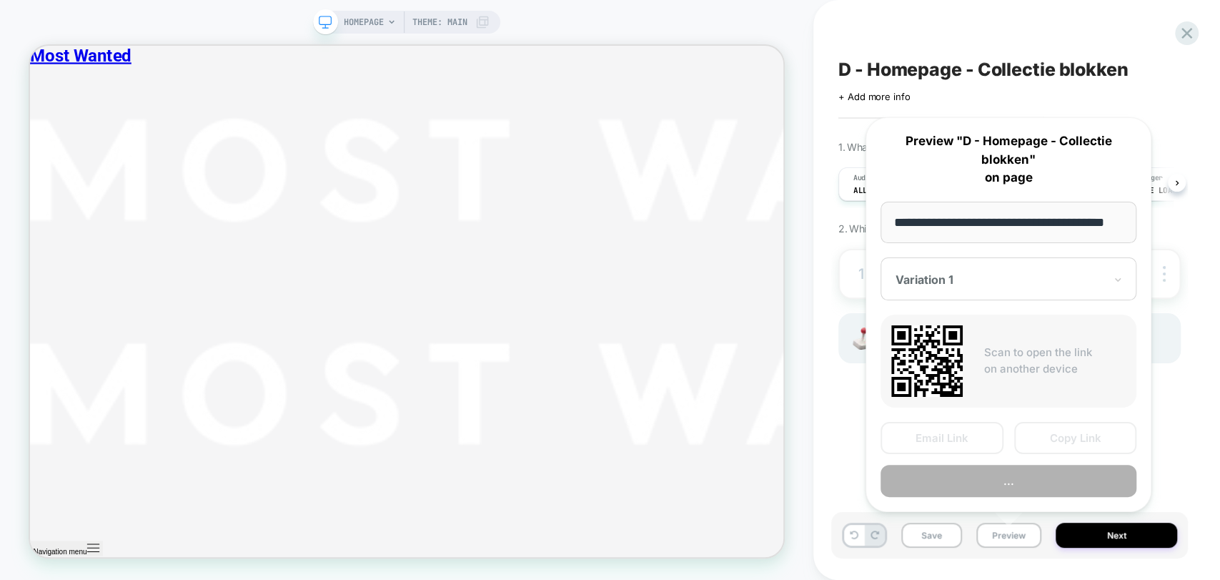
scroll to position [0, 34]
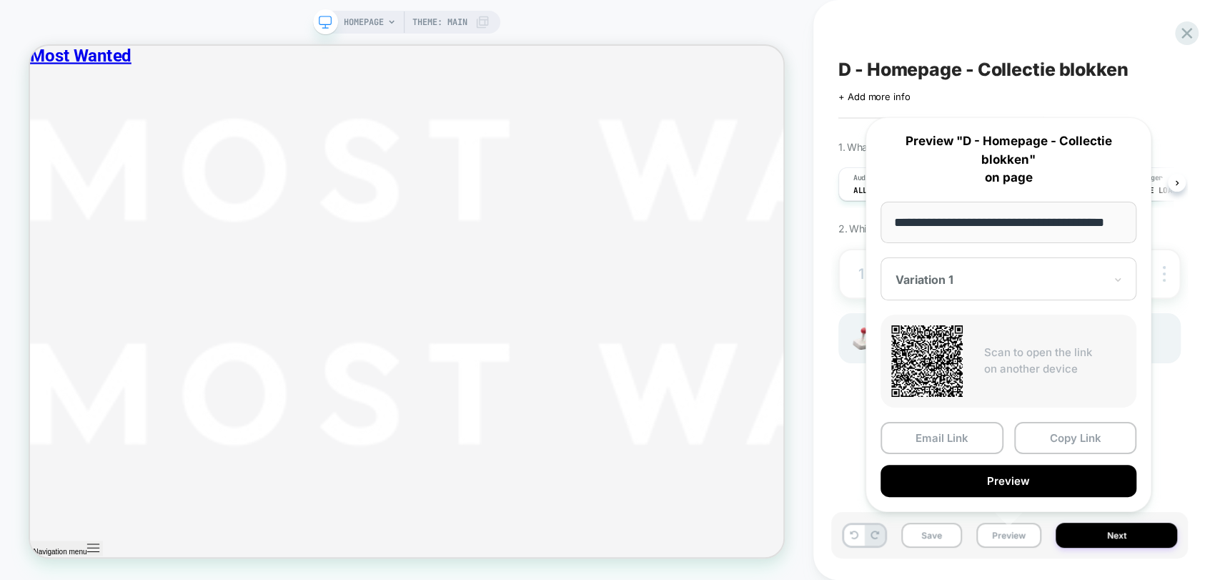
click at [1029, 486] on button "Preview" at bounding box center [1008, 480] width 256 height 32
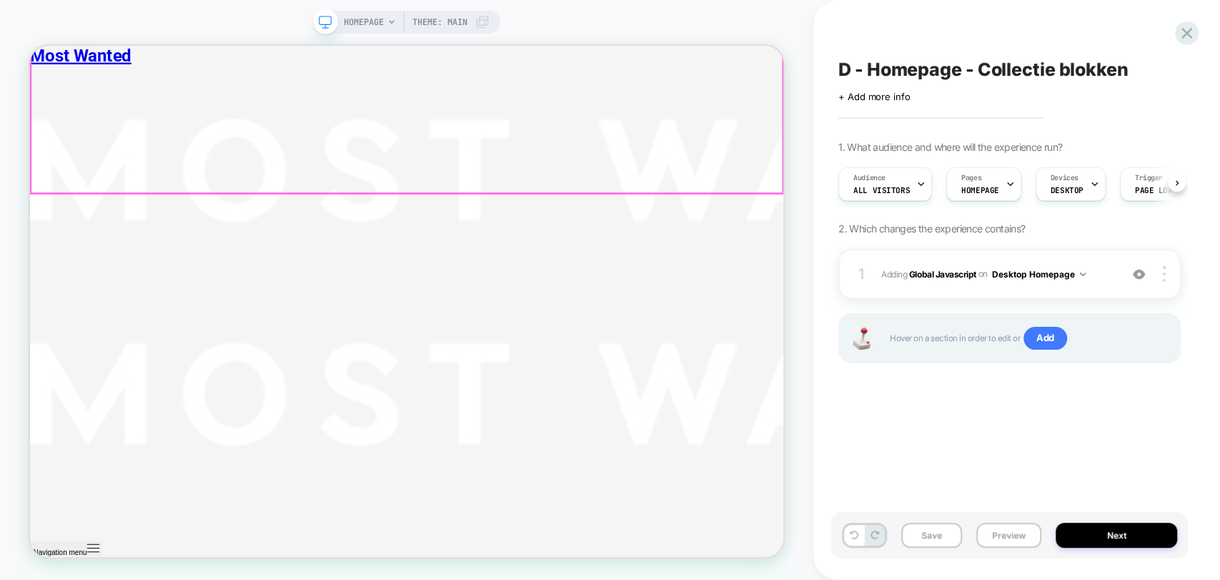
scroll to position [476, 0]
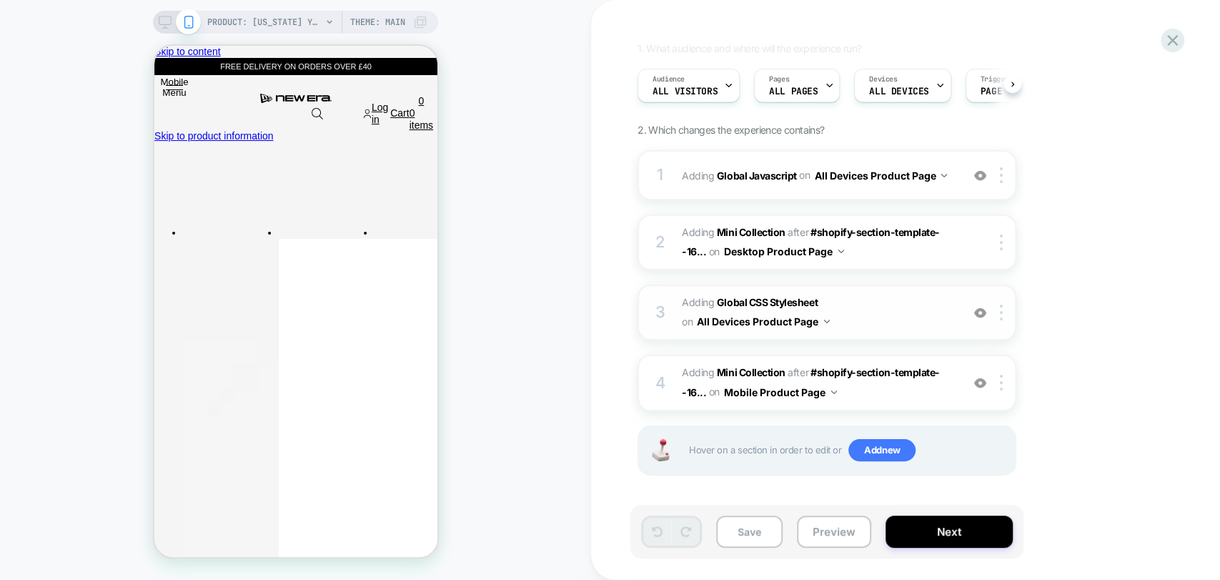
scroll to position [121, 0]
click at [765, 371] on b "Mini Collection" at bounding box center [751, 371] width 69 height 12
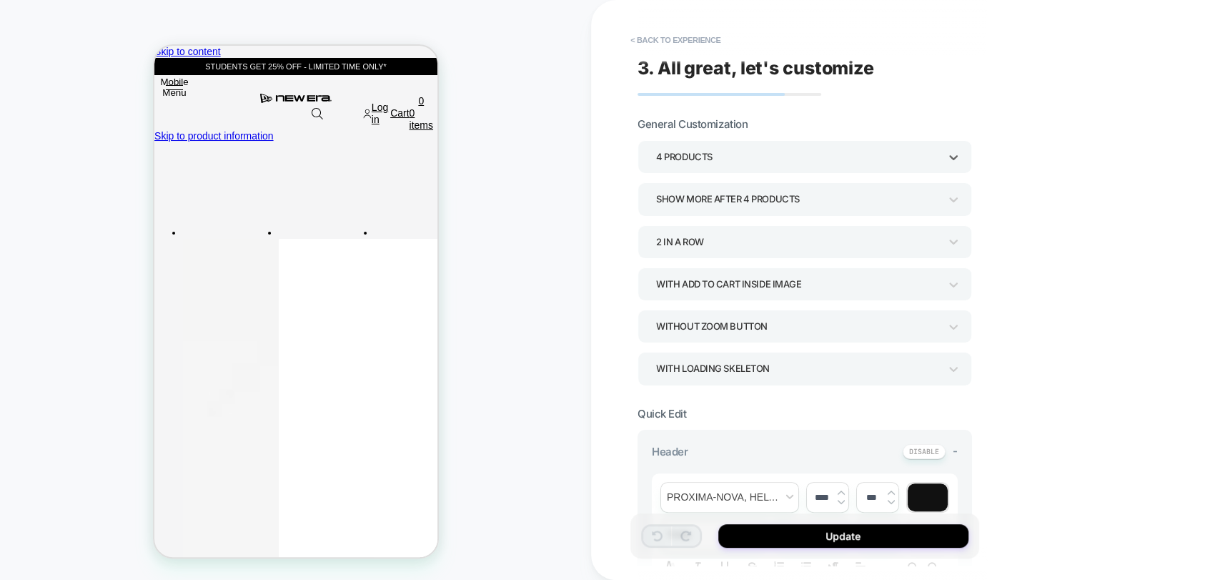
click at [726, 156] on div "4 Products" at bounding box center [797, 156] width 283 height 19
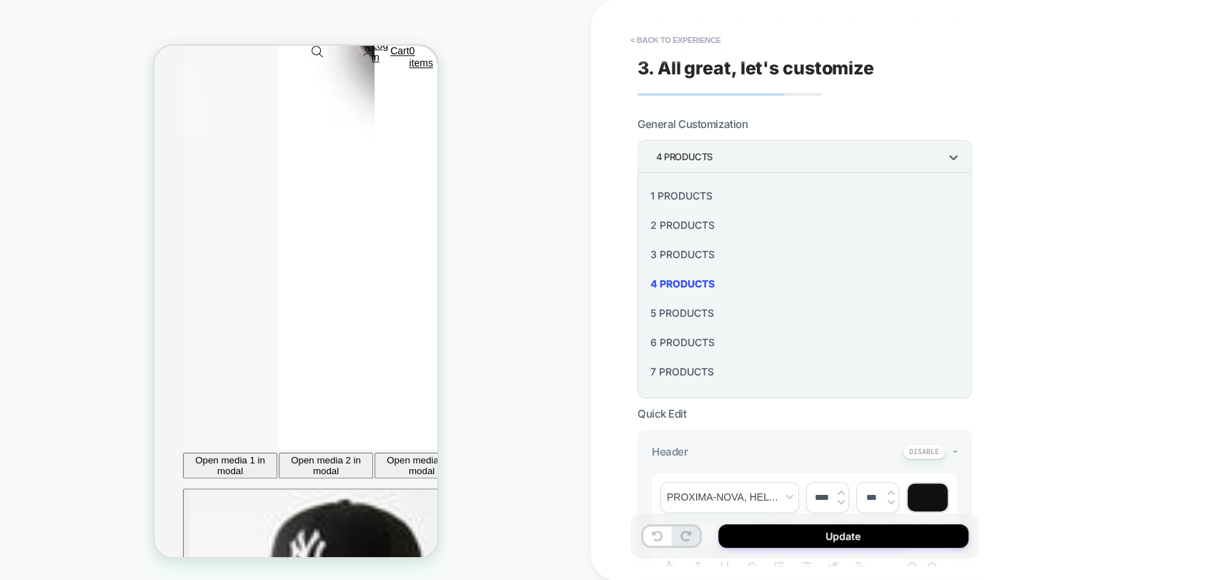
click at [697, 227] on div "2 Products" at bounding box center [804, 224] width 323 height 29
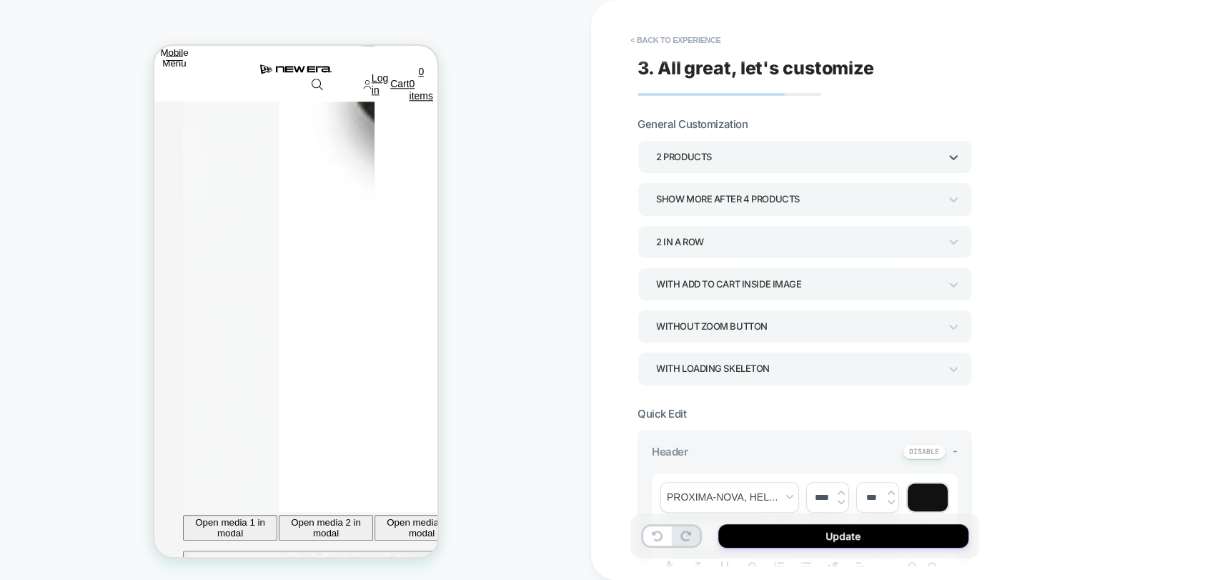
scroll to position [1100, 0]
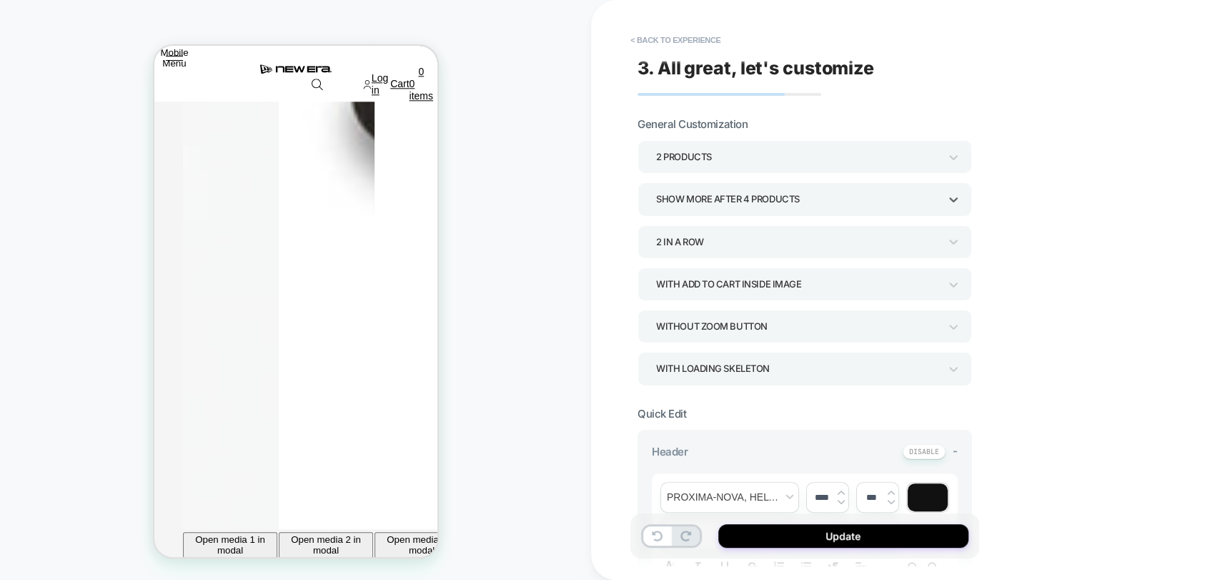
click at [741, 189] on div "Show more after 4 Products" at bounding box center [797, 199] width 297 height 22
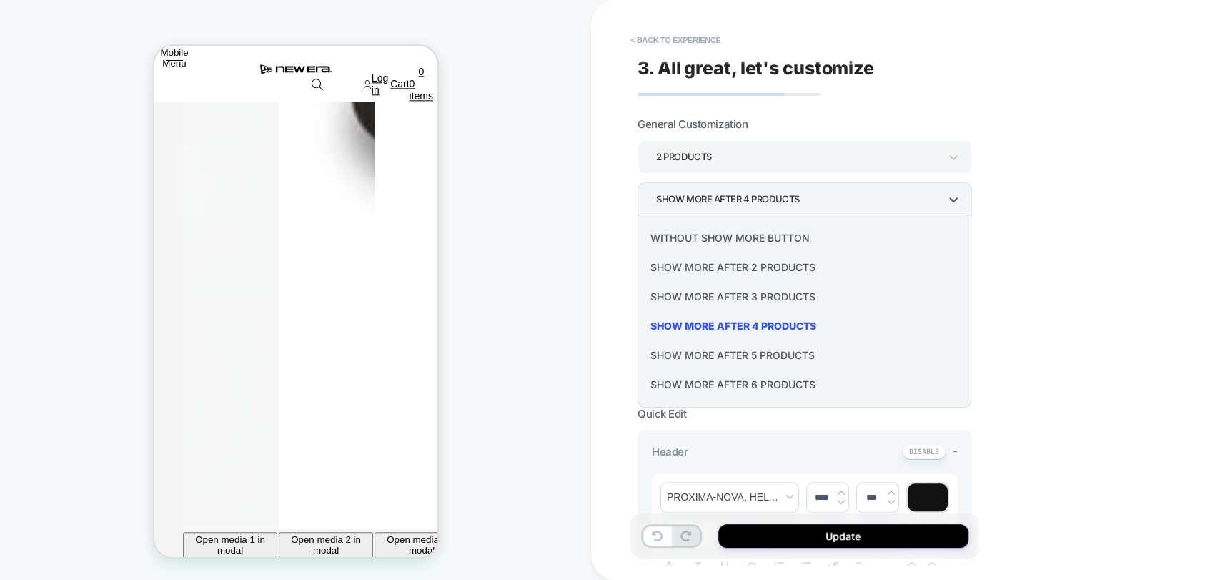
click at [713, 153] on div at bounding box center [610, 290] width 1220 height 580
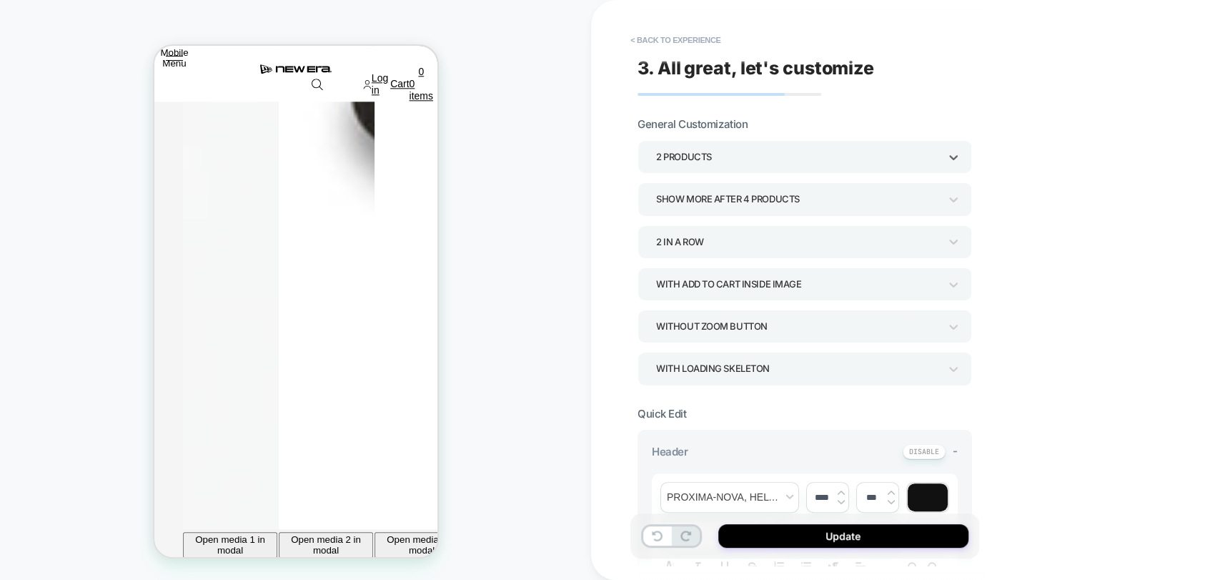
click at [702, 156] on div "2 Products" at bounding box center [797, 156] width 283 height 19
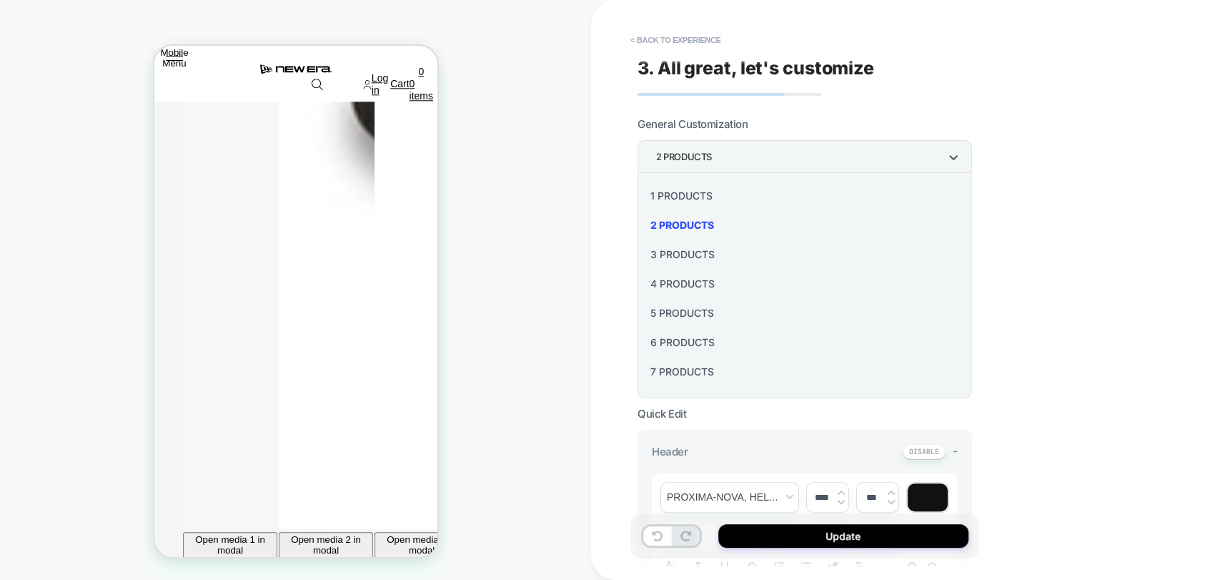
click at [689, 278] on div "4 Products" at bounding box center [804, 283] width 323 height 29
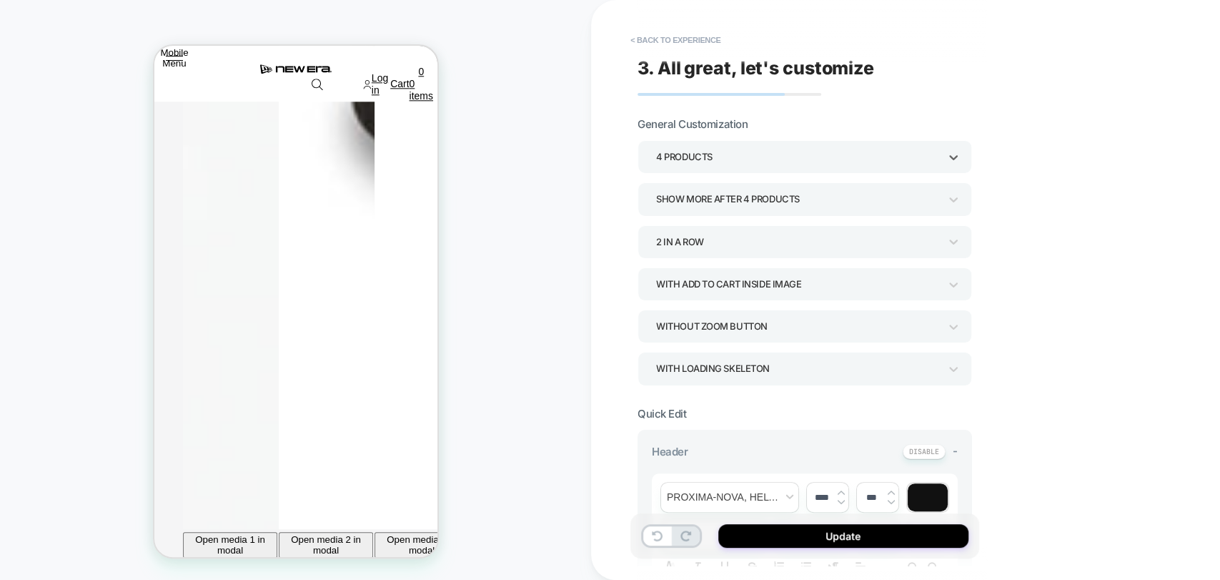
click at [739, 196] on div "Show more after 4 Products" at bounding box center [797, 198] width 283 height 19
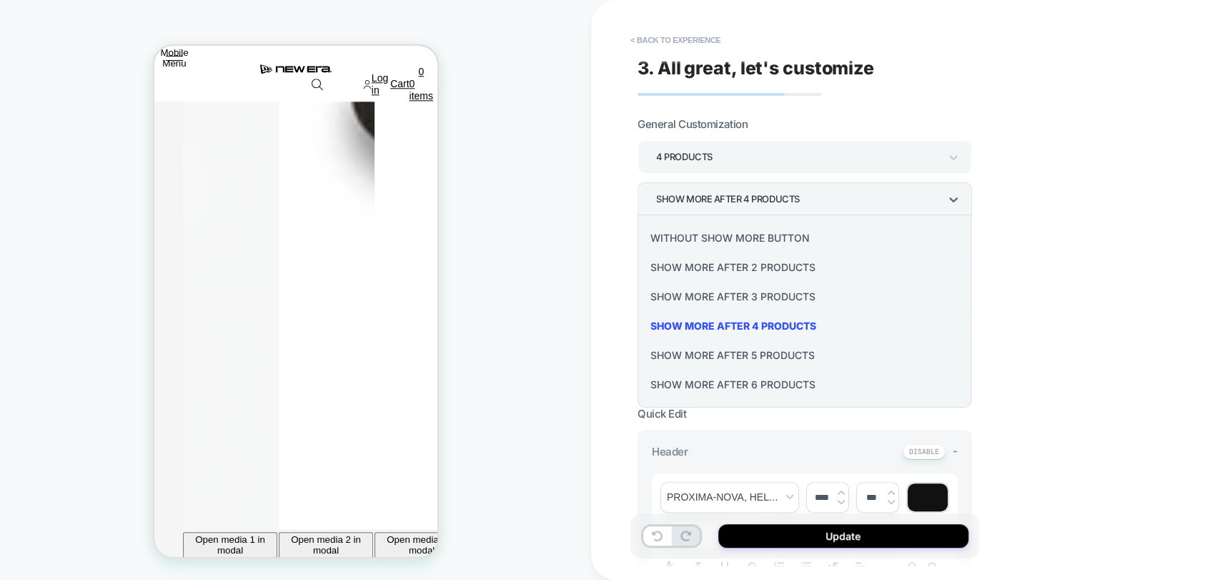
click at [741, 270] on div "Show more after 2 Products" at bounding box center [804, 266] width 323 height 29
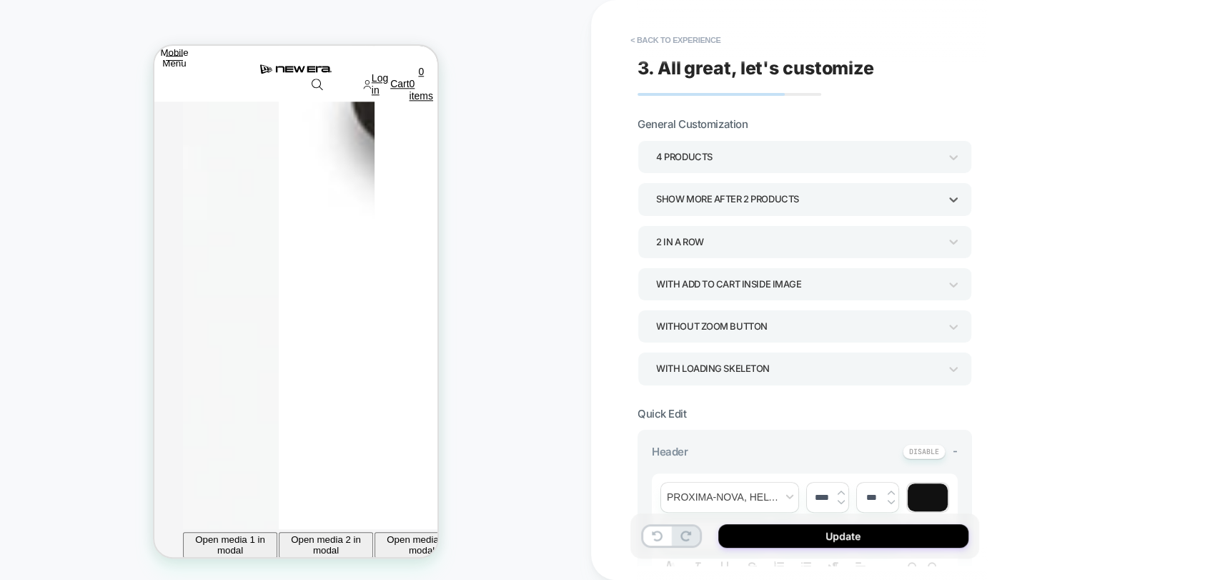
click at [765, 213] on div "Show more after 2 Products" at bounding box center [804, 198] width 334 height 33
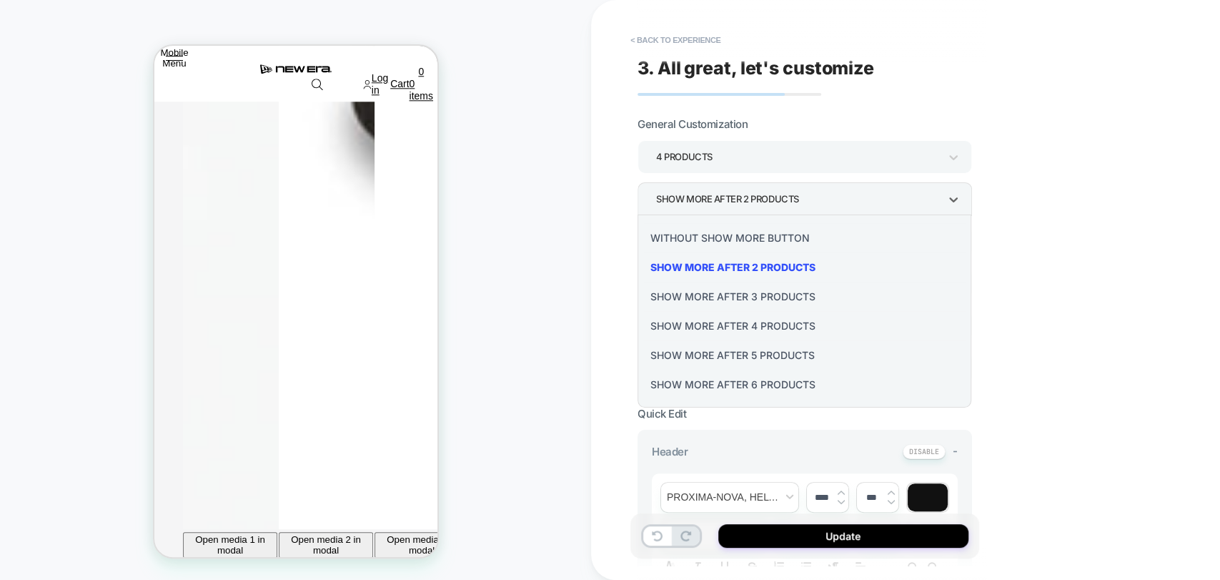
click at [765, 324] on div "Show more after 4 Products" at bounding box center [804, 325] width 323 height 29
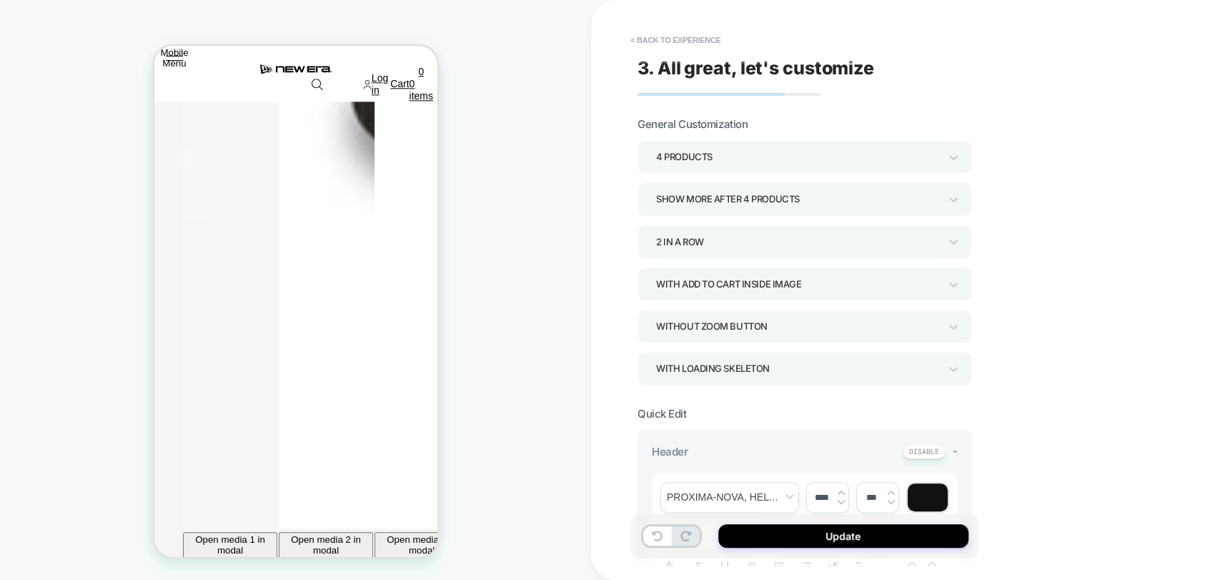
click at [686, 149] on div "4 Products" at bounding box center [797, 156] width 283 height 19
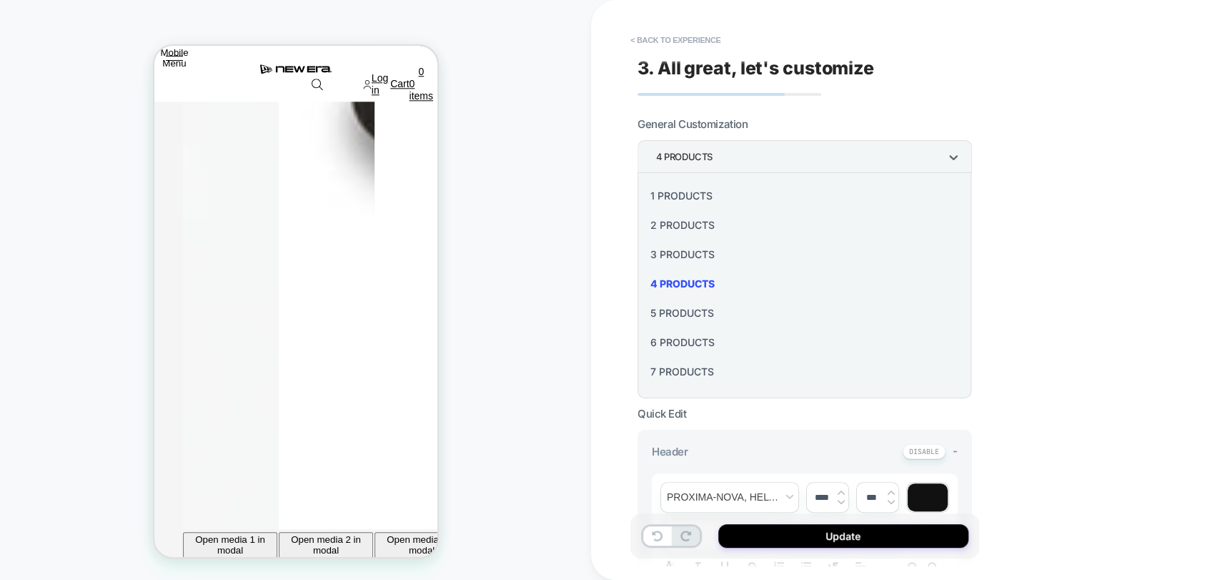
click at [680, 344] on div "6 Products" at bounding box center [804, 341] width 323 height 29
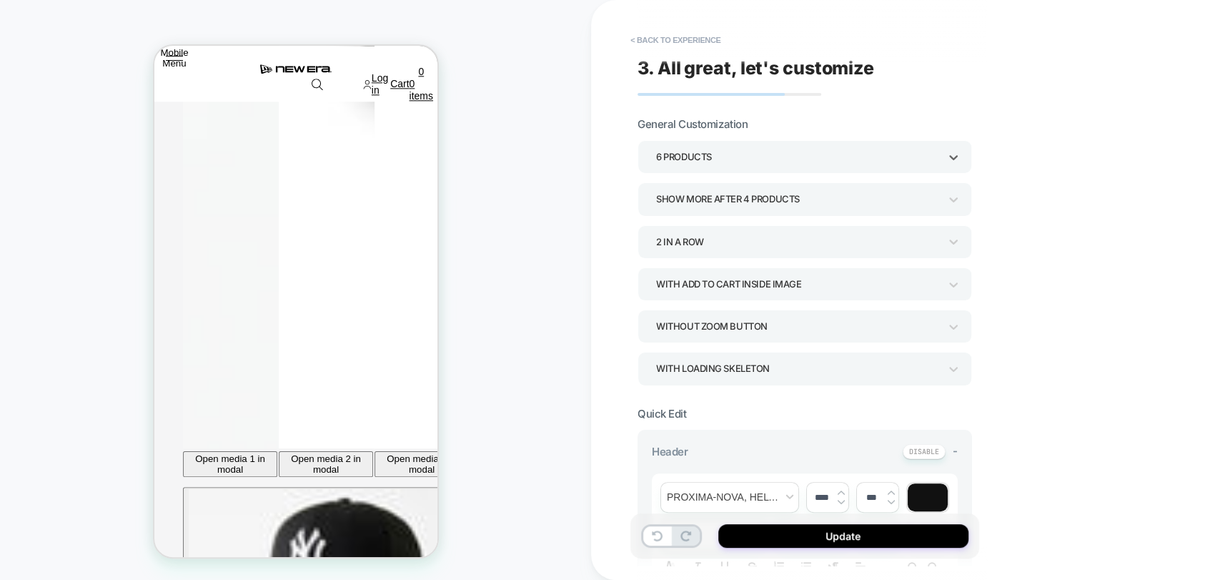
scroll to position [1180, 0]
click at [682, 36] on button "< Back to experience" at bounding box center [675, 40] width 104 height 23
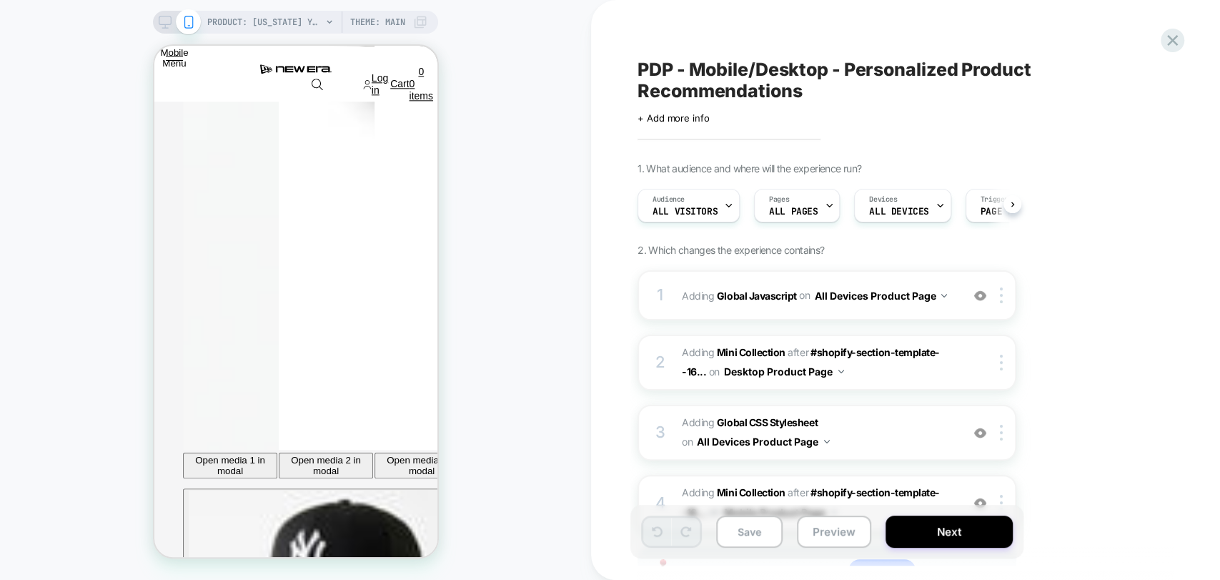
scroll to position [0, 0]
click at [745, 83] on span "PDP - Mobile/Desktop - Personalized Product Recommendations" at bounding box center [898, 80] width 522 height 43
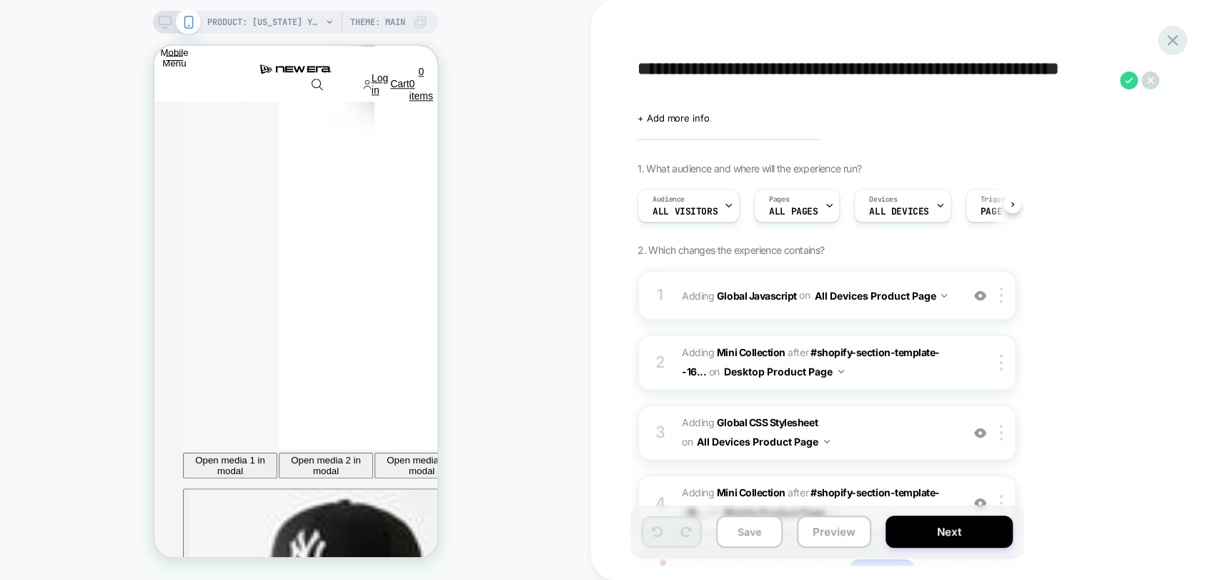
click at [1162, 45] on div at bounding box center [1172, 40] width 29 height 29
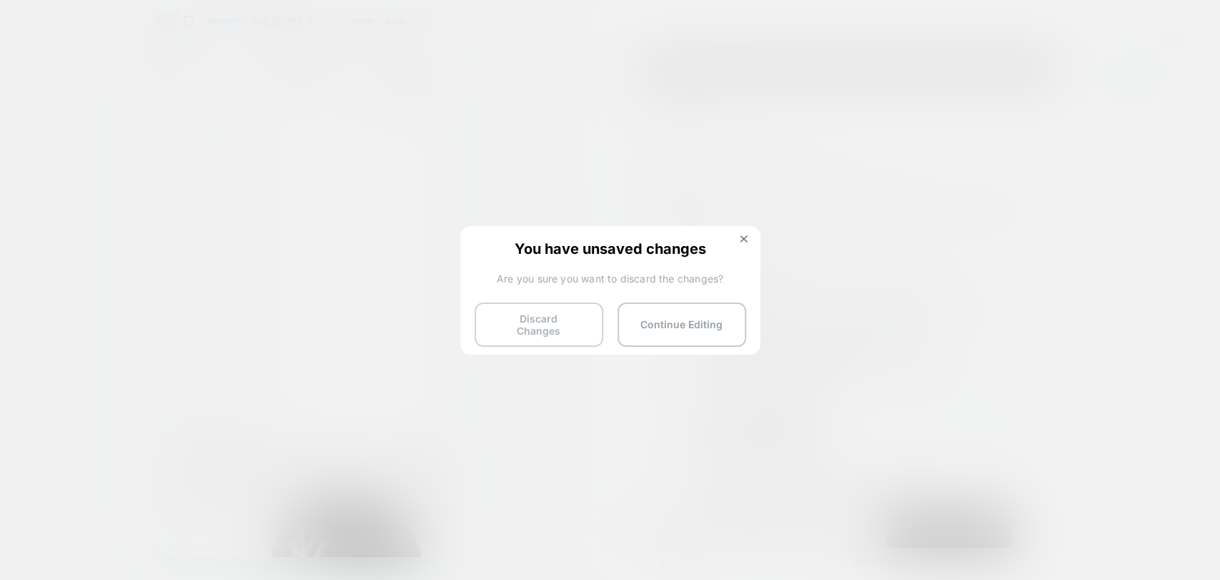
click at [557, 327] on button "Discard Changes" at bounding box center [538, 324] width 129 height 44
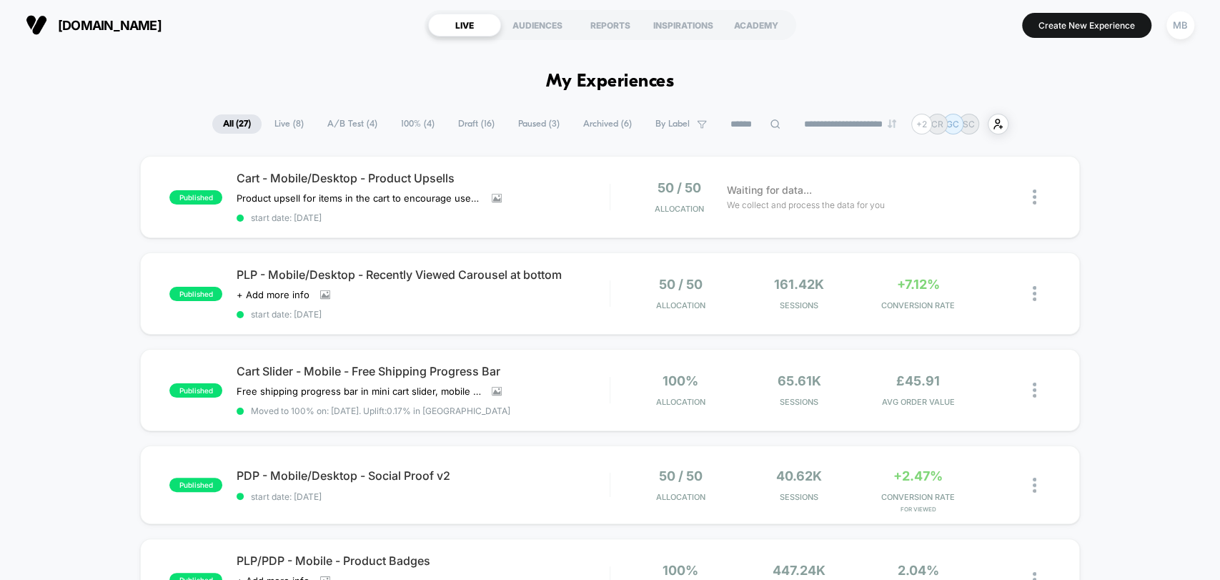
click at [726, 122] on input at bounding box center [755, 124] width 71 height 17
paste input "**********"
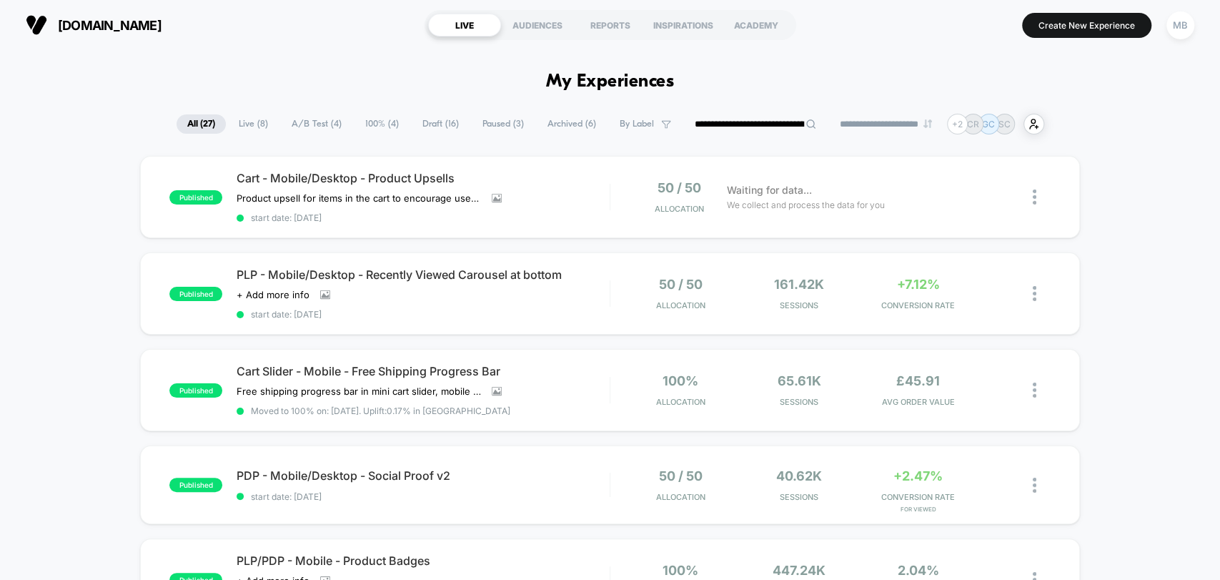
scroll to position [0, 149]
type input "**********"
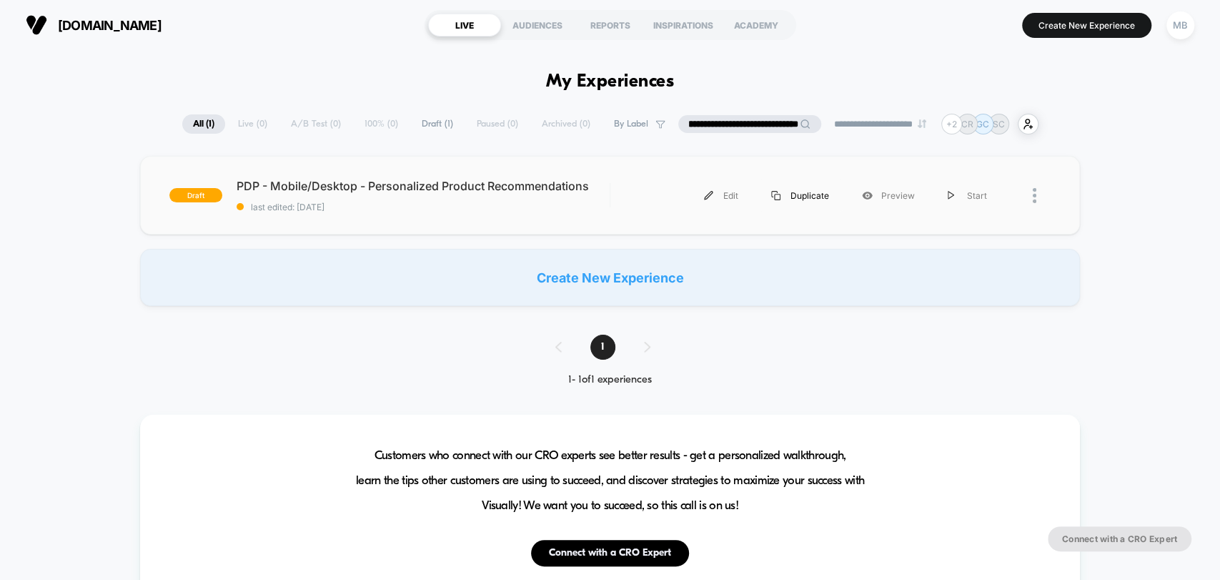
click at [758, 190] on div "Duplicate" at bounding box center [800, 195] width 91 height 32
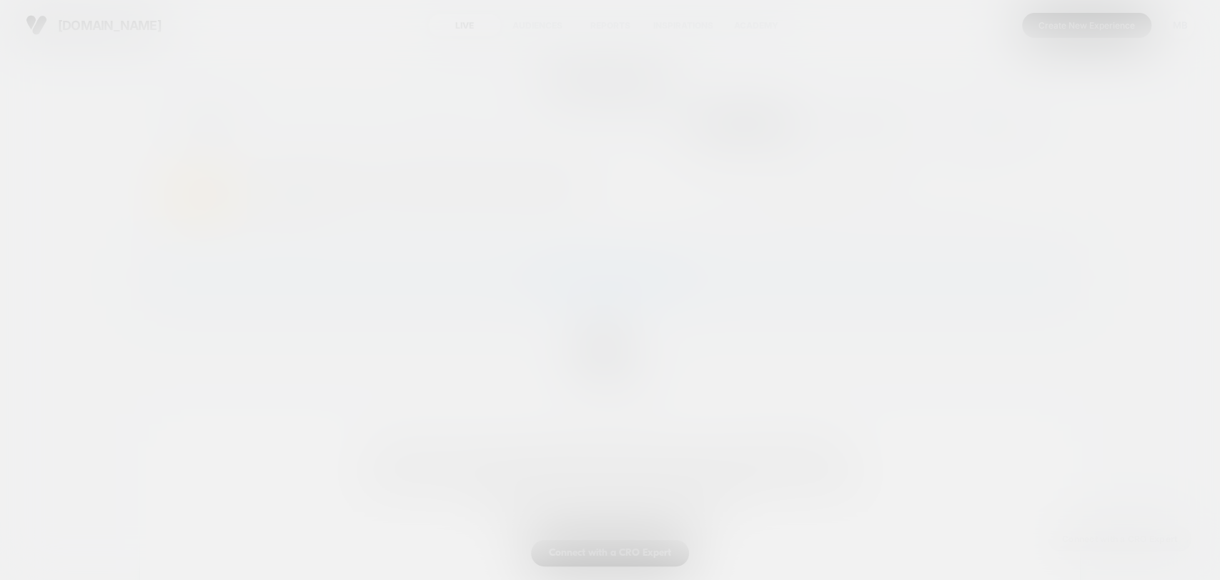
scroll to position [0, 0]
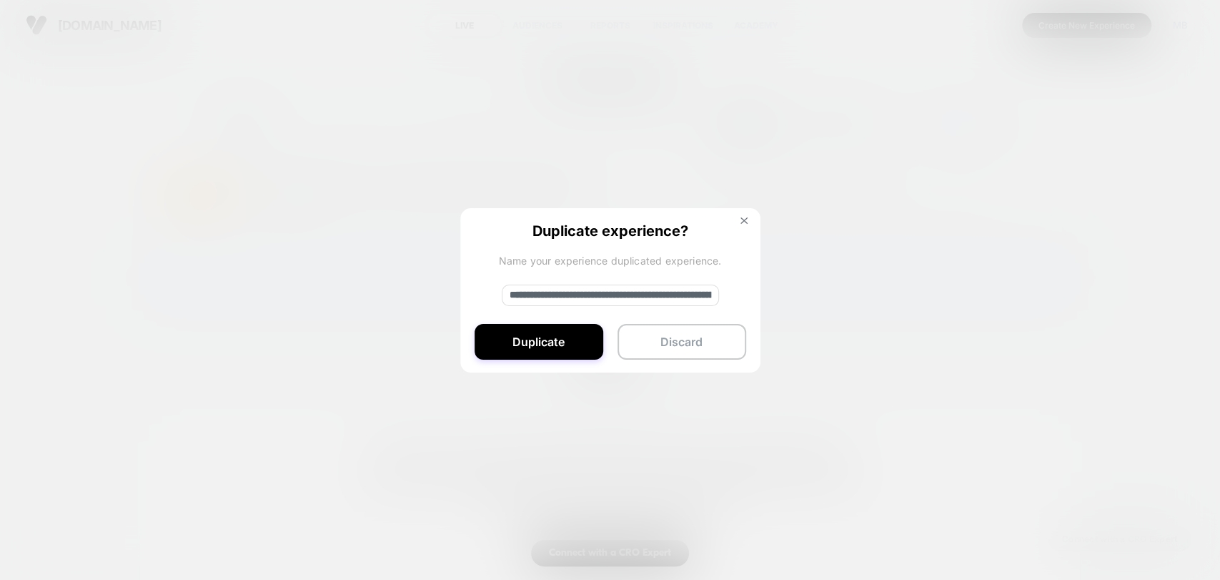
drag, startPoint x: 737, startPoint y: 222, endPoint x: 716, endPoint y: 224, distance: 21.5
click at [737, 223] on button at bounding box center [744, 223] width 16 height 12
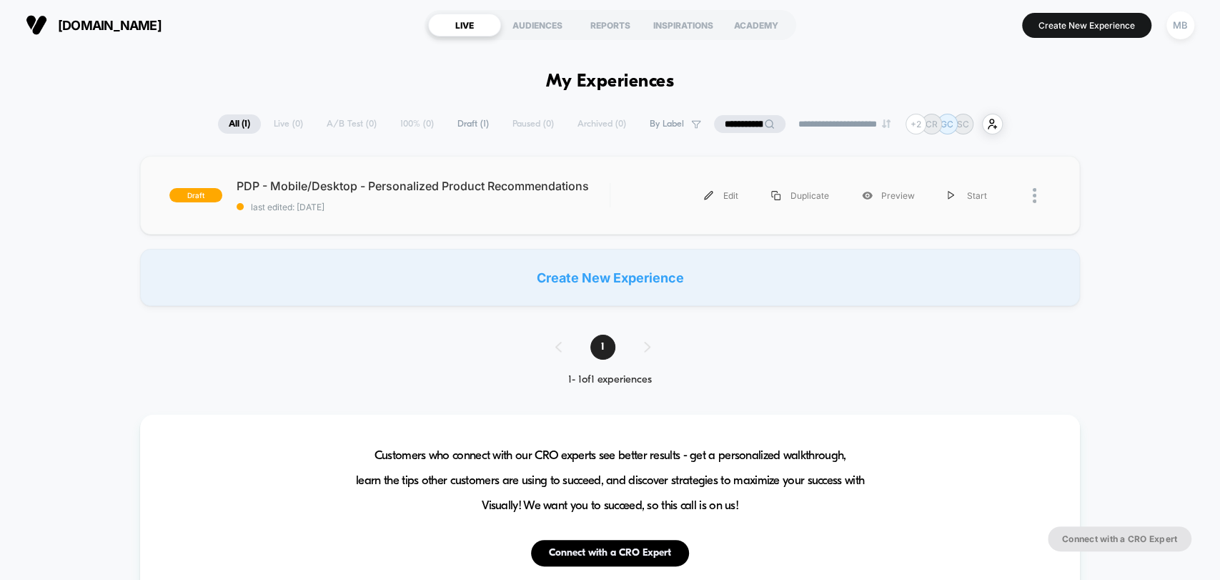
click at [485, 219] on div "draft PDP - Mobile/Desktop - Personalized Product Recommendations last edited: …" at bounding box center [609, 195] width 939 height 79
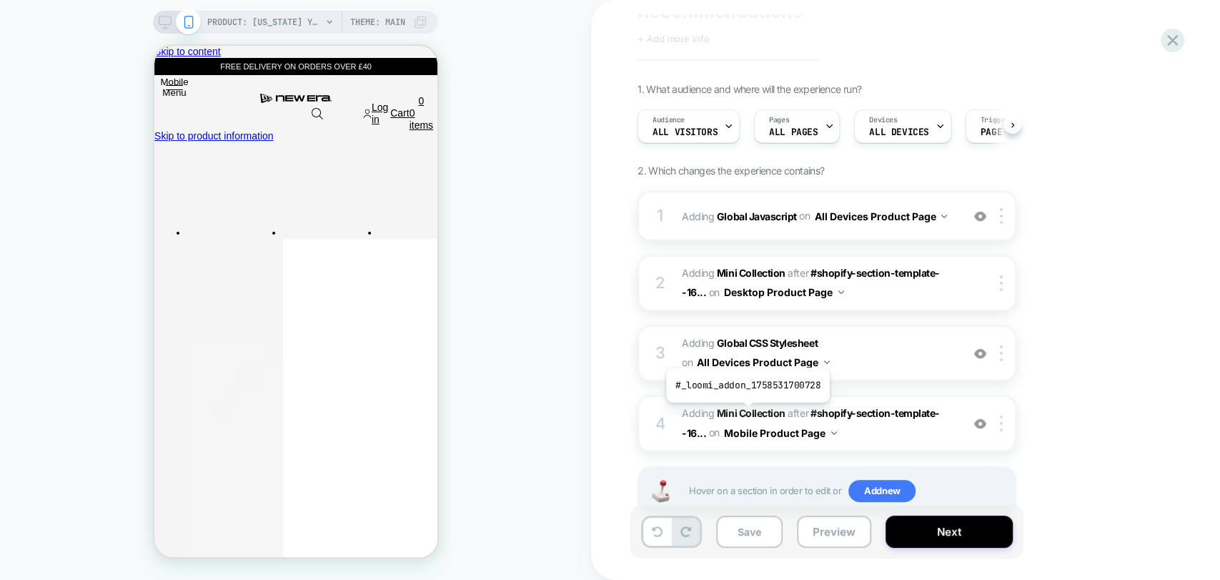
scroll to position [0, 4]
click at [740, 415] on b "Mini Collection" at bounding box center [751, 413] width 69 height 12
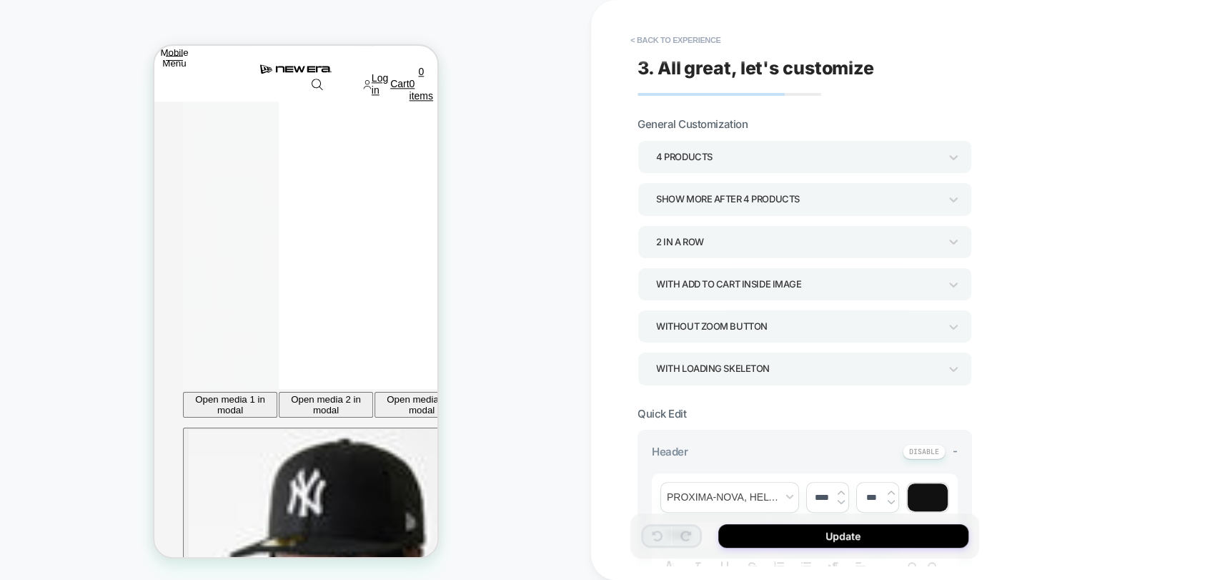
scroll to position [1161, 0]
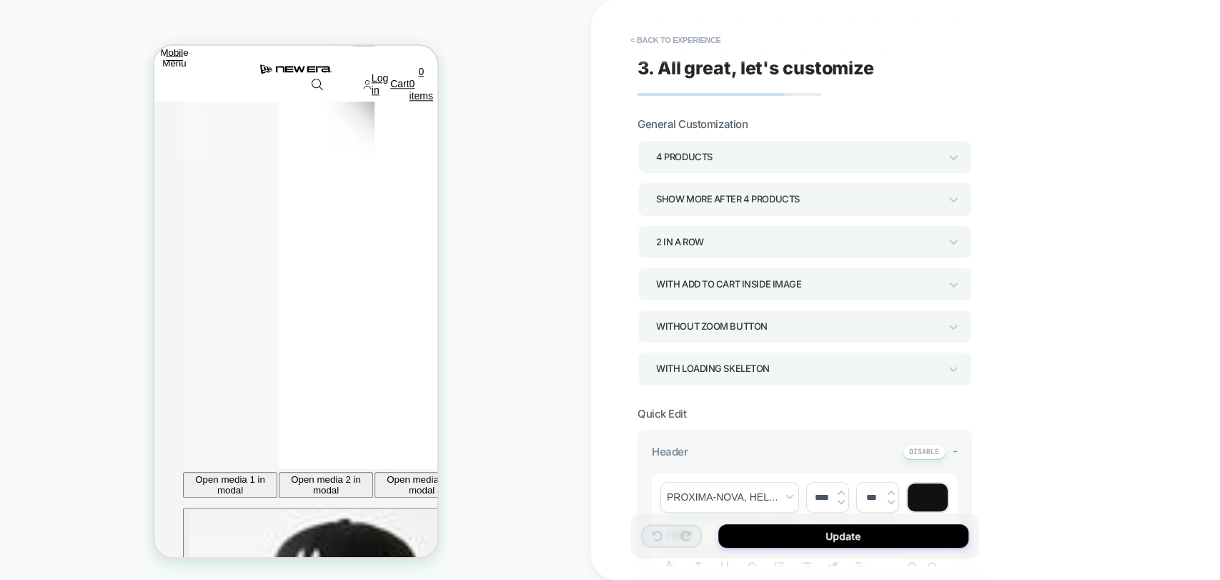
click at [744, 201] on div "Show more after 4 Products" at bounding box center [797, 198] width 283 height 19
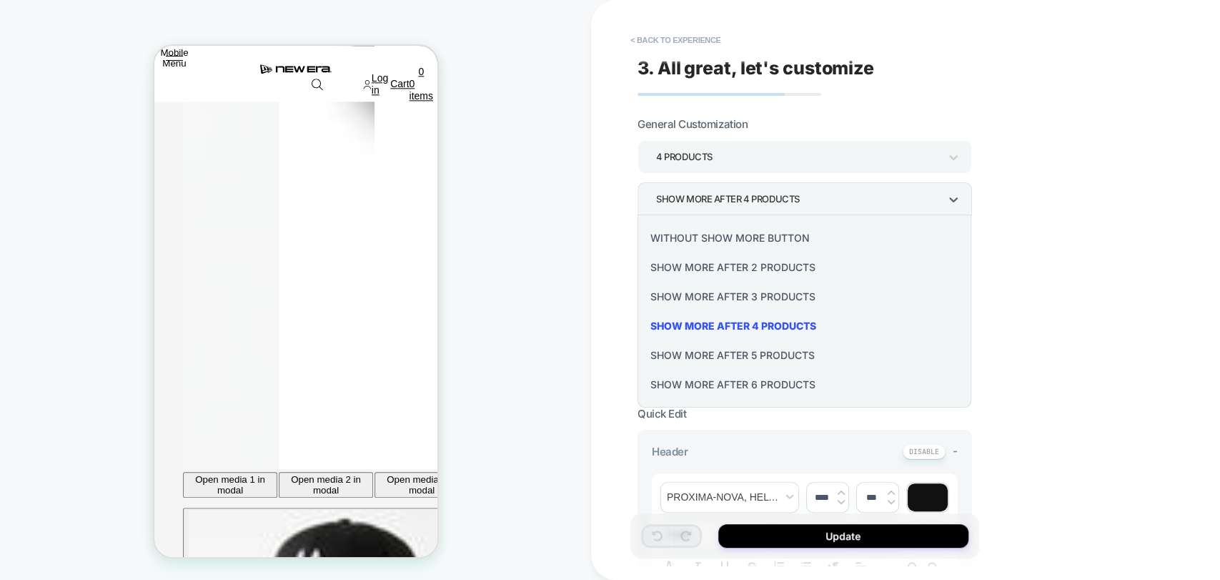
click at [732, 268] on div "Show more after 2 Products" at bounding box center [804, 266] width 323 height 29
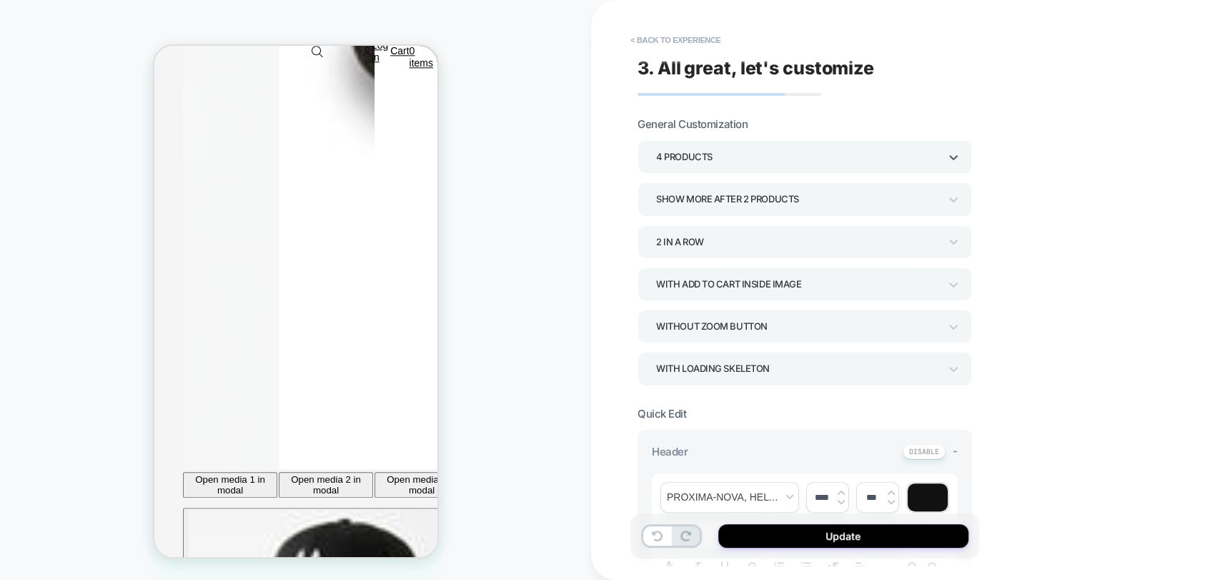
click at [727, 154] on div "4 Products" at bounding box center [797, 156] width 283 height 19
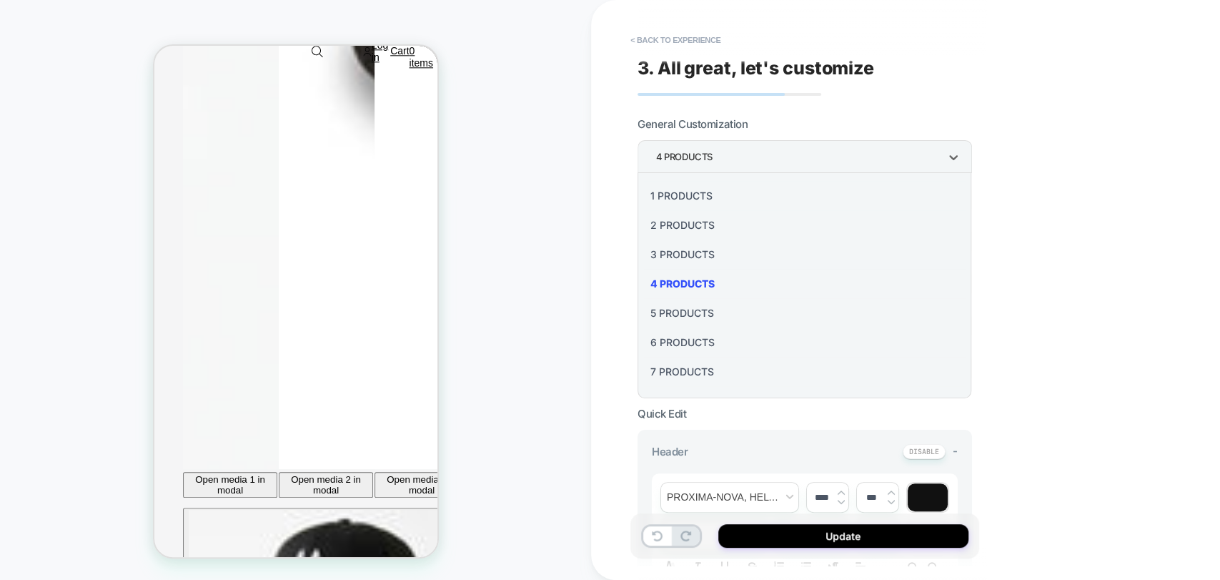
drag, startPoint x: 688, startPoint y: 342, endPoint x: 695, endPoint y: 339, distance: 7.7
click at [689, 342] on div "6 Products" at bounding box center [804, 341] width 323 height 29
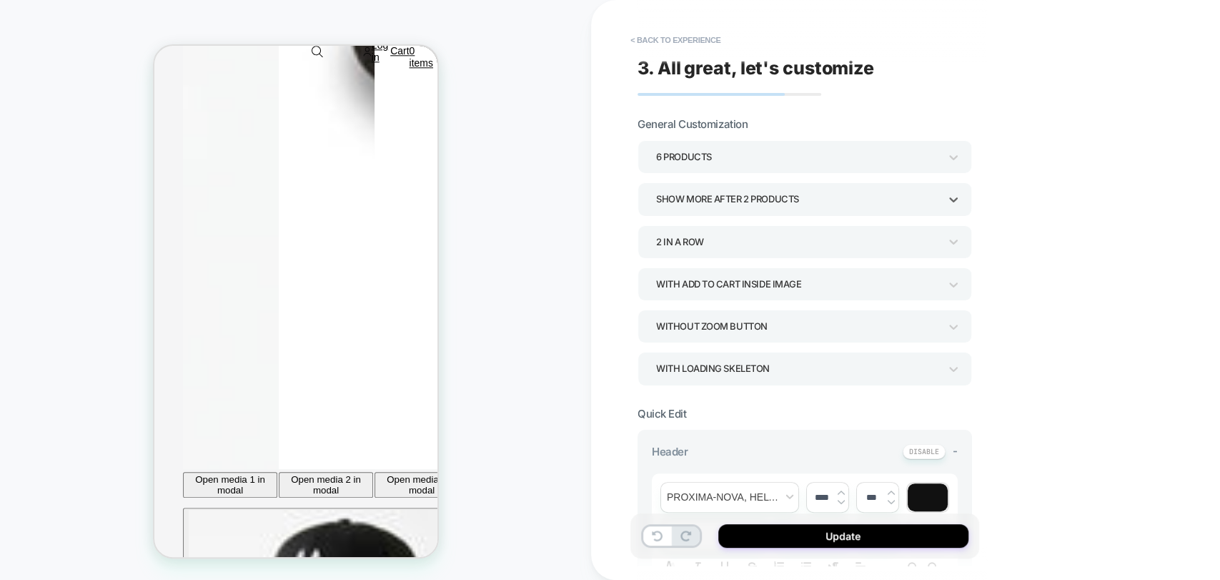
click at [762, 204] on div "Show more after 2 Products" at bounding box center [797, 198] width 283 height 19
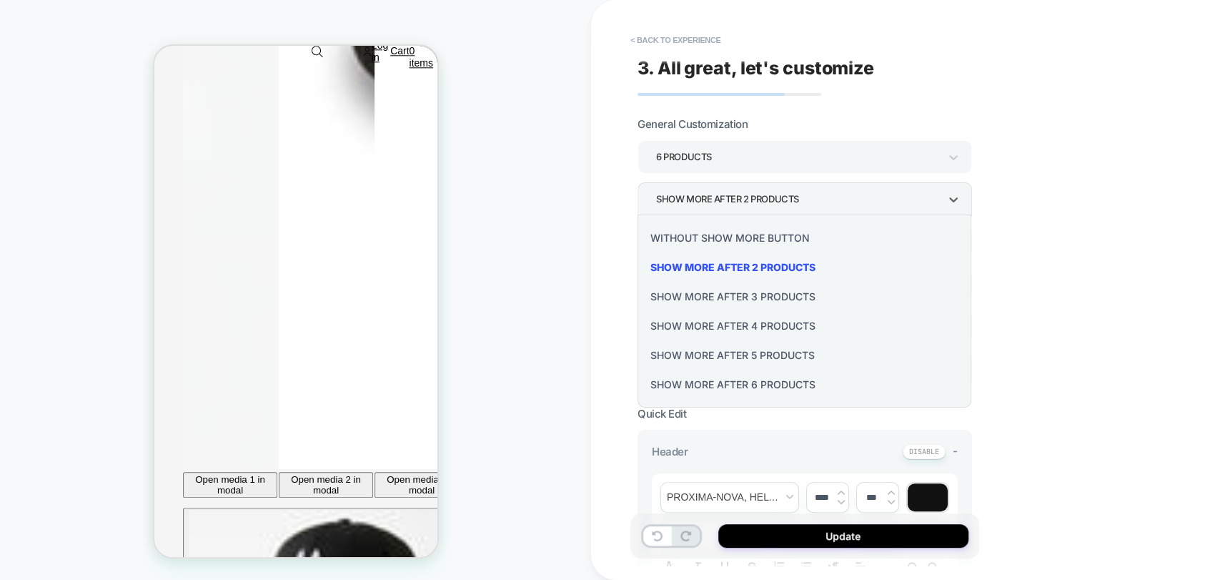
click at [740, 324] on div "Show more after 4 Products" at bounding box center [804, 325] width 323 height 29
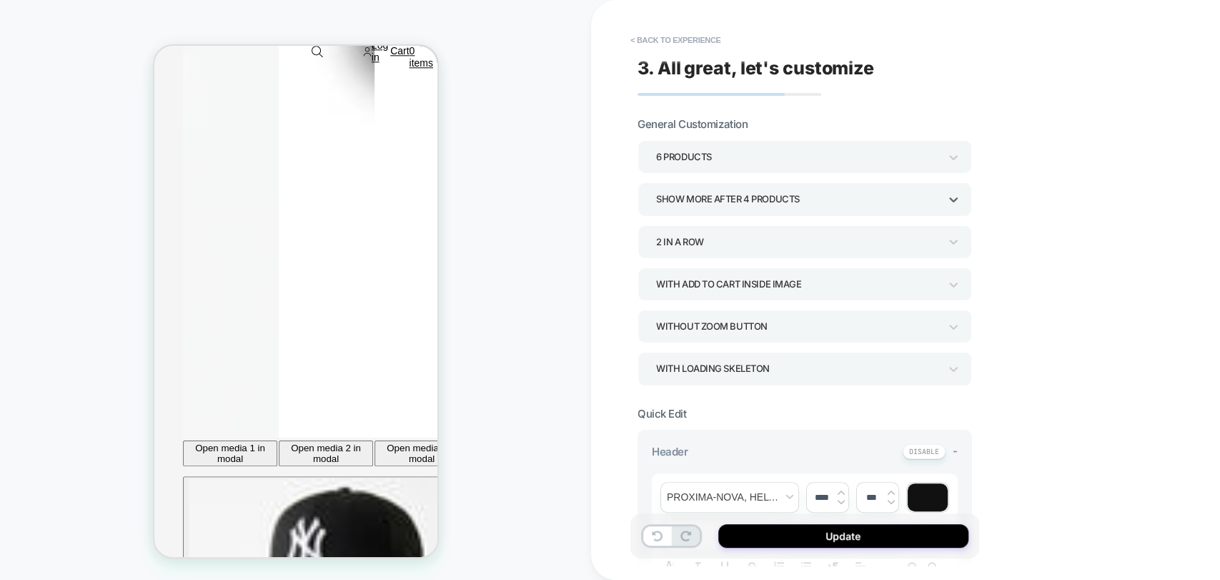
scroll to position [1241, 0]
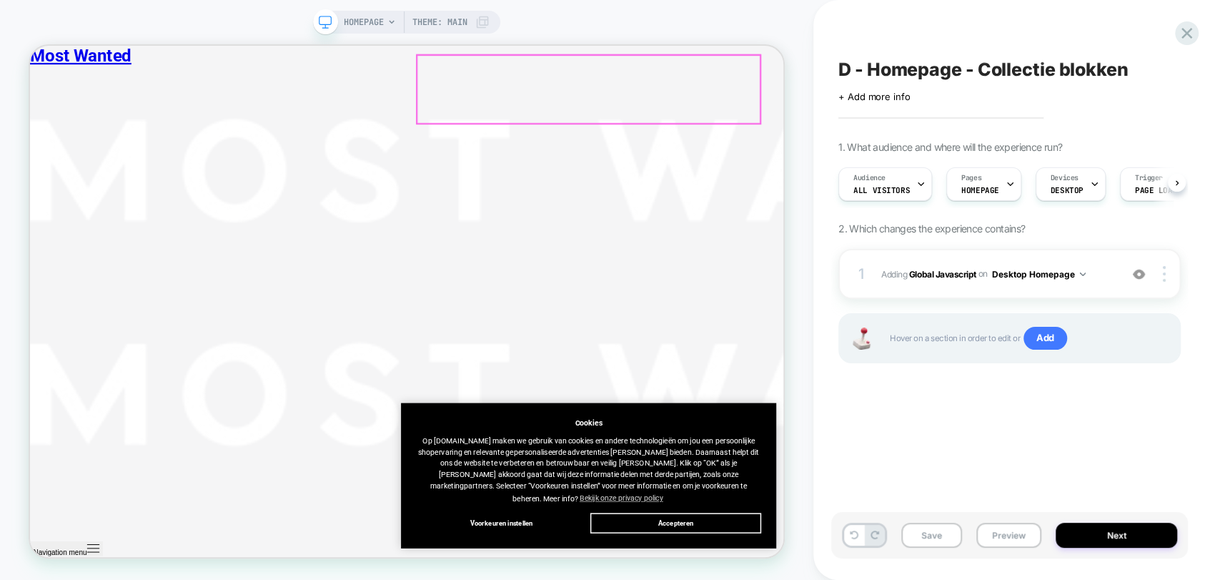
scroll to position [953, 0]
click at [1008, 527] on button "Preview" at bounding box center [1008, 534] width 65 height 25
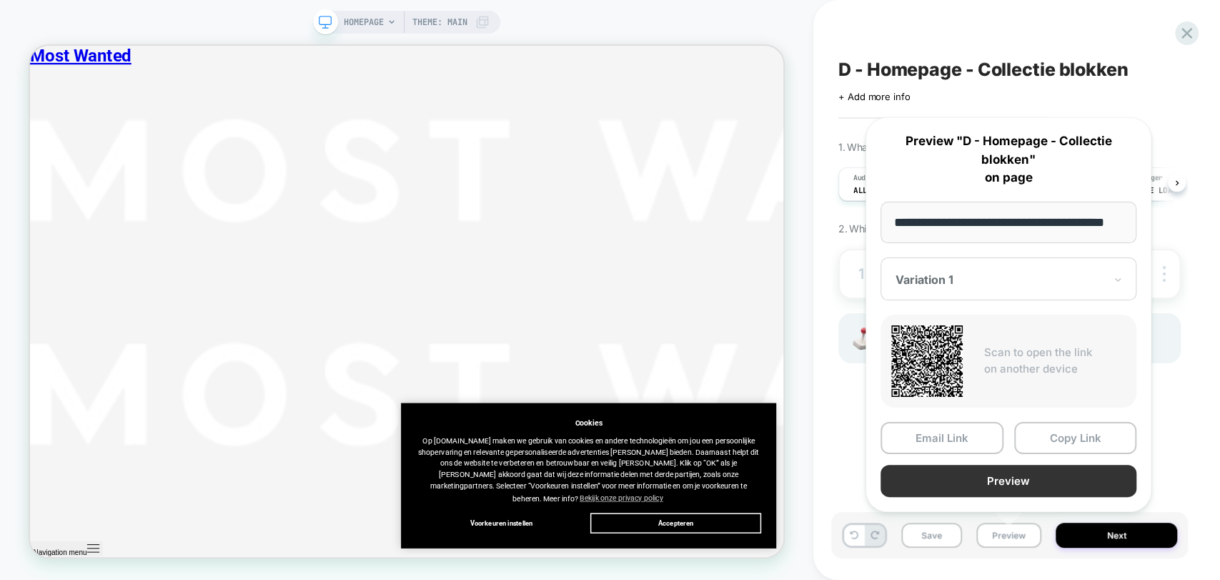
scroll to position [0, 0]
click at [1033, 477] on button "Preview" at bounding box center [1008, 480] width 256 height 32
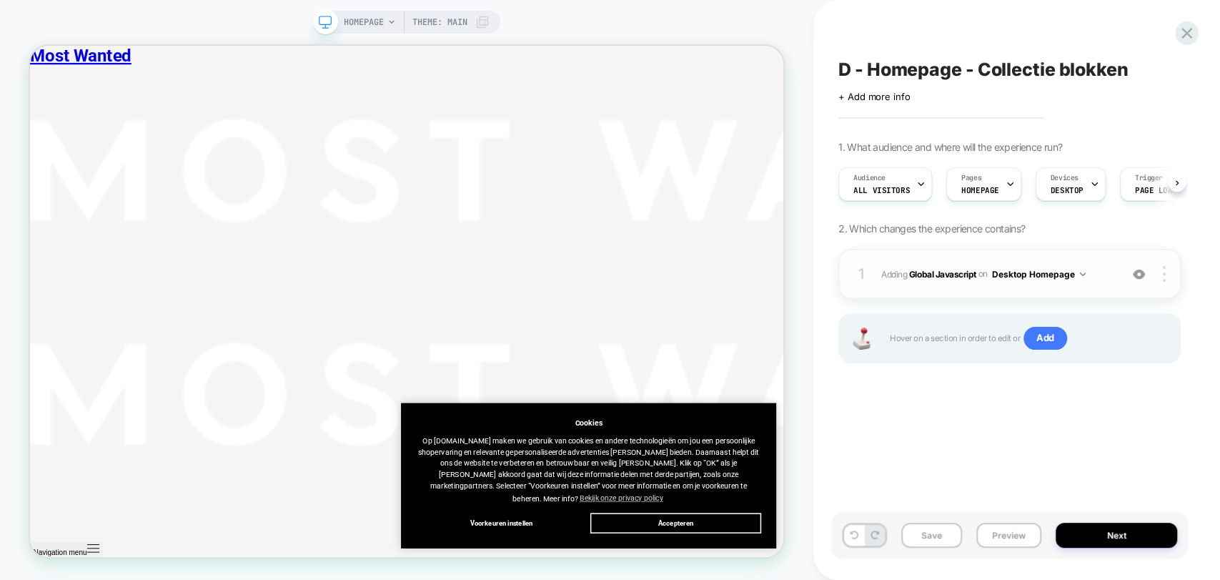
click at [1136, 275] on img at bounding box center [1139, 274] width 12 height 12
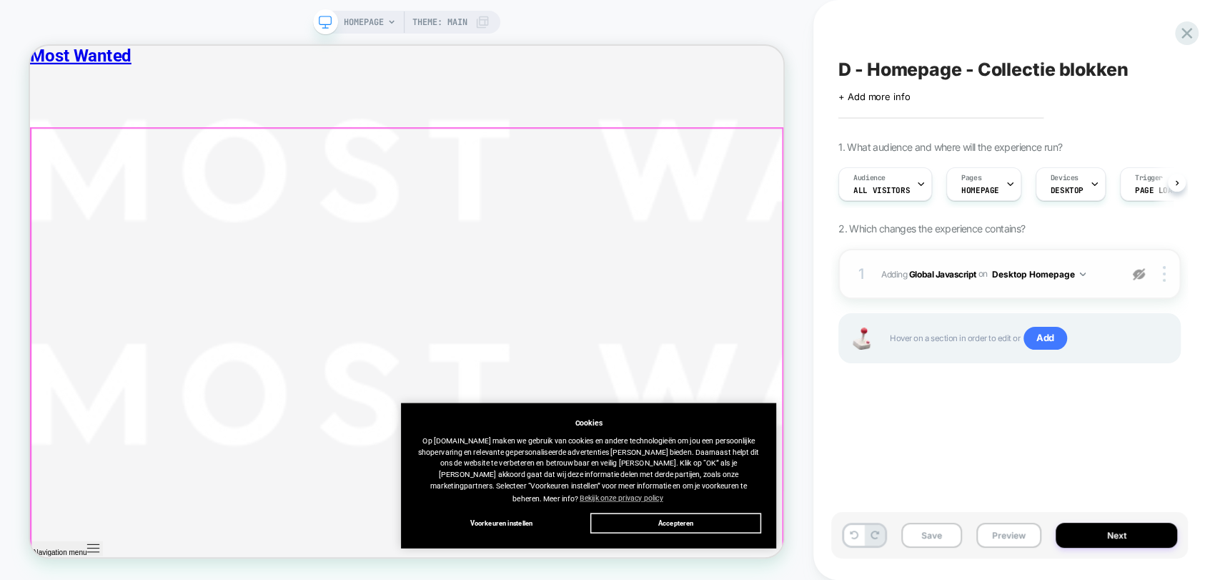
scroll to position [2461, 0]
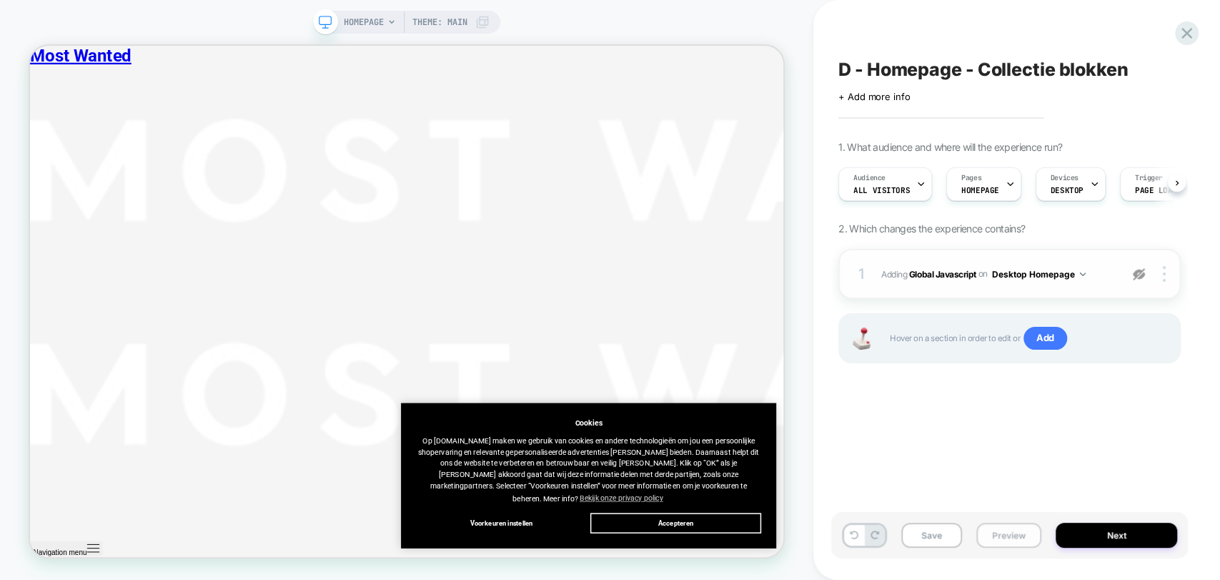
click at [1013, 545] on button "Preview" at bounding box center [1008, 534] width 65 height 25
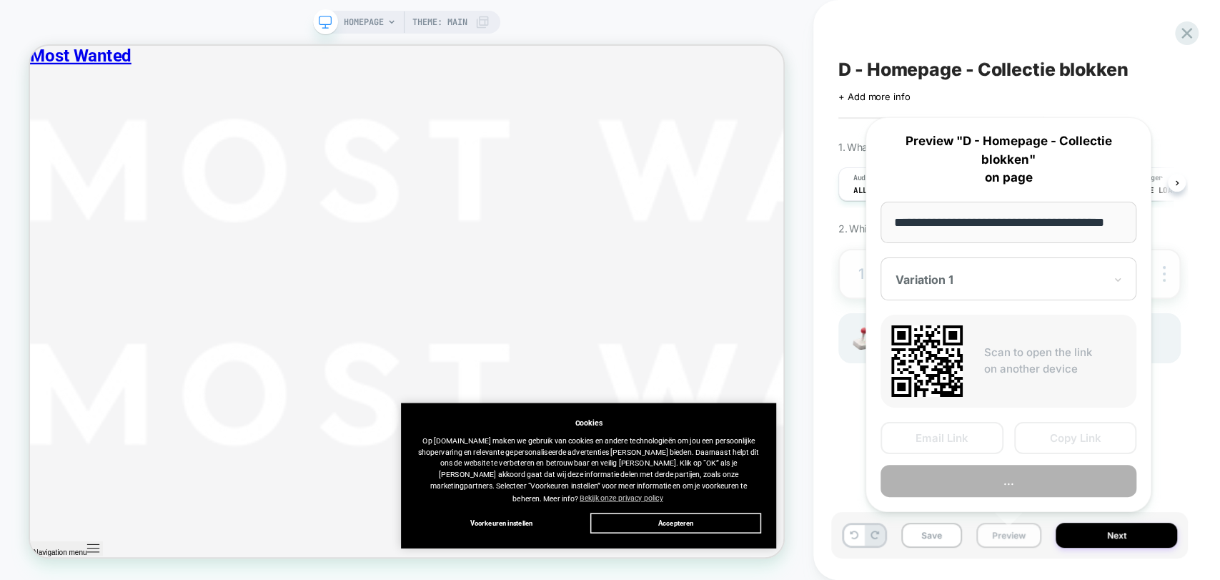
scroll to position [0, 34]
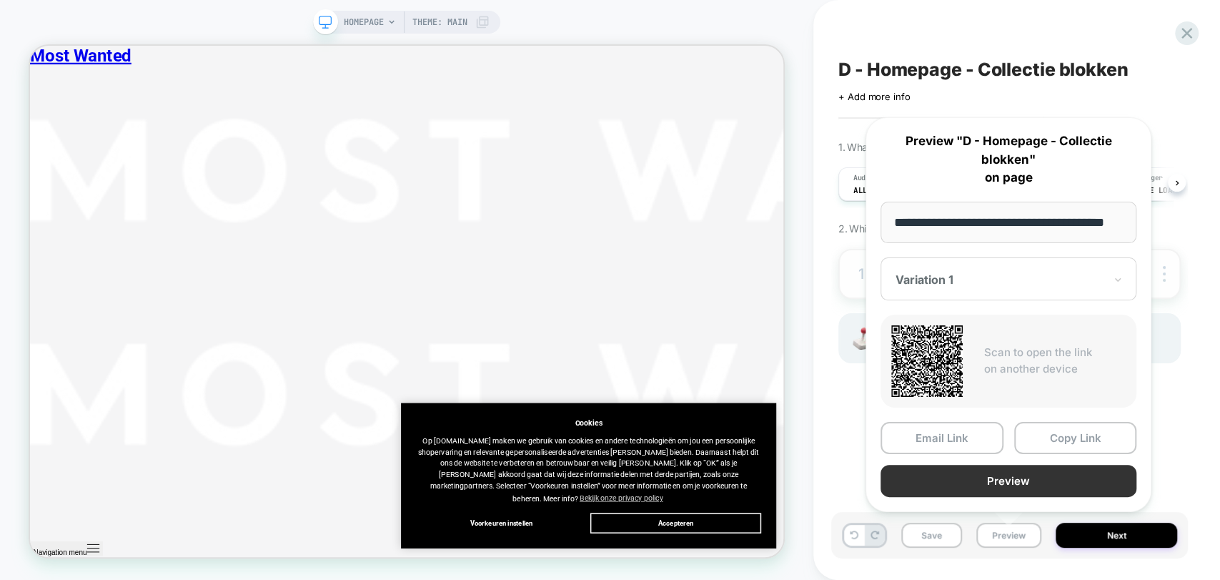
click at [1030, 477] on button "Preview" at bounding box center [1008, 480] width 256 height 32
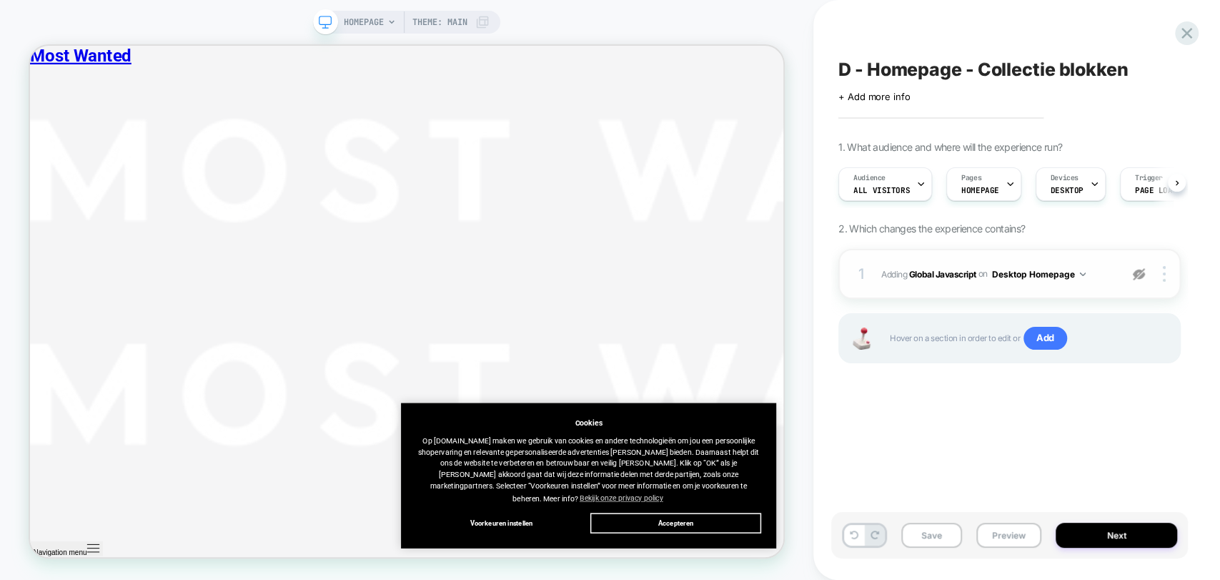
click at [1143, 276] on img at bounding box center [1139, 274] width 12 height 12
click at [1006, 535] on button "Preview" at bounding box center [1008, 534] width 65 height 25
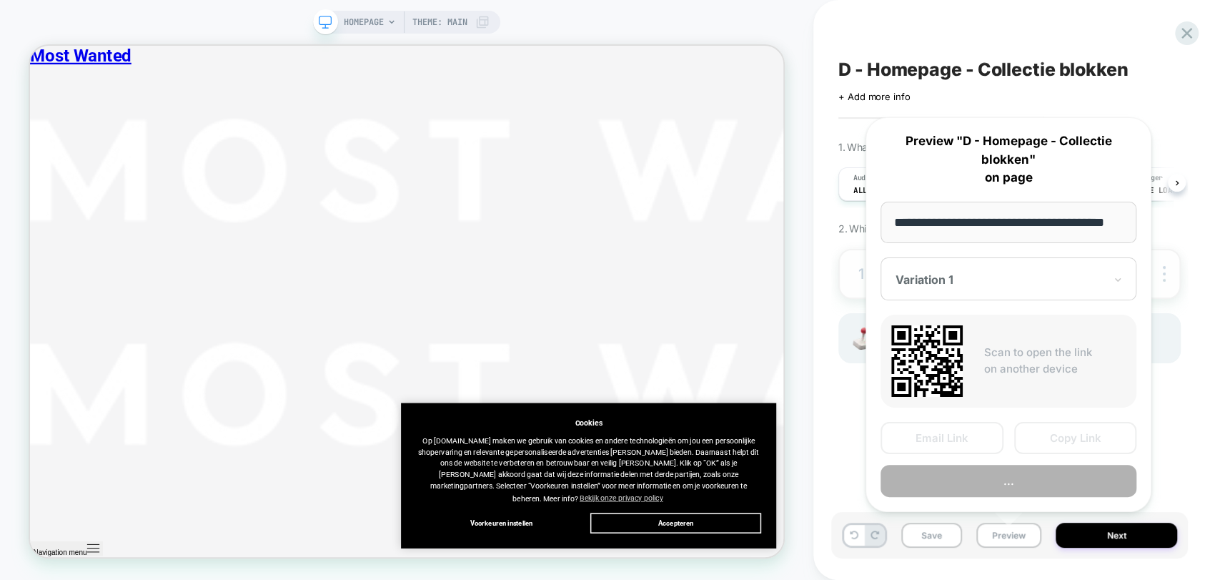
scroll to position [0, 34]
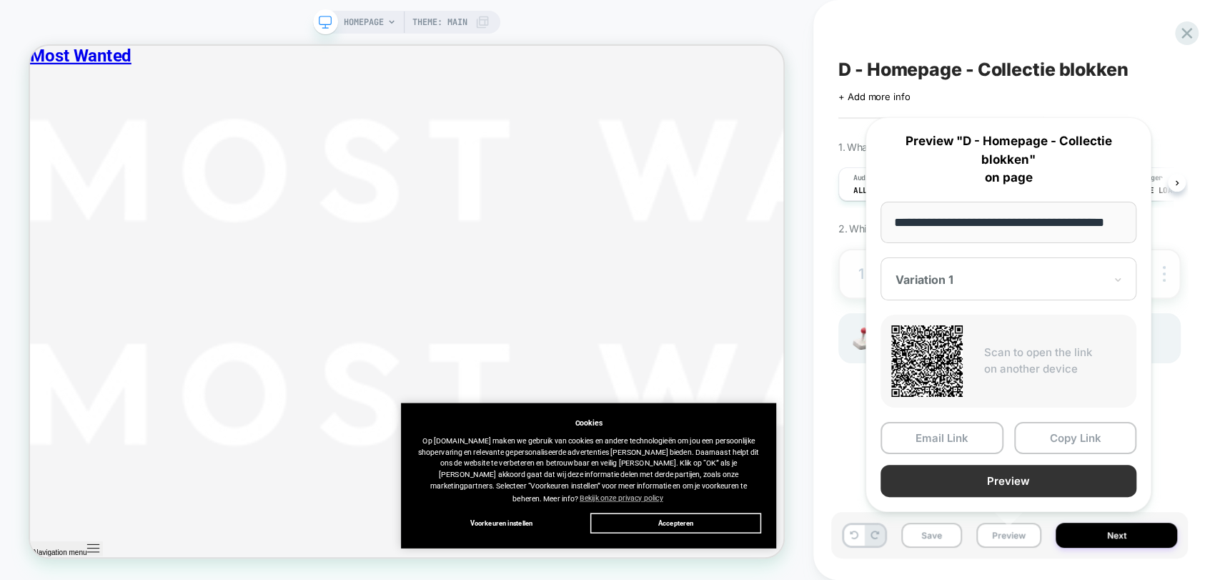
click at [1016, 482] on button "Preview" at bounding box center [1008, 480] width 256 height 32
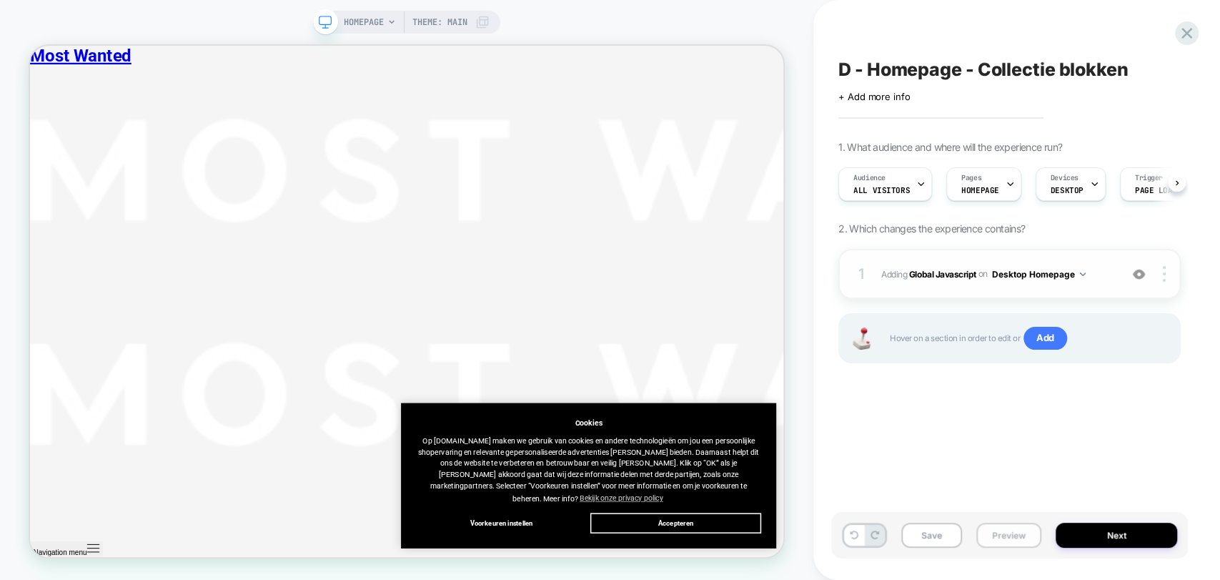
click at [1007, 534] on button "Preview" at bounding box center [1008, 534] width 65 height 25
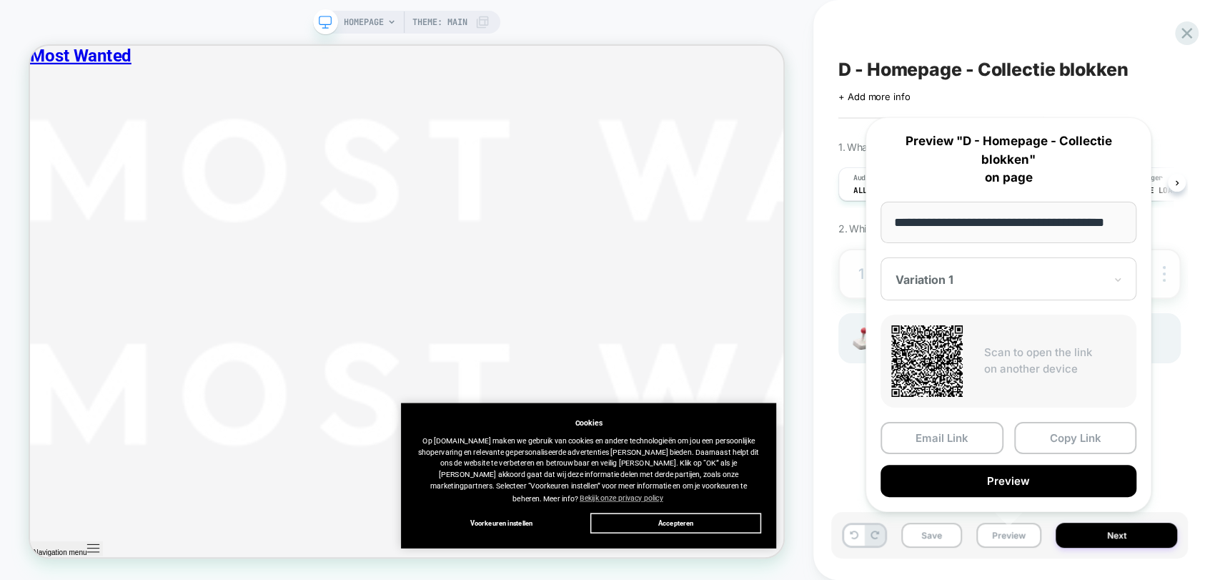
click at [835, 417] on div "D - Homepage - Collectie blokken Click to edit experience details + Add more in…" at bounding box center [1009, 289] width 357 height 551
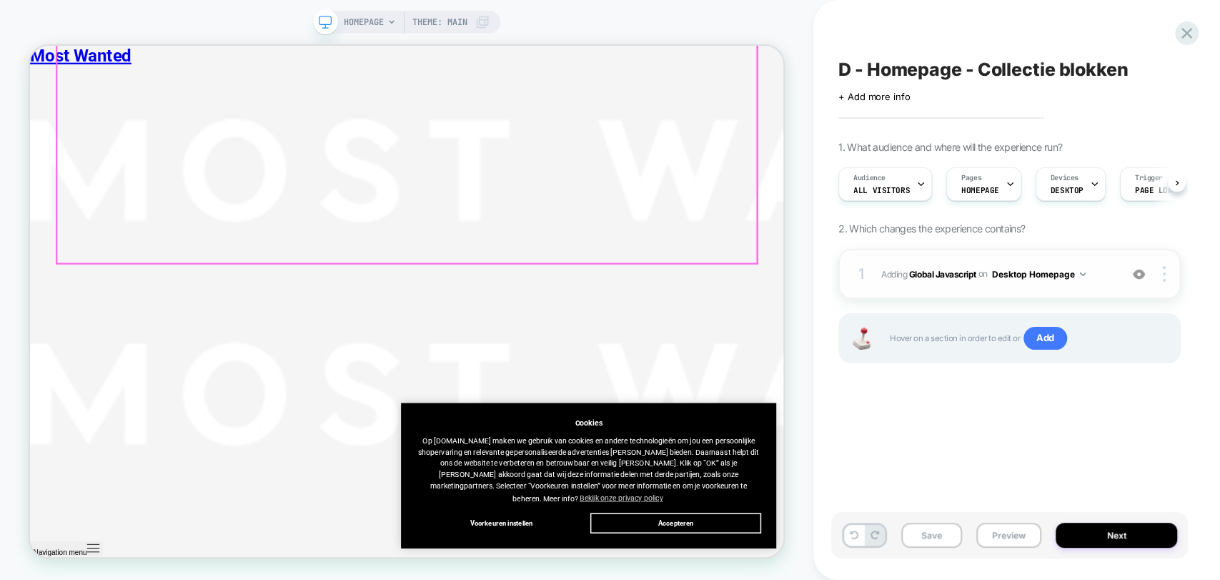
scroll to position [3045, 0]
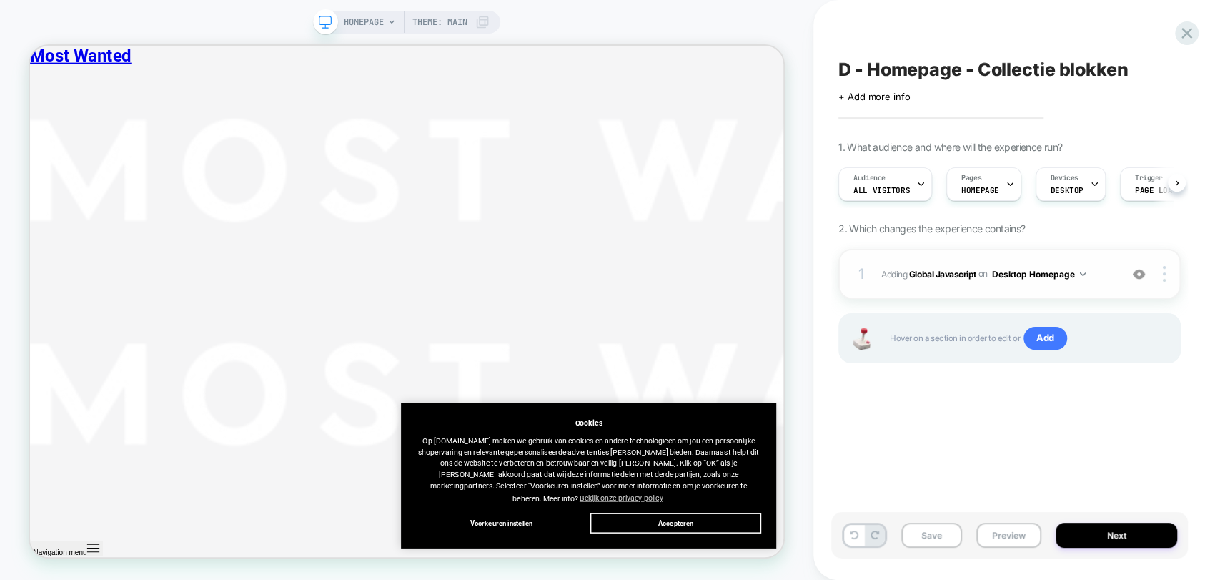
click at [1142, 276] on img at bounding box center [1139, 274] width 12 height 12
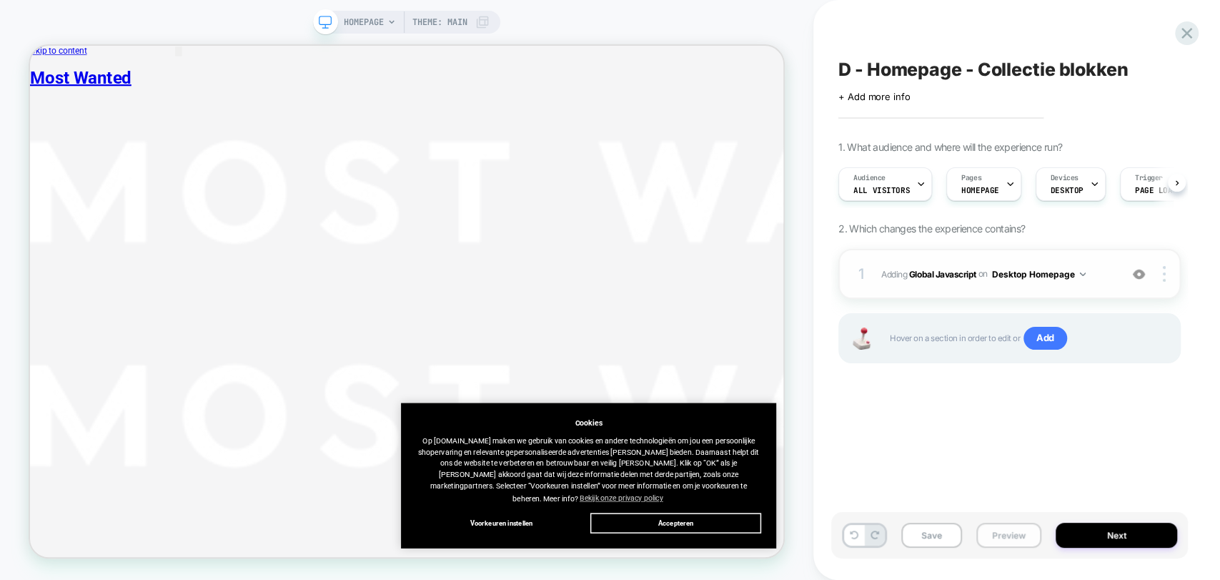
click at [1020, 527] on button "Preview" at bounding box center [1008, 534] width 65 height 25
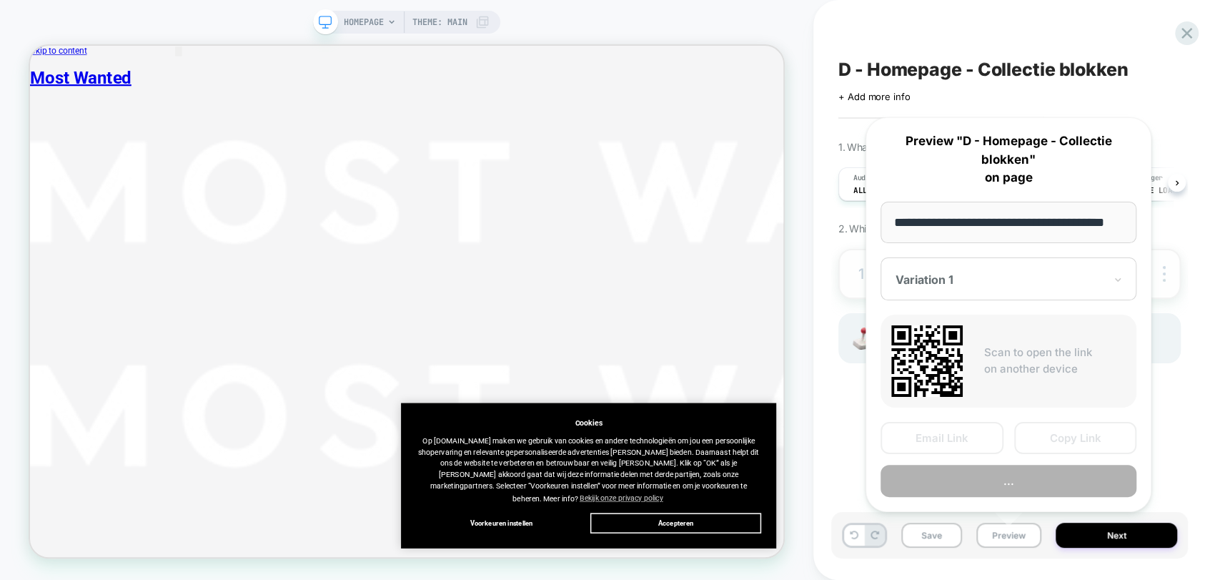
scroll to position [0, 34]
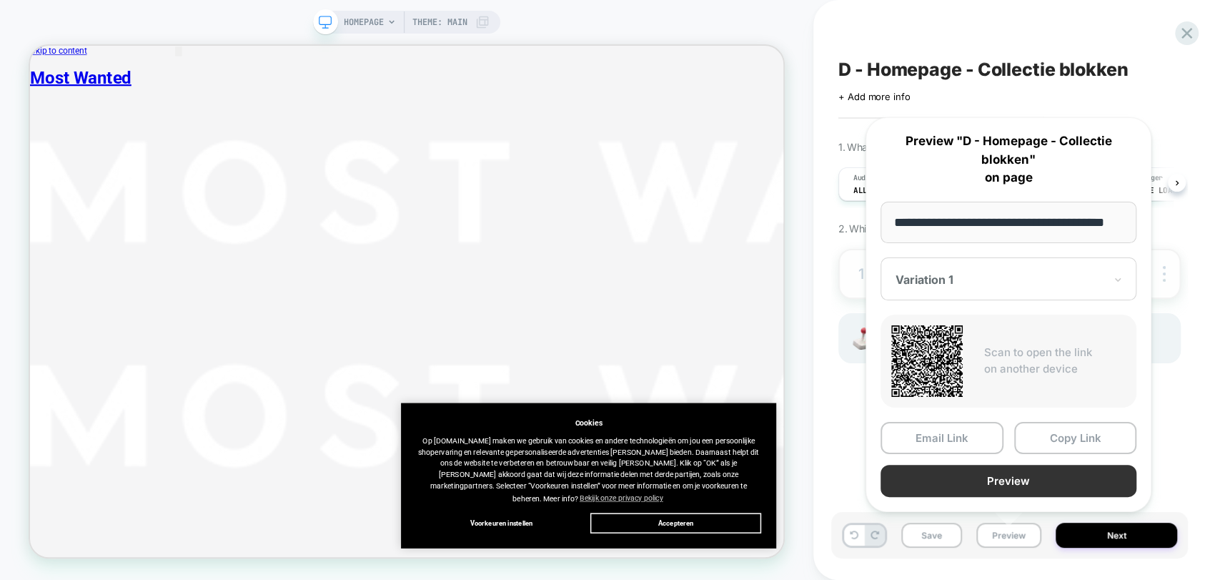
click at [1008, 482] on button "Preview" at bounding box center [1008, 480] width 256 height 32
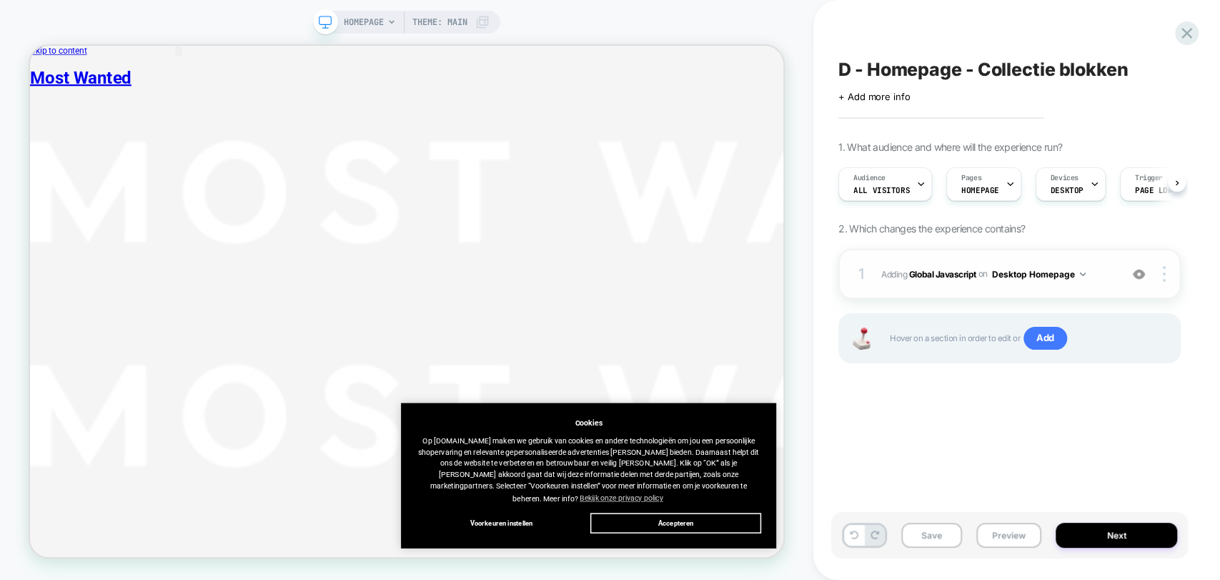
click at [1041, 59] on span "D - Homepage - Collectie blokken" at bounding box center [982, 69] width 289 height 21
click at [1003, 59] on textarea "**********" at bounding box center [920, 69] width 165 height 21
click at [1187, 34] on icon at bounding box center [1186, 33] width 11 height 11
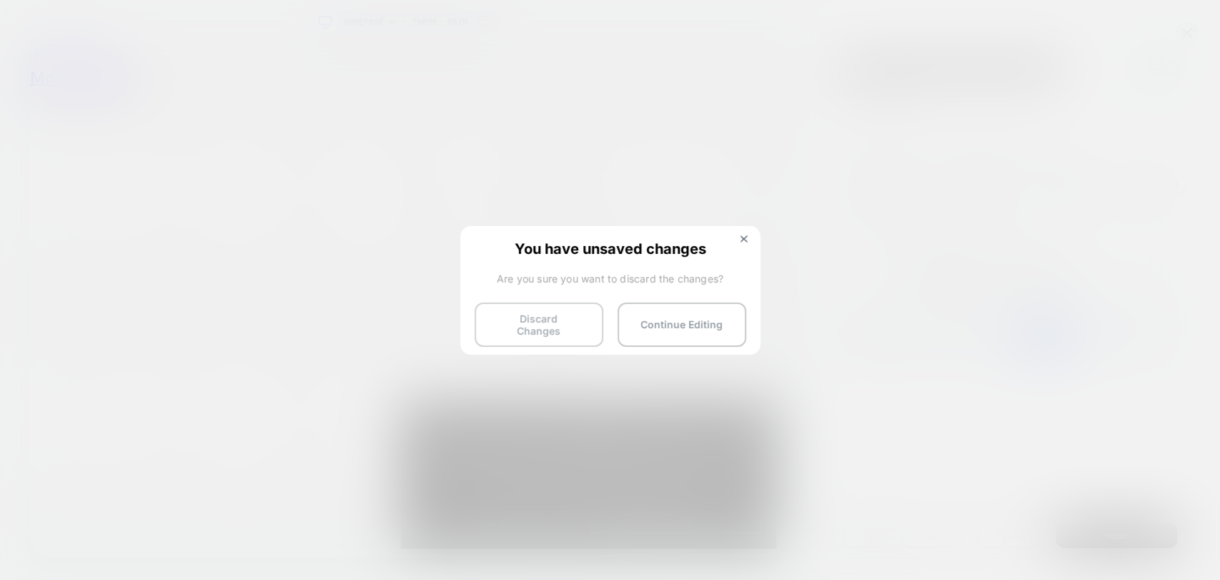
click at [533, 322] on button "Discard Changes" at bounding box center [538, 324] width 129 height 44
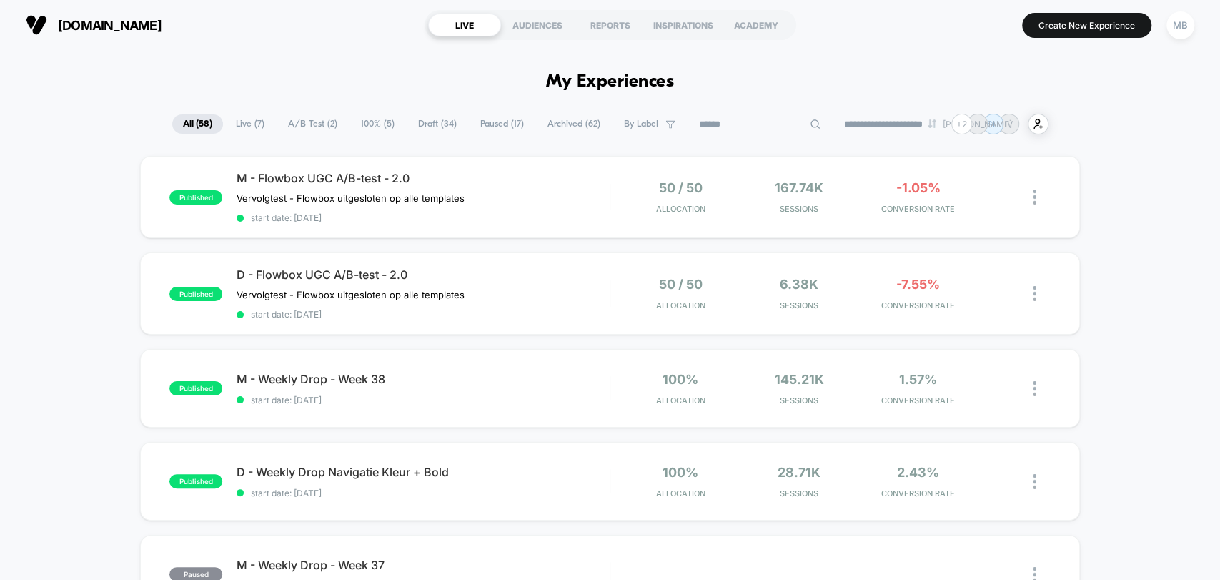
click at [741, 124] on input at bounding box center [759, 124] width 143 height 17
paste input "*********"
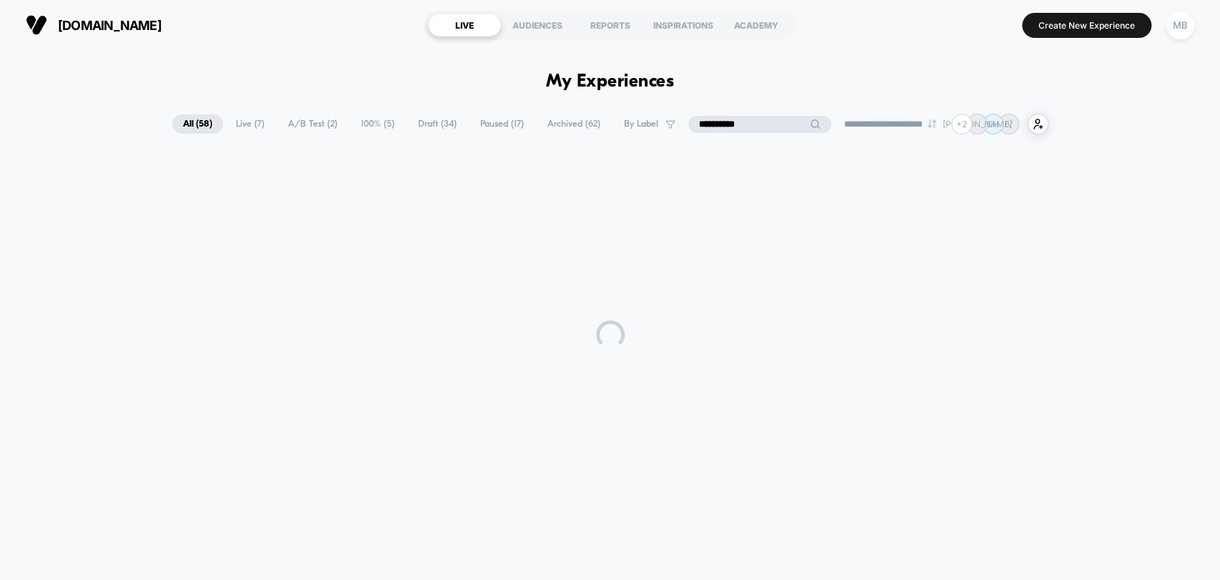
type input "*********"
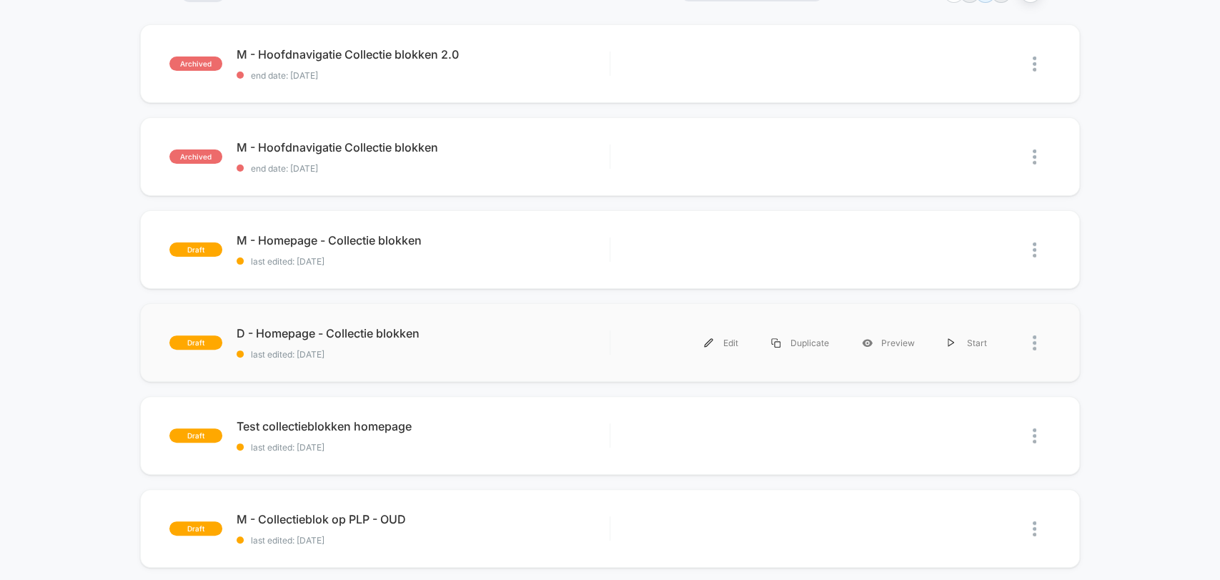
scroll to position [159, 0]
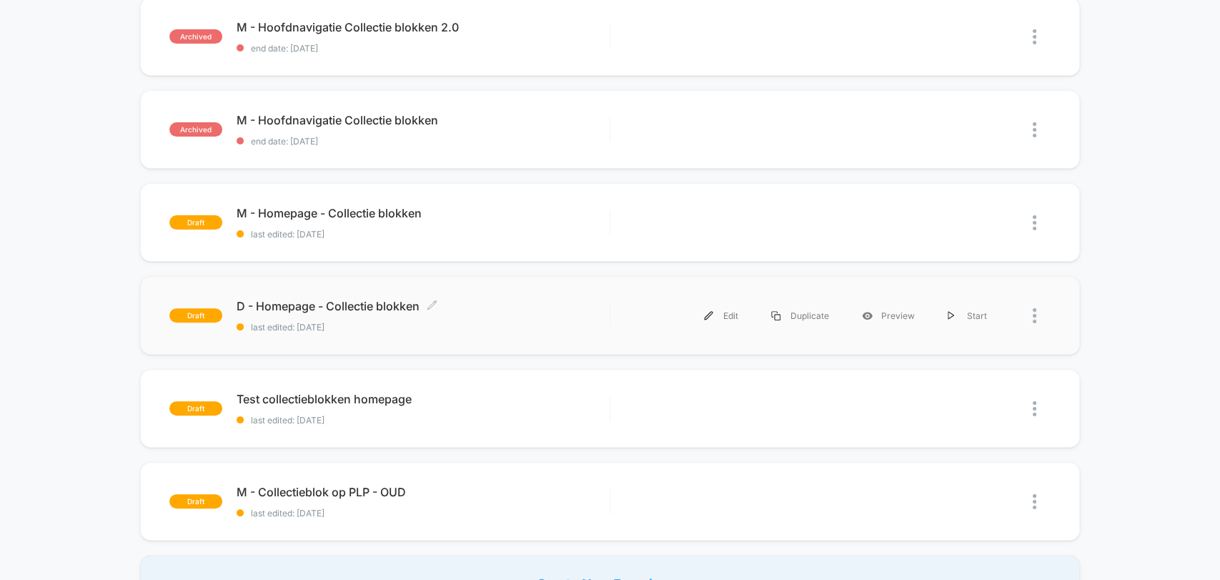
click at [505, 322] on span "last edited: [DATE]" at bounding box center [423, 327] width 372 height 11
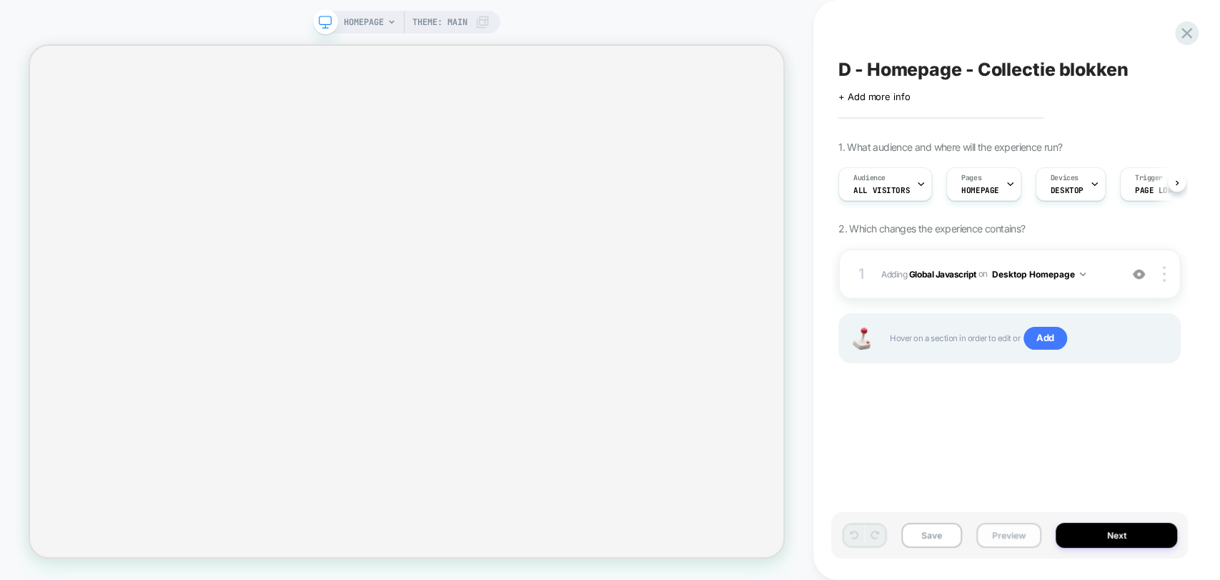
click at [1013, 535] on button "Preview" at bounding box center [1008, 534] width 65 height 25
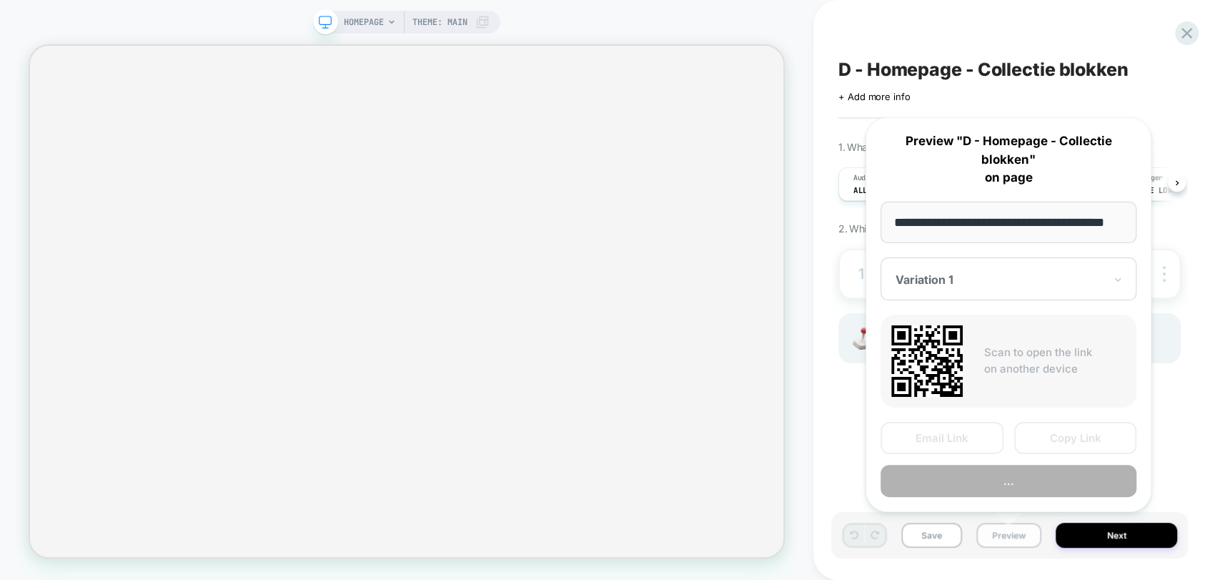
scroll to position [0, 34]
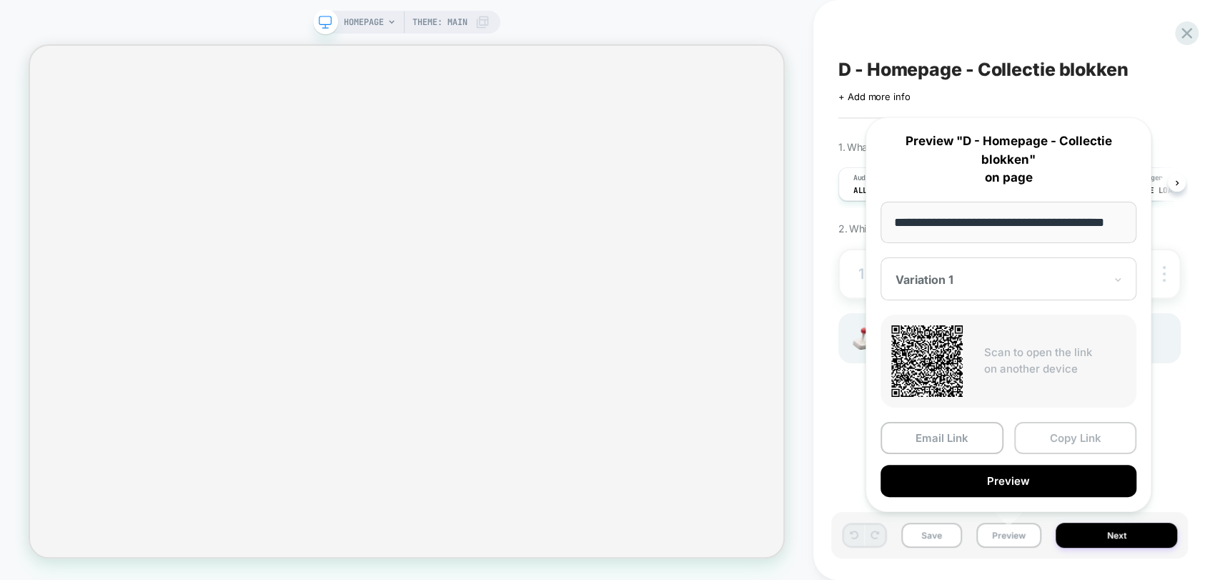
click at [1051, 432] on button "Copy Link" at bounding box center [1075, 438] width 123 height 32
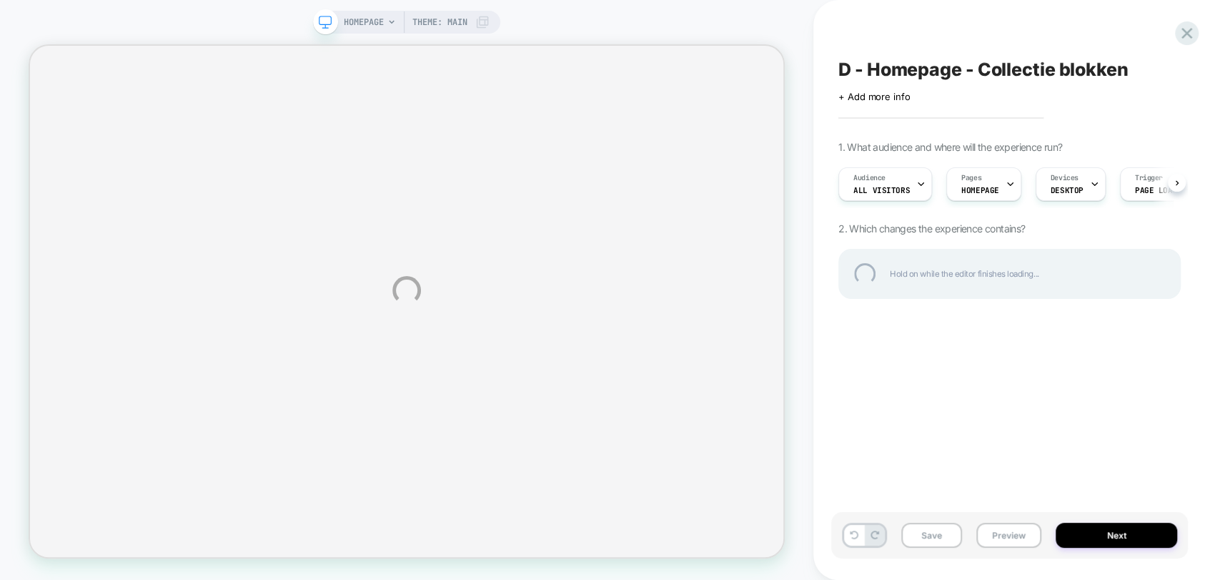
click at [985, 75] on div "D - Homepage - Collectie blokken" at bounding box center [1009, 69] width 342 height 21
click at [975, 68] on textarea "**********" at bounding box center [986, 69] width 296 height 21
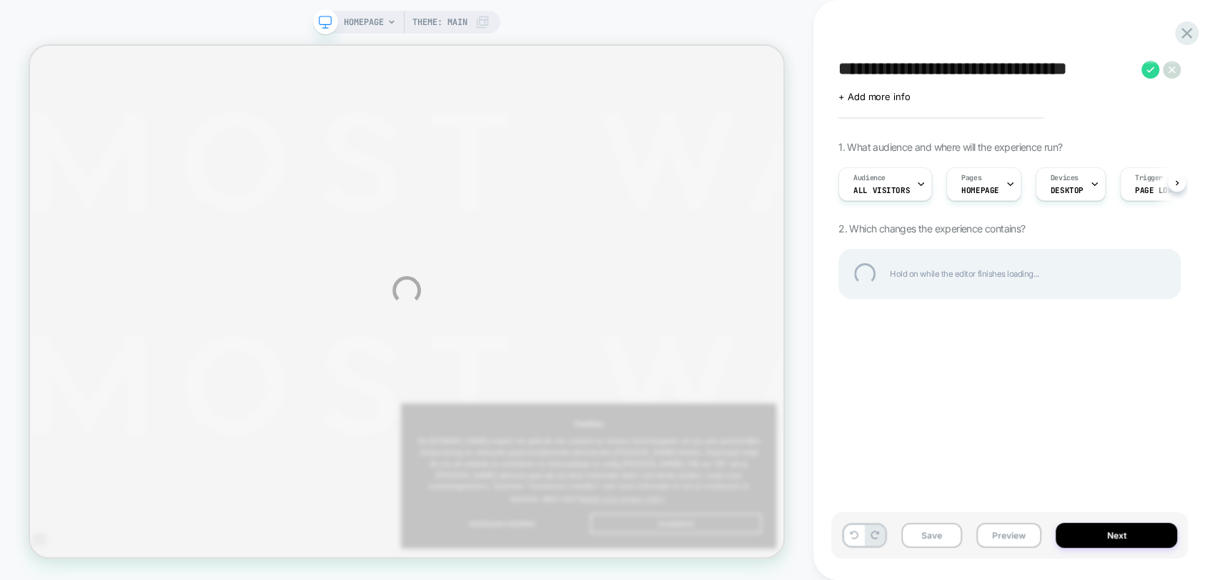
drag, startPoint x: 1057, startPoint y: 70, endPoint x: 983, endPoint y: 71, distance: 74.3
click at [983, 71] on textarea "**********" at bounding box center [986, 69] width 296 height 21
click at [1194, 36] on div at bounding box center [1186, 33] width 29 height 29
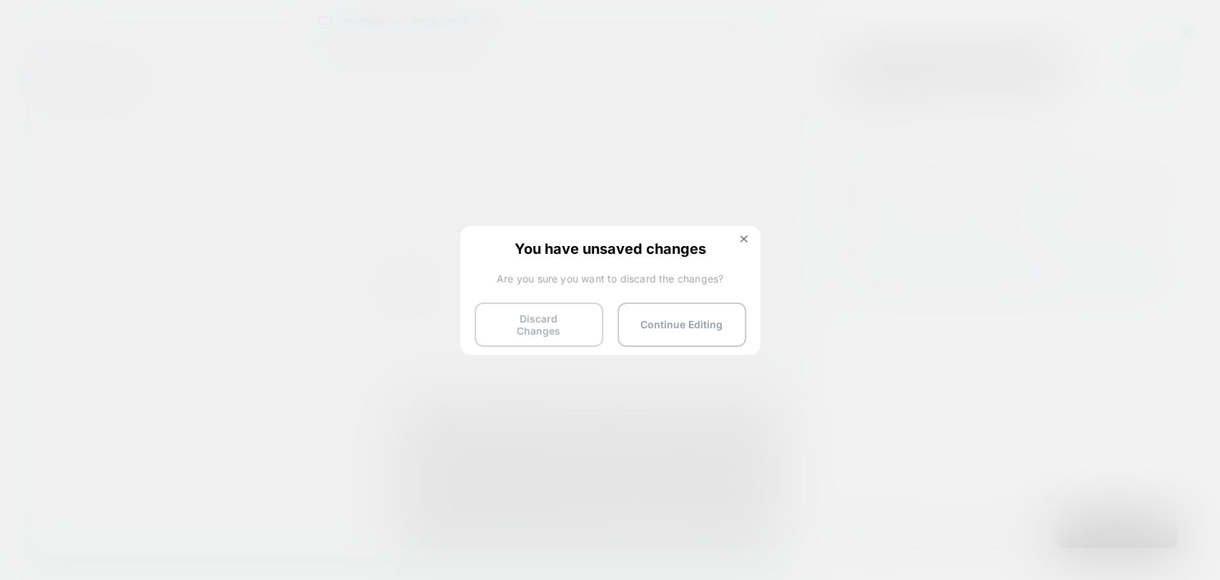
click at [545, 322] on button "Discard Changes" at bounding box center [538, 324] width 129 height 44
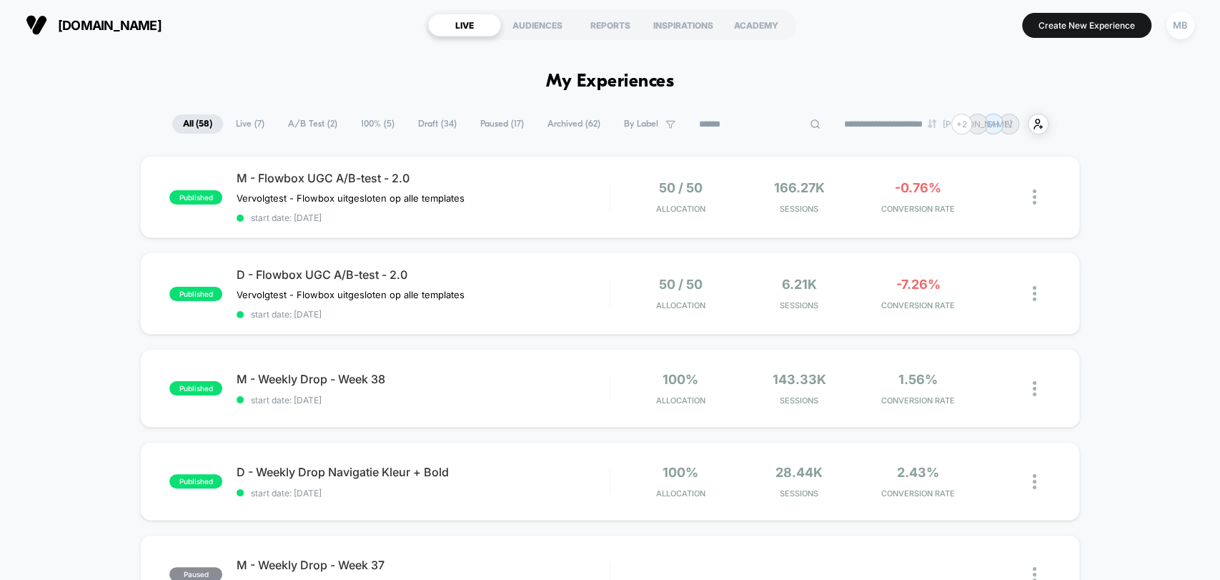
click at [752, 125] on input at bounding box center [759, 124] width 143 height 17
paste input "*********"
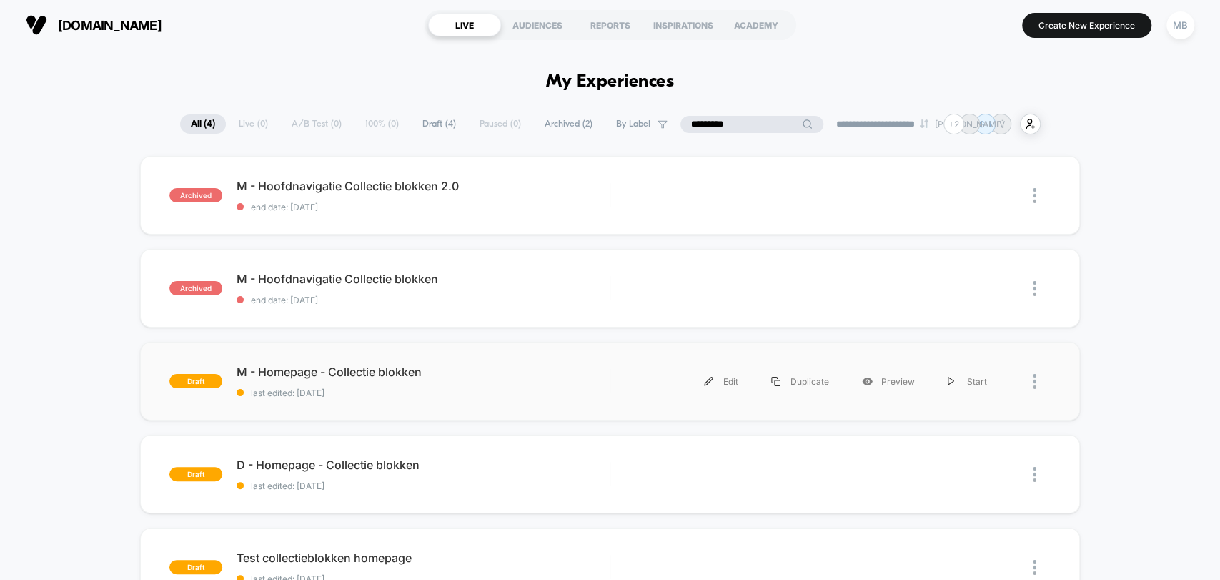
scroll to position [79, 0]
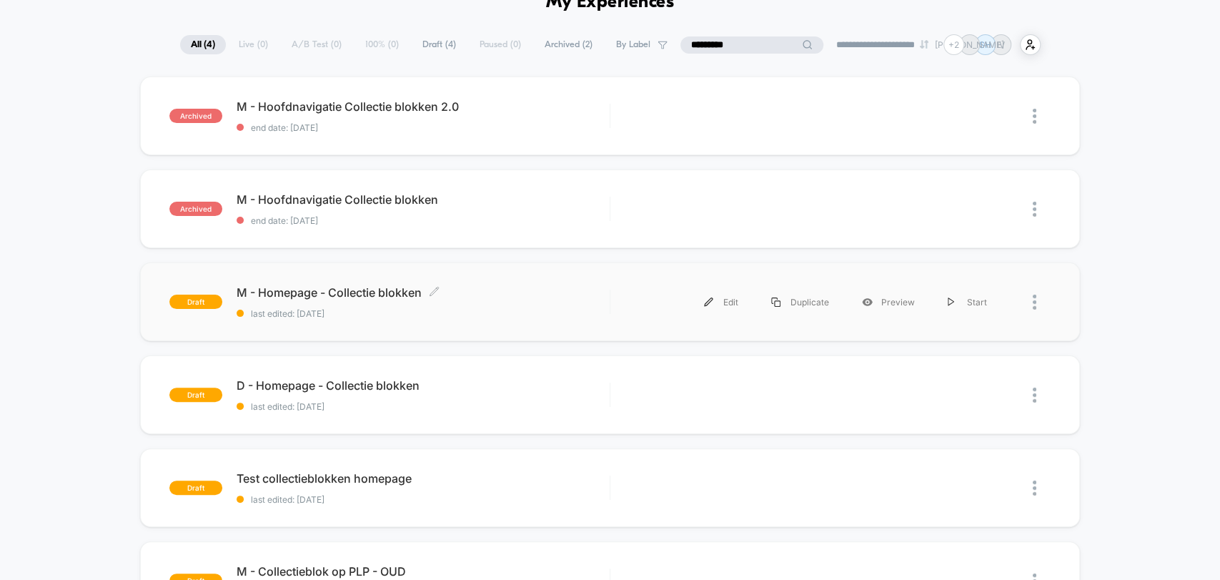
type input "*********"
click at [495, 306] on div "M - Homepage - Collectie blokken Click to edit experience details Click to edit…" at bounding box center [423, 302] width 372 height 34
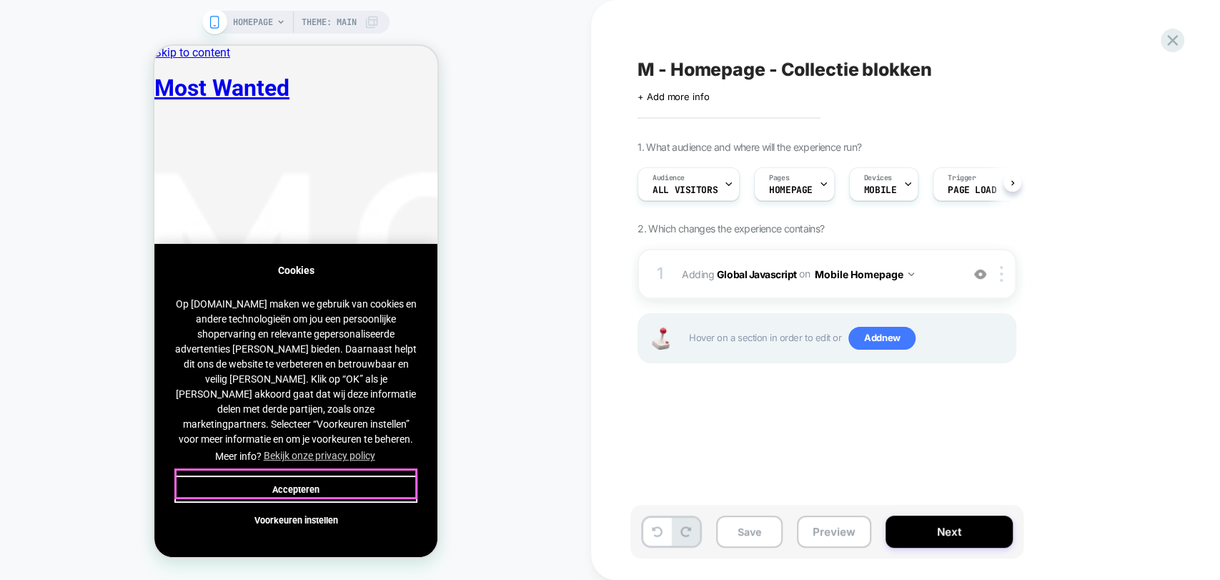
click at [343, 484] on button "Accepteren" at bounding box center [295, 488] width 243 height 27
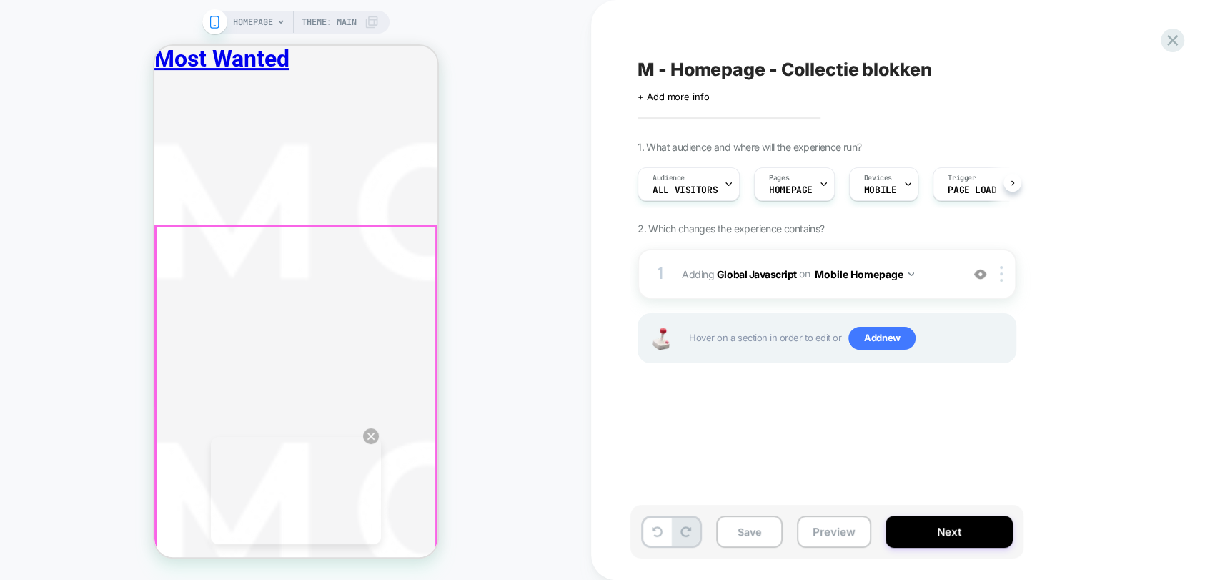
scroll to position [317, 0]
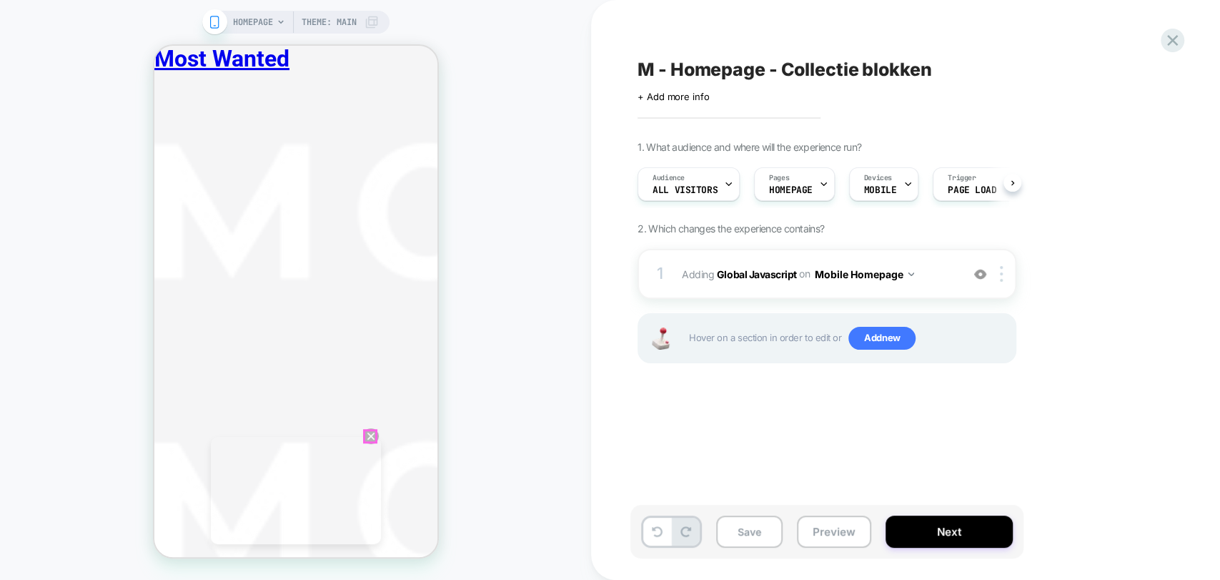
click at [367, 436] on circle "Close" at bounding box center [370, 436] width 16 height 16
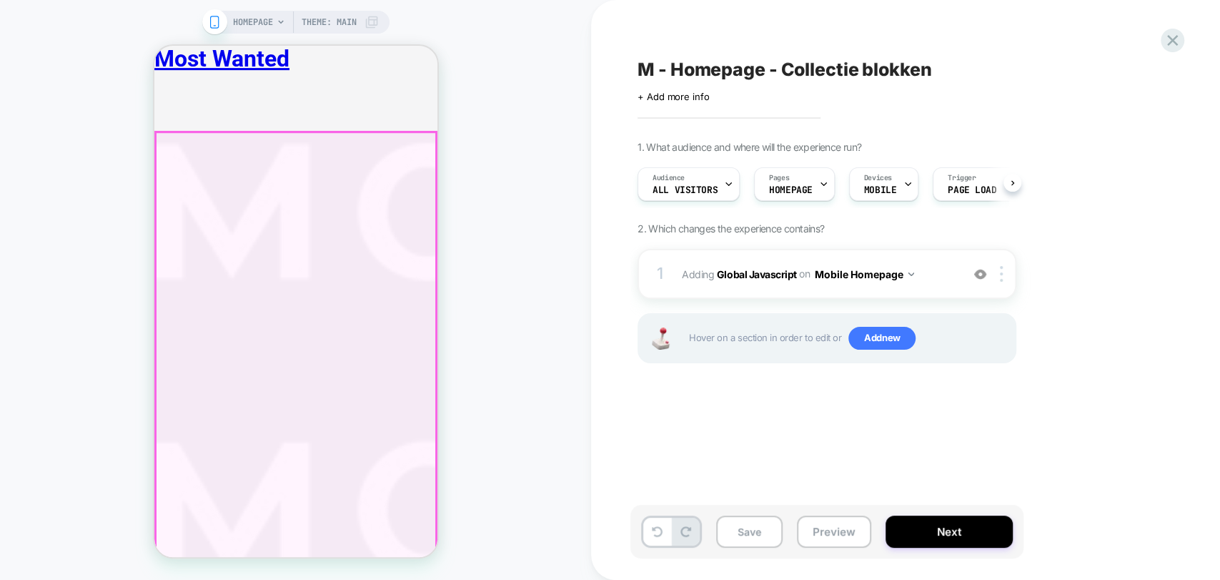
scroll to position [555, 0]
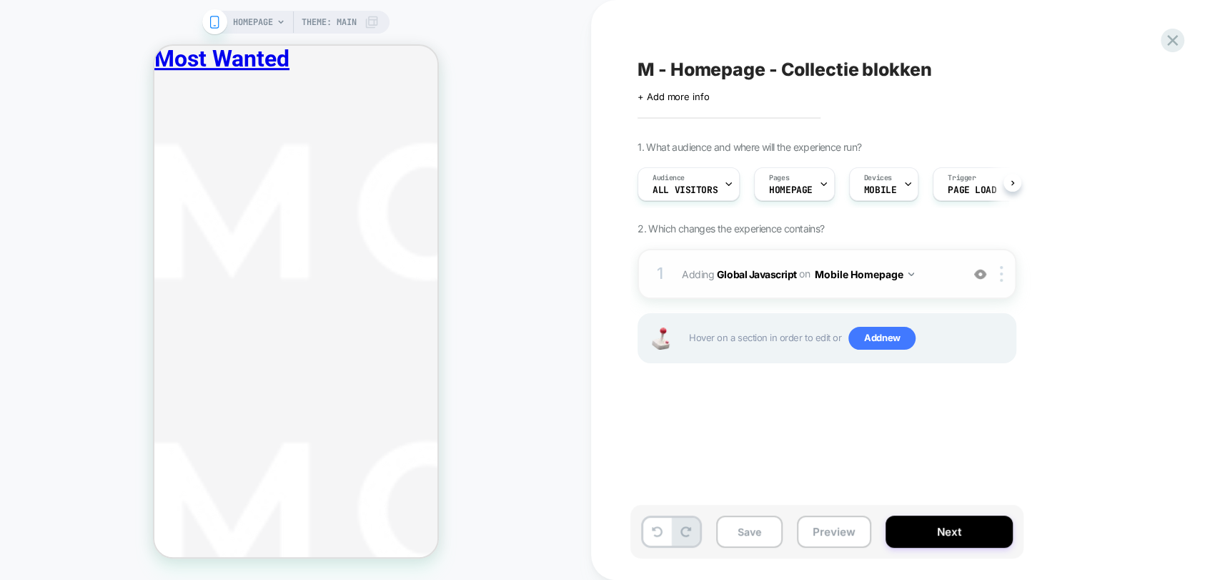
click at [977, 274] on img at bounding box center [980, 274] width 12 height 12
click at [829, 540] on button "Preview" at bounding box center [834, 531] width 74 height 32
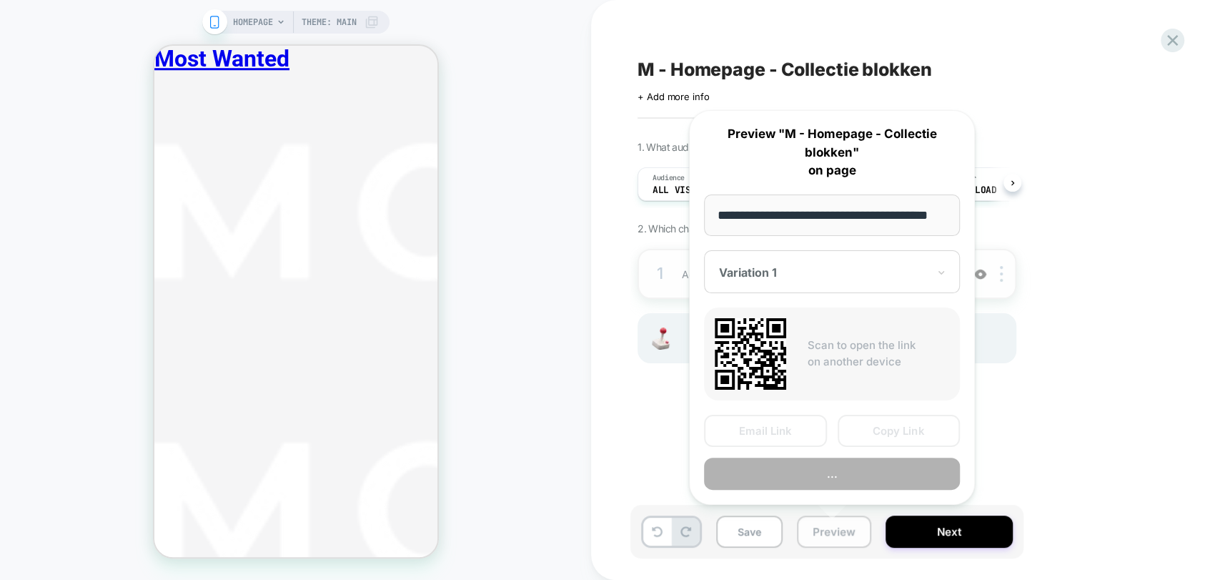
scroll to position [0, 34]
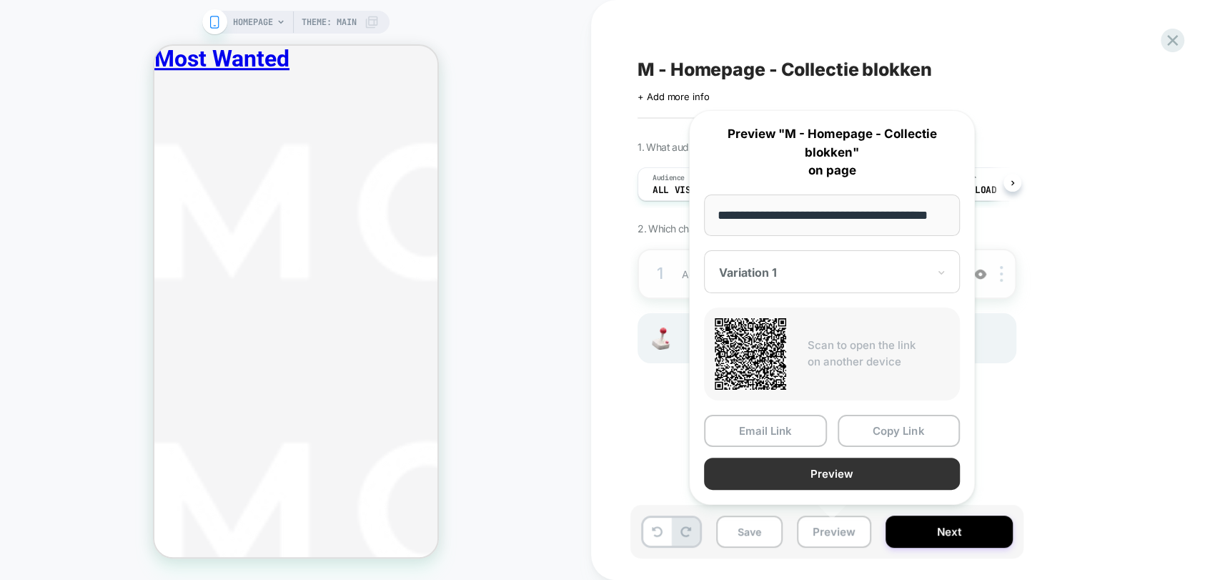
click at [860, 469] on button "Preview" at bounding box center [832, 473] width 256 height 32
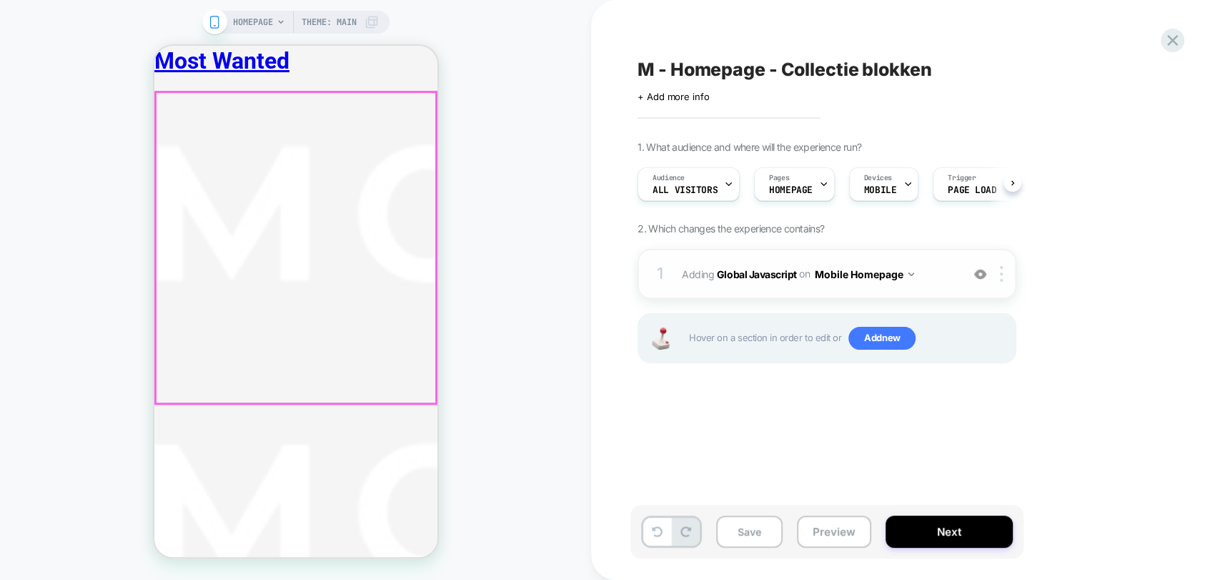
scroll to position [0, 0]
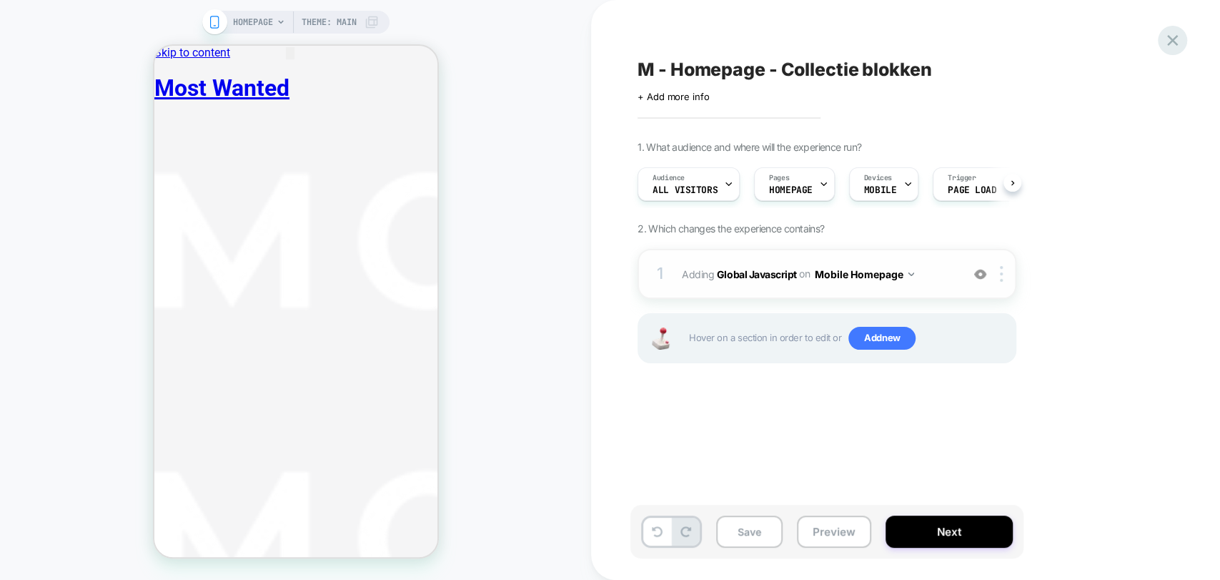
click at [1168, 41] on icon at bounding box center [1172, 40] width 19 height 19
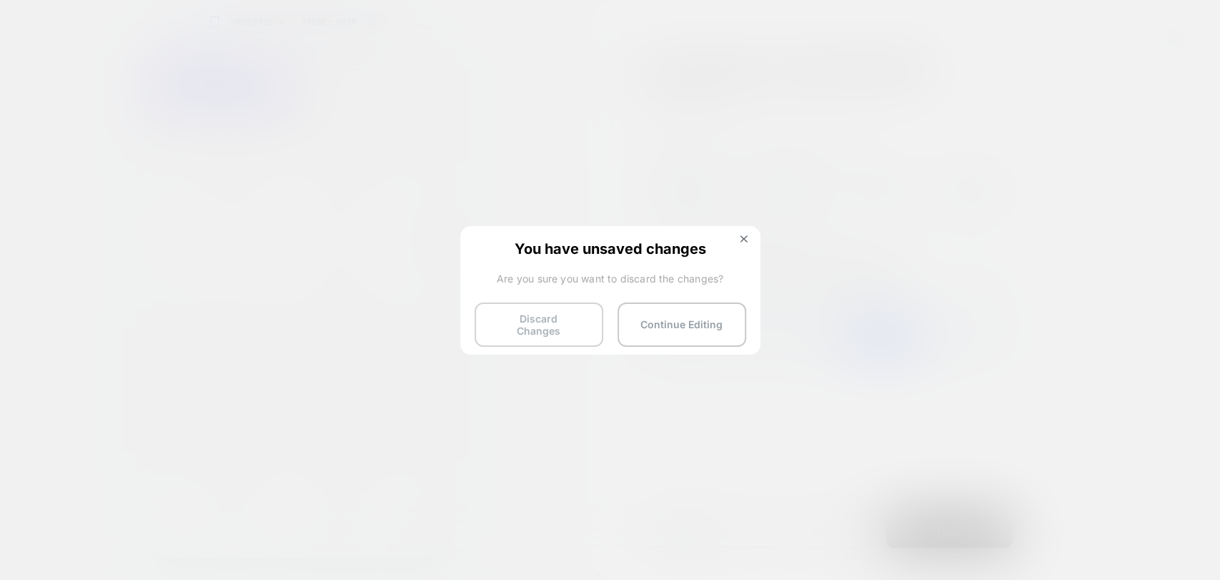
click at [552, 325] on button "Discard Changes" at bounding box center [538, 324] width 129 height 44
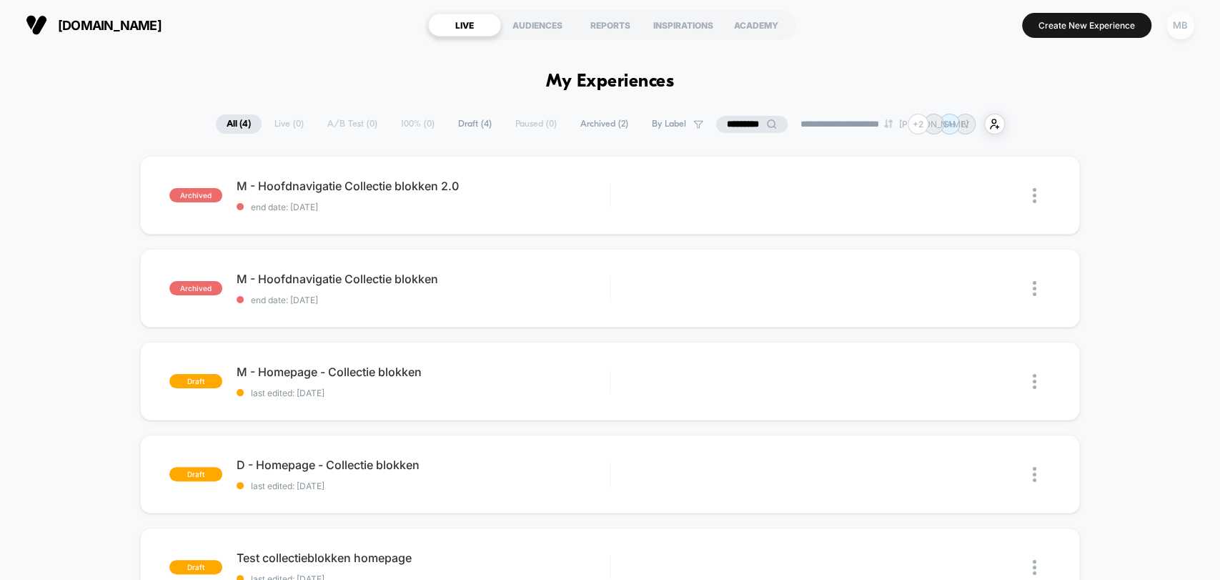
click at [1178, 31] on div "MB" at bounding box center [1180, 25] width 28 height 28
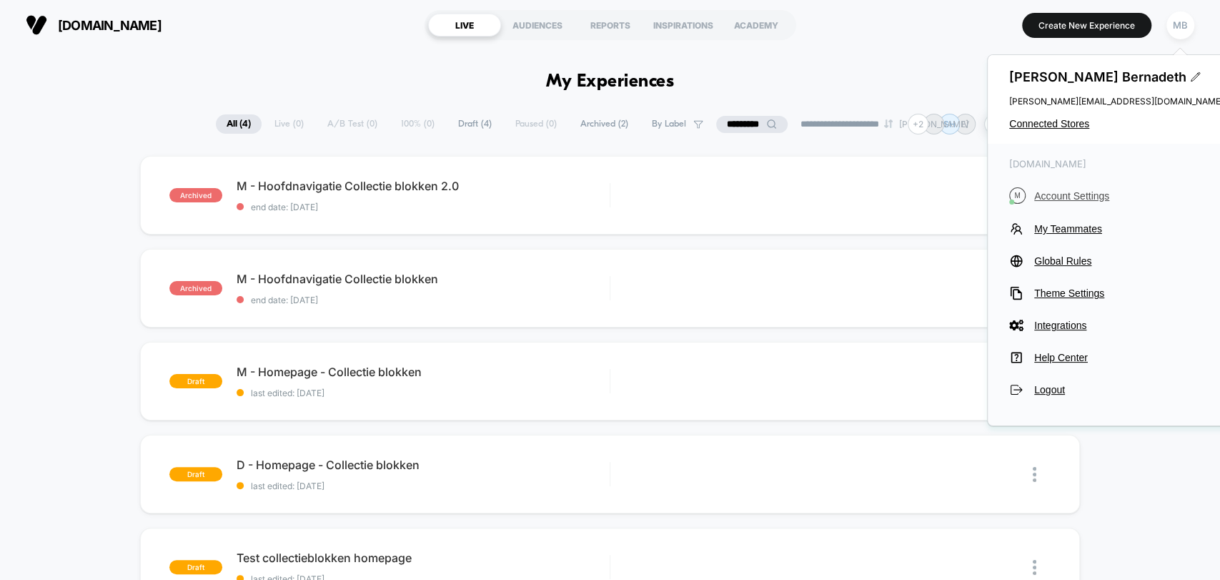
click at [1070, 199] on span "Account Settings" at bounding box center [1128, 195] width 189 height 11
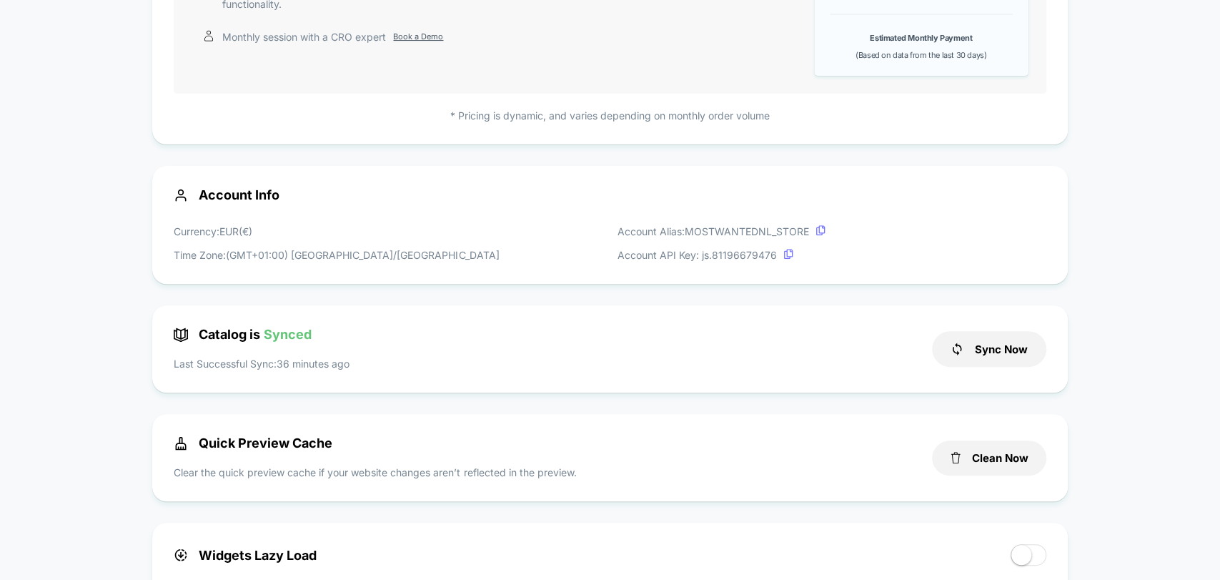
scroll to position [317, 0]
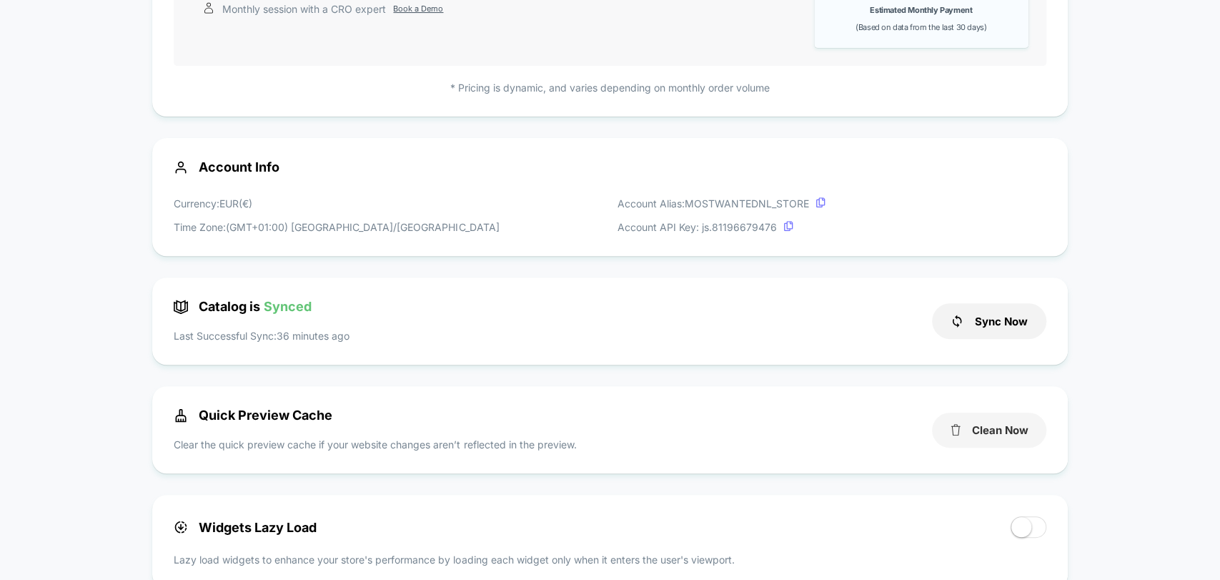
click at [975, 430] on button "Clean Now" at bounding box center [989, 429] width 114 height 35
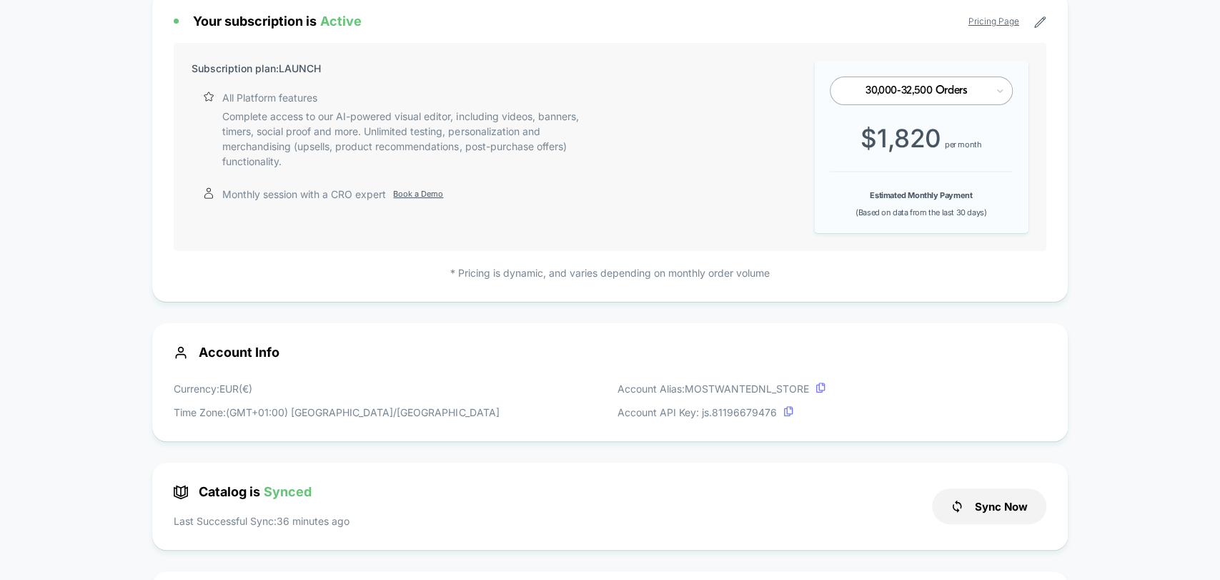
scroll to position [0, 0]
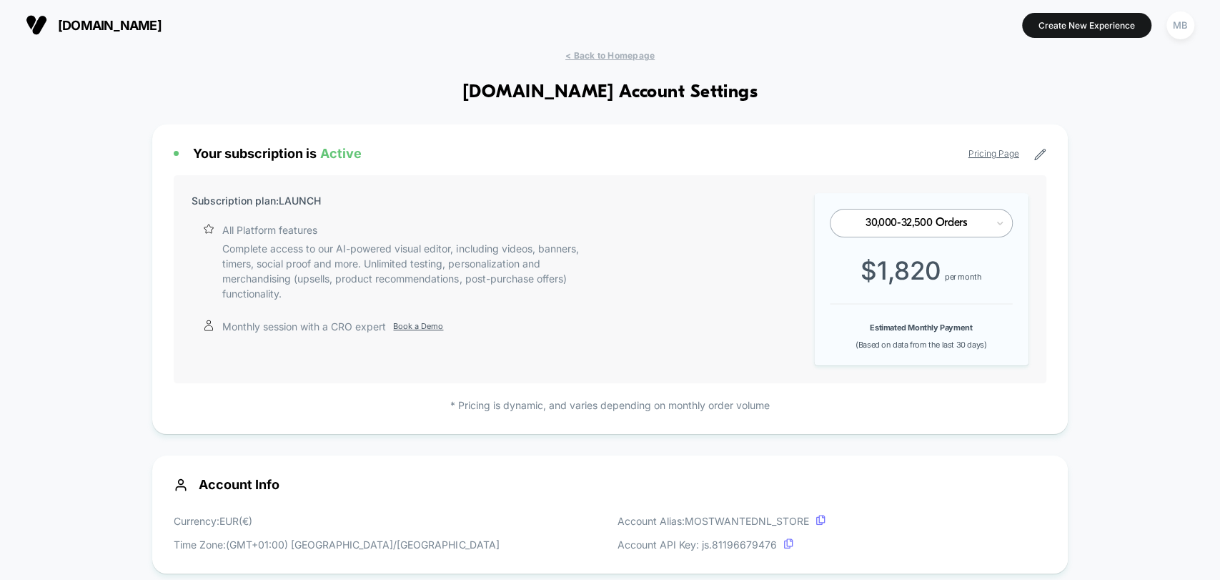
click at [603, 47] on div "most-wanted.com Create New Experience MB" at bounding box center [610, 25] width 1220 height 50
click at [607, 56] on span "< Back to Homepage" at bounding box center [609, 55] width 89 height 11
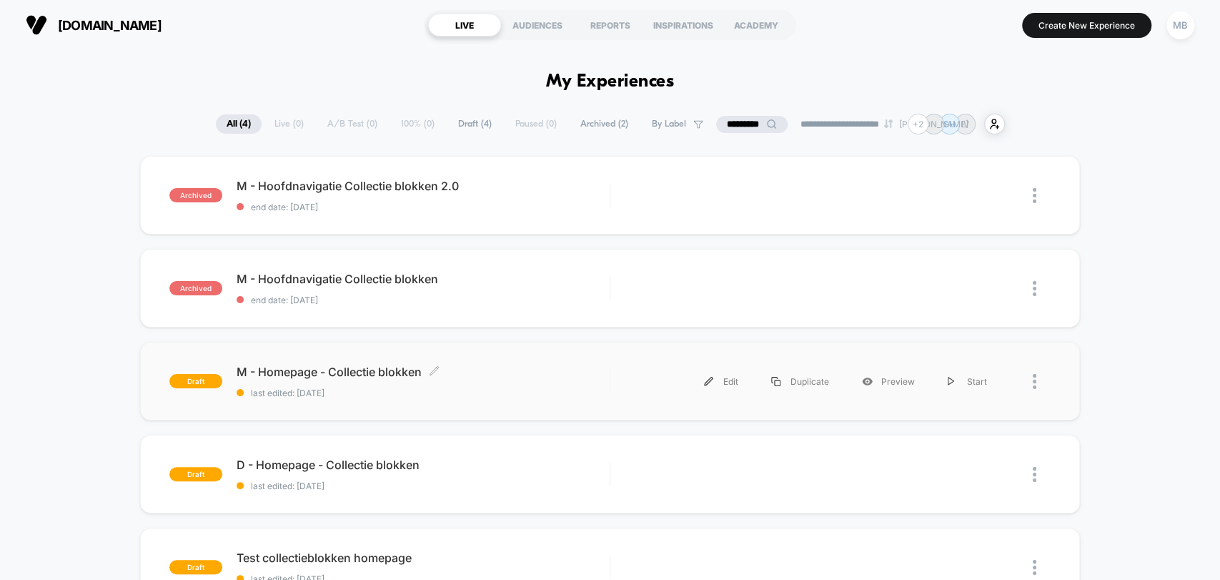
click at [464, 387] on span "last edited: [DATE]" at bounding box center [423, 392] width 372 height 11
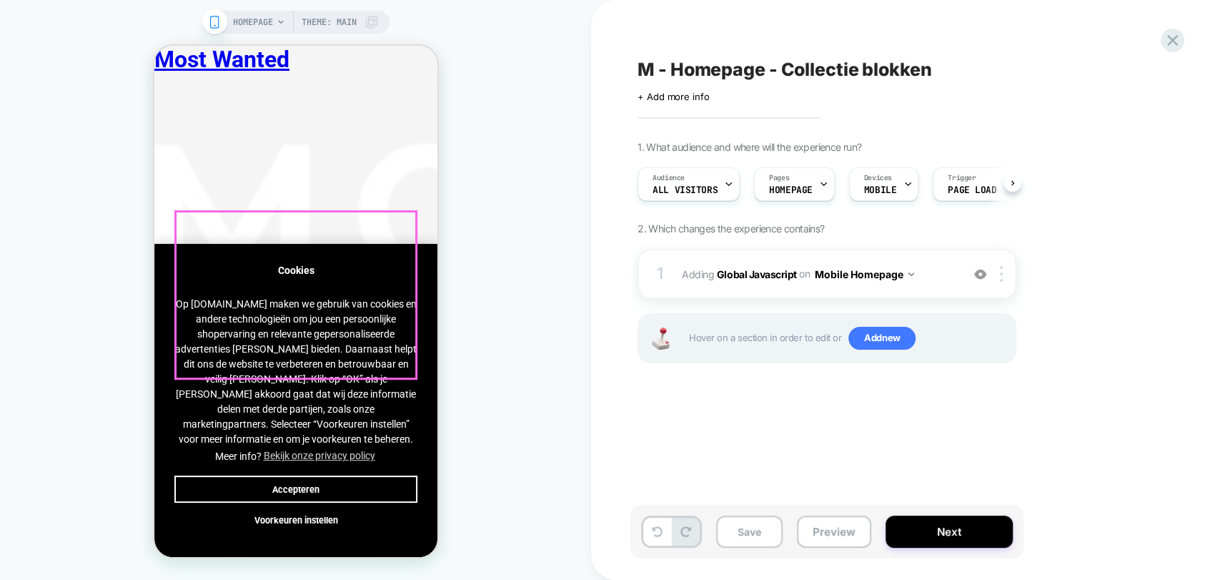
scroll to position [159, 0]
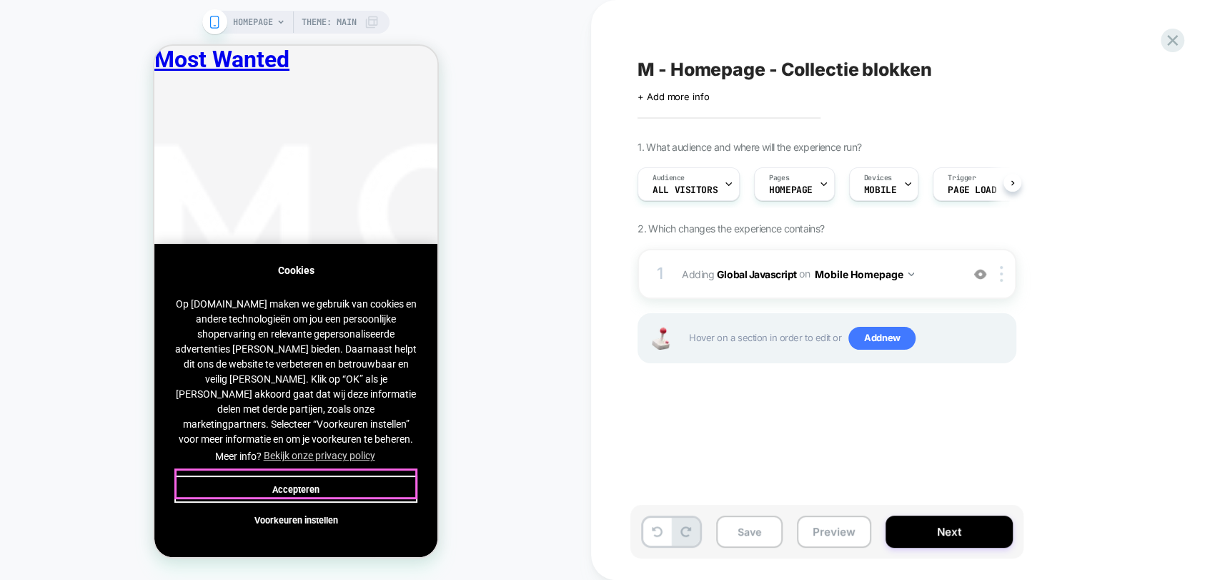
drag, startPoint x: 361, startPoint y: 482, endPoint x: 384, endPoint y: 469, distance: 26.6
click at [361, 482] on button "Accepteren" at bounding box center [295, 488] width 243 height 27
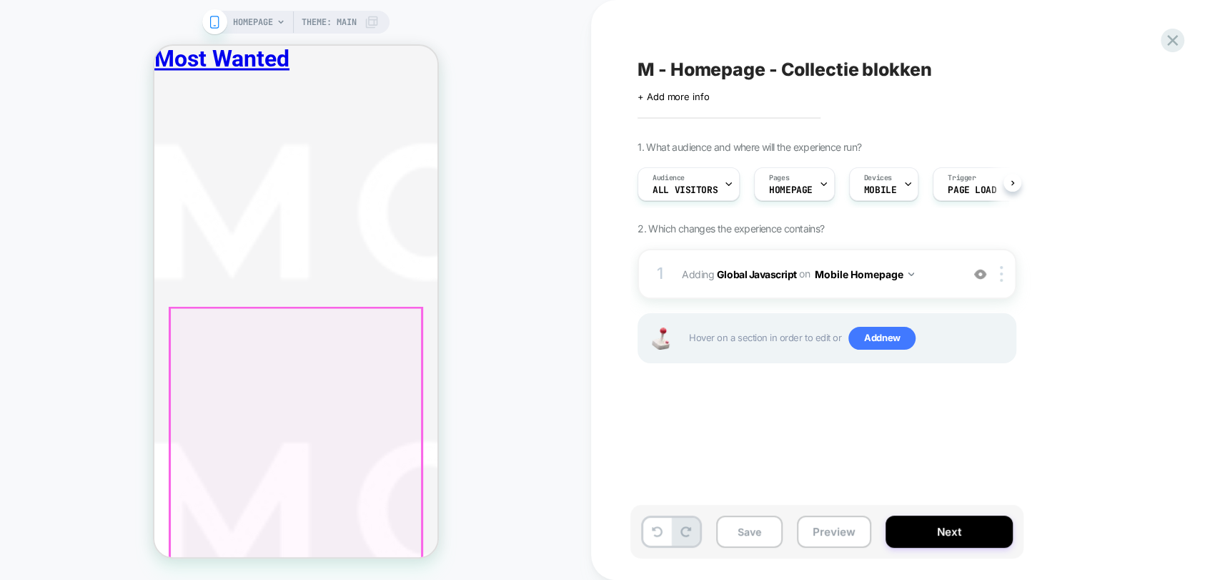
scroll to position [1746, 0]
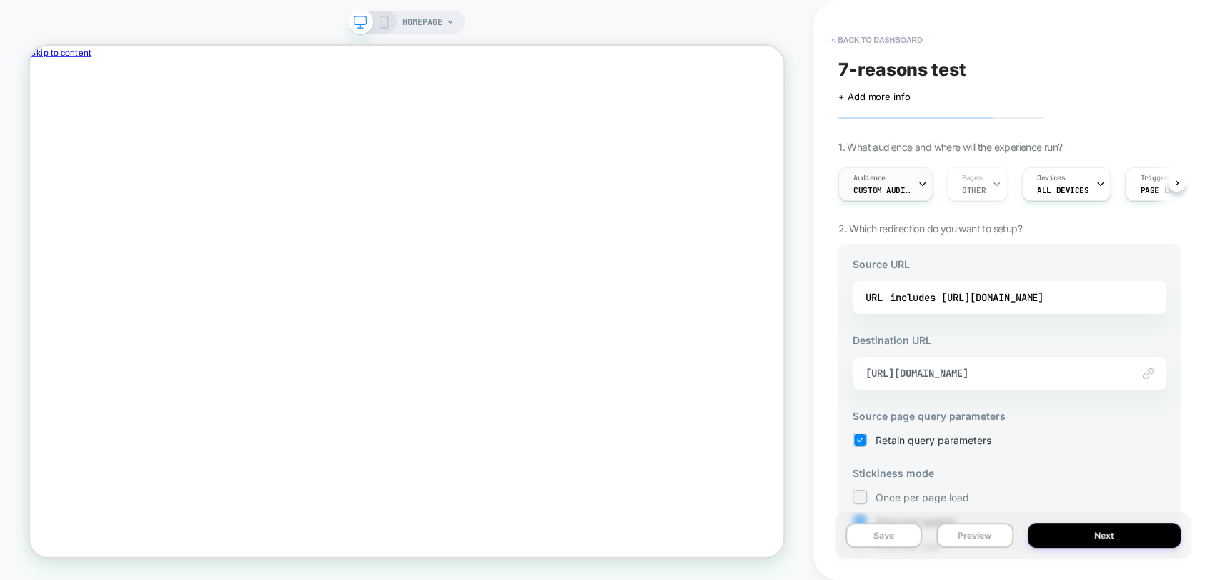
click at [887, 194] on span "Custom Audience" at bounding box center [881, 190] width 57 height 10
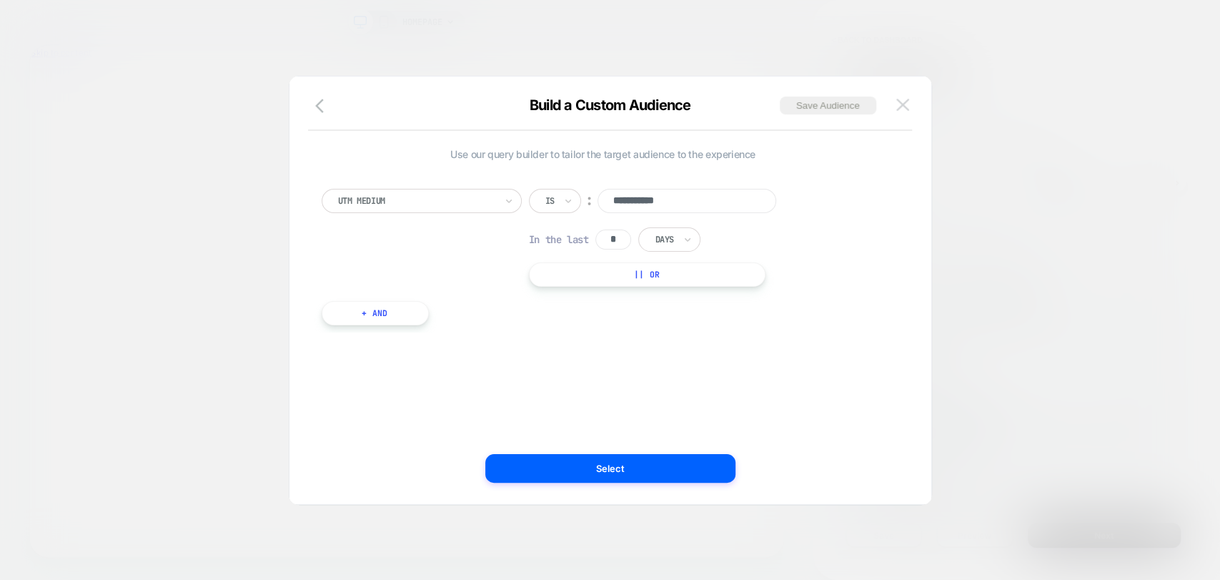
click at [906, 108] on img at bounding box center [902, 105] width 13 height 12
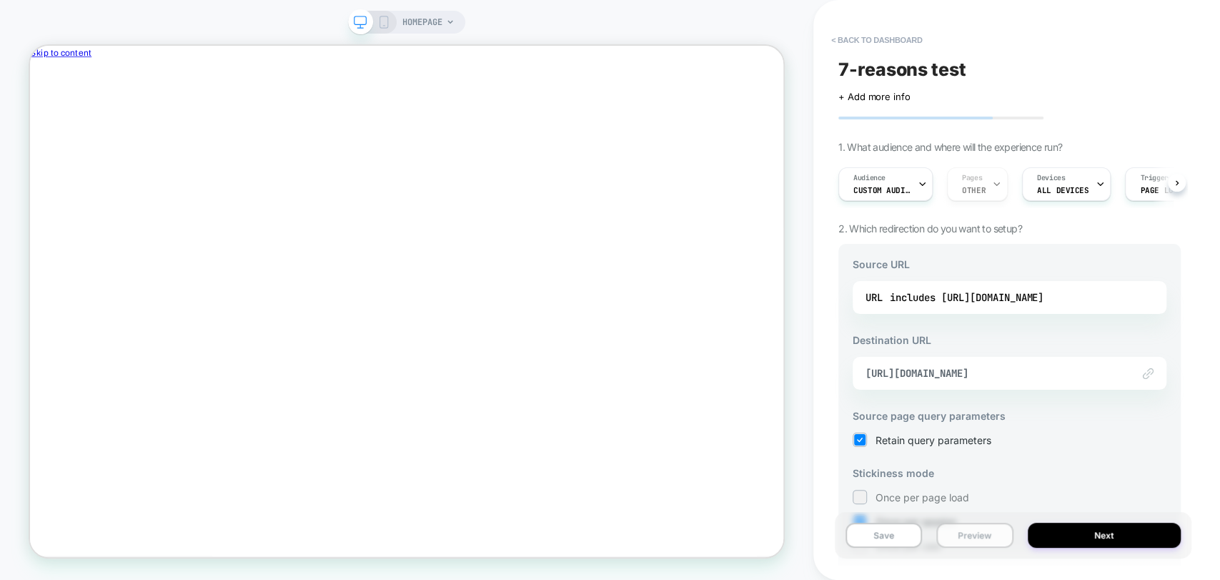
click at [972, 531] on button "Preview" at bounding box center [974, 534] width 76 height 25
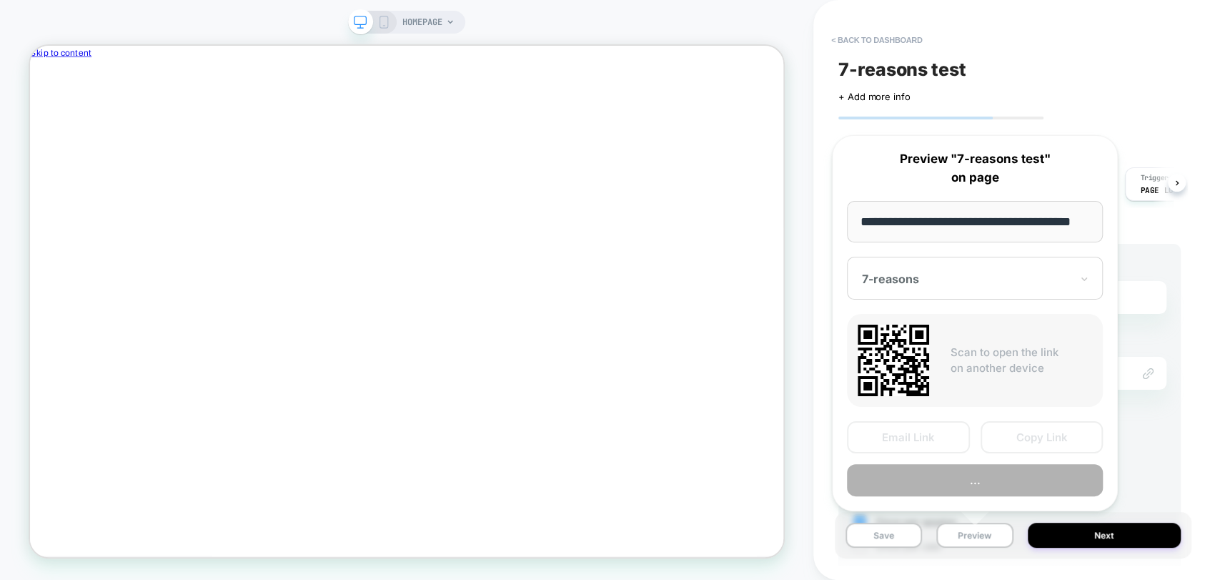
scroll to position [0, 33]
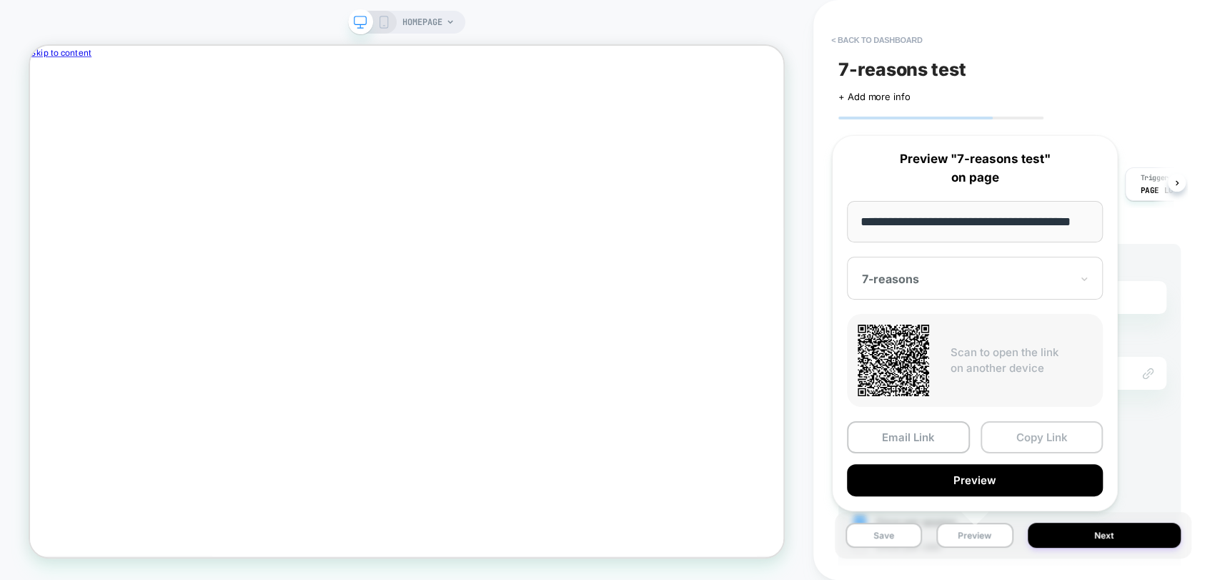
click at [1020, 433] on button "Copy Link" at bounding box center [1041, 437] width 123 height 32
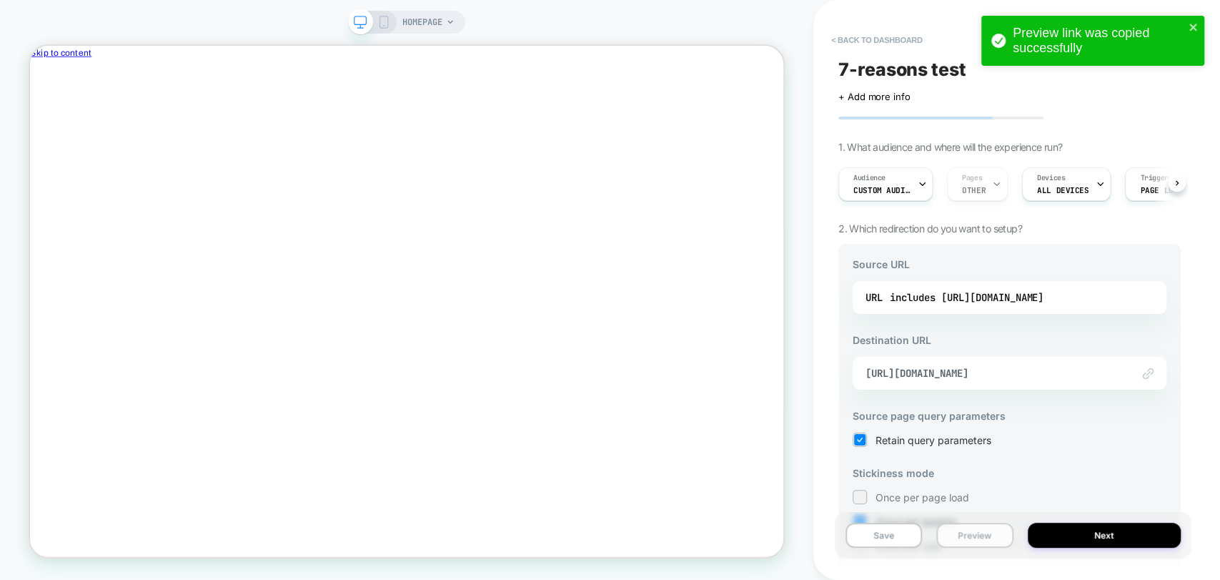
click at [952, 535] on button "Preview" at bounding box center [974, 534] width 76 height 25
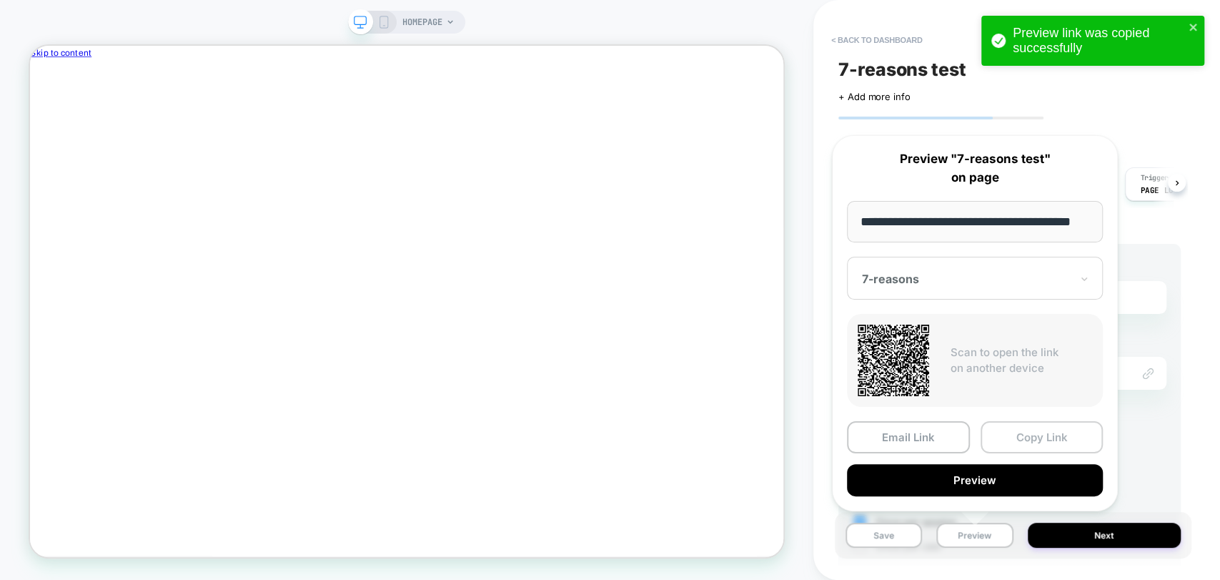
click at [1050, 434] on button "Copy Link" at bounding box center [1041, 437] width 123 height 32
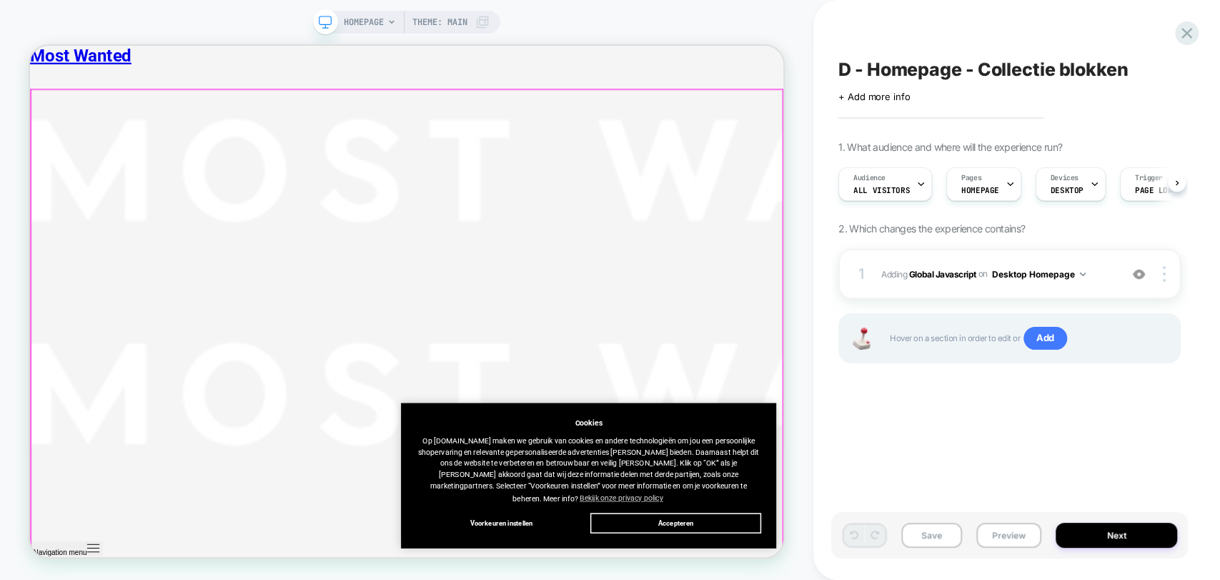
scroll to position [794, 0]
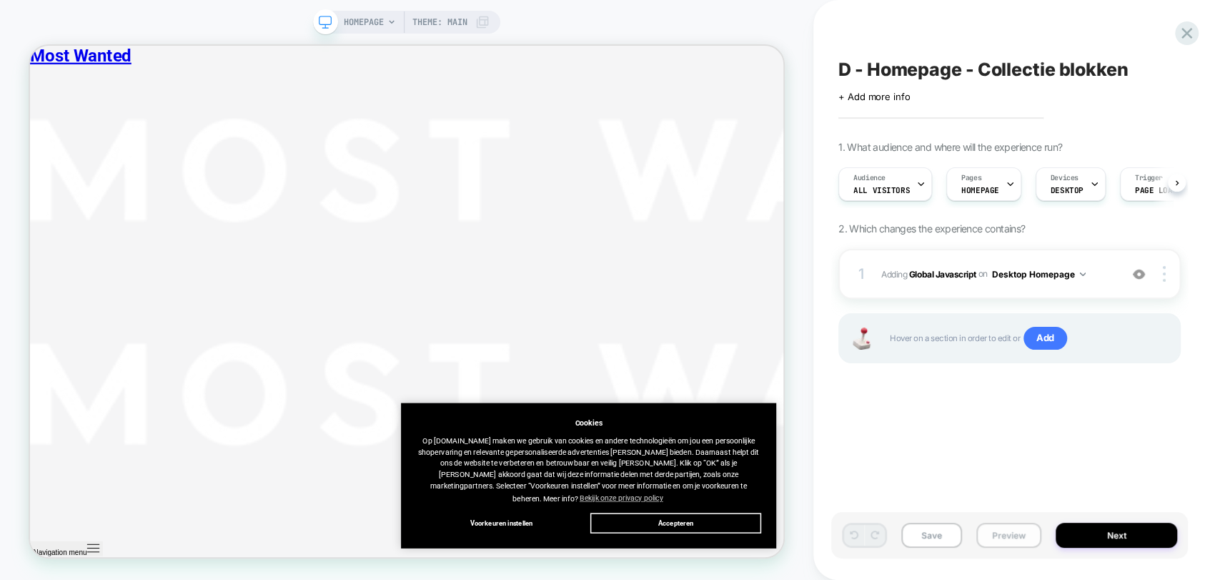
click at [1018, 533] on button "Preview" at bounding box center [1008, 534] width 65 height 25
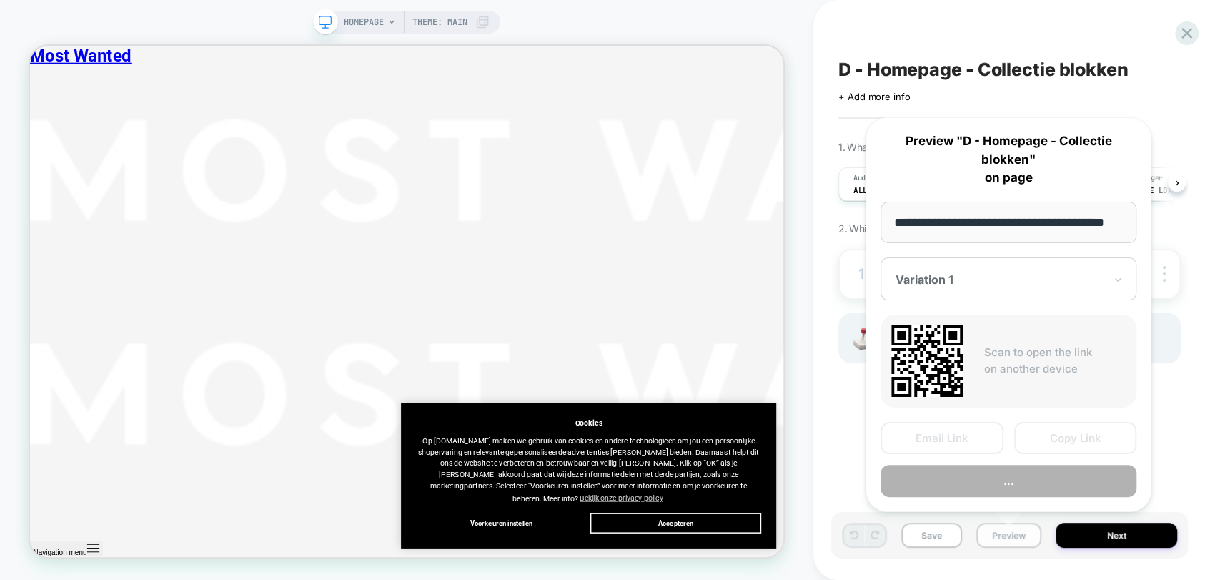
scroll to position [0, 34]
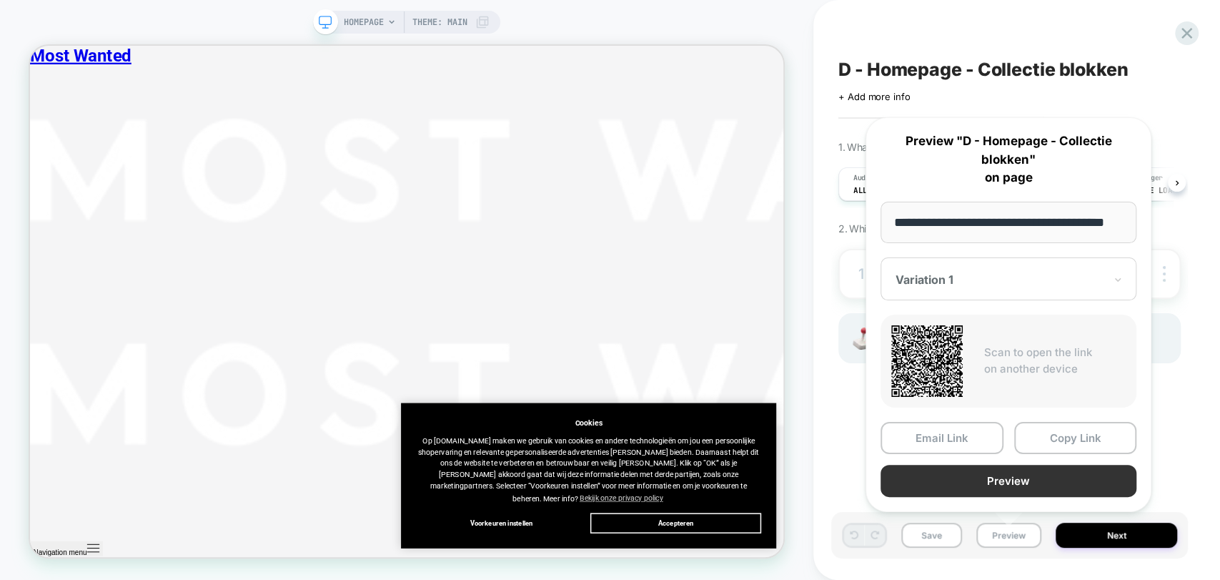
click at [1022, 474] on button "Preview" at bounding box center [1008, 480] width 256 height 32
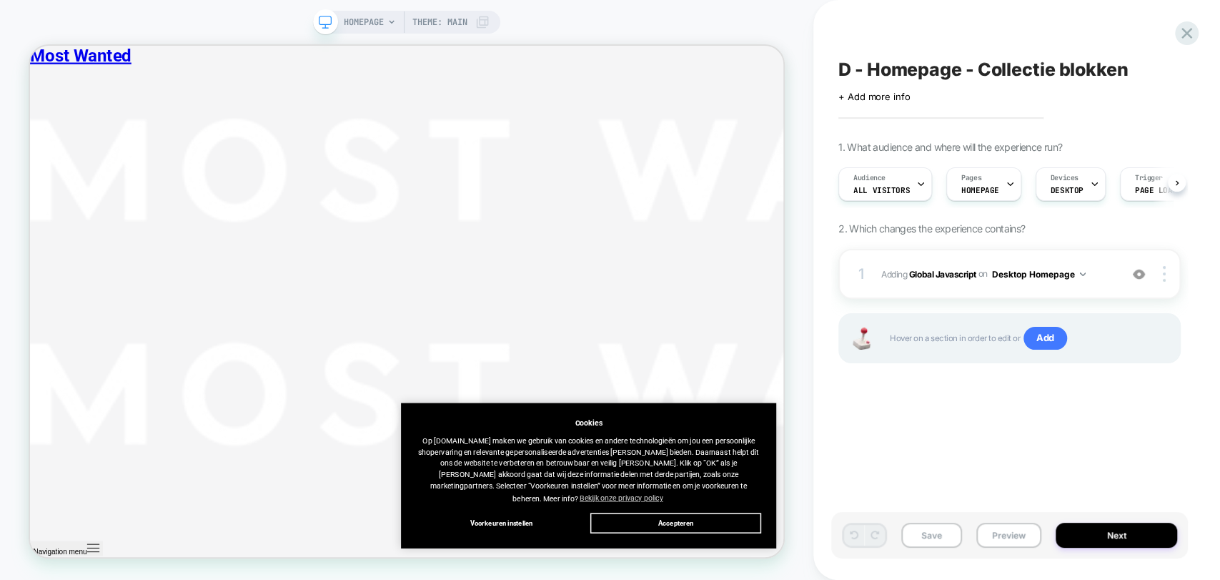
scroll to position [476, 0]
drag, startPoint x: 956, startPoint y: 53, endPoint x: 864, endPoint y: 684, distance: 637.7
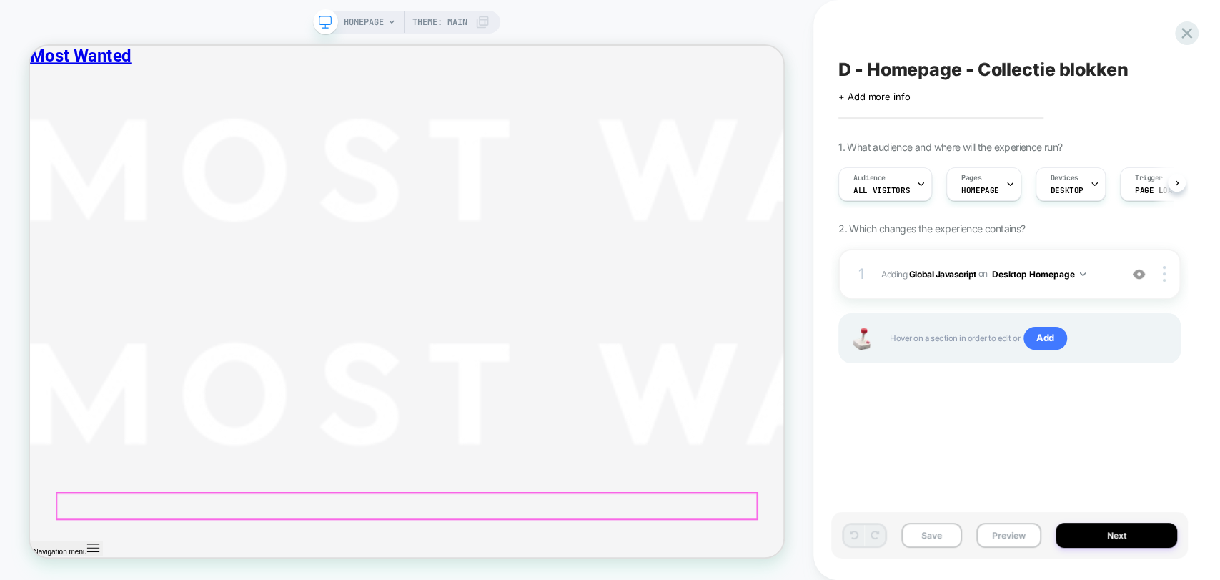
scroll to position [3017, 0]
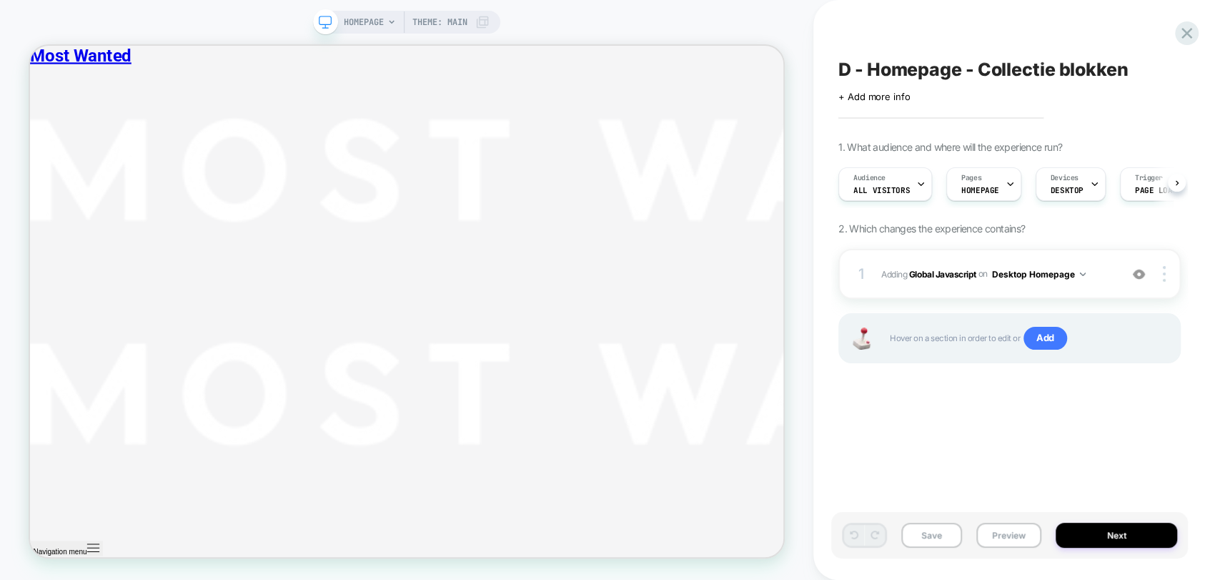
click at [1035, 72] on span "D - Homepage - Collectie blokken" at bounding box center [982, 69] width 289 height 21
click at [1187, 30] on icon at bounding box center [1186, 33] width 19 height 19
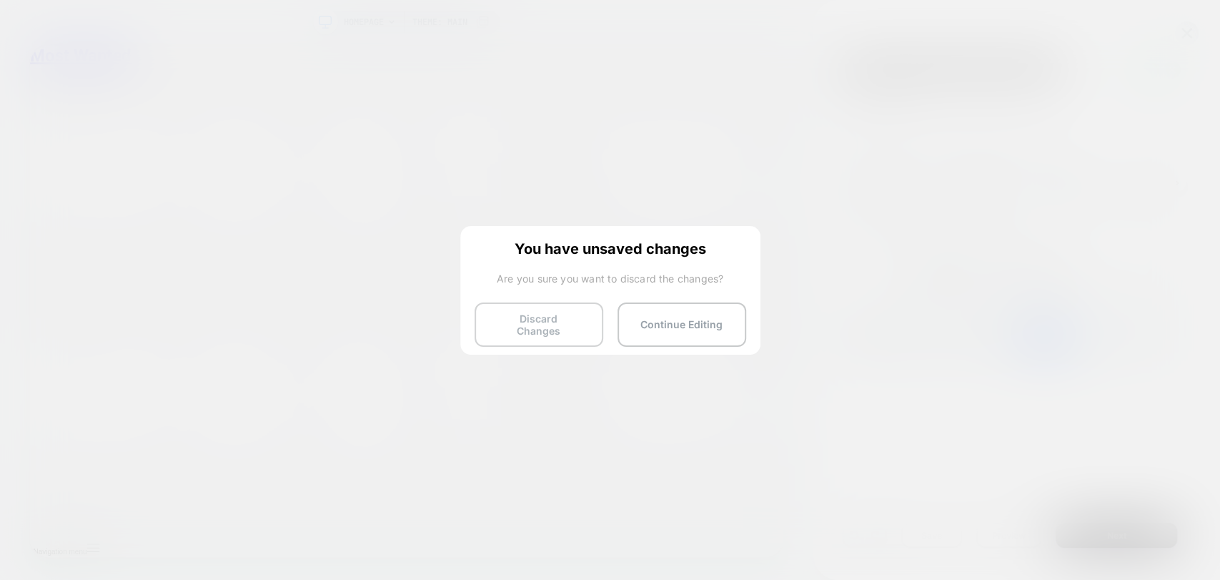
click at [517, 324] on button "Discard Changes" at bounding box center [538, 324] width 129 height 44
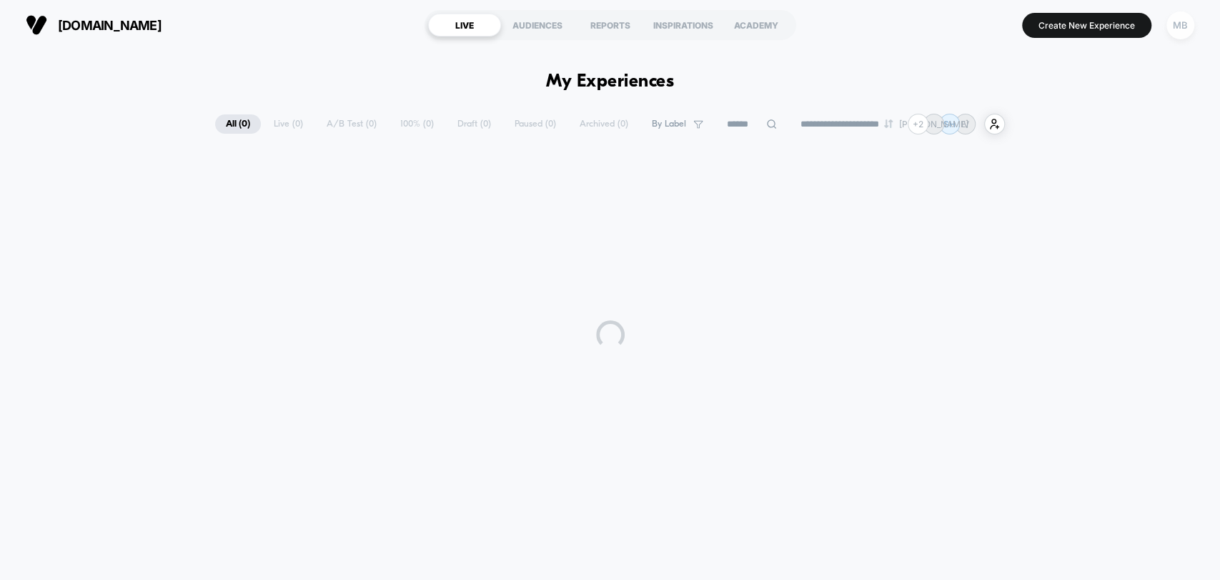
click at [1179, 28] on div "MB" at bounding box center [1180, 25] width 28 height 28
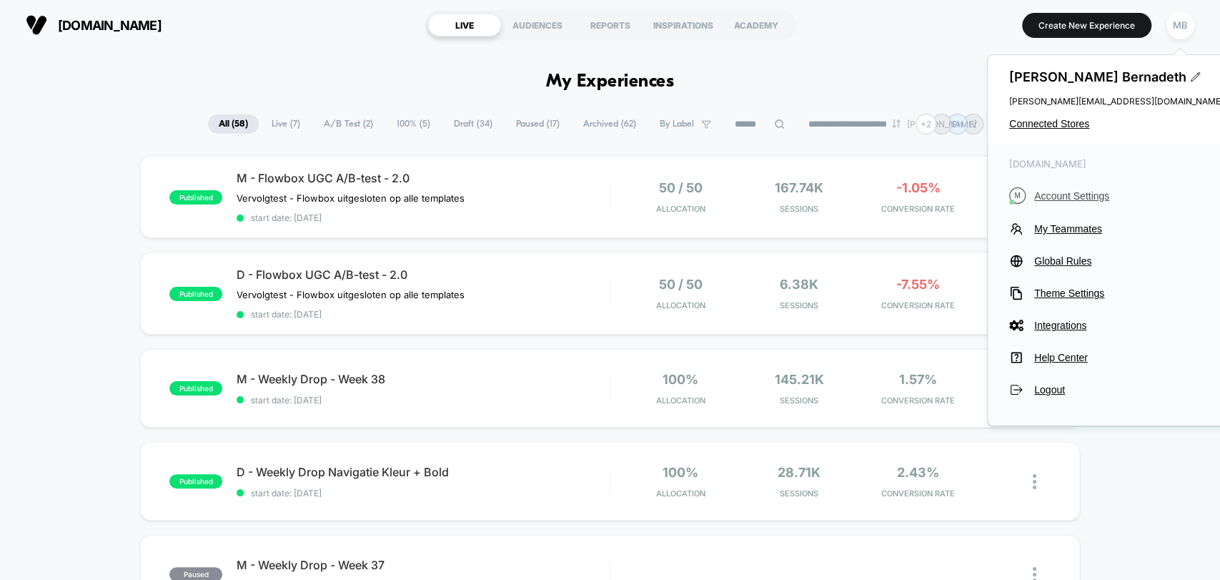
click at [1071, 196] on span "Account Settings" at bounding box center [1128, 195] width 189 height 11
click at [1072, 198] on span "Account Settings" at bounding box center [1128, 195] width 189 height 11
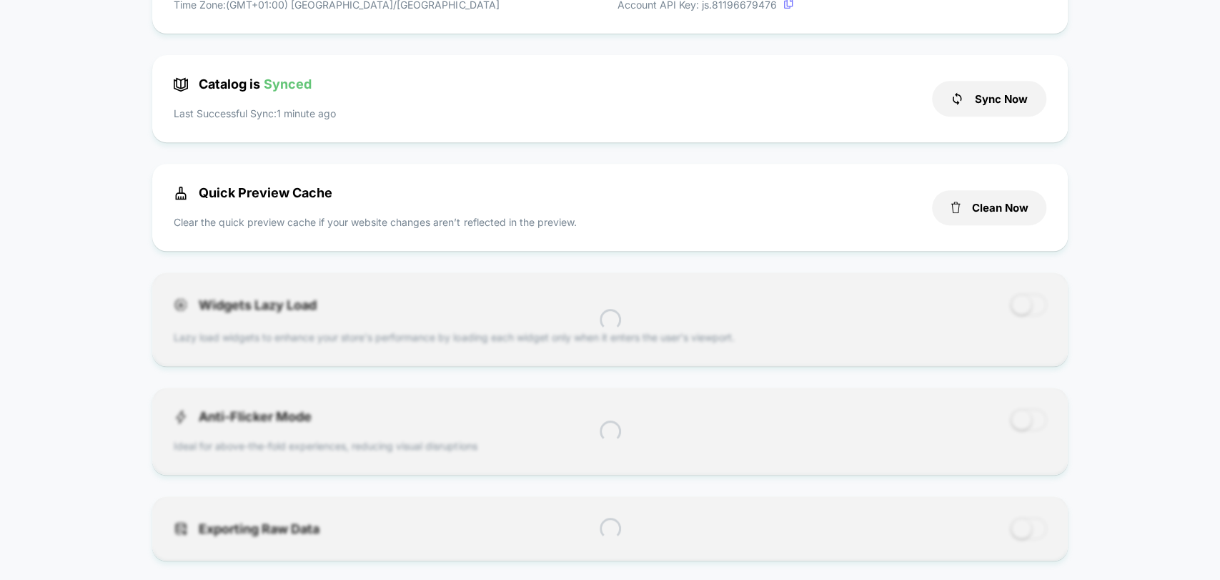
scroll to position [537, 0]
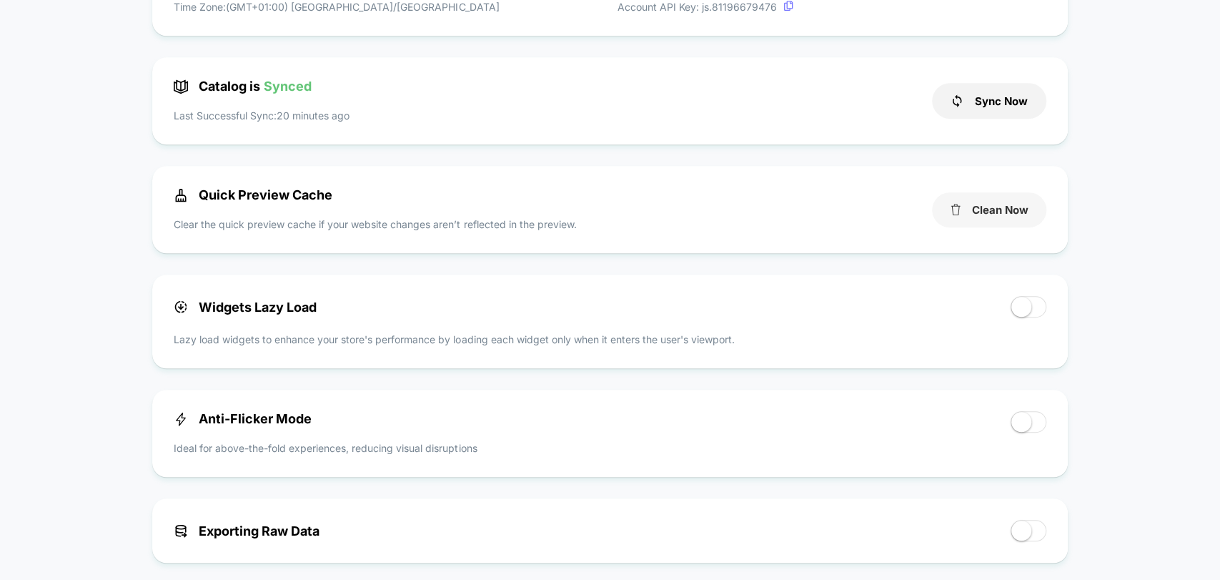
click at [998, 215] on button "Clean Now" at bounding box center [989, 209] width 114 height 35
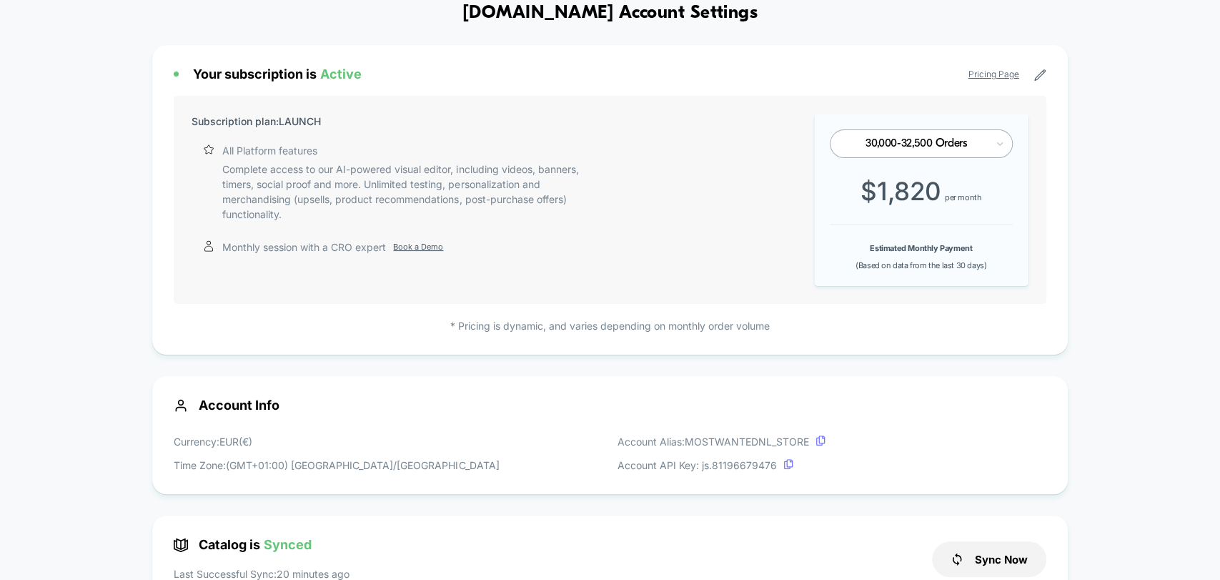
scroll to position [0, 0]
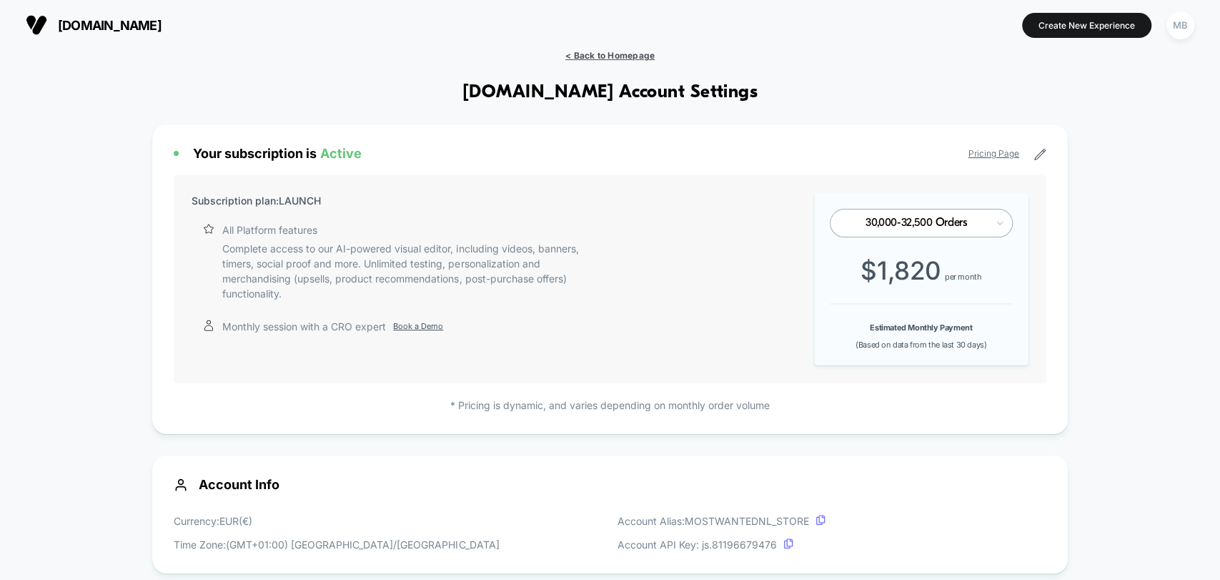
click at [599, 54] on span "< Back to Homepage" at bounding box center [609, 55] width 89 height 11
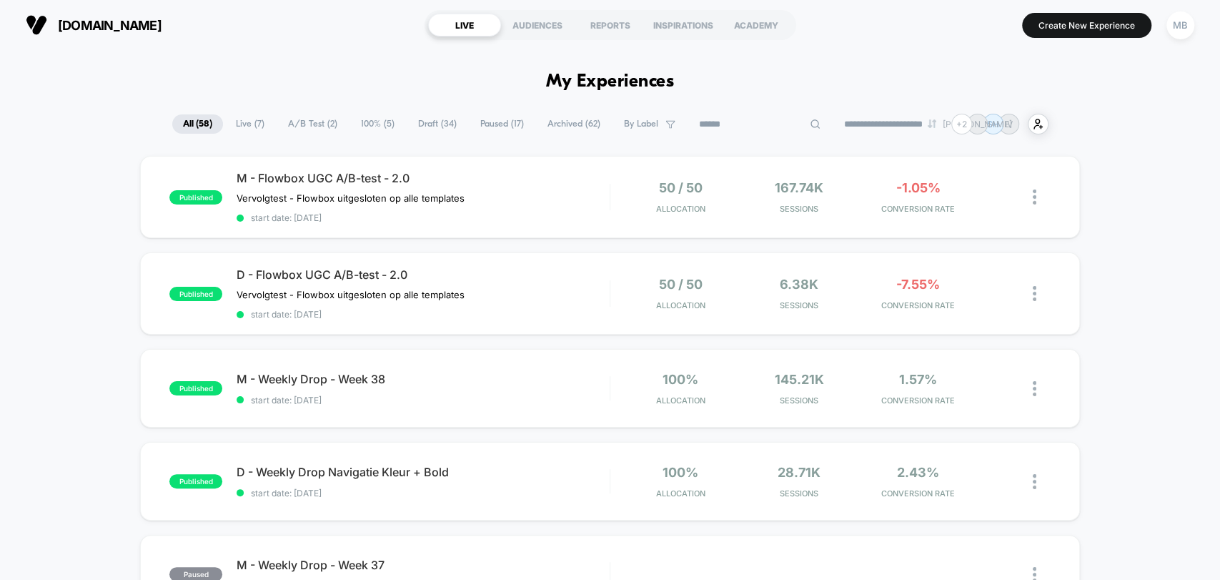
click at [749, 126] on input at bounding box center [759, 124] width 143 height 17
paste input "**********"
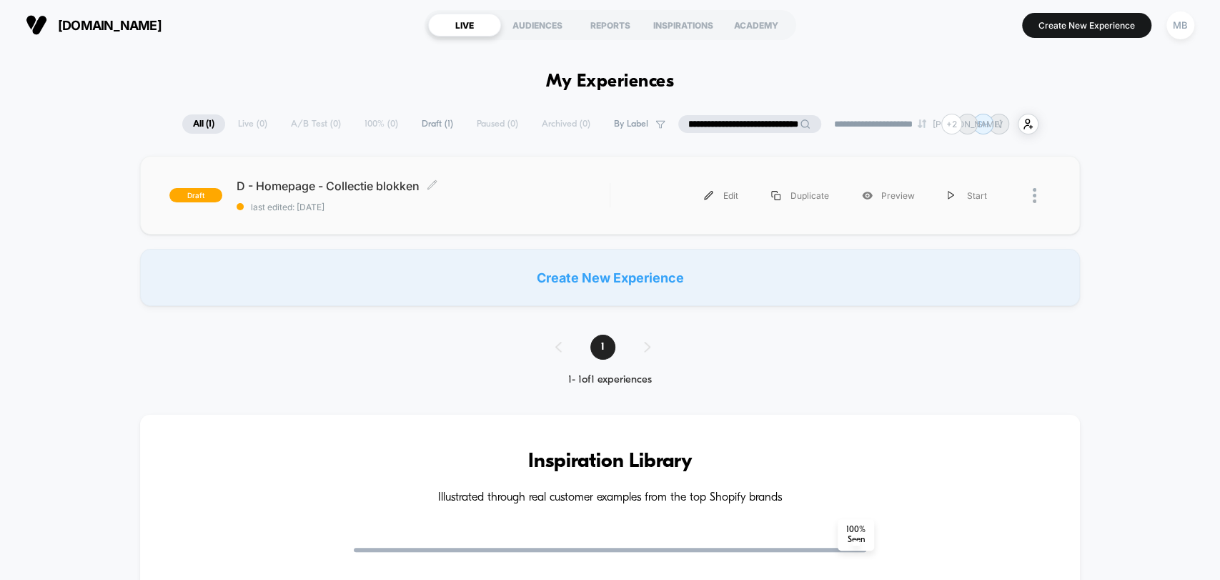
type input "**********"
click at [521, 199] on div "D - Homepage - Collectie blokken Click to edit experience details Click to edit…" at bounding box center [423, 196] width 372 height 34
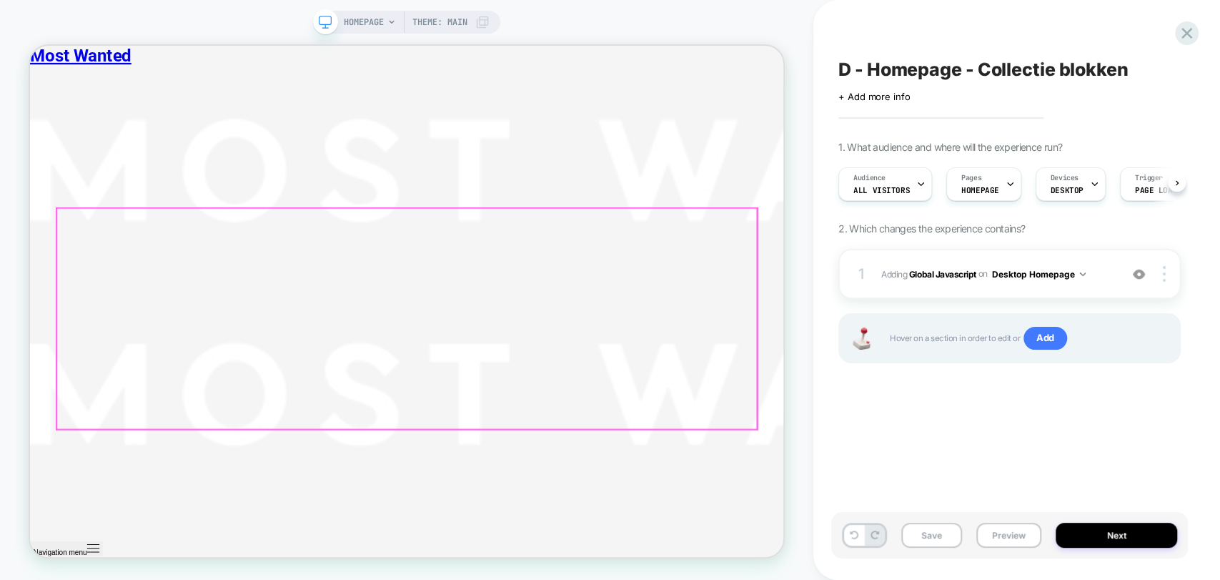
scroll to position [3096, 0]
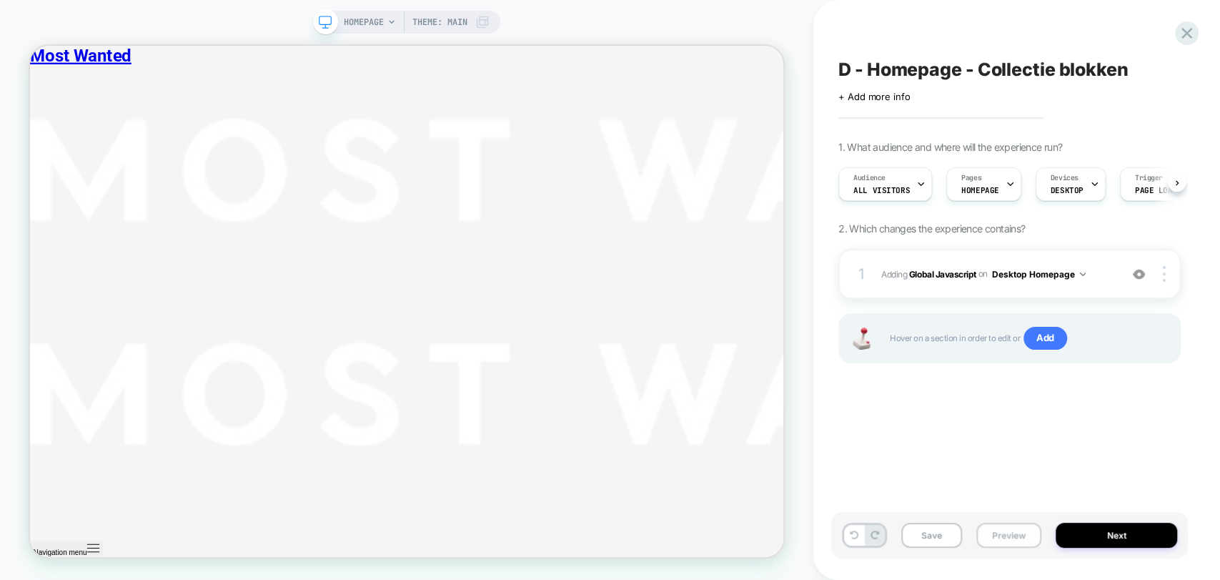
click at [1014, 532] on button "Preview" at bounding box center [1008, 534] width 65 height 25
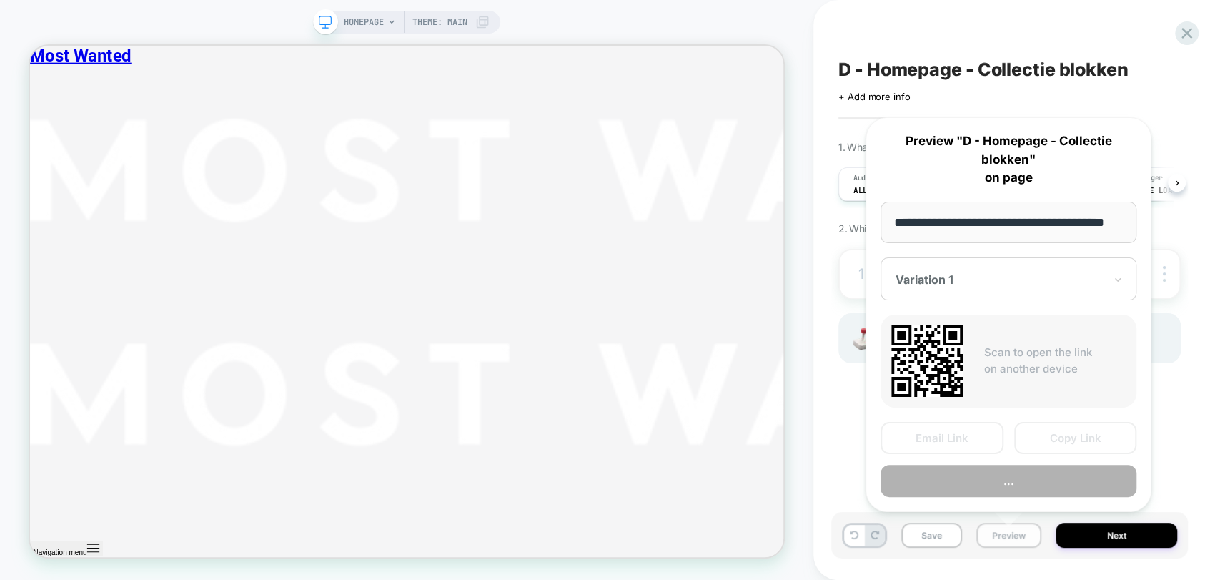
scroll to position [0, 34]
click at [1191, 144] on div "D - Homepage - Collectie blokken Click to edit experience details + Add more in…" at bounding box center [1016, 290] width 357 height 580
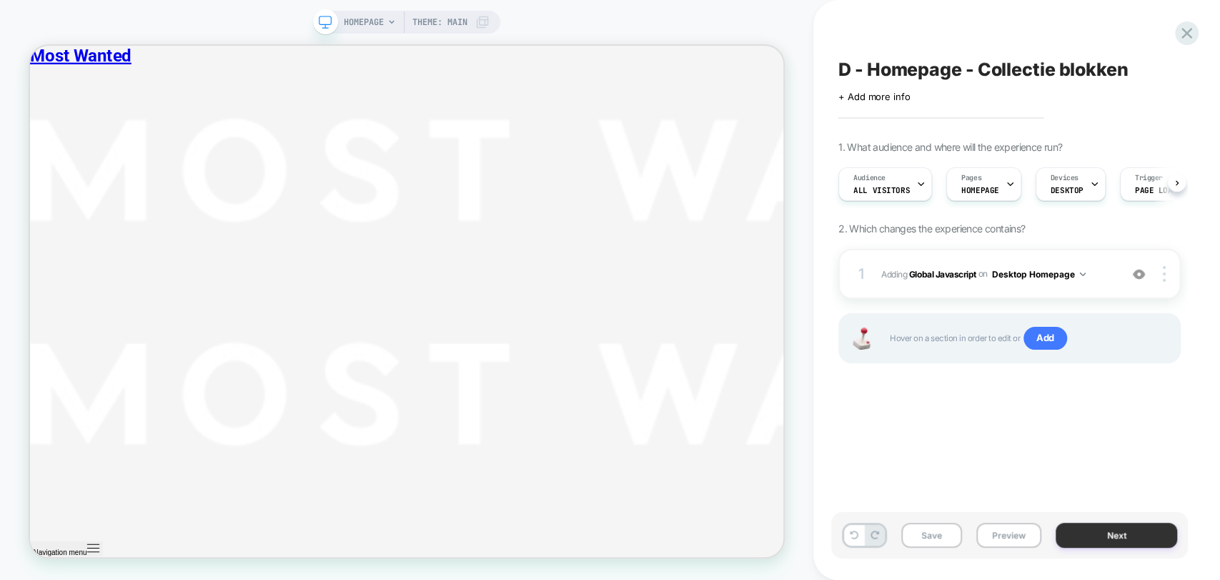
click at [1130, 533] on button "Next" at bounding box center [1115, 534] width 121 height 25
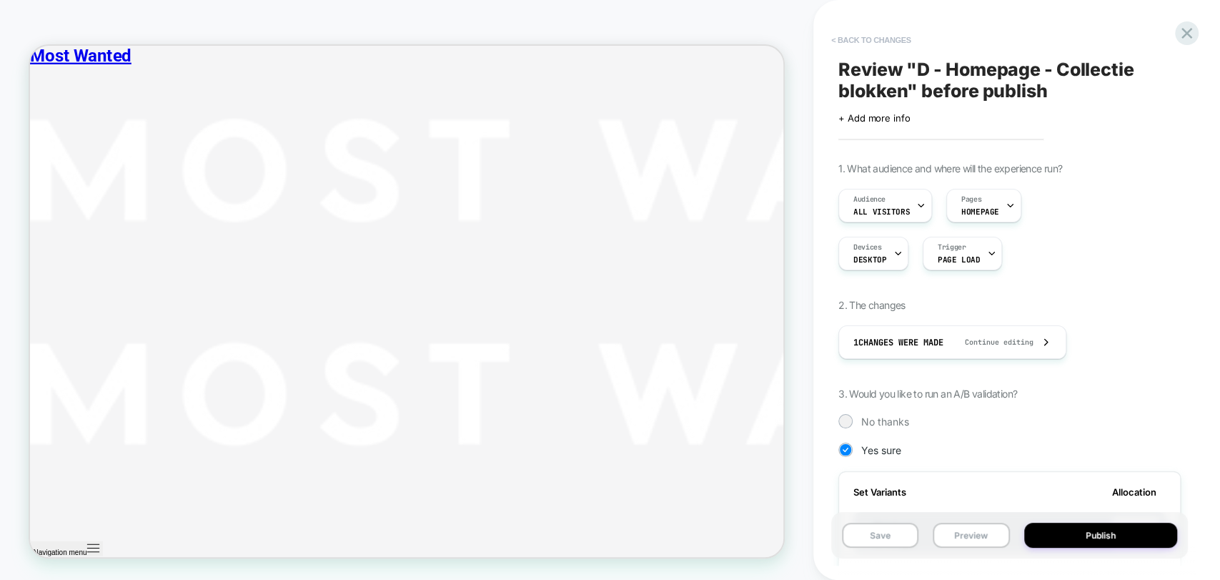
click at [868, 42] on button "< Back to changes" at bounding box center [871, 40] width 94 height 23
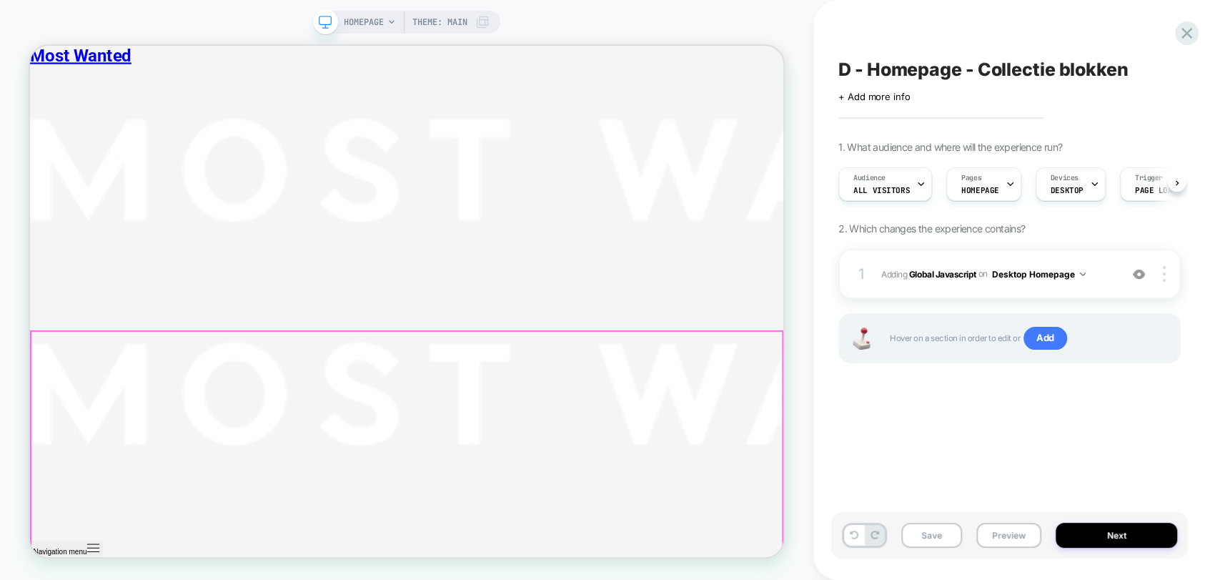
scroll to position [2144, 0]
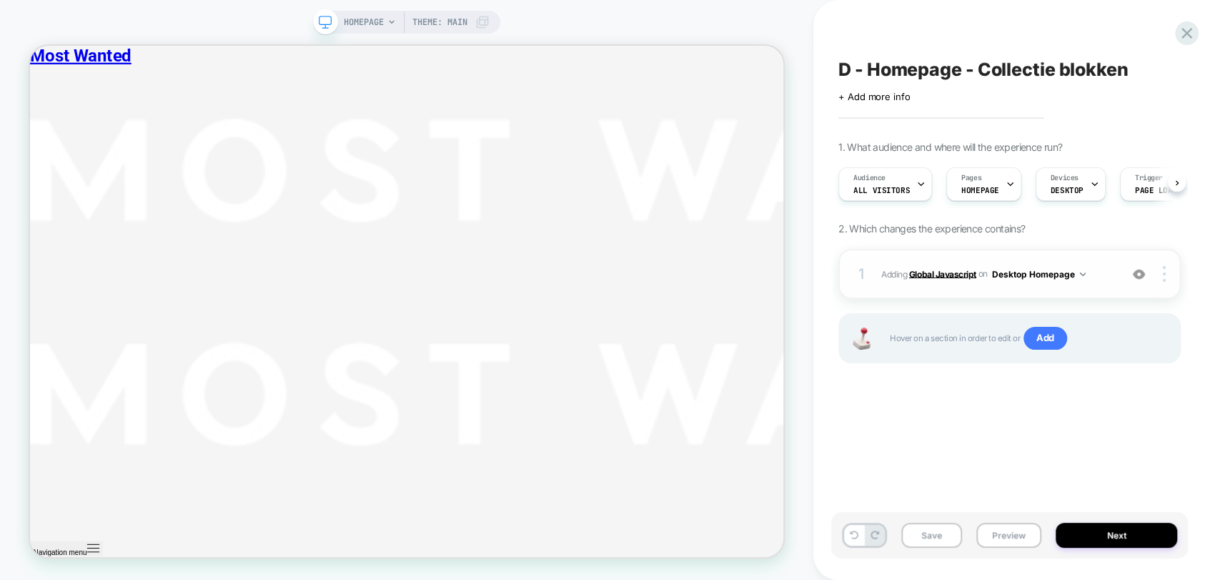
click at [937, 277] on b "Global Javascript" at bounding box center [942, 273] width 67 height 11
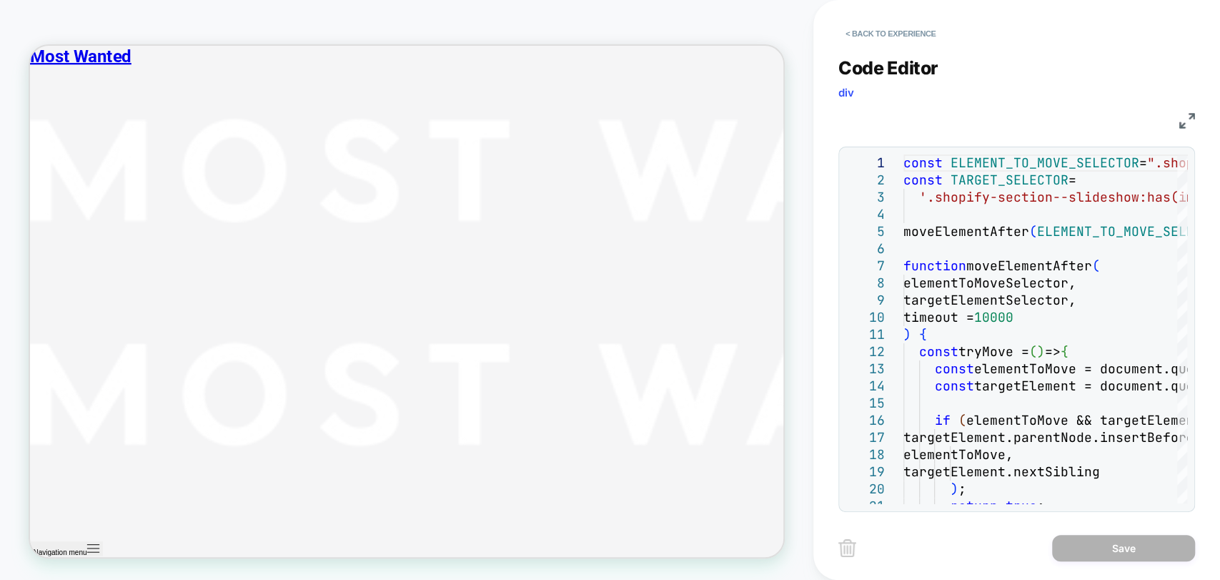
scroll to position [1429, 0]
click at [862, 33] on button "< Back to experience" at bounding box center [890, 33] width 104 height 23
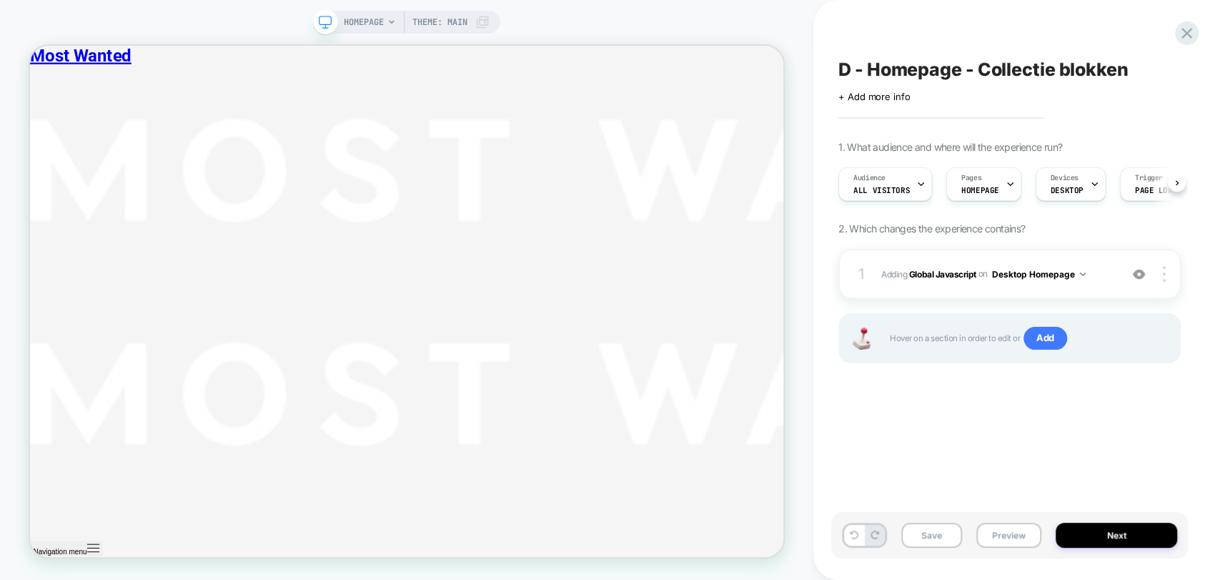
scroll to position [0, 0]
